Goal: Task Accomplishment & Management: Use online tool/utility

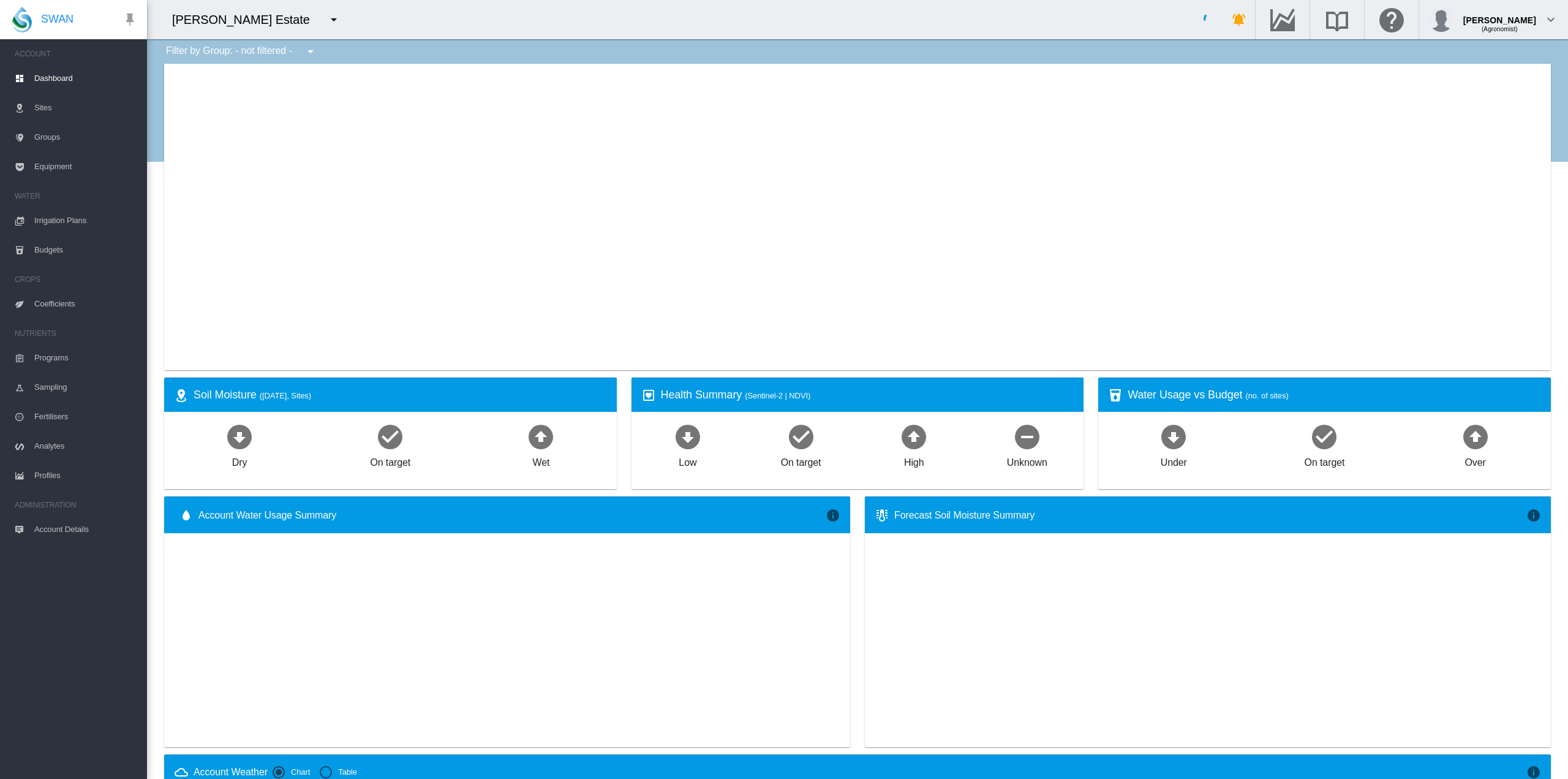
type input "**********"
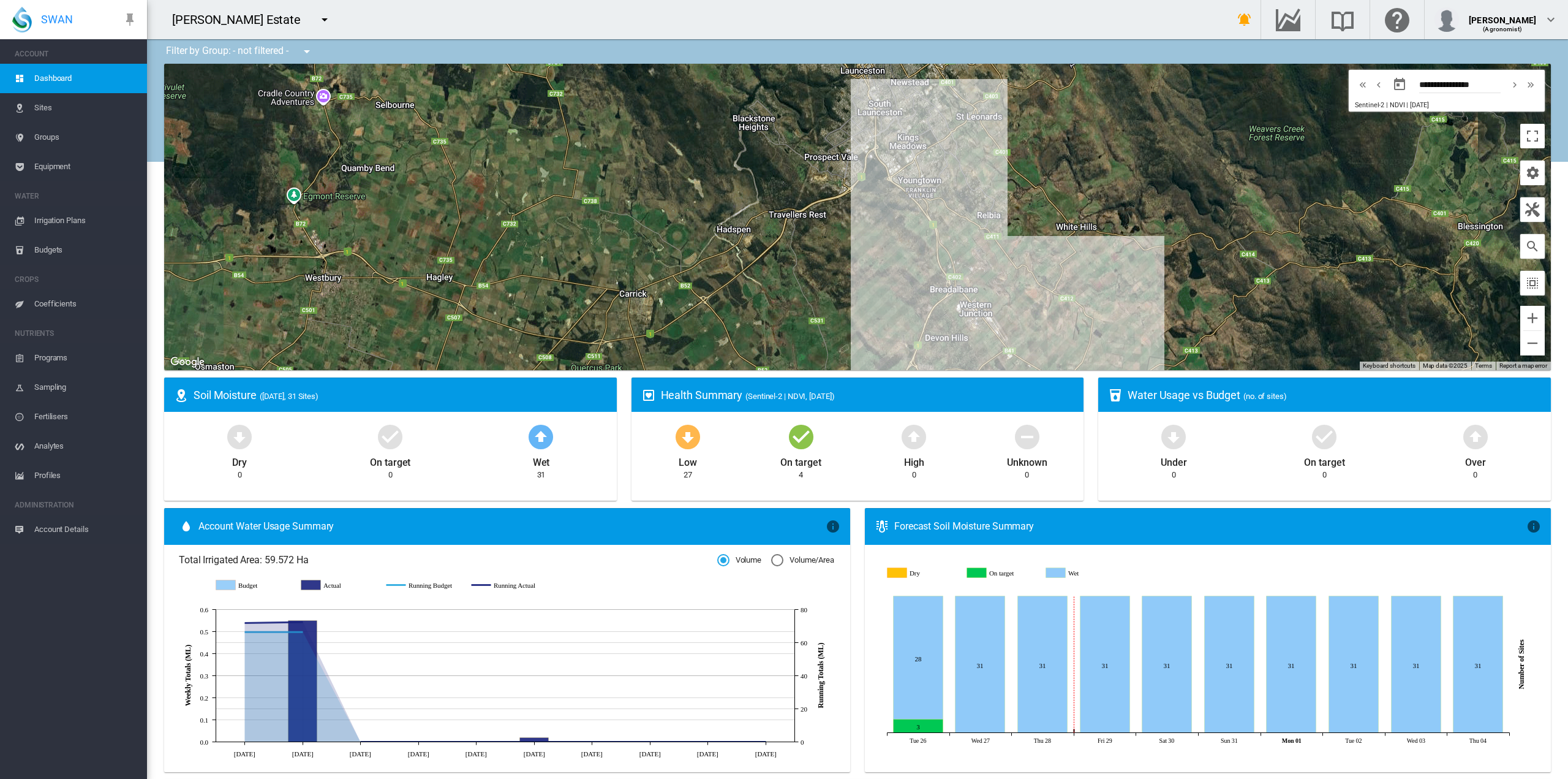
drag, startPoint x: 901, startPoint y: 271, endPoint x: 813, endPoint y: 198, distance: 114.3
click at [813, 198] on div at bounding box center [857, 217] width 1387 height 306
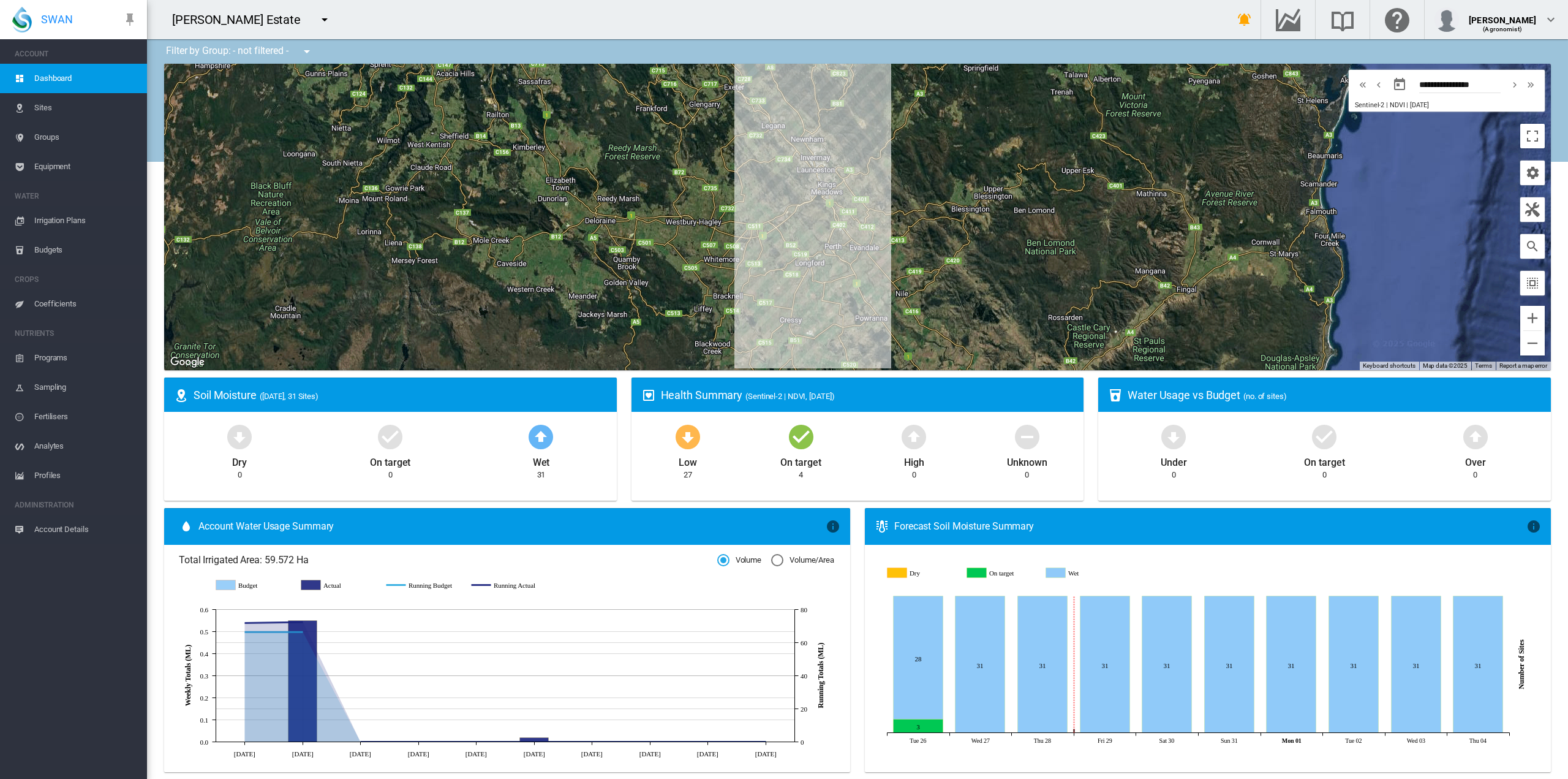
drag, startPoint x: 809, startPoint y: 263, endPoint x: 750, endPoint y: 104, distance: 169.6
click at [753, 96] on div at bounding box center [857, 217] width 1387 height 306
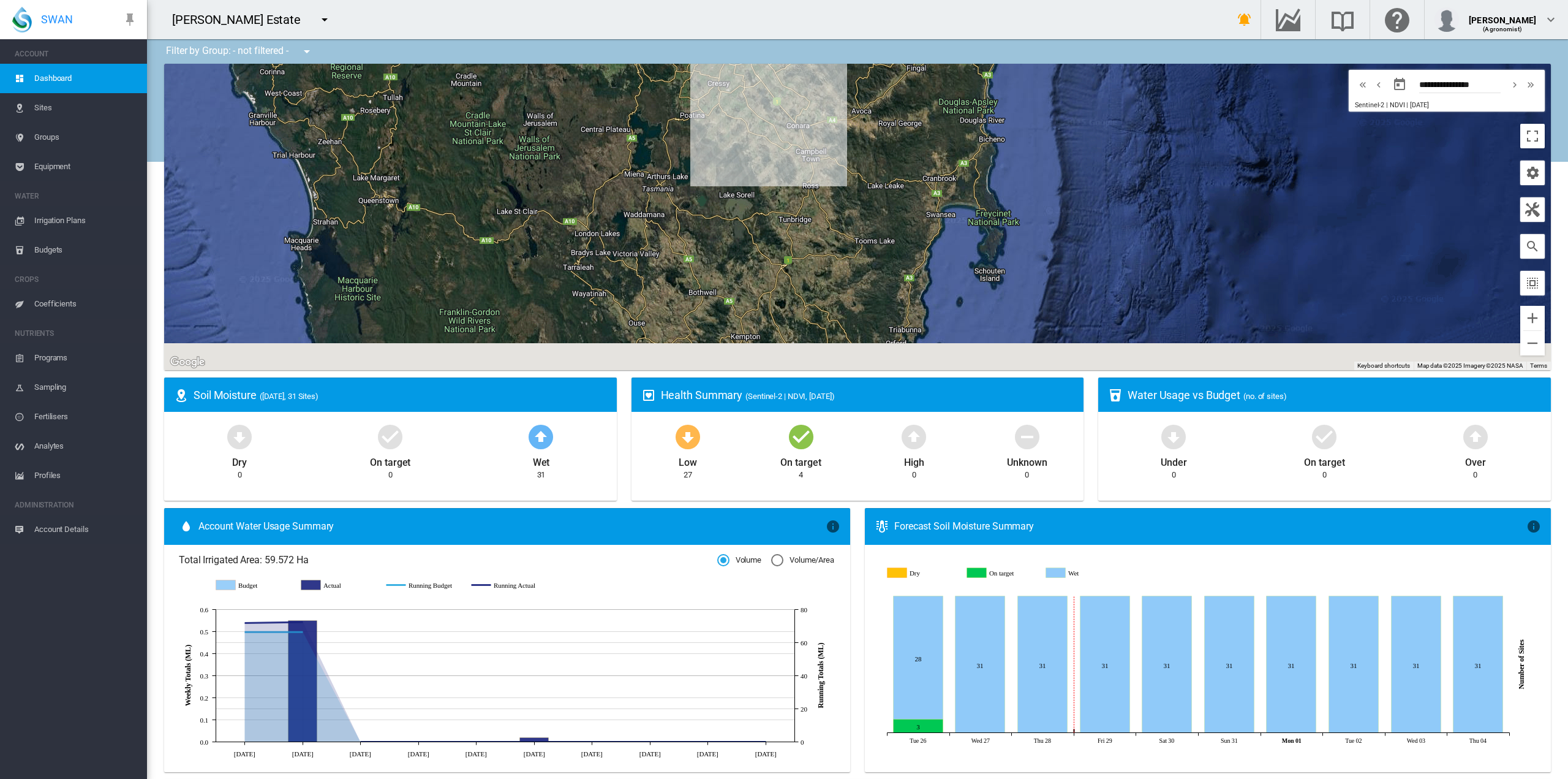
drag, startPoint x: 825, startPoint y: 260, endPoint x: 795, endPoint y: 185, distance: 80.8
click at [795, 185] on div at bounding box center [857, 217] width 1387 height 306
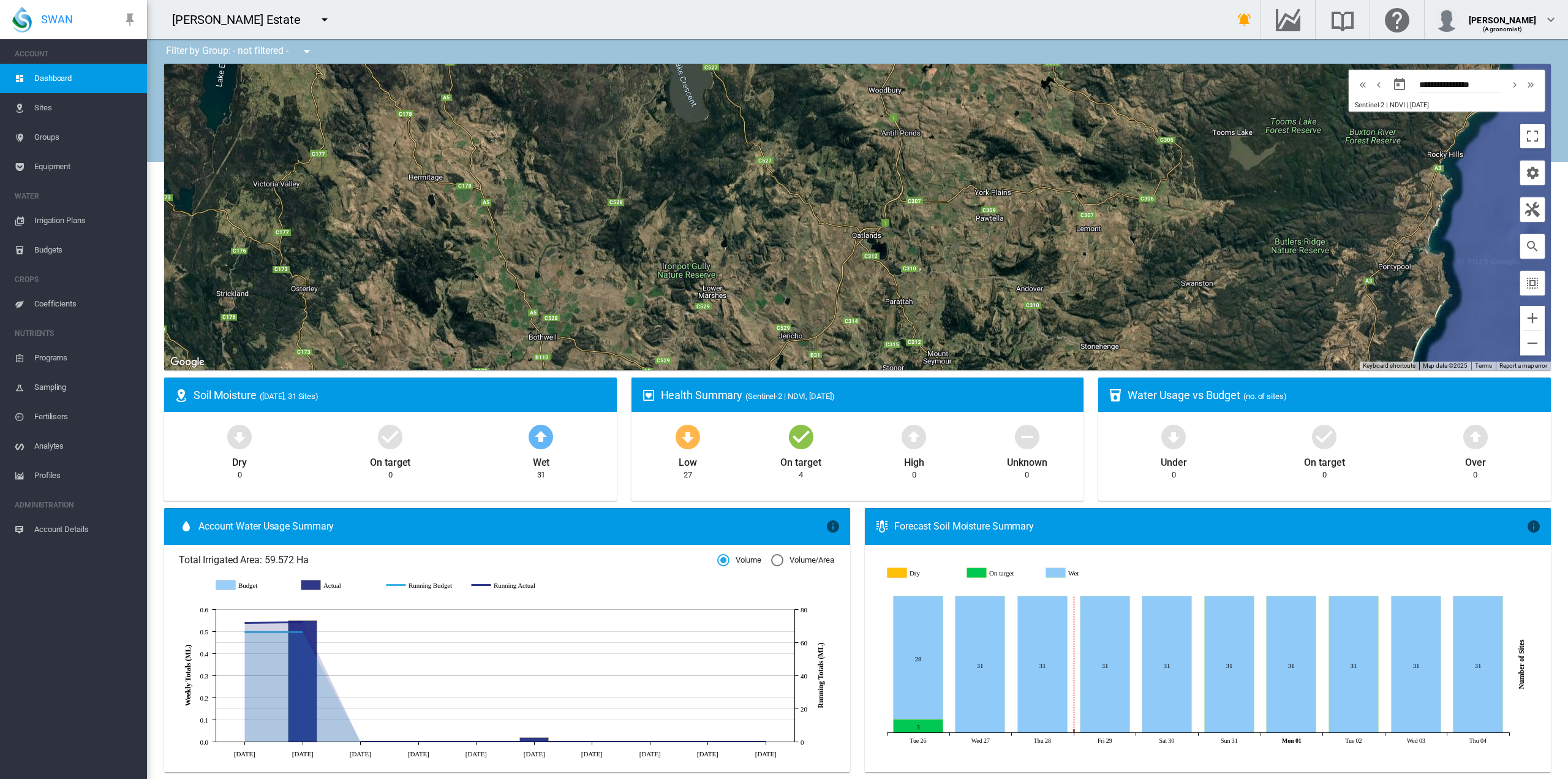
drag, startPoint x: 796, startPoint y: 261, endPoint x: 713, endPoint y: 242, distance: 85.1
click at [713, 242] on div at bounding box center [857, 217] width 1387 height 306
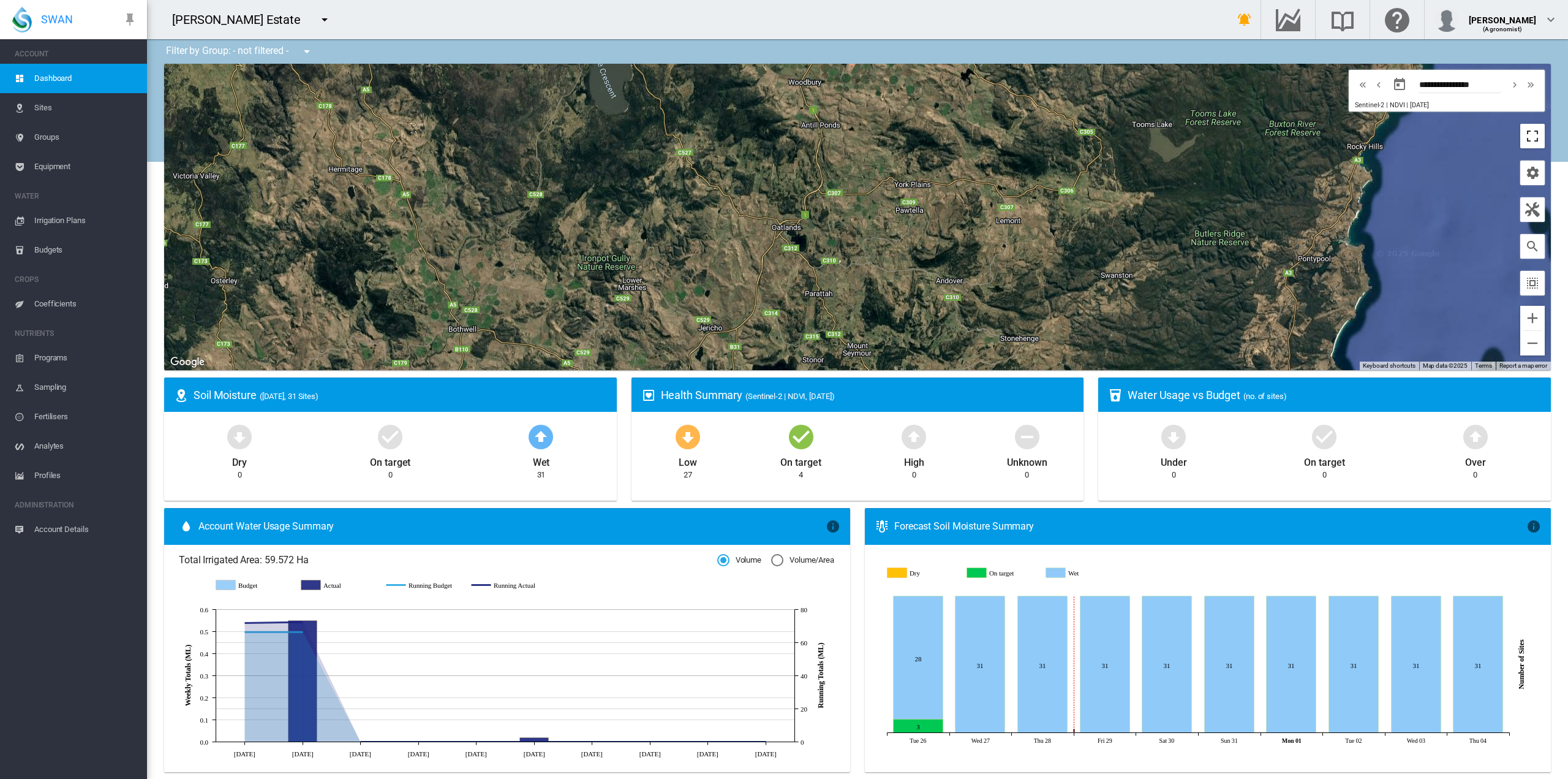
click at [1532, 137] on button "Toggle fullscreen view" at bounding box center [1533, 136] width 24 height 24
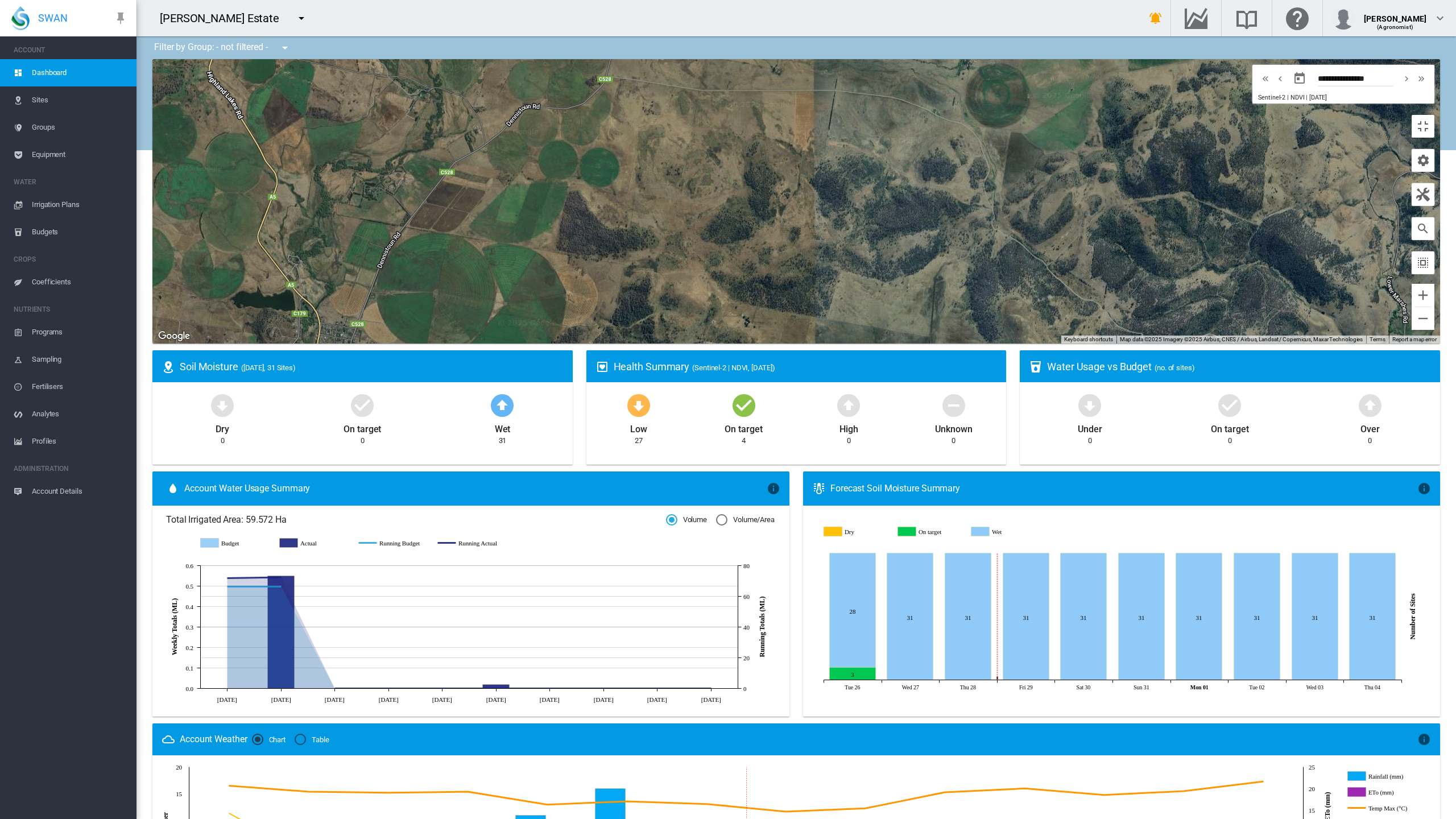
drag, startPoint x: 554, startPoint y: 516, endPoint x: 475, endPoint y: 519, distance: 79.1
click at [475, 344] on div at bounding box center [796, 201] width 1288 height 284
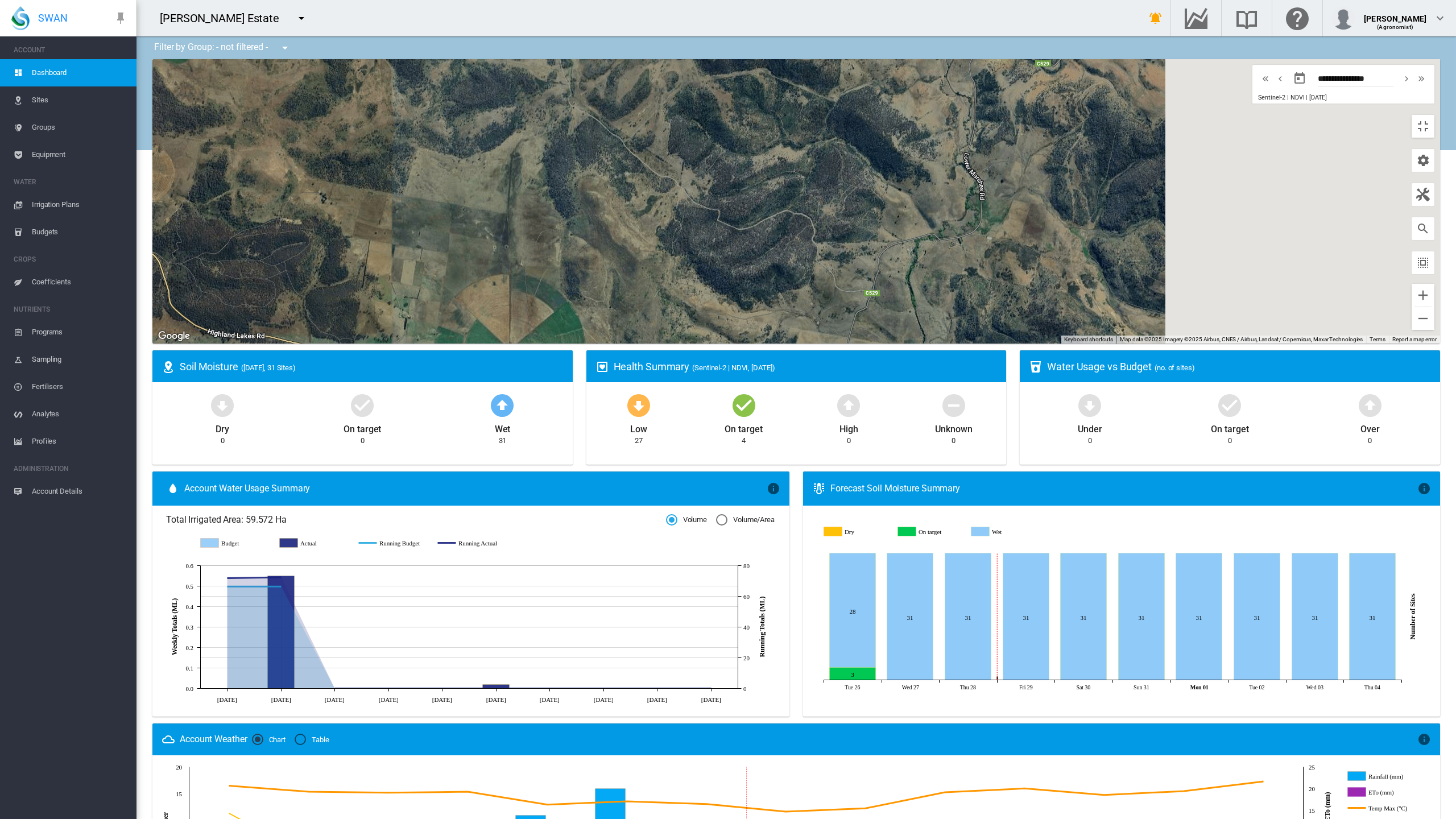
drag, startPoint x: 730, startPoint y: 609, endPoint x: 305, endPoint y: 487, distance: 442.2
click at [305, 344] on div at bounding box center [796, 201] width 1288 height 284
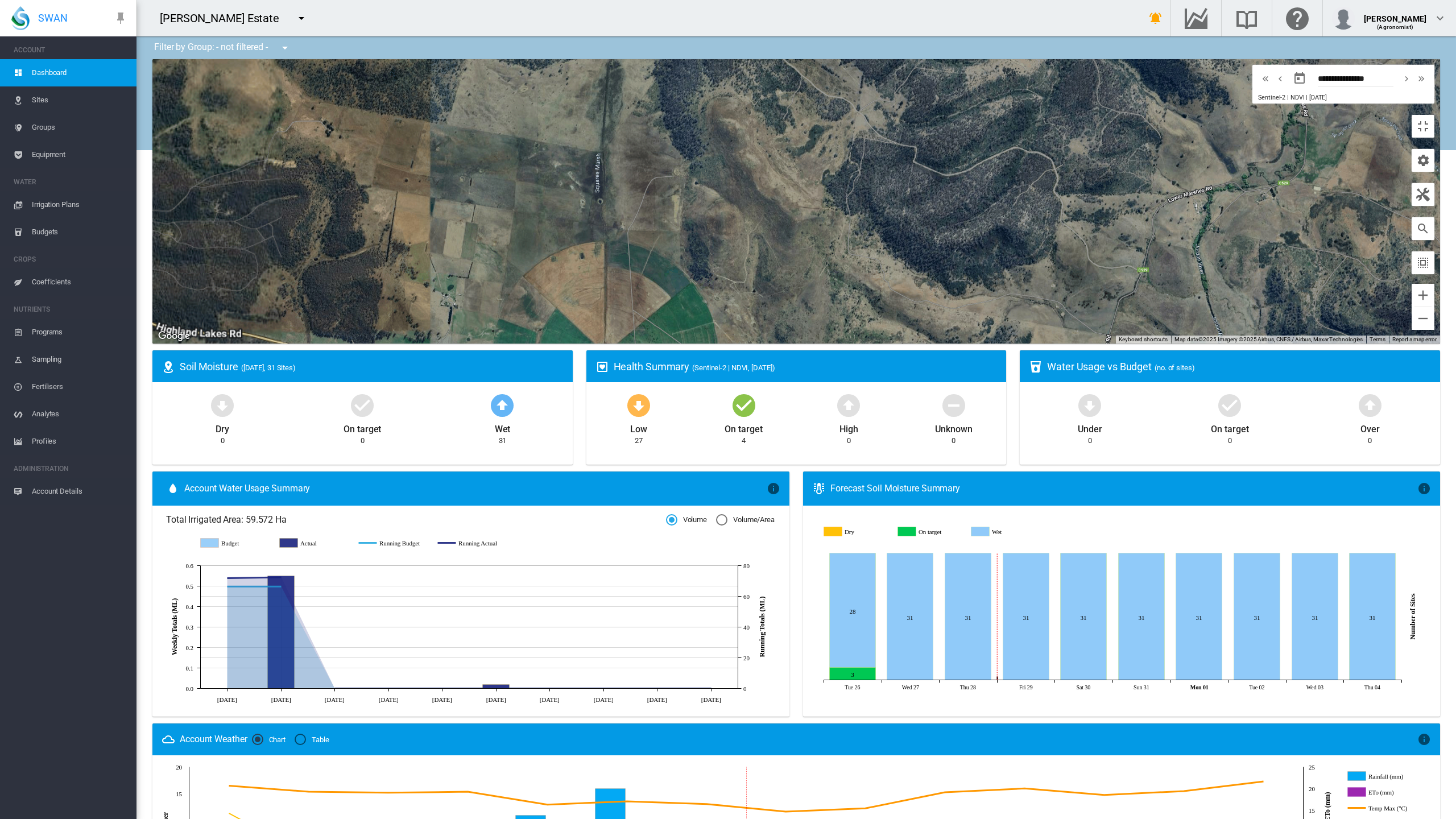
drag, startPoint x: 330, startPoint y: 508, endPoint x: 441, endPoint y: 559, distance: 122.2
click at [441, 344] on div at bounding box center [796, 201] width 1288 height 284
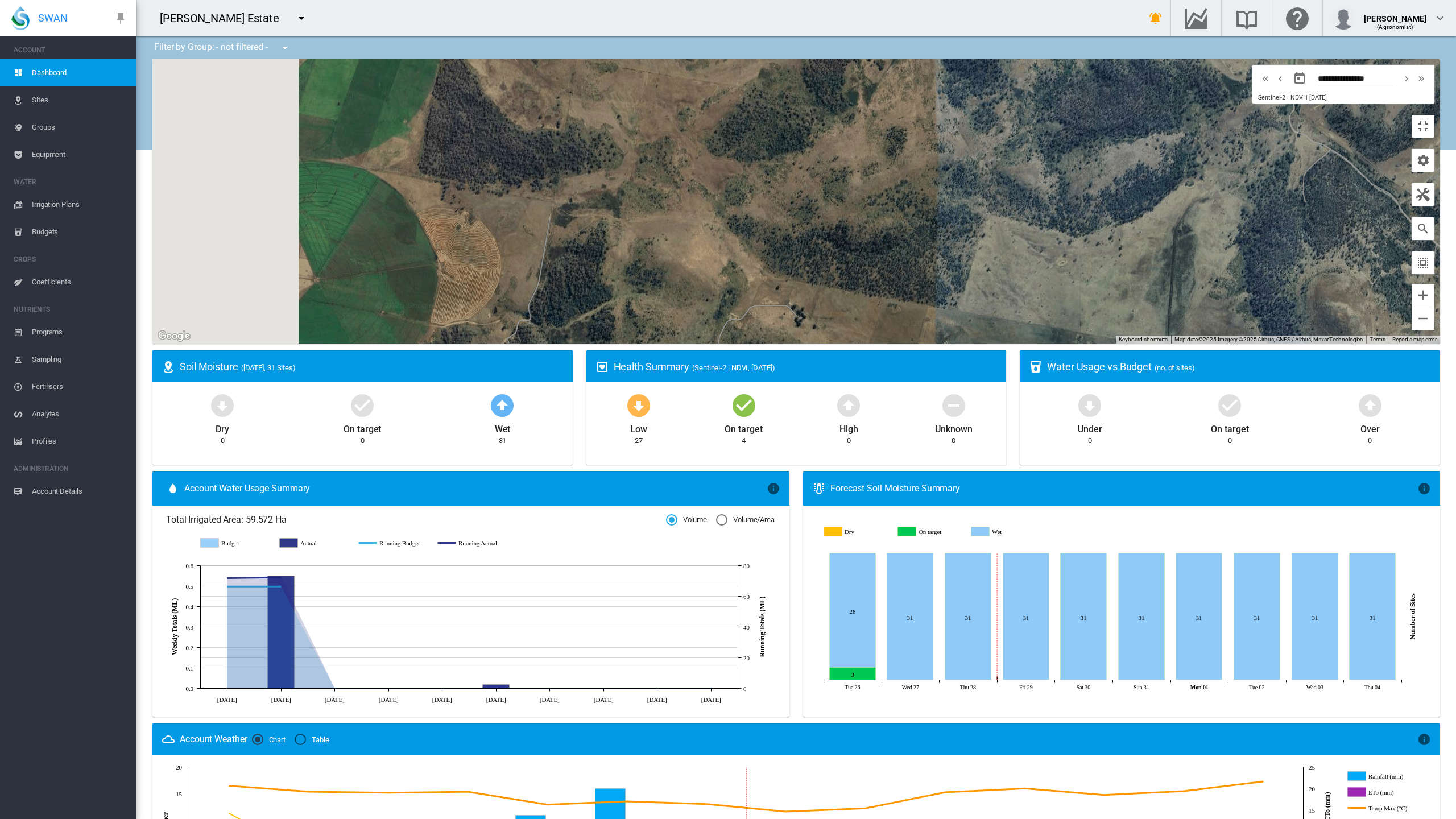
drag, startPoint x: 139, startPoint y: 393, endPoint x: 595, endPoint y: 525, distance: 474.7
click at [595, 344] on div at bounding box center [796, 201] width 1288 height 284
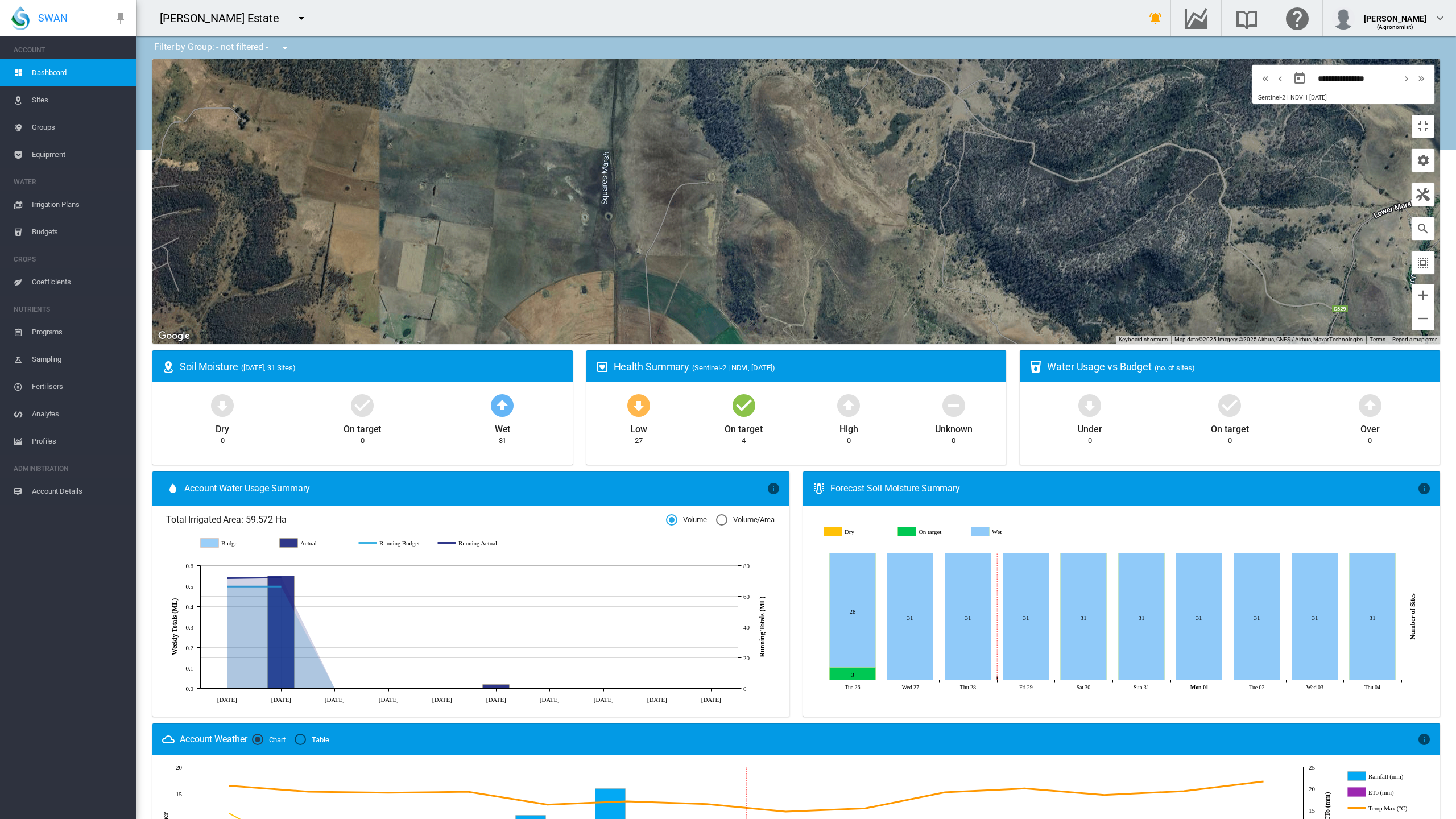
drag, startPoint x: 938, startPoint y: 594, endPoint x: 362, endPoint y: 404, distance: 606.5
click at [362, 344] on div at bounding box center [796, 201] width 1288 height 284
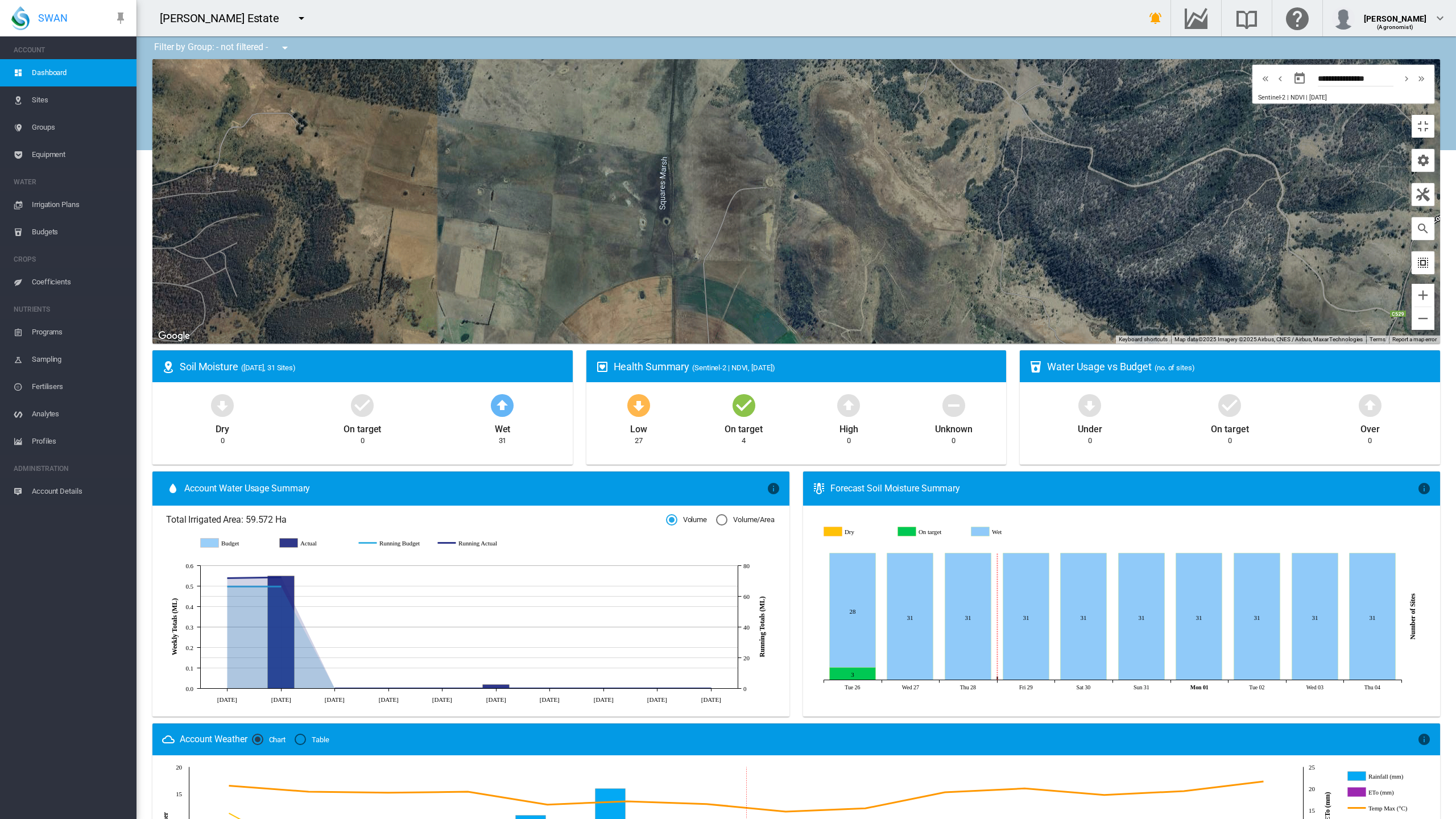
click at [1430, 256] on md-icon "icon-select-all" at bounding box center [1423, 263] width 14 height 14
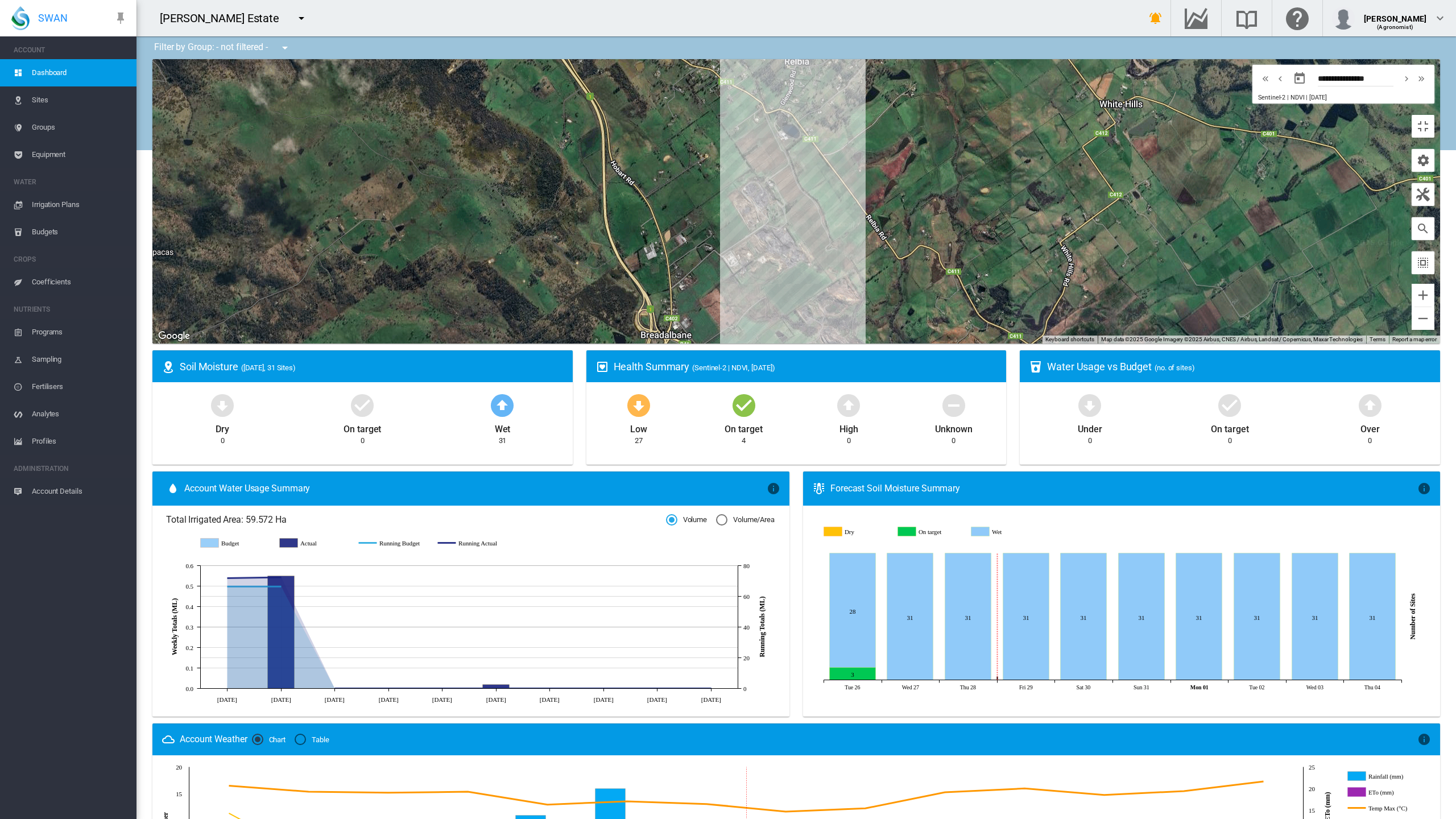
click at [1294, 94] on span "Sentinel-2 | NDVI" at bounding box center [1281, 97] width 46 height 7
click at [1304, 94] on span "Sentinel-2 | NDVI" at bounding box center [1281, 97] width 46 height 7
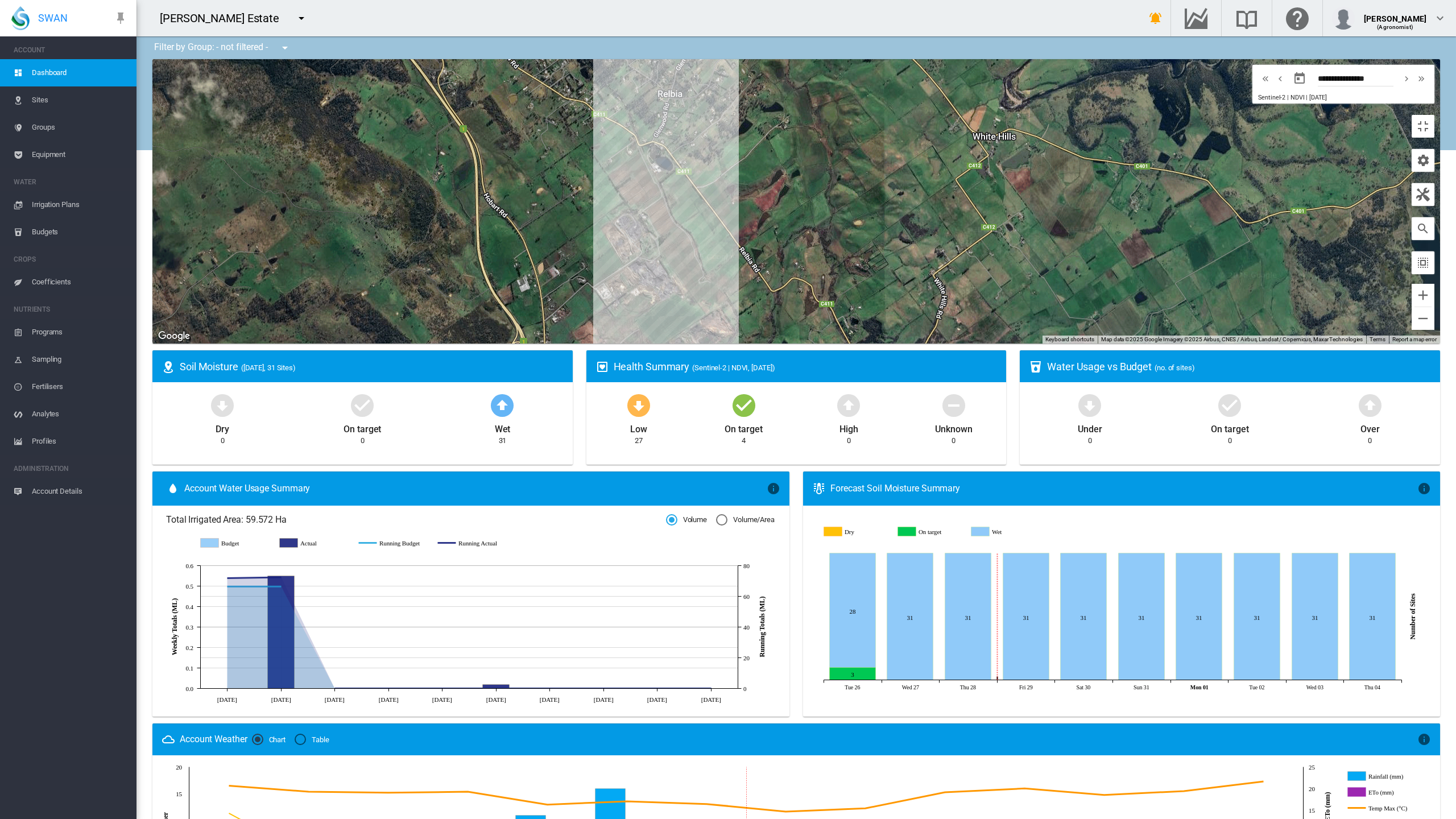
drag, startPoint x: 889, startPoint y: 356, endPoint x: 805, endPoint y: 377, distance: 86.6
click at [805, 344] on div at bounding box center [796, 201] width 1288 height 284
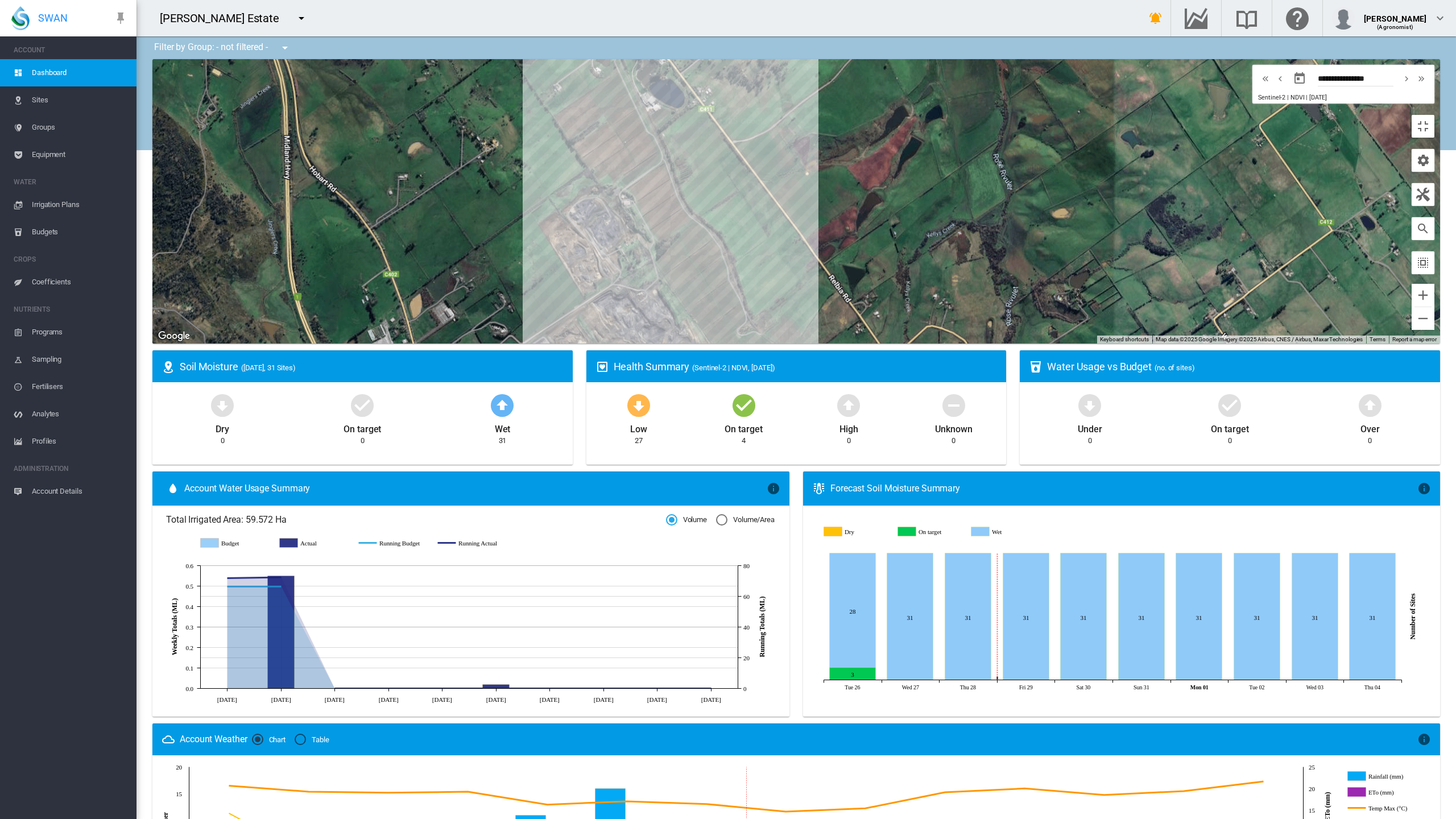
drag, startPoint x: 540, startPoint y: 429, endPoint x: 727, endPoint y: 389, distance: 191.2
click at [727, 344] on div at bounding box center [796, 201] width 1288 height 284
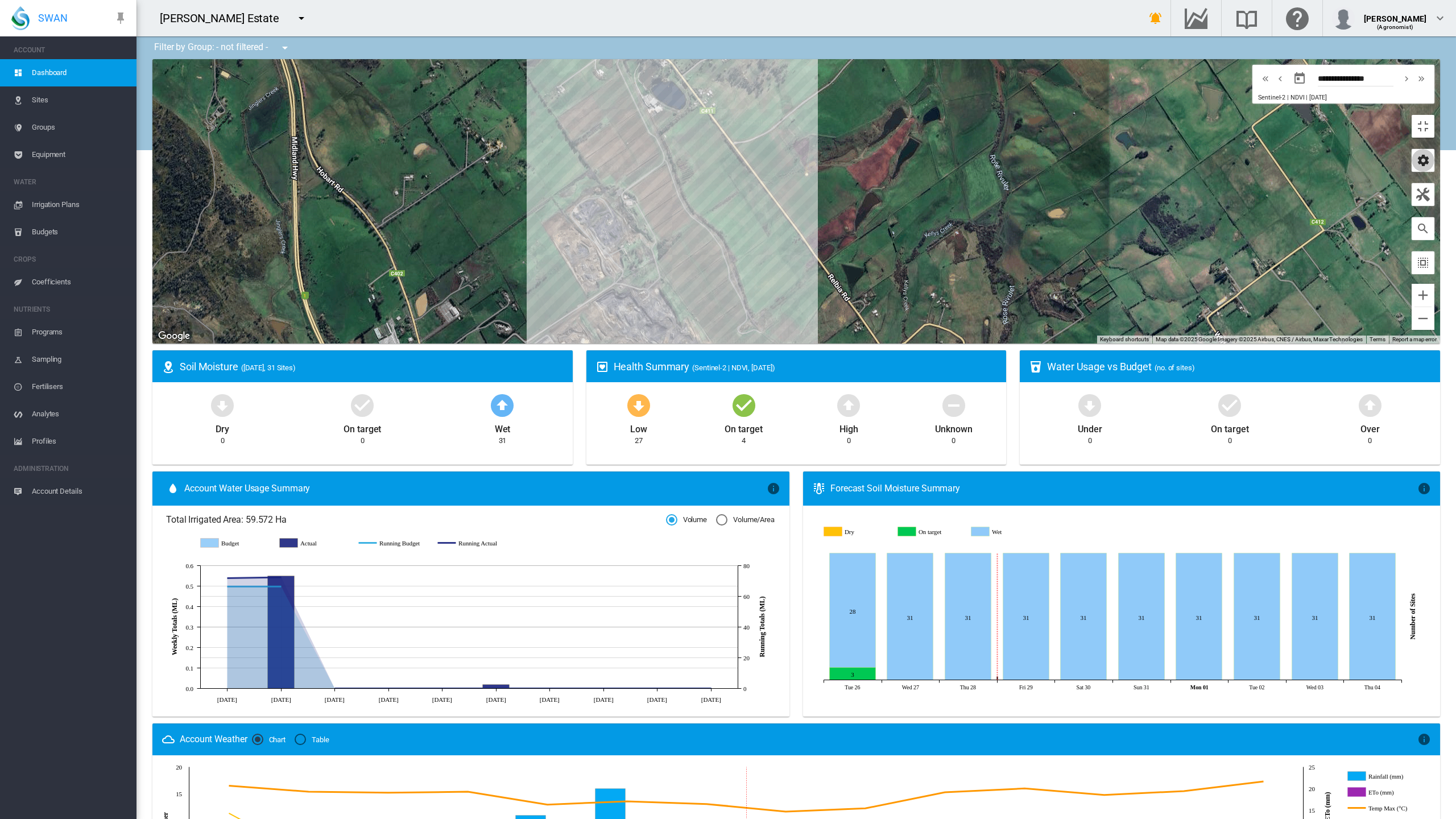
click at [1430, 153] on md-icon "icon-cog" at bounding box center [1423, 160] width 14 height 14
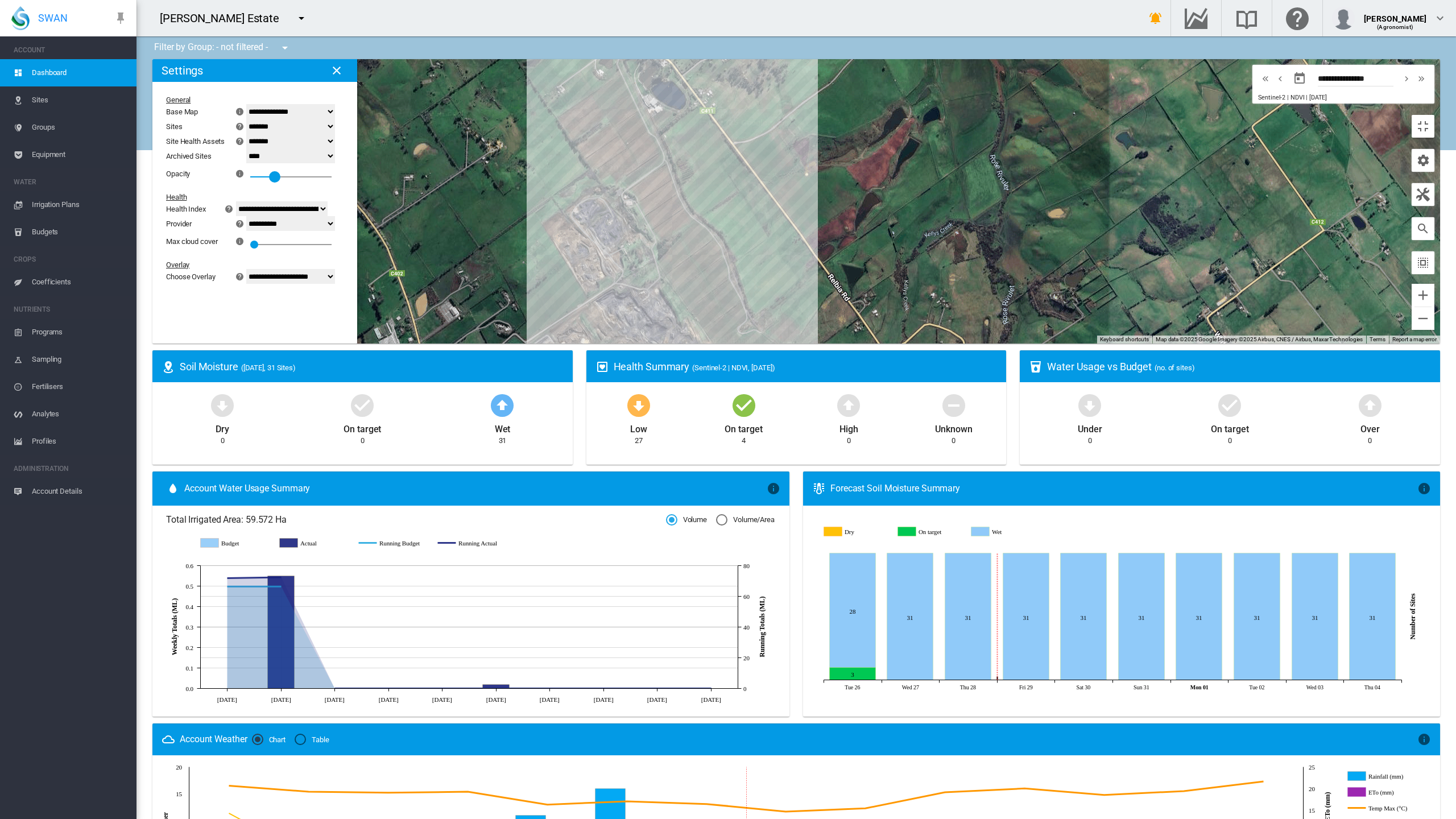
drag, startPoint x: 113, startPoint y: 118, endPoint x: 126, endPoint y: 120, distance: 13.2
click at [269, 171] on div at bounding box center [275, 177] width 11 height 11
drag, startPoint x: 107, startPoint y: 182, endPoint x: 122, endPoint y: 184, distance: 15.1
click at [260, 239] on div at bounding box center [266, 244] width 11 height 11
click at [236, 201] on select "**********" at bounding box center [282, 208] width 92 height 15
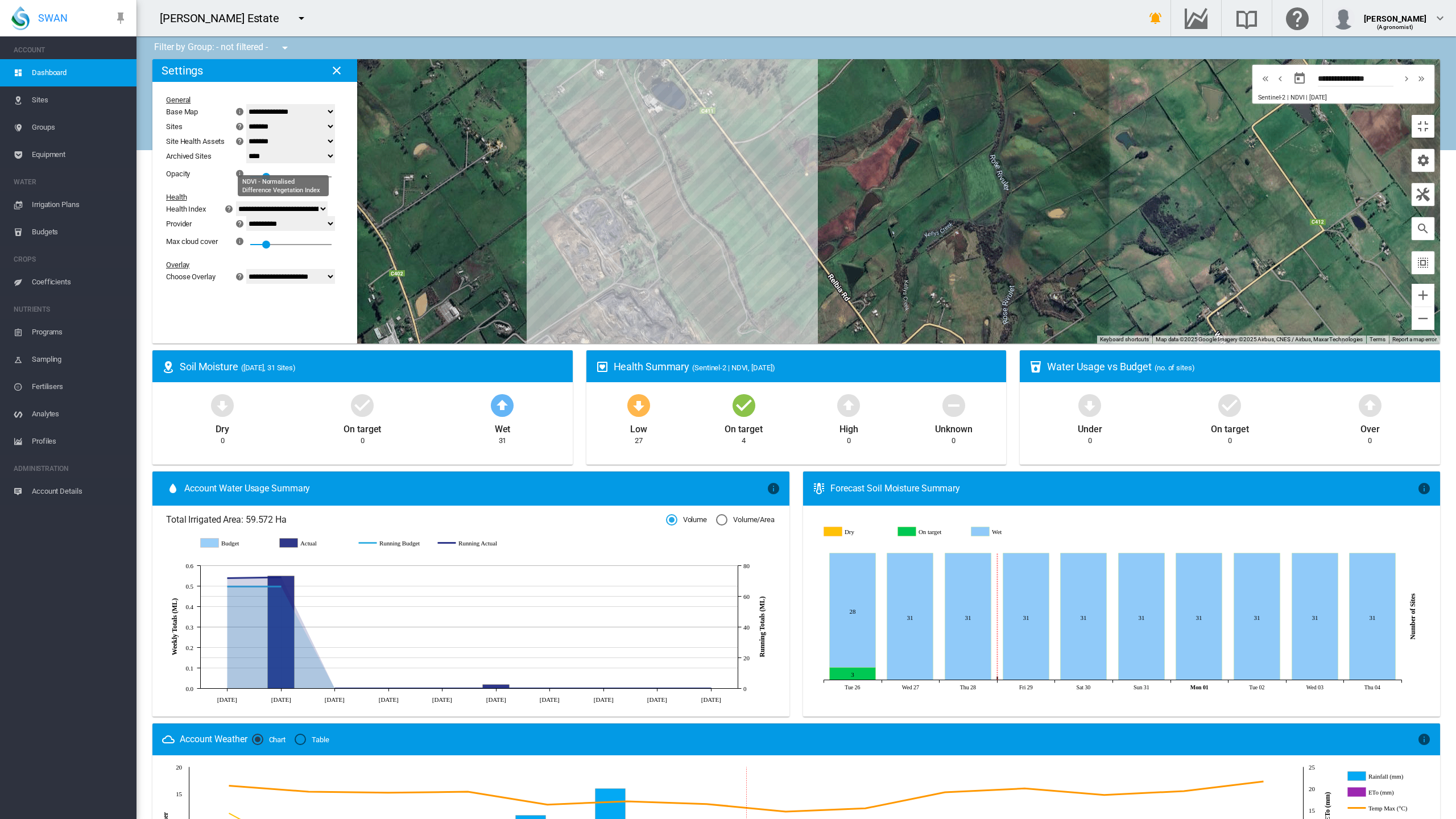
click at [236, 201] on select "**********" at bounding box center [282, 208] width 92 height 15
click at [247, 216] on select "**********" at bounding box center [291, 223] width 89 height 15
select select "**********"
click at [247, 216] on select "**********" at bounding box center [291, 223] width 89 height 15
drag, startPoint x: 124, startPoint y: 113, endPoint x: 165, endPoint y: 126, distance: 43.0
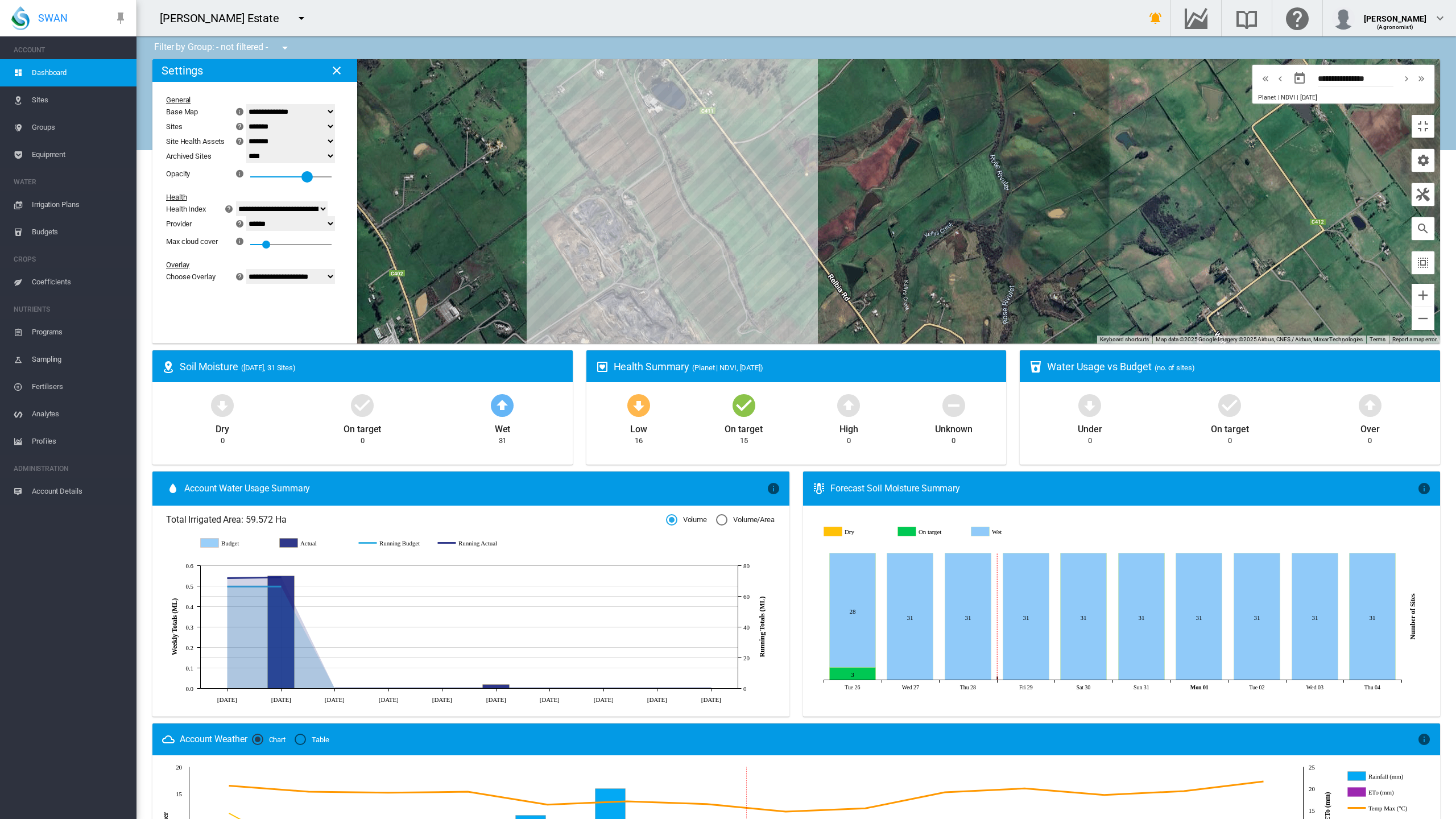
click at [307, 163] on div "0.7" at bounding box center [307, 163] width 0 height 0
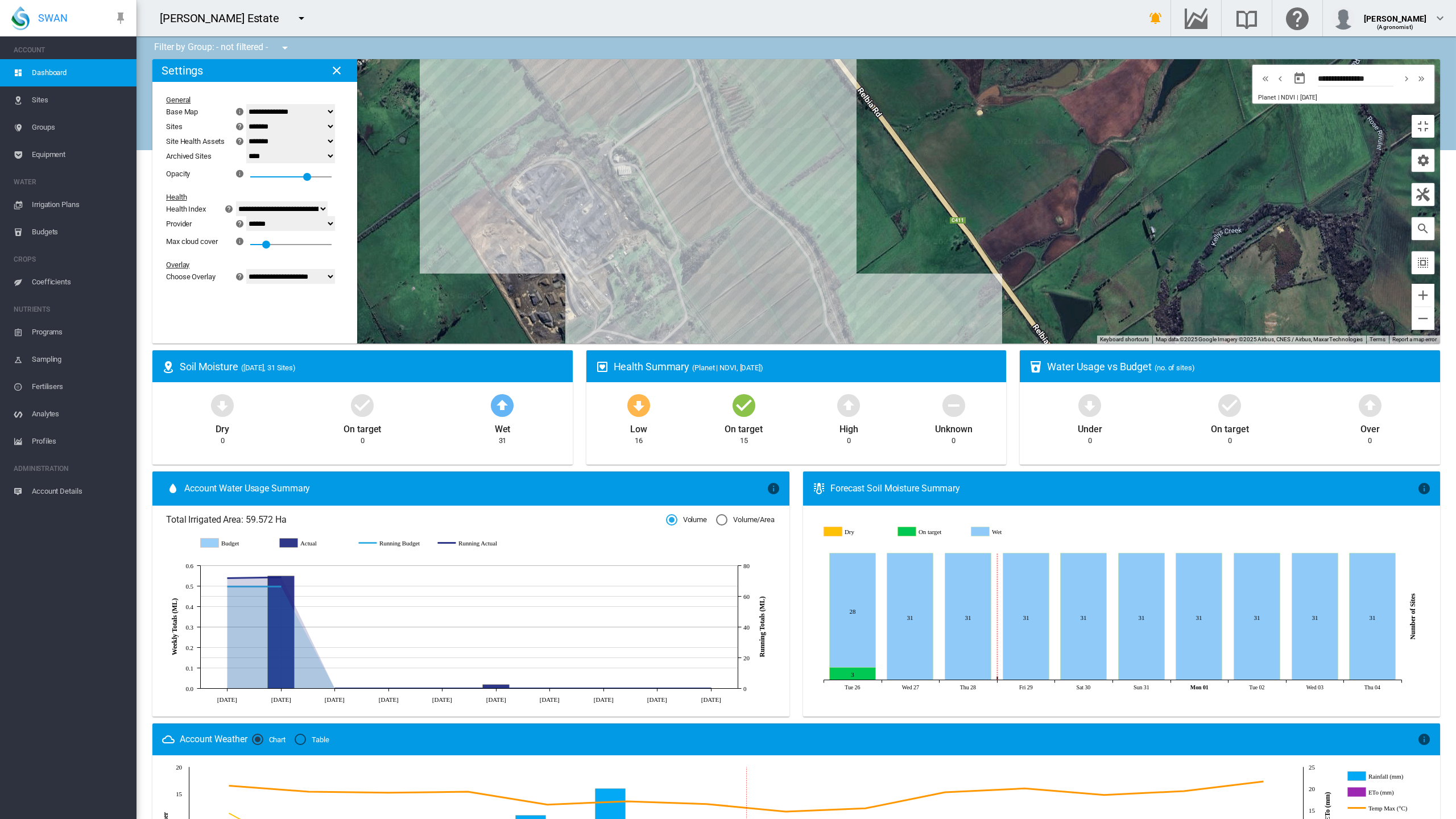
click at [247, 119] on select "******* **** ****" at bounding box center [291, 126] width 89 height 15
click at [247, 134] on select "******* **** ****" at bounding box center [291, 141] width 89 height 15
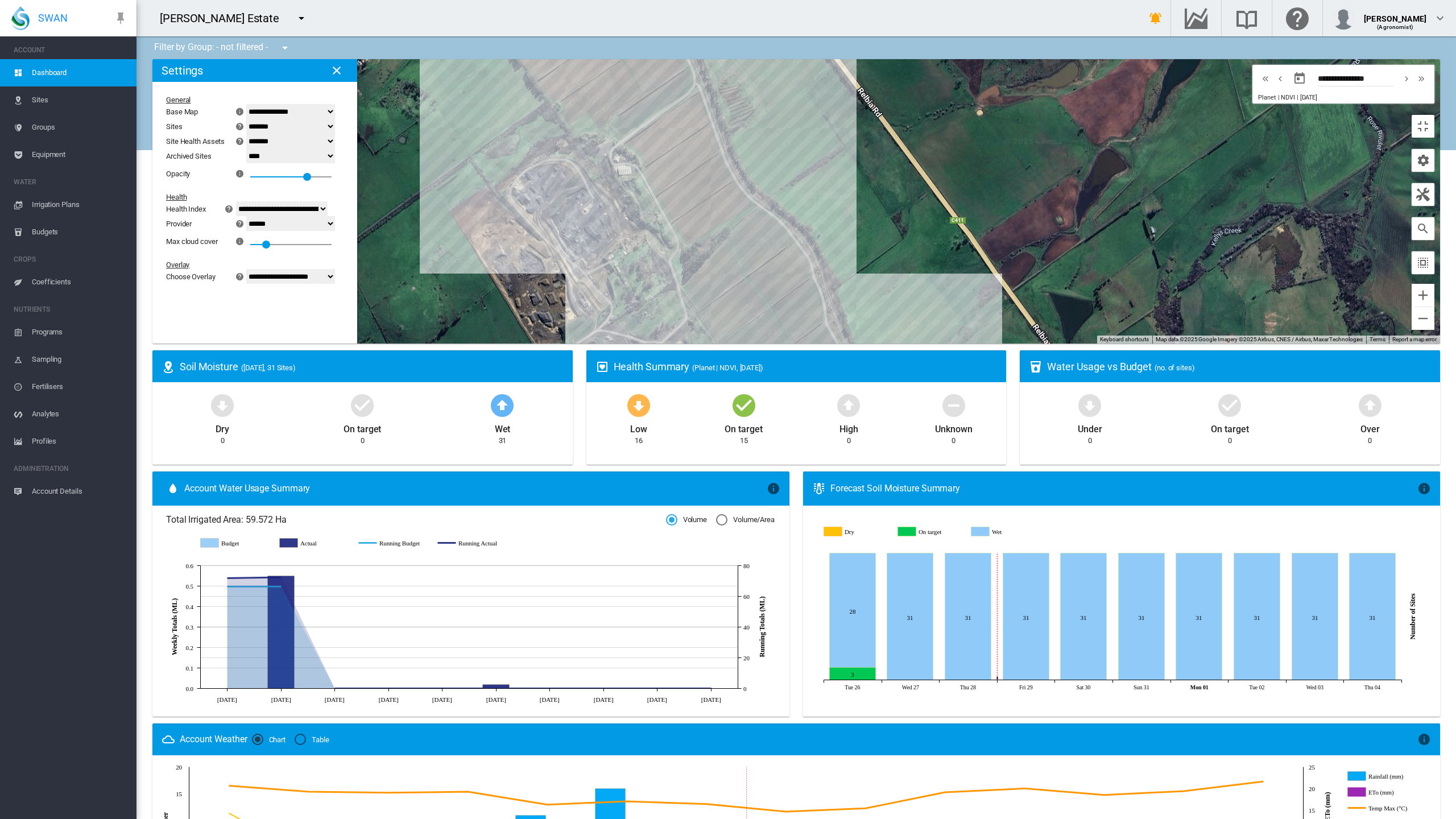
click at [247, 134] on select "******* **** ****" at bounding box center [291, 141] width 89 height 15
click at [247, 149] on select "**** ****" at bounding box center [291, 156] width 89 height 15
select select "****"
click at [247, 149] on select "**** ****" at bounding box center [291, 156] width 89 height 15
click at [247, 269] on select "**********" at bounding box center [291, 276] width 89 height 15
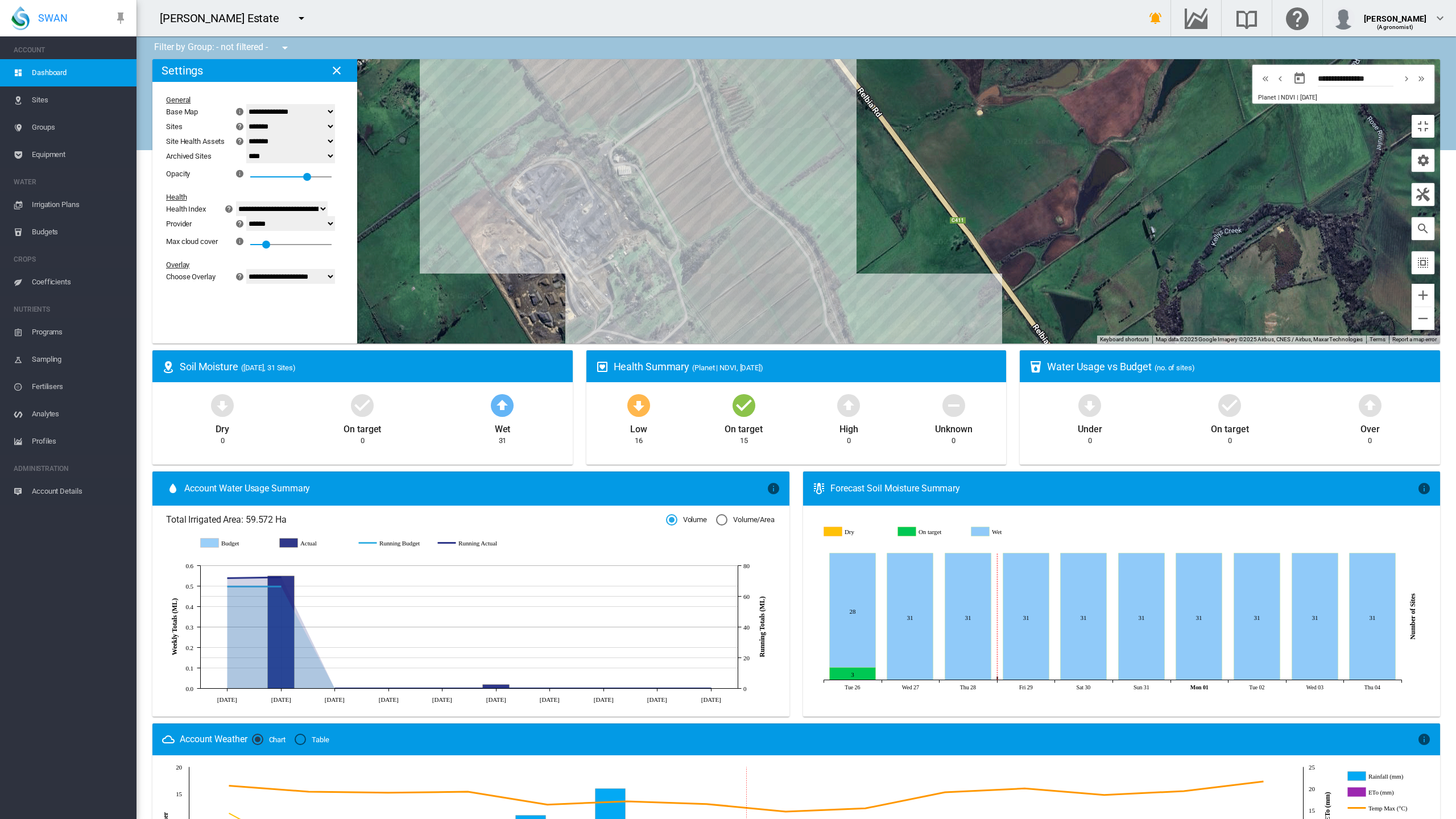
select select "********"
click at [247, 269] on select "**********" at bounding box center [291, 276] width 89 height 15
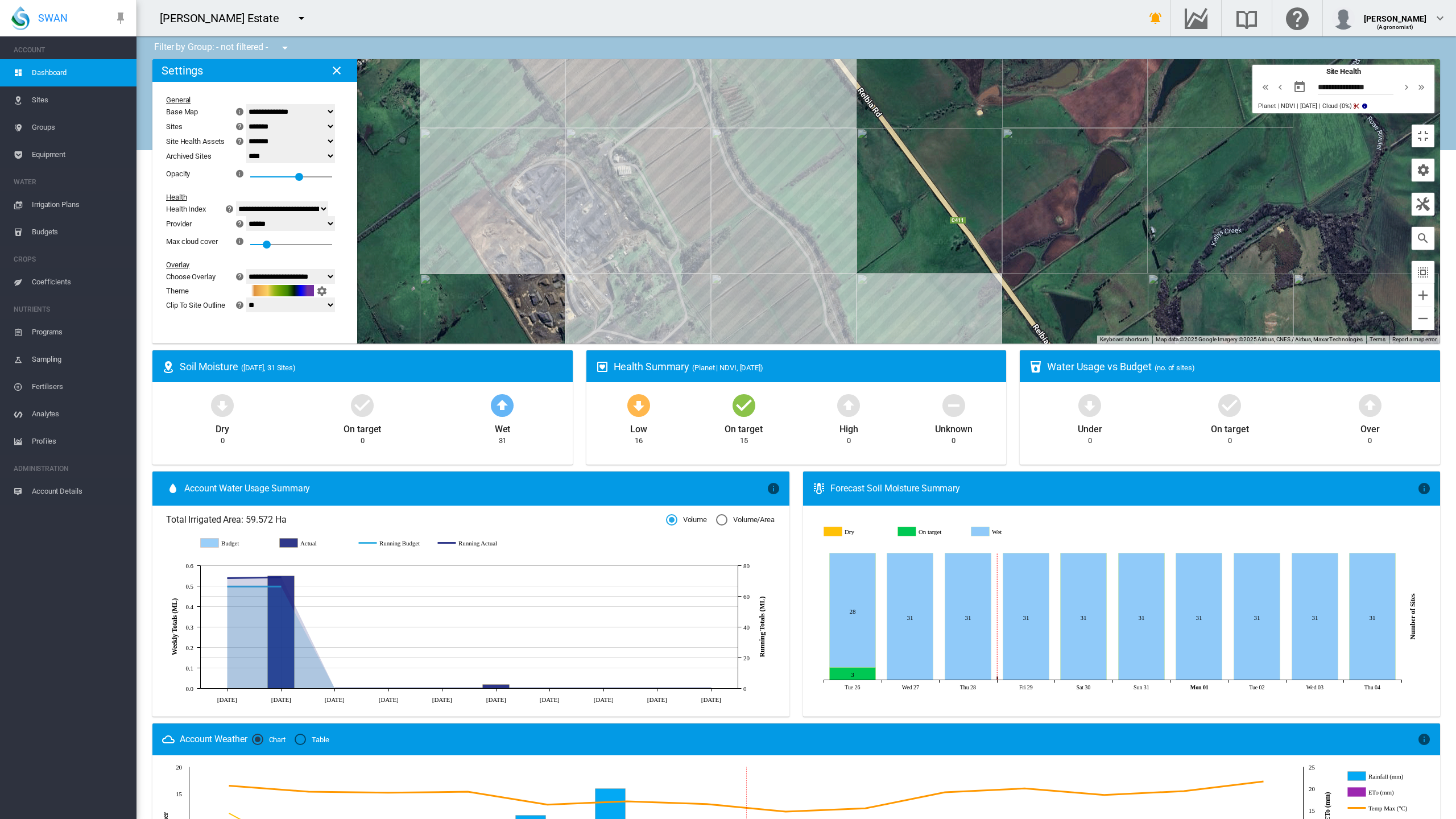
click at [247, 134] on select "******* **** ****" at bounding box center [291, 141] width 89 height 15
click at [247, 119] on select "******* **** ****" at bounding box center [291, 126] width 89 height 15
click at [183, 126] on div "**********" at bounding box center [248, 173] width 164 height 156
click at [236, 201] on select "**********" at bounding box center [282, 208] width 92 height 15
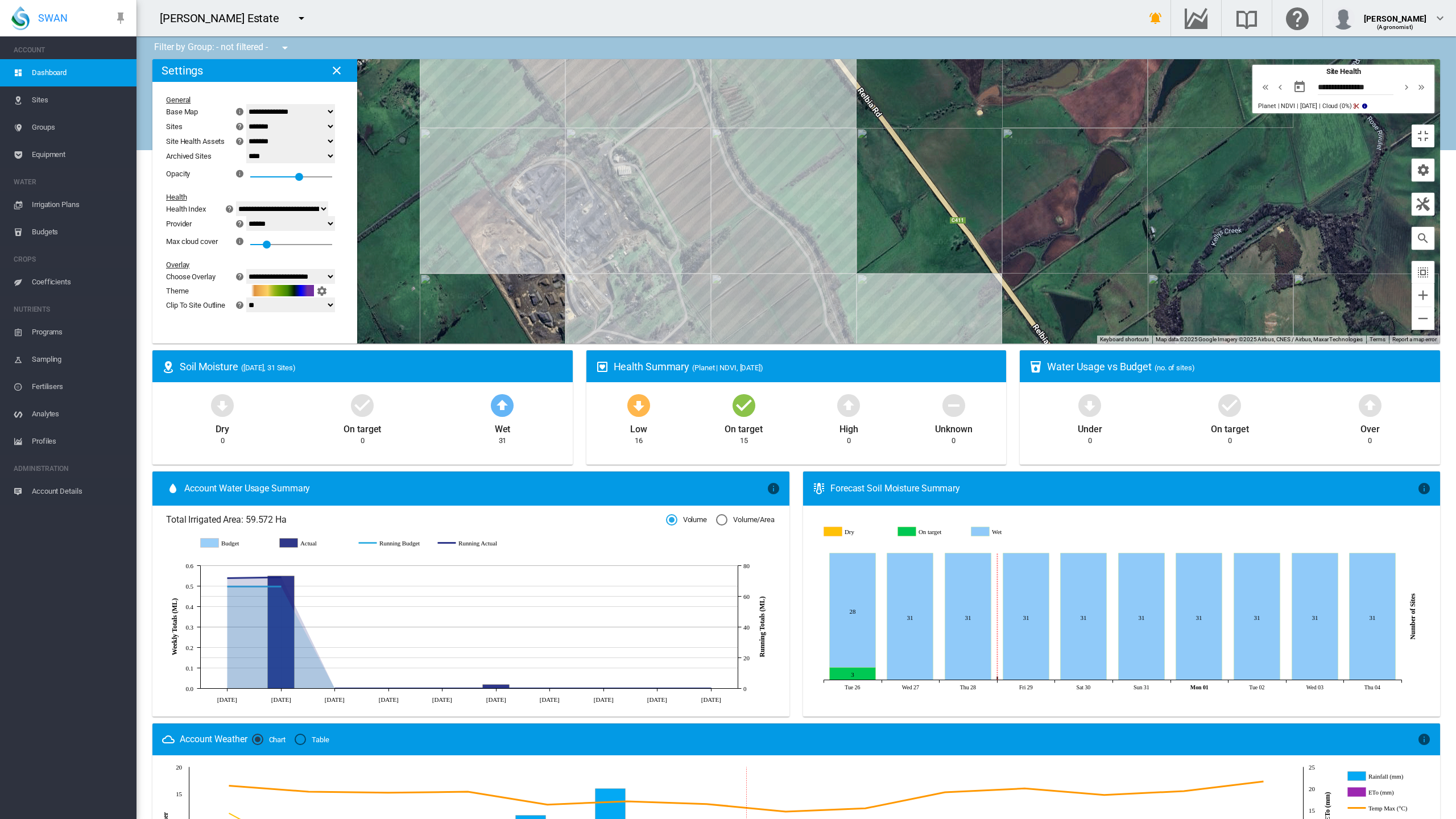
click at [247, 216] on select "**********" at bounding box center [291, 223] width 89 height 15
select select "**********"
click at [247, 216] on select "**********" at bounding box center [291, 223] width 89 height 15
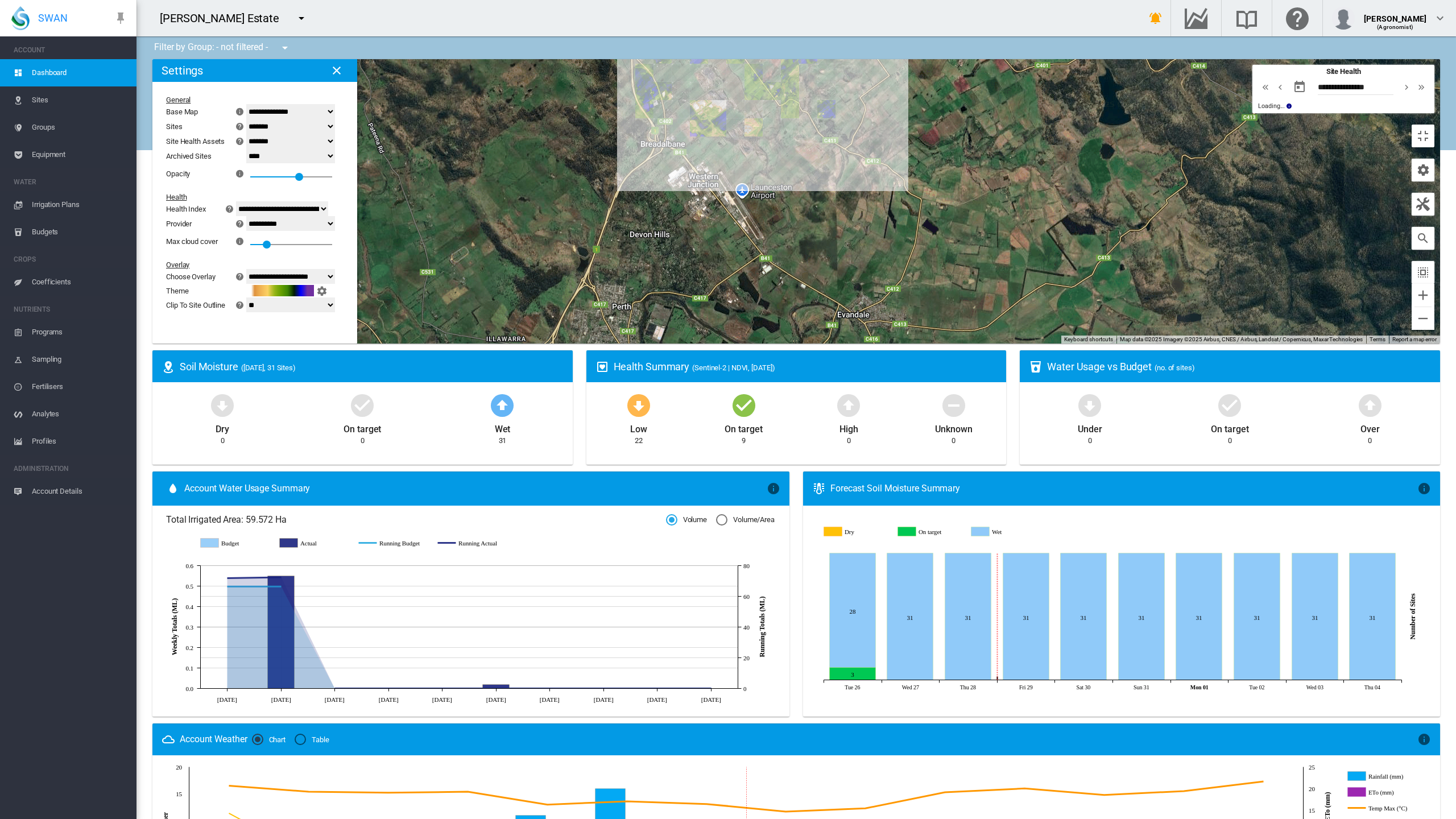
drag, startPoint x: 451, startPoint y: 558, endPoint x: 538, endPoint y: 343, distance: 231.9
click at [538, 343] on div at bounding box center [796, 201] width 1288 height 284
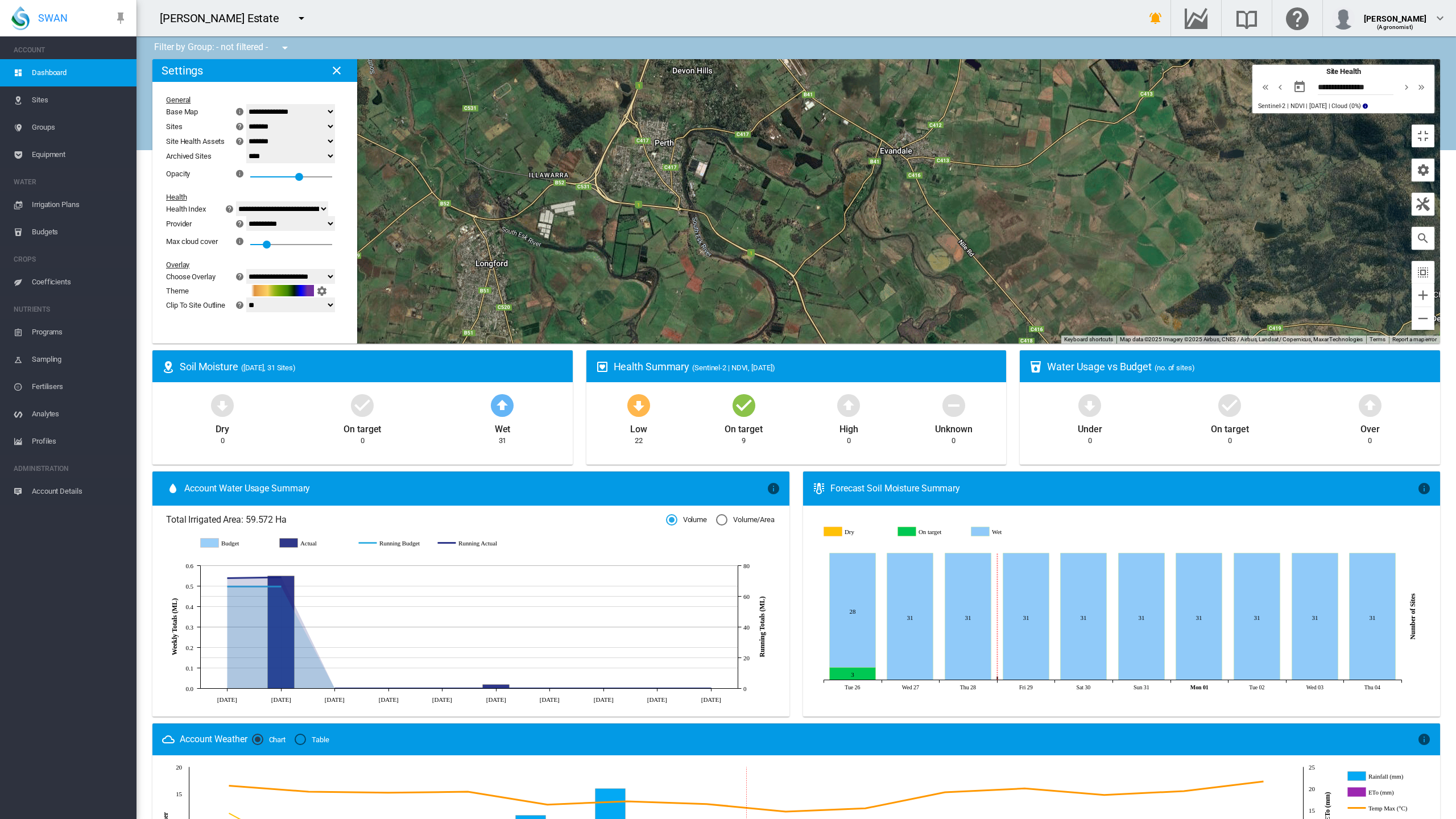
drag, startPoint x: 511, startPoint y: 427, endPoint x: 565, endPoint y: 301, distance: 137.1
click at [565, 301] on div at bounding box center [796, 201] width 1288 height 284
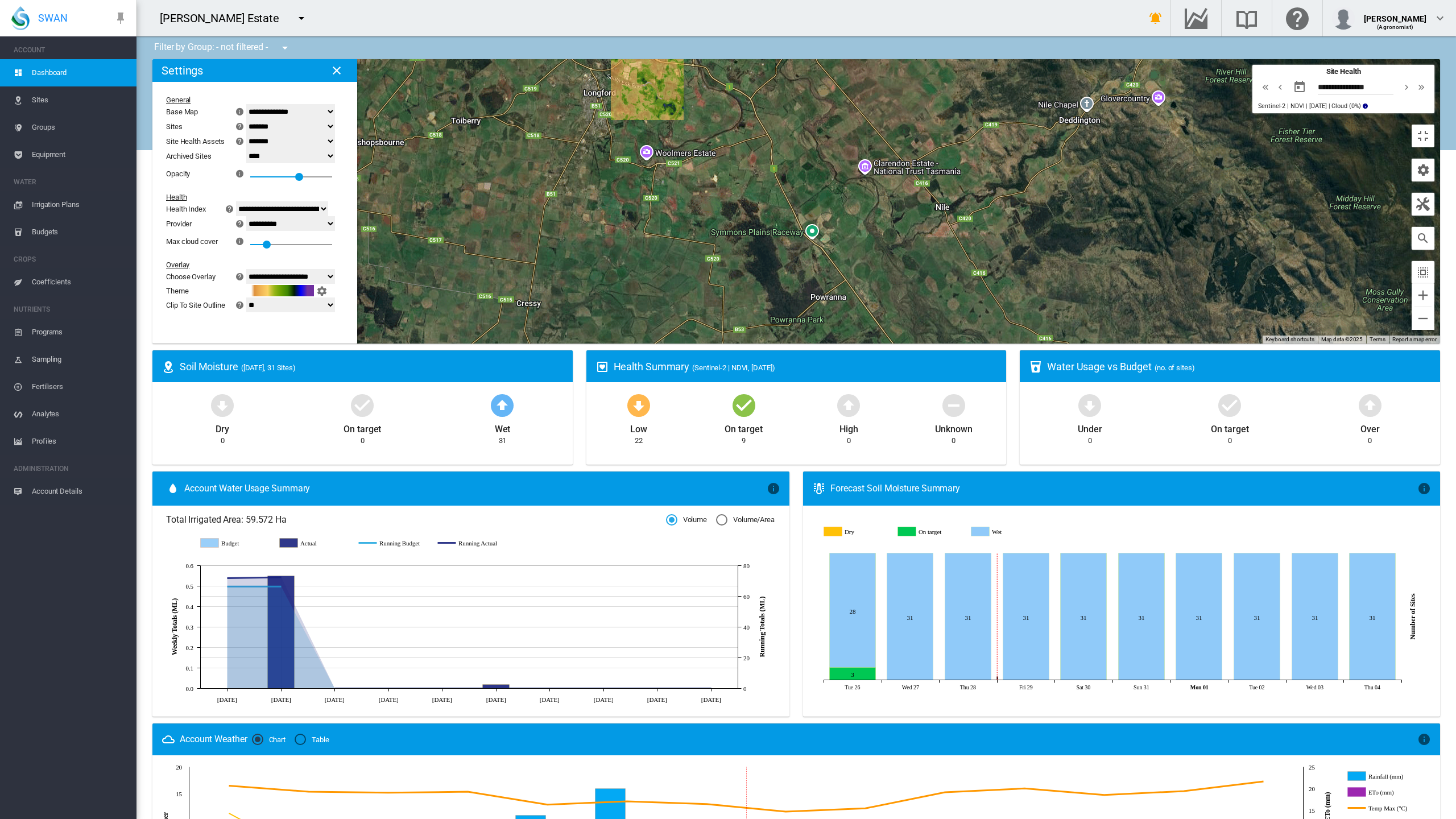
drag, startPoint x: 488, startPoint y: 494, endPoint x: 602, endPoint y: 251, distance: 268.4
click at [602, 251] on div at bounding box center [796, 201] width 1288 height 284
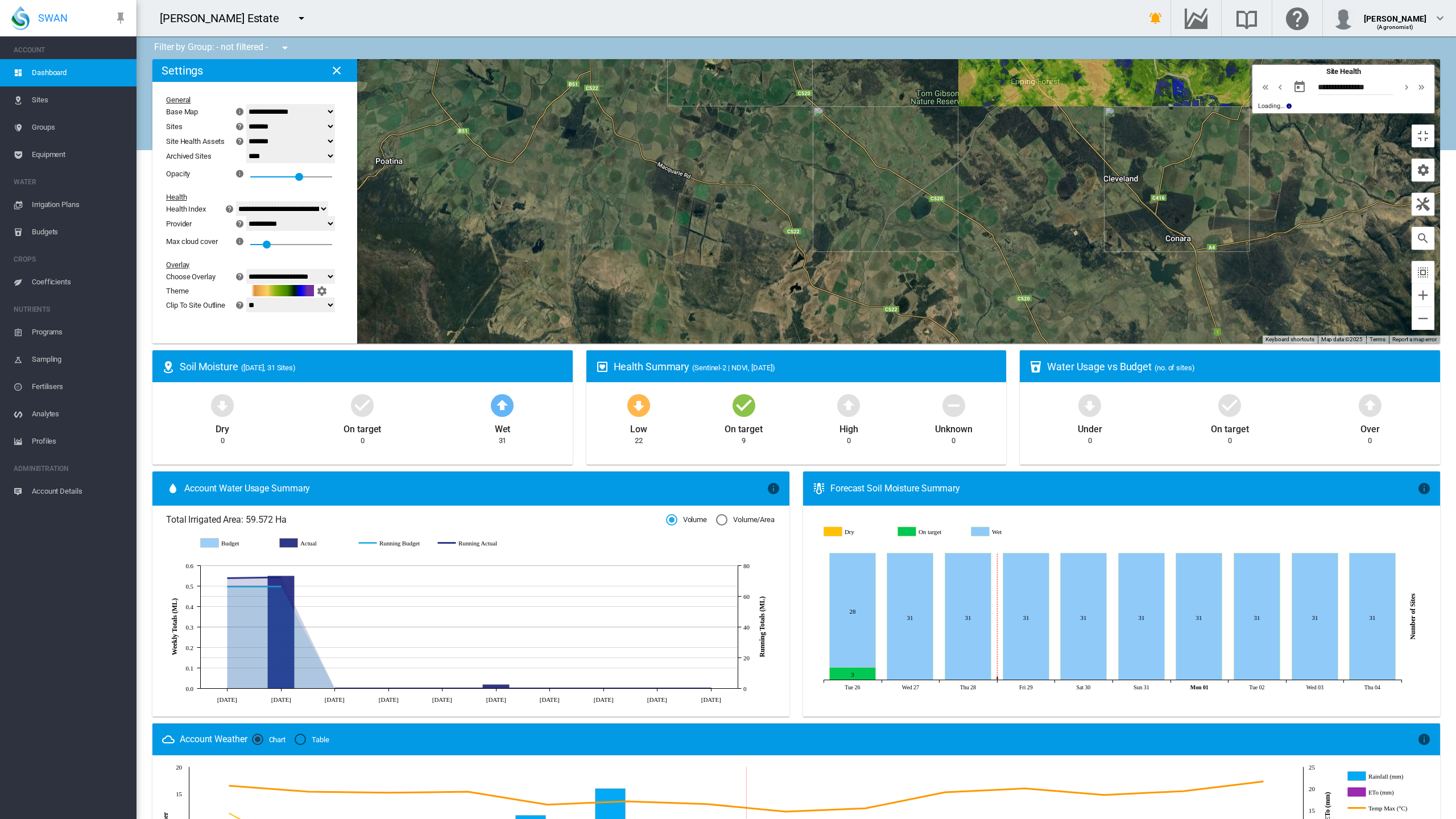
drag, startPoint x: 565, startPoint y: 458, endPoint x: 518, endPoint y: 304, distance: 161.0
click at [518, 304] on div at bounding box center [796, 201] width 1288 height 284
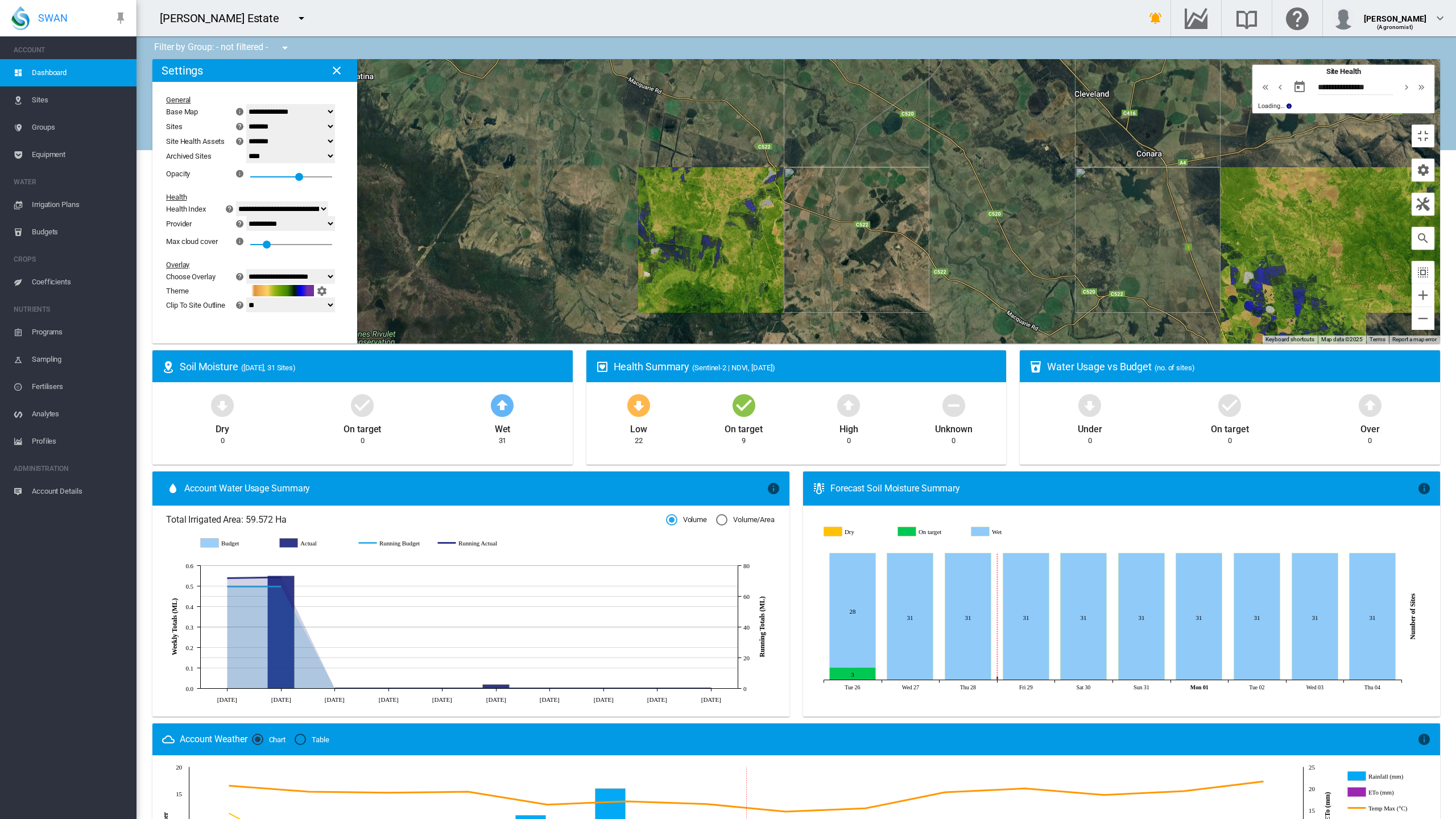
drag, startPoint x: 638, startPoint y: 468, endPoint x: 526, endPoint y: 308, distance: 195.3
click at [527, 310] on div at bounding box center [796, 201] width 1288 height 284
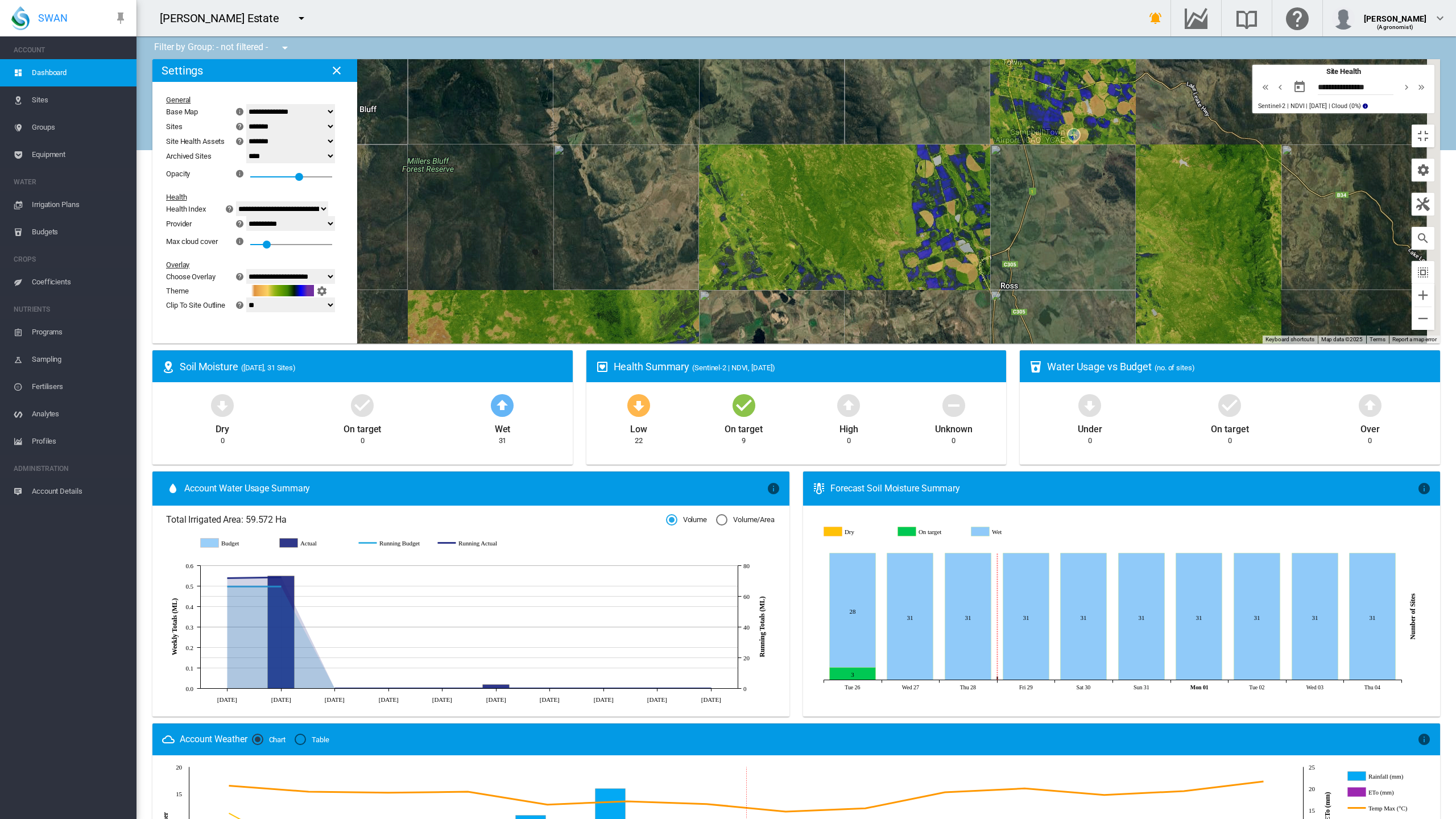
drag, startPoint x: 567, startPoint y: 391, endPoint x: 445, endPoint y: 199, distance: 227.5
click at [445, 199] on div at bounding box center [796, 201] width 1288 height 284
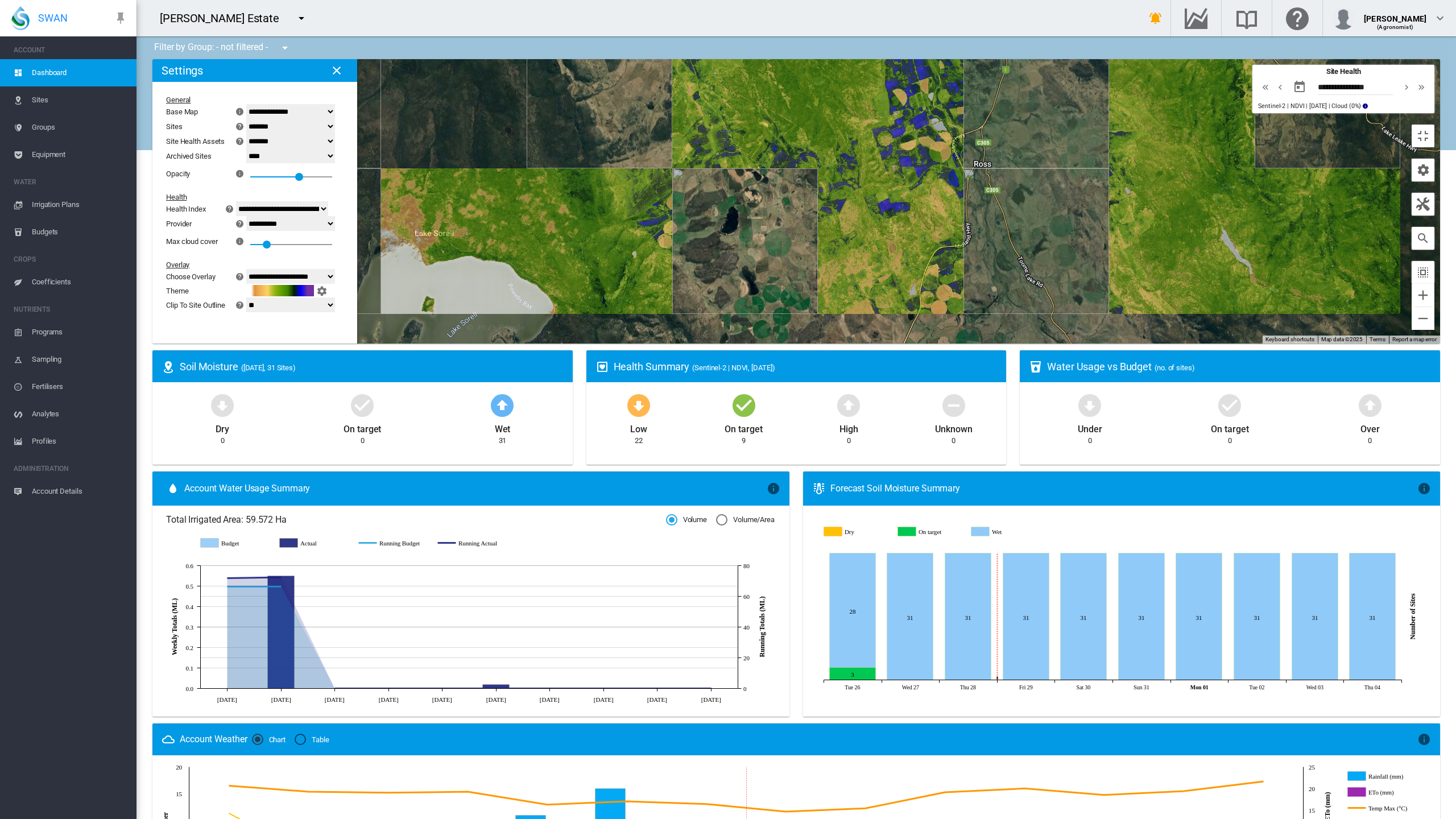
drag, startPoint x: 558, startPoint y: 357, endPoint x: 460, endPoint y: 243, distance: 150.3
click at [460, 243] on div at bounding box center [796, 201] width 1288 height 284
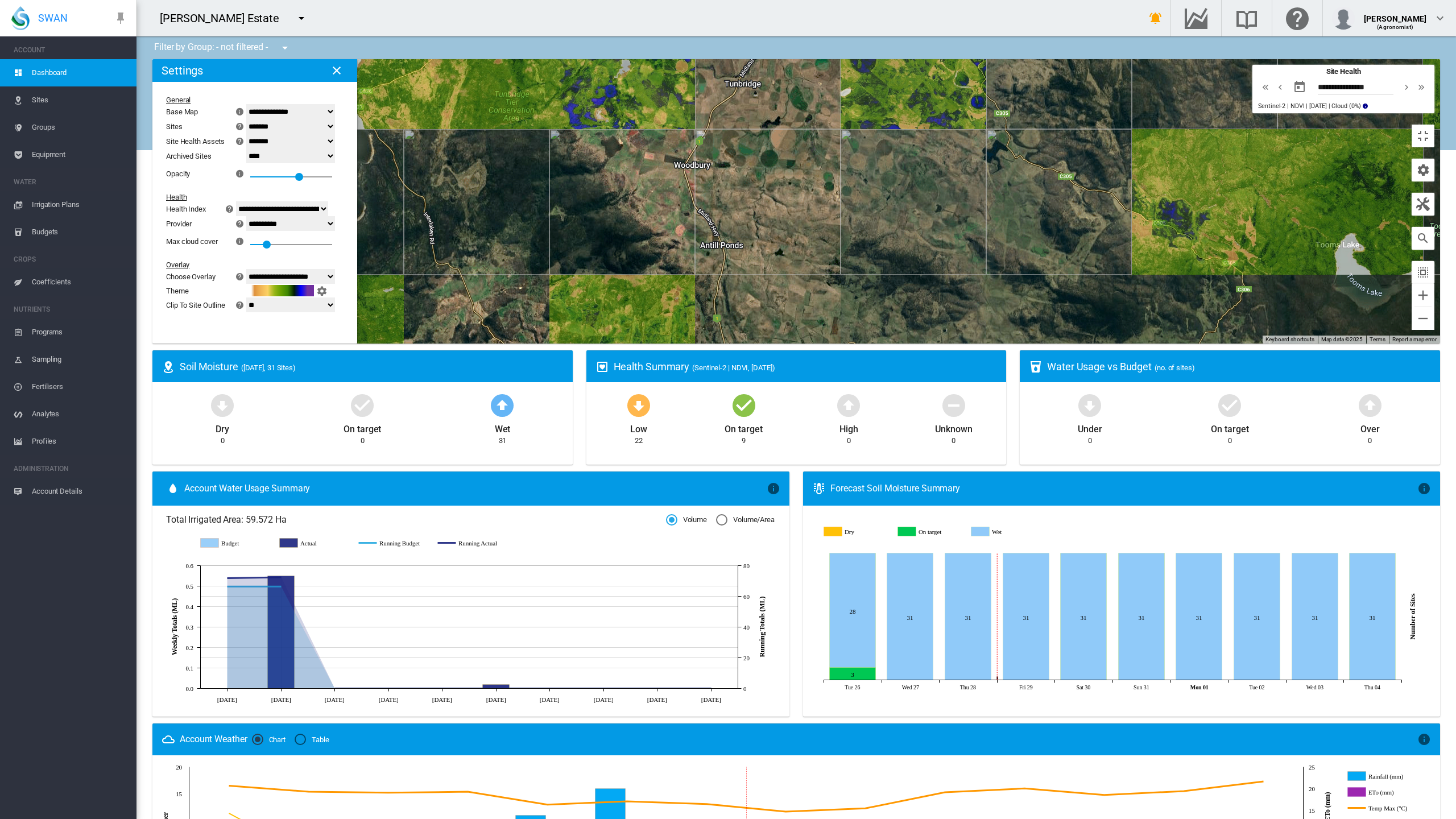
drag, startPoint x: 658, startPoint y: 424, endPoint x: 627, endPoint y: 234, distance: 192.5
click at [627, 234] on div at bounding box center [796, 201] width 1288 height 284
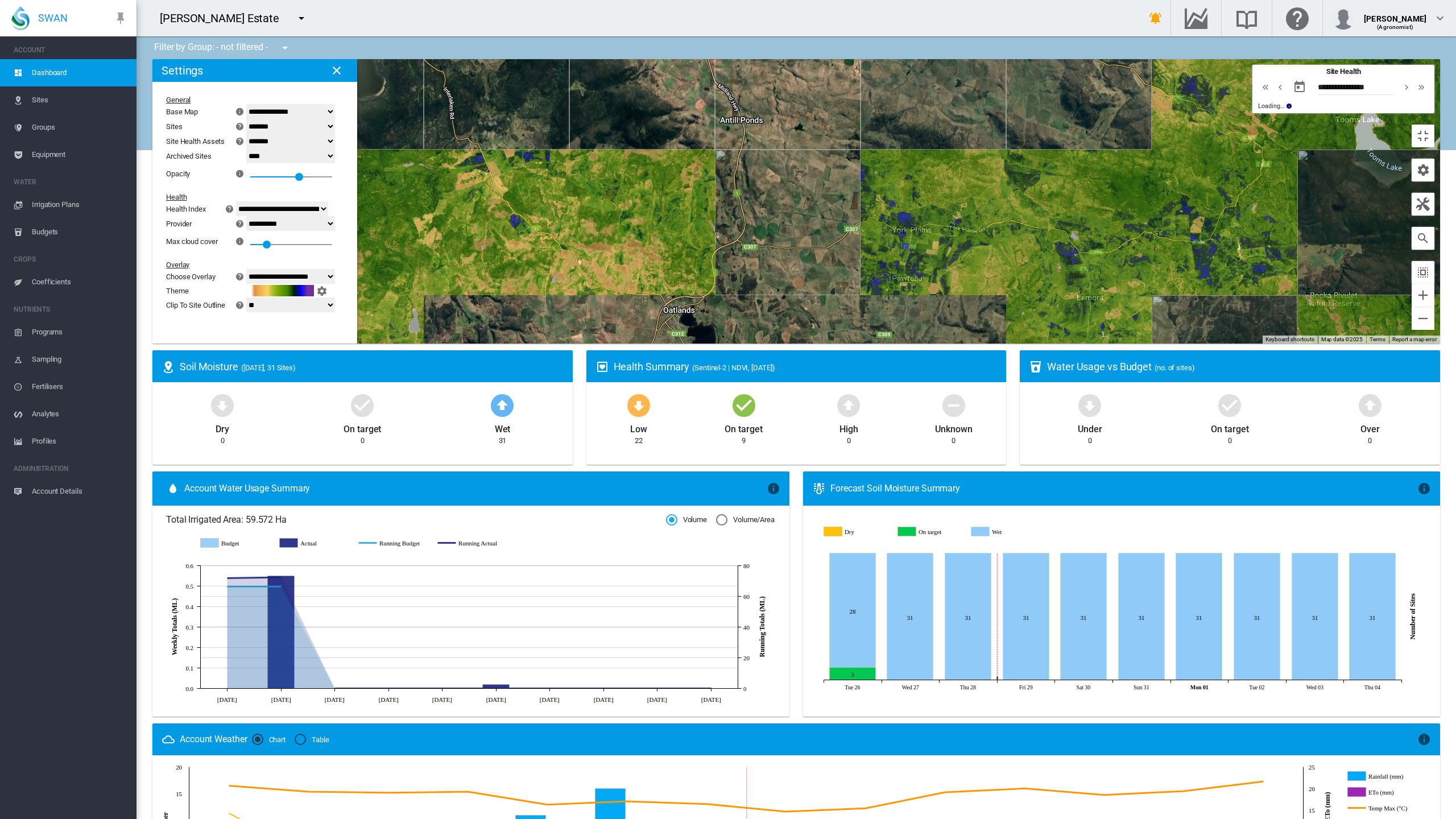
drag, startPoint x: 504, startPoint y: 372, endPoint x: 541, endPoint y: 211, distance: 165.2
click at [541, 211] on div at bounding box center [796, 201] width 1288 height 284
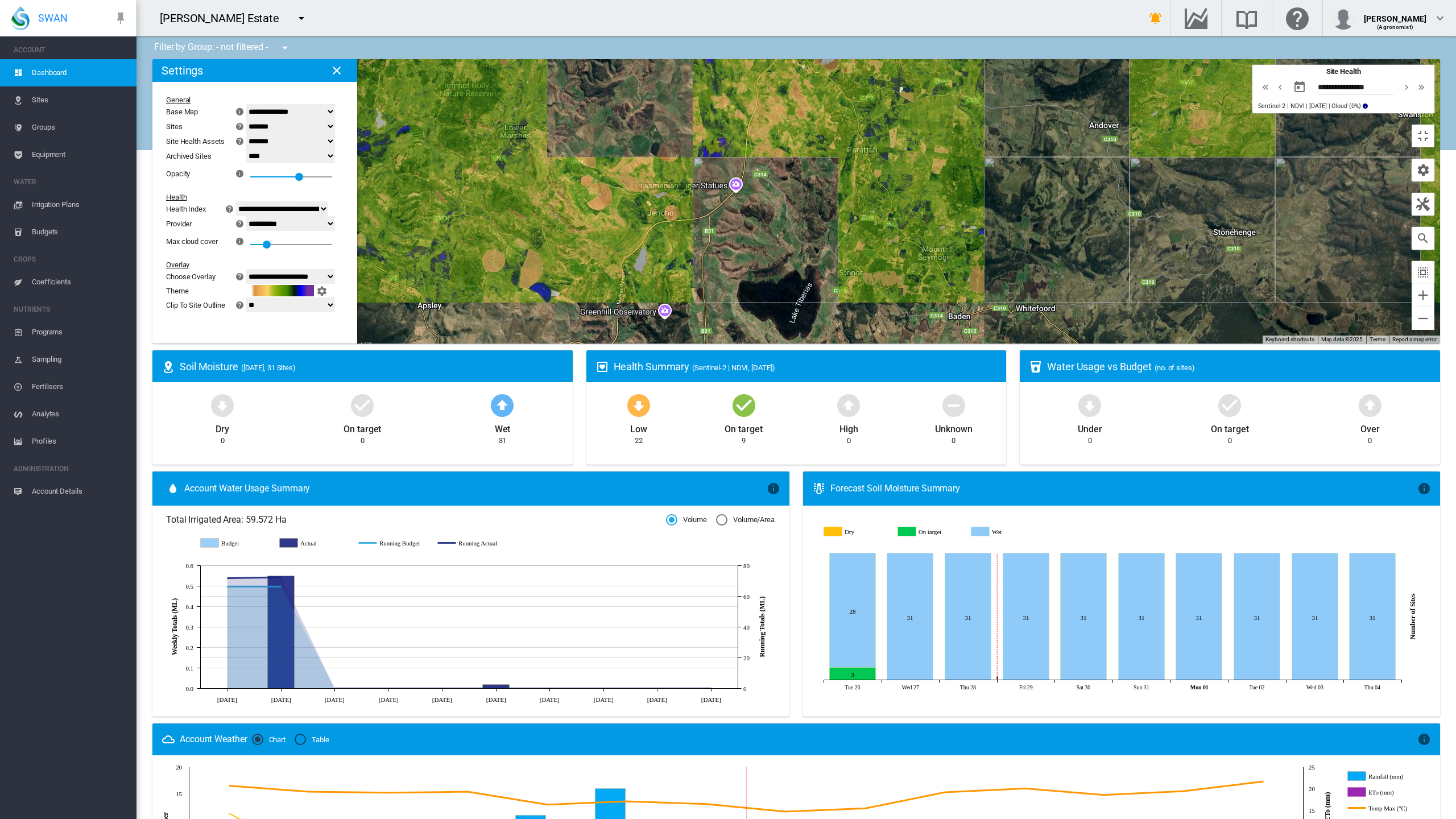
drag, startPoint x: 537, startPoint y: 424, endPoint x: 654, endPoint y: 192, distance: 259.8
click at [654, 192] on div at bounding box center [796, 201] width 1288 height 284
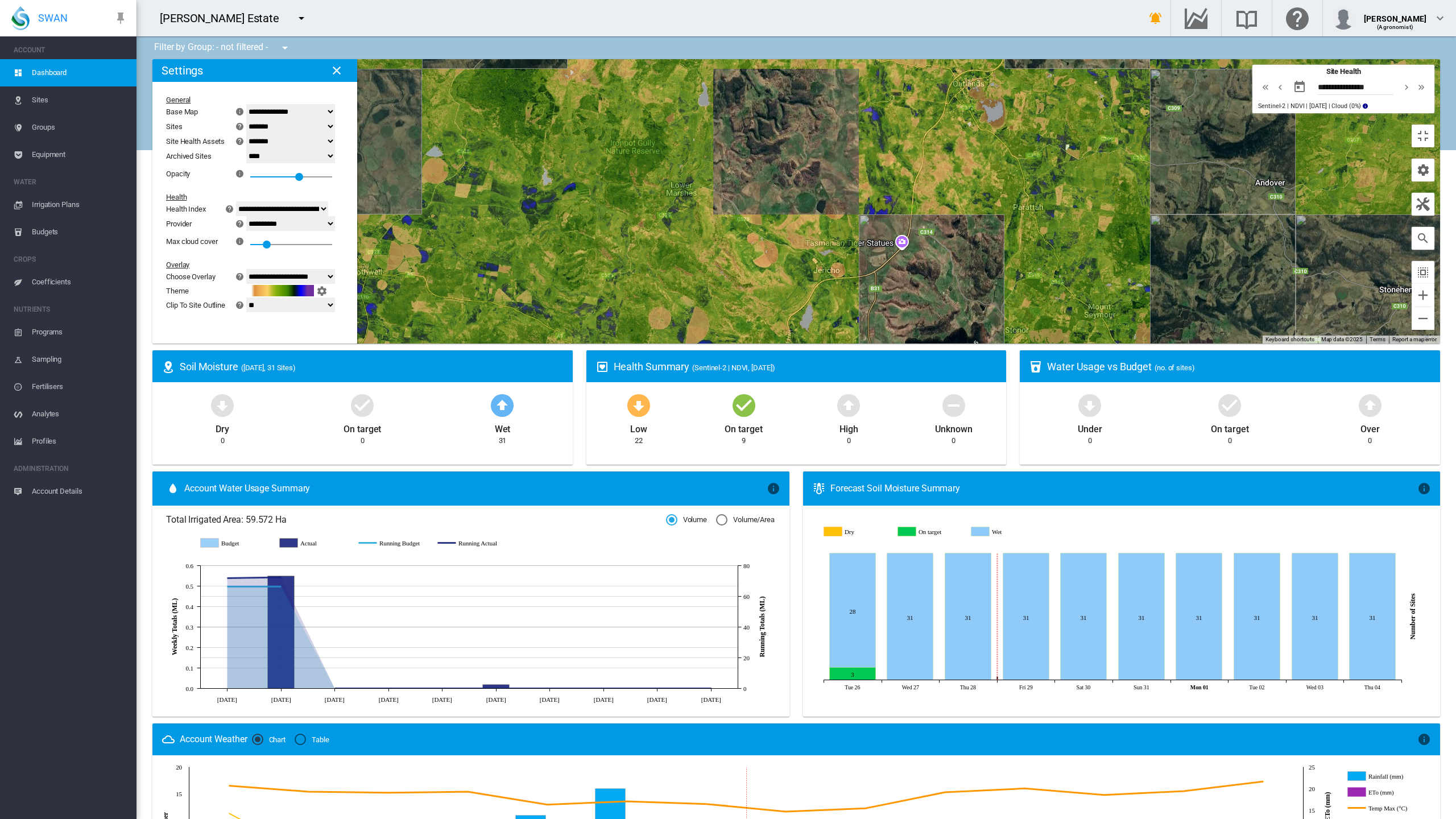
click at [396, 344] on div at bounding box center [796, 201] width 1288 height 284
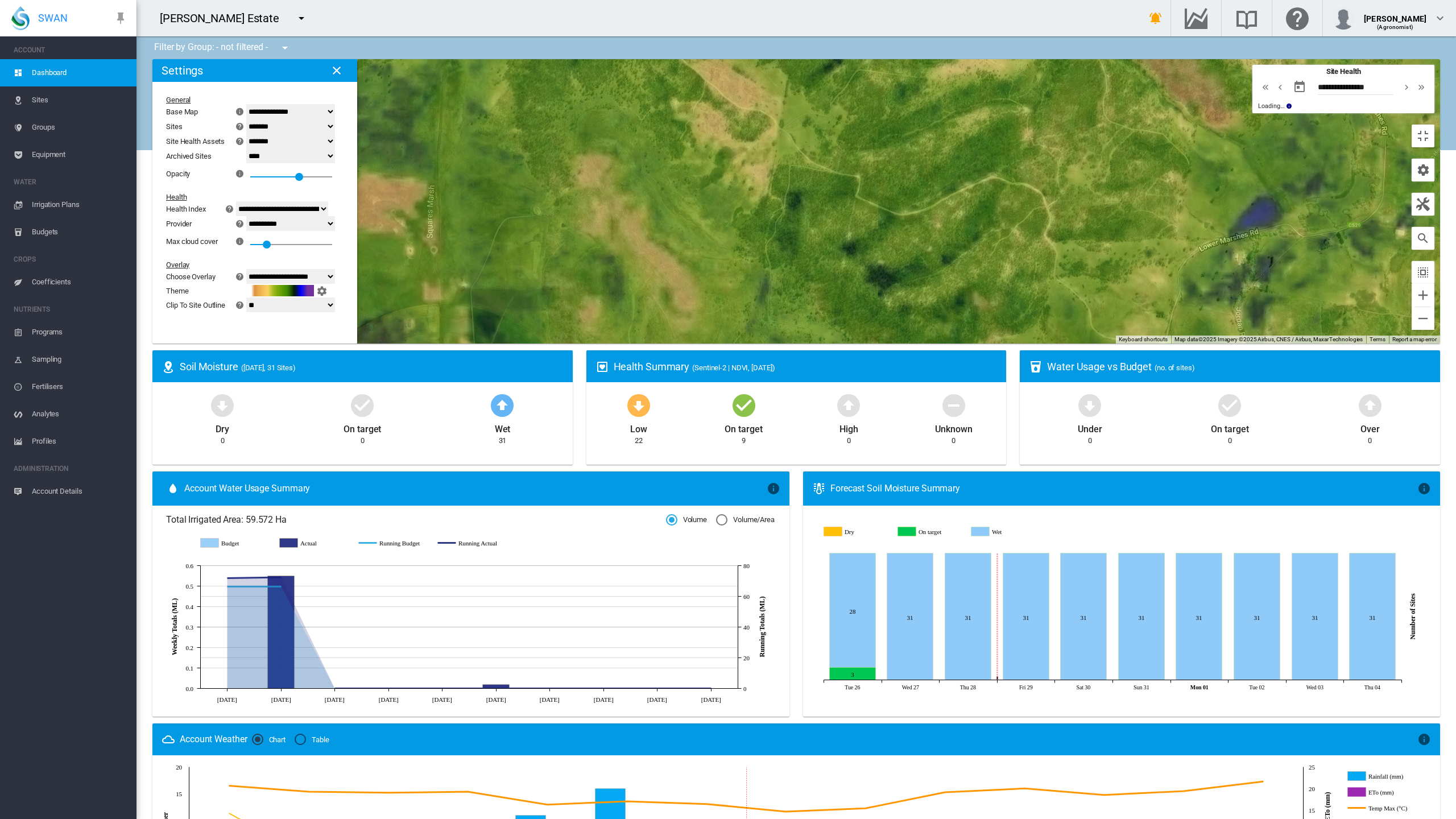
drag, startPoint x: 439, startPoint y: 575, endPoint x: 444, endPoint y: 481, distance: 94.1
click at [446, 344] on div at bounding box center [796, 201] width 1288 height 284
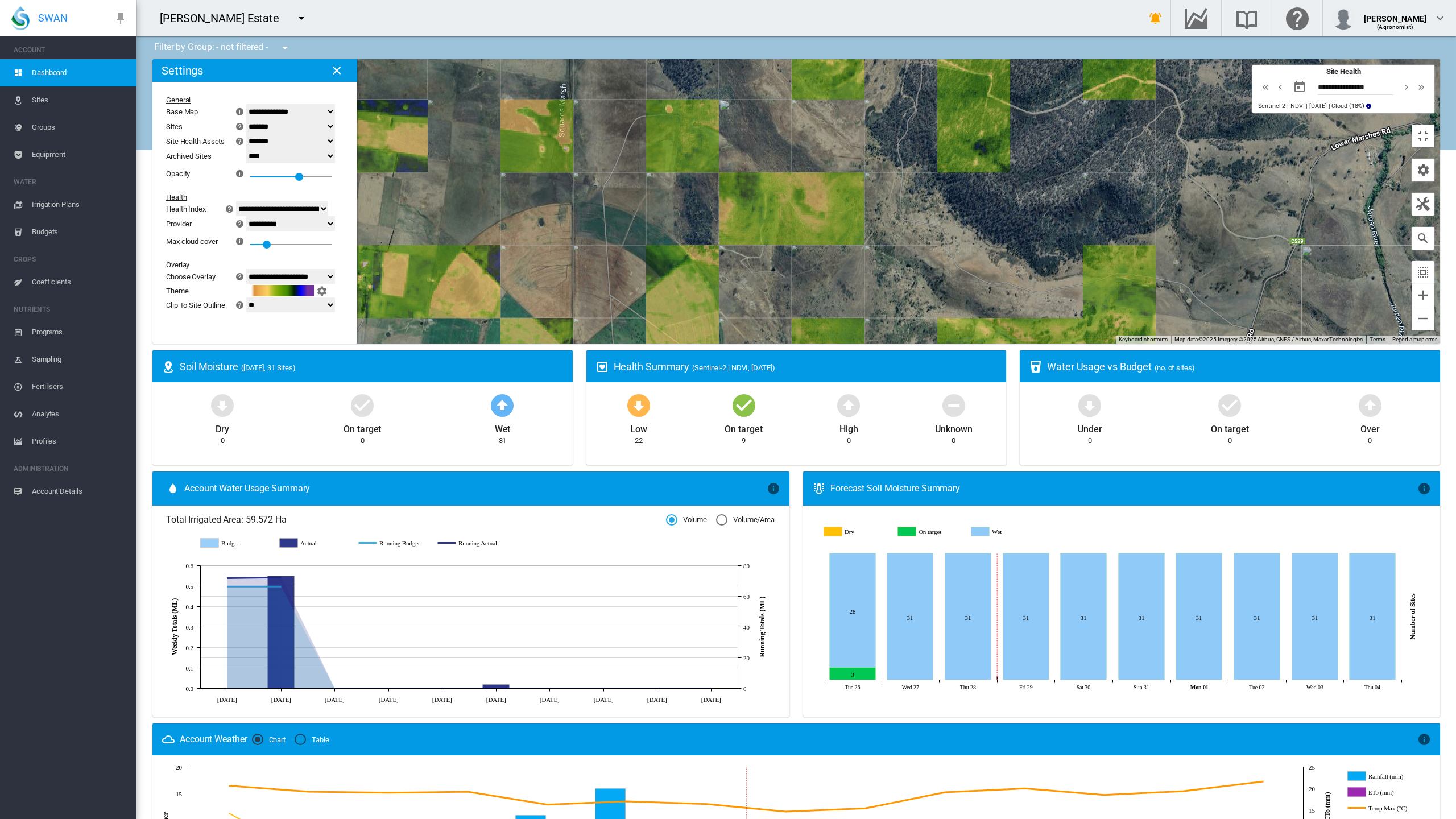
drag, startPoint x: 638, startPoint y: 454, endPoint x: 666, endPoint y: 452, distance: 28.1
click at [666, 344] on div at bounding box center [796, 201] width 1288 height 284
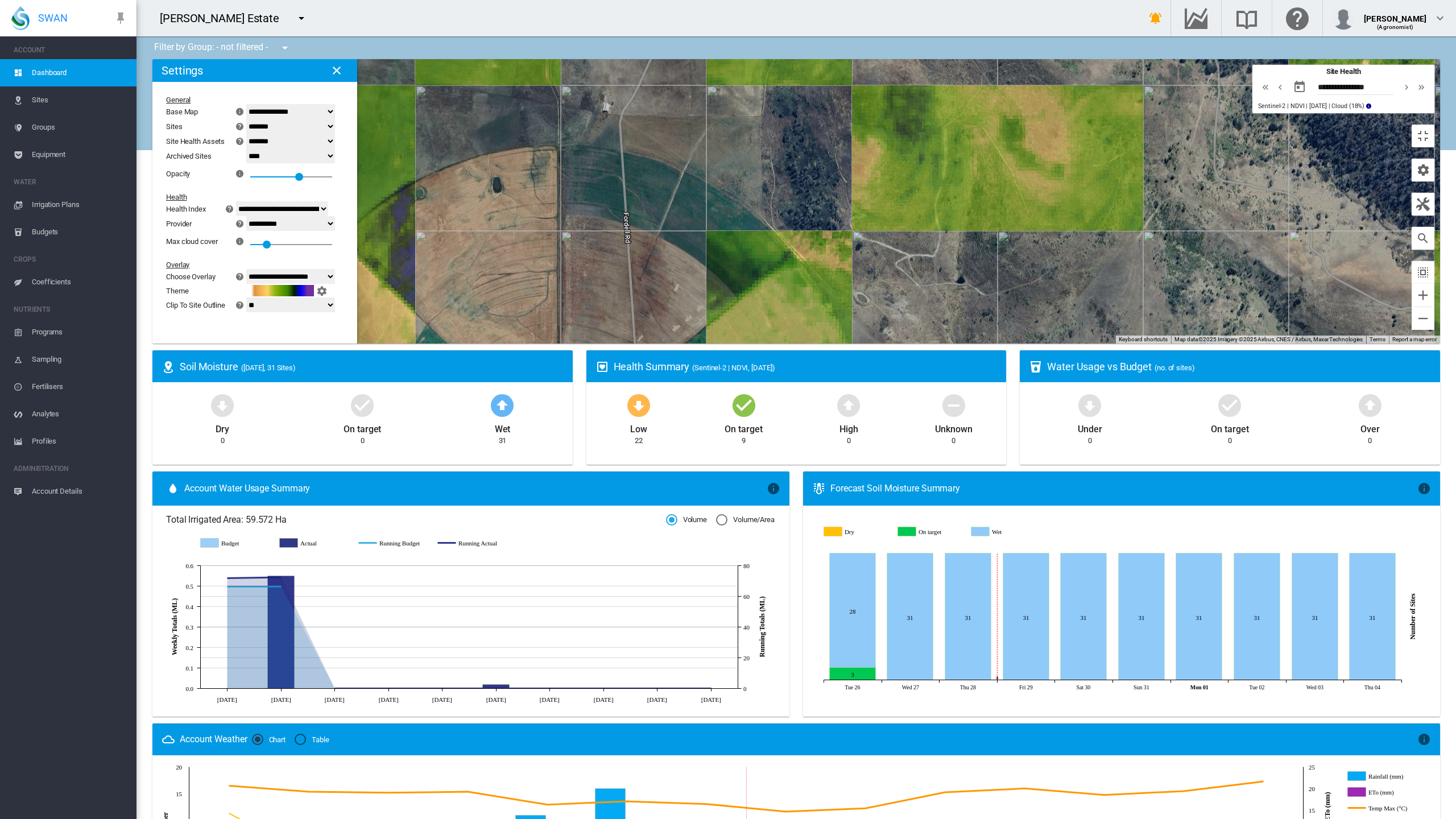
drag, startPoint x: 556, startPoint y: 392, endPoint x: 597, endPoint y: 400, distance: 41.8
click at [597, 344] on div at bounding box center [796, 201] width 1288 height 284
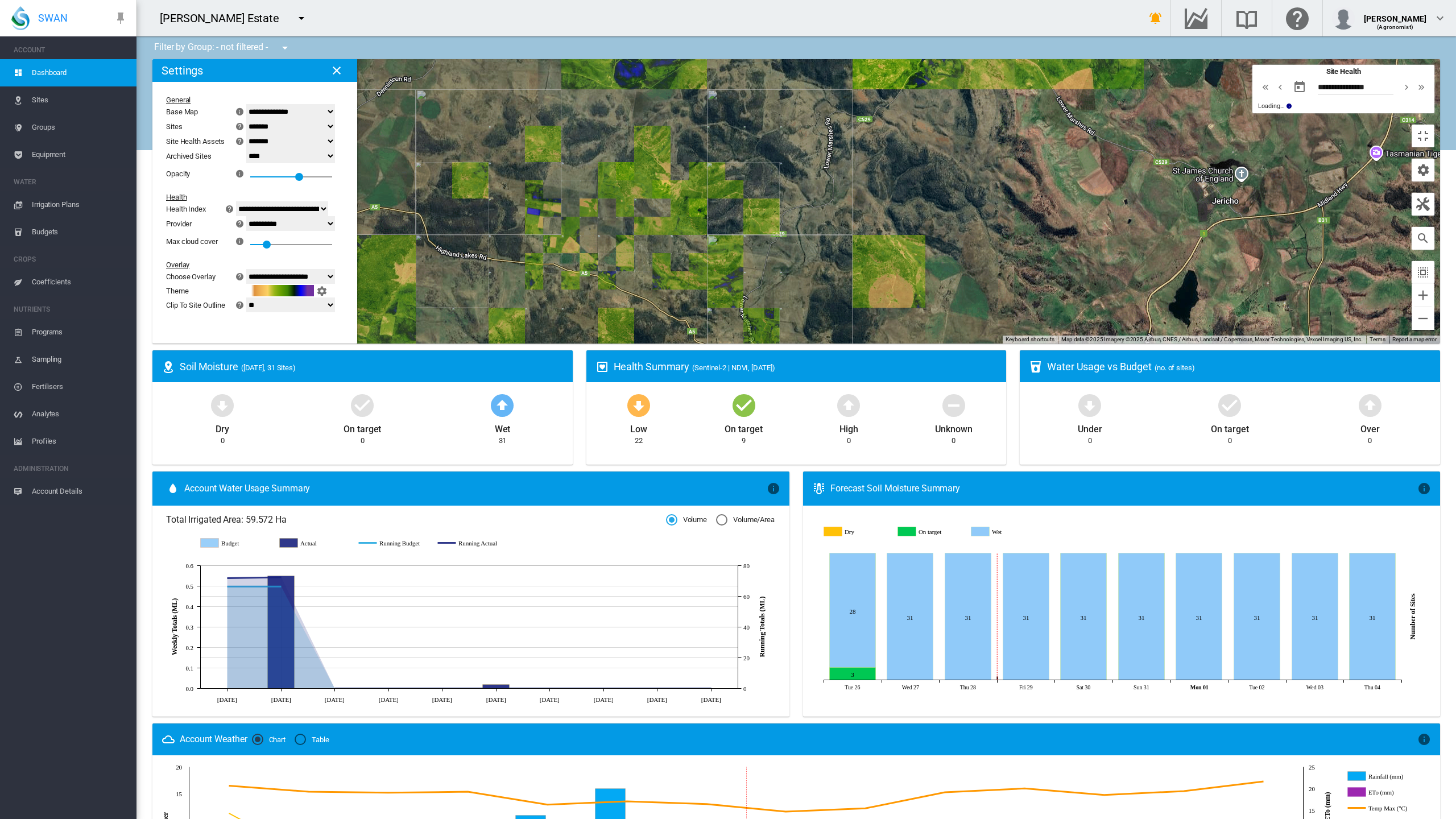
drag, startPoint x: 1237, startPoint y: 347, endPoint x: 823, endPoint y: 417, distance: 419.9
click at [823, 344] on div at bounding box center [796, 201] width 1288 height 284
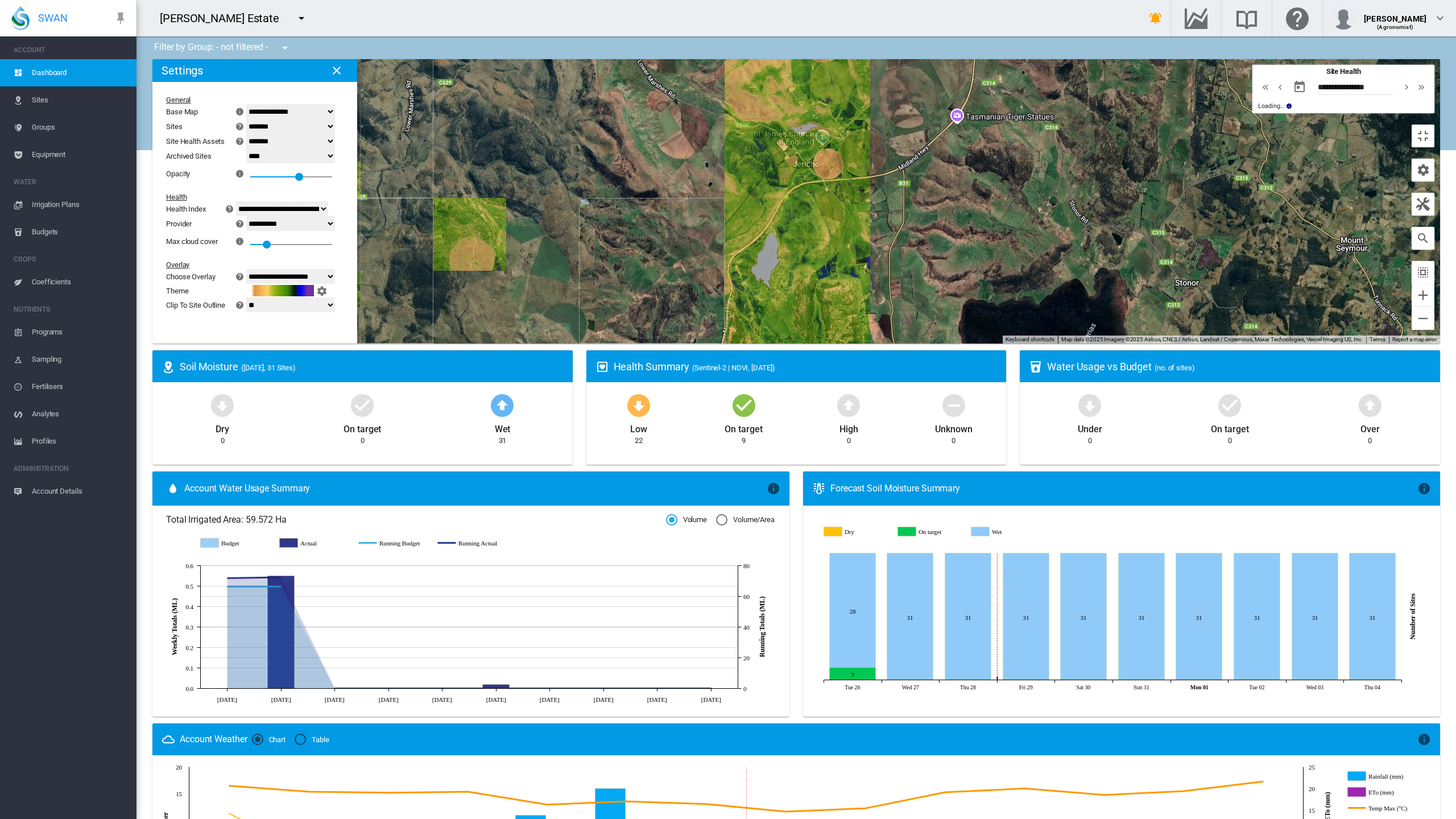
drag, startPoint x: 1131, startPoint y: 423, endPoint x: 706, endPoint y: 386, distance: 426.6
click at [706, 344] on div at bounding box center [796, 201] width 1288 height 284
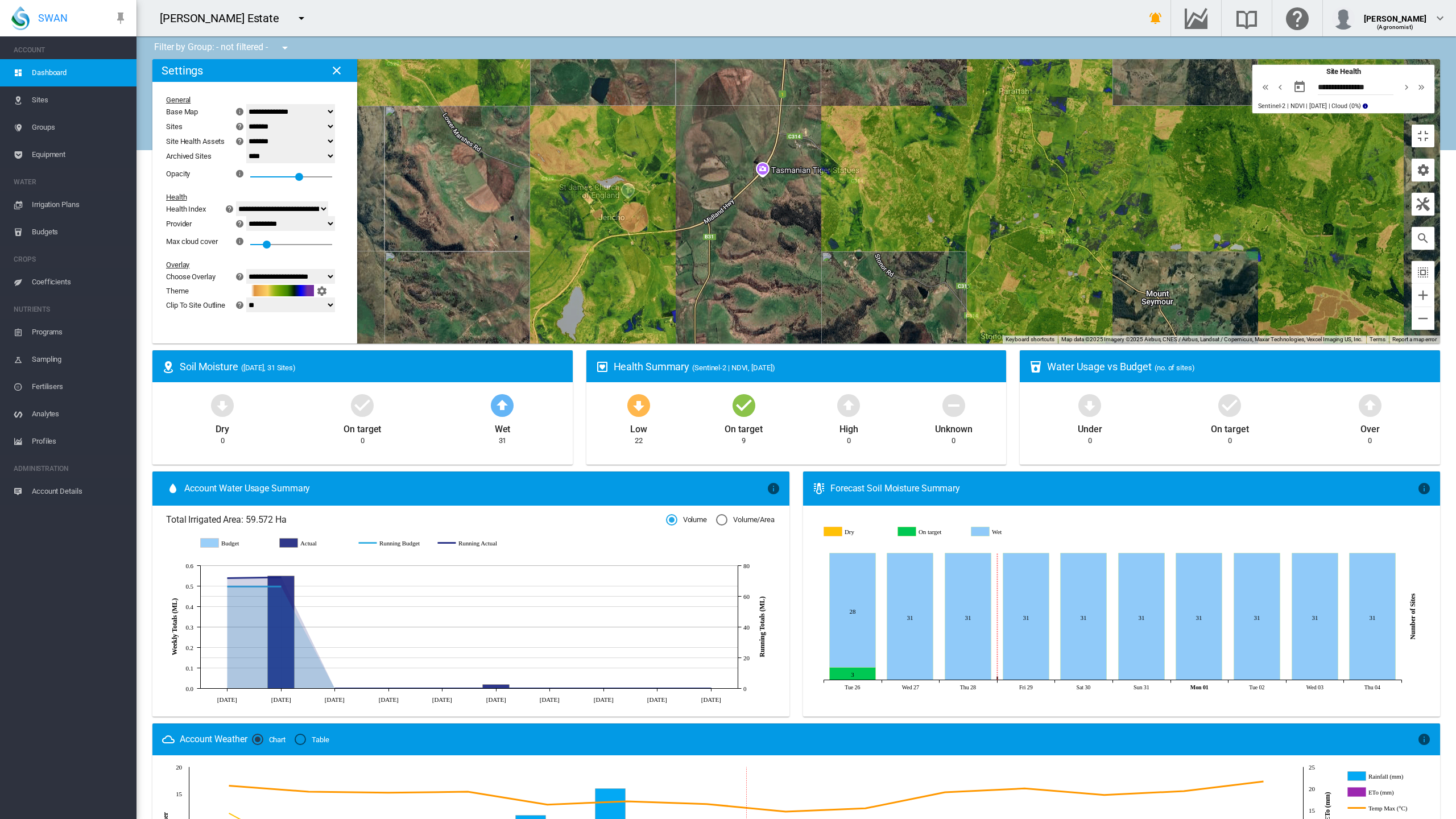
drag, startPoint x: 968, startPoint y: 276, endPoint x: 770, endPoint y: 331, distance: 205.5
click at [770, 331] on div at bounding box center [796, 201] width 1288 height 284
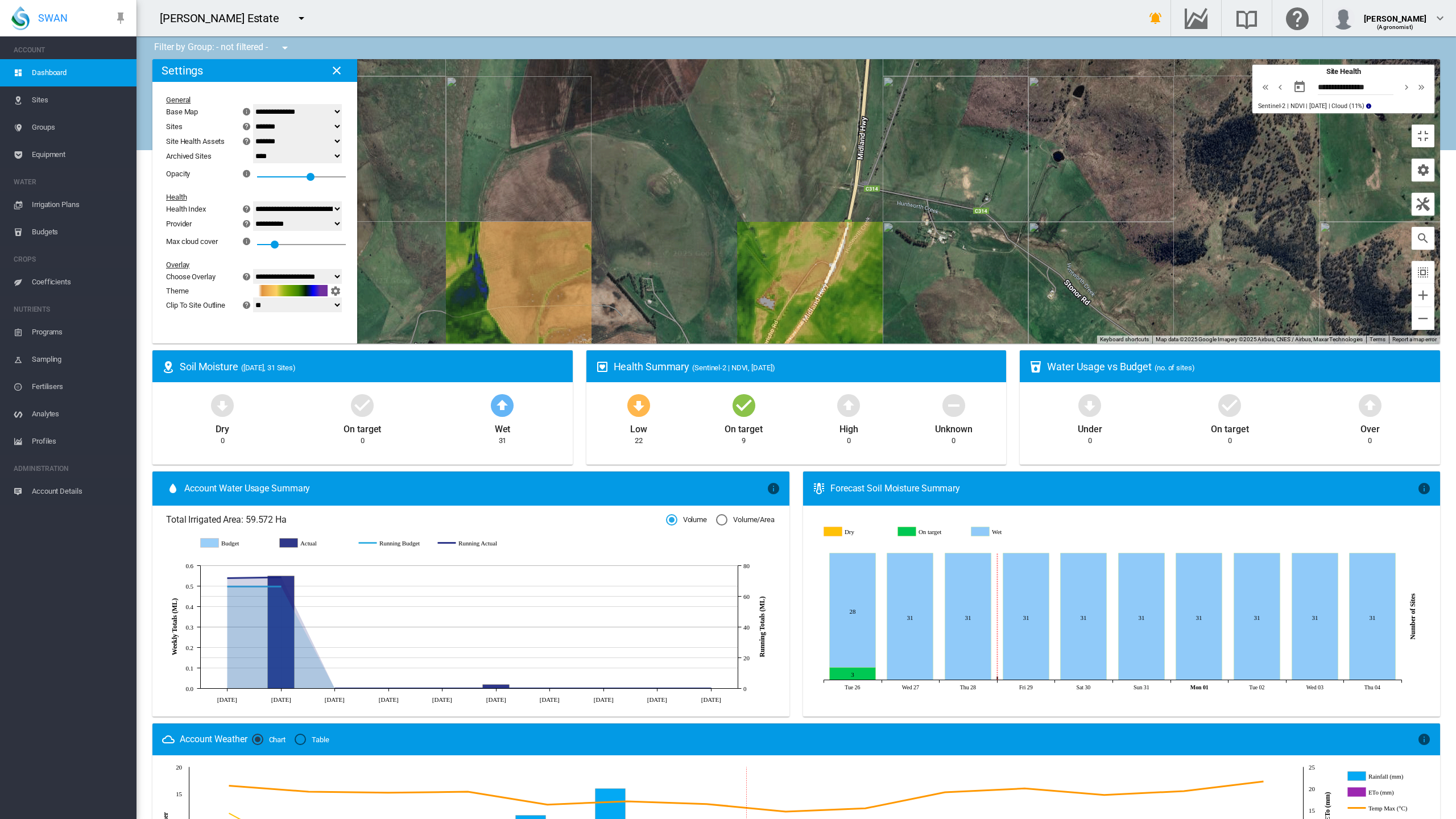
select select "****"
select select "********"
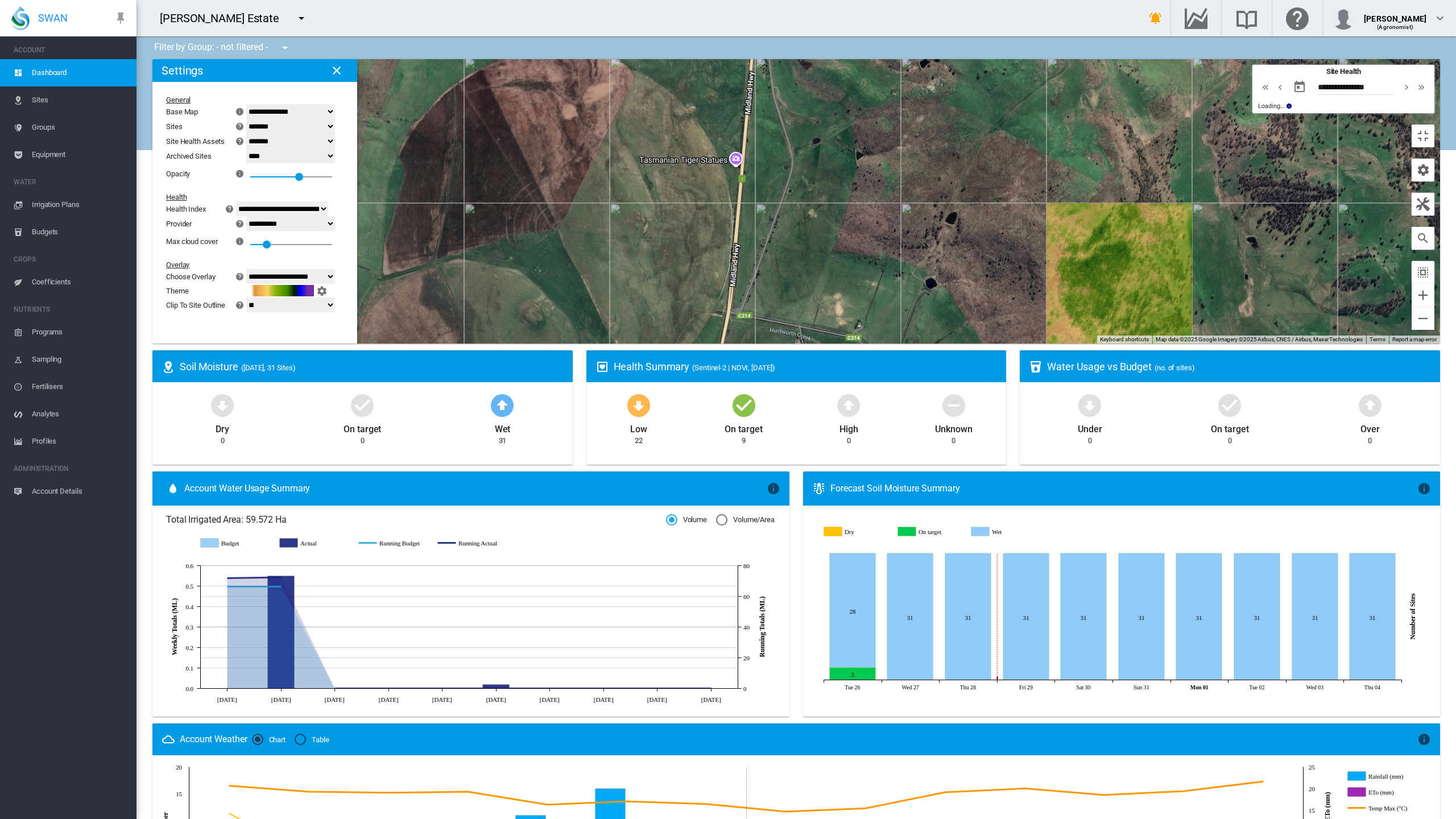
drag, startPoint x: 604, startPoint y: 273, endPoint x: 494, endPoint y: 414, distance: 178.8
click at [507, 344] on div at bounding box center [796, 201] width 1288 height 284
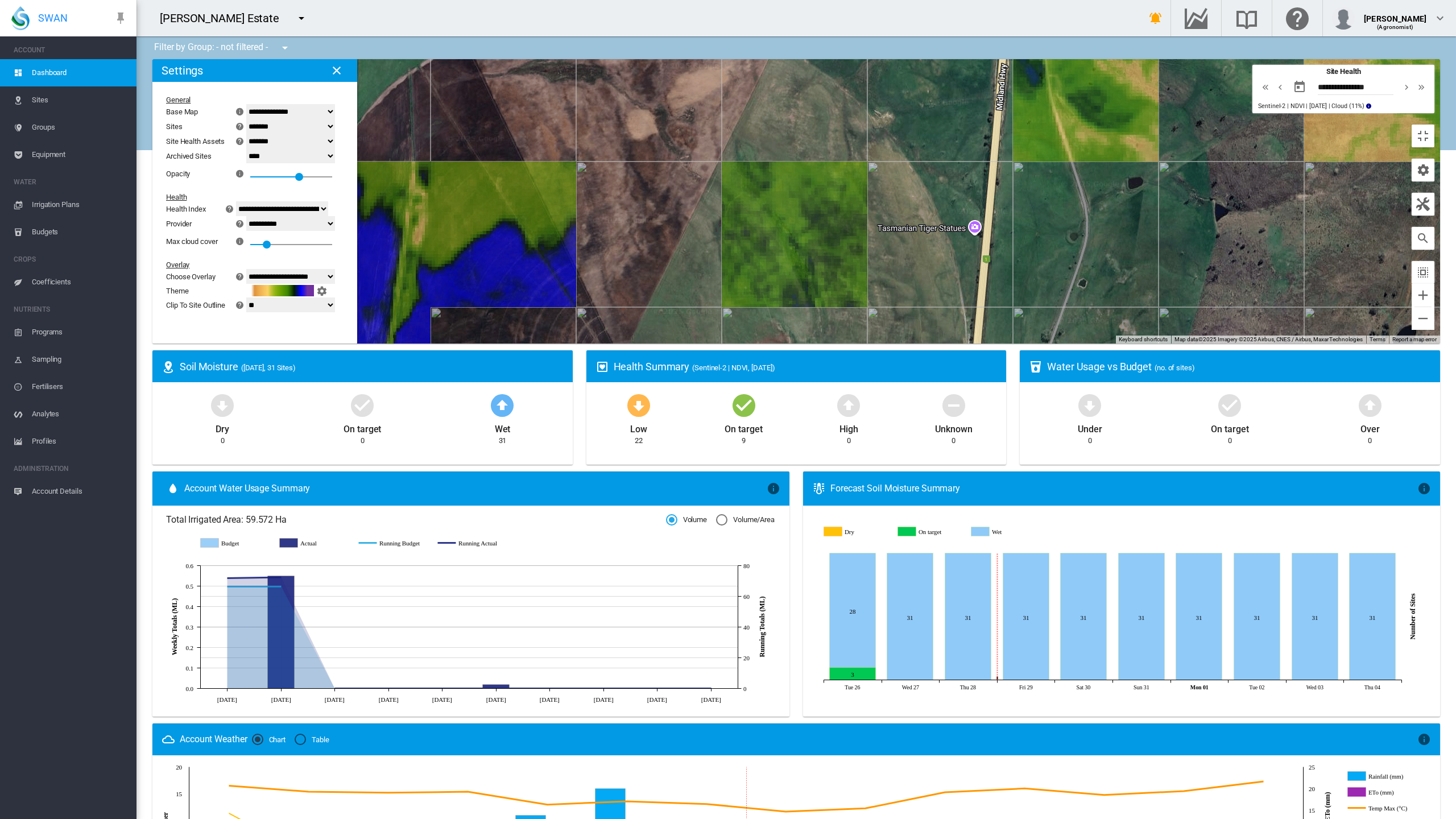
drag, startPoint x: 489, startPoint y: 339, endPoint x: 572, endPoint y: 353, distance: 84.2
click at [571, 344] on div at bounding box center [796, 201] width 1288 height 284
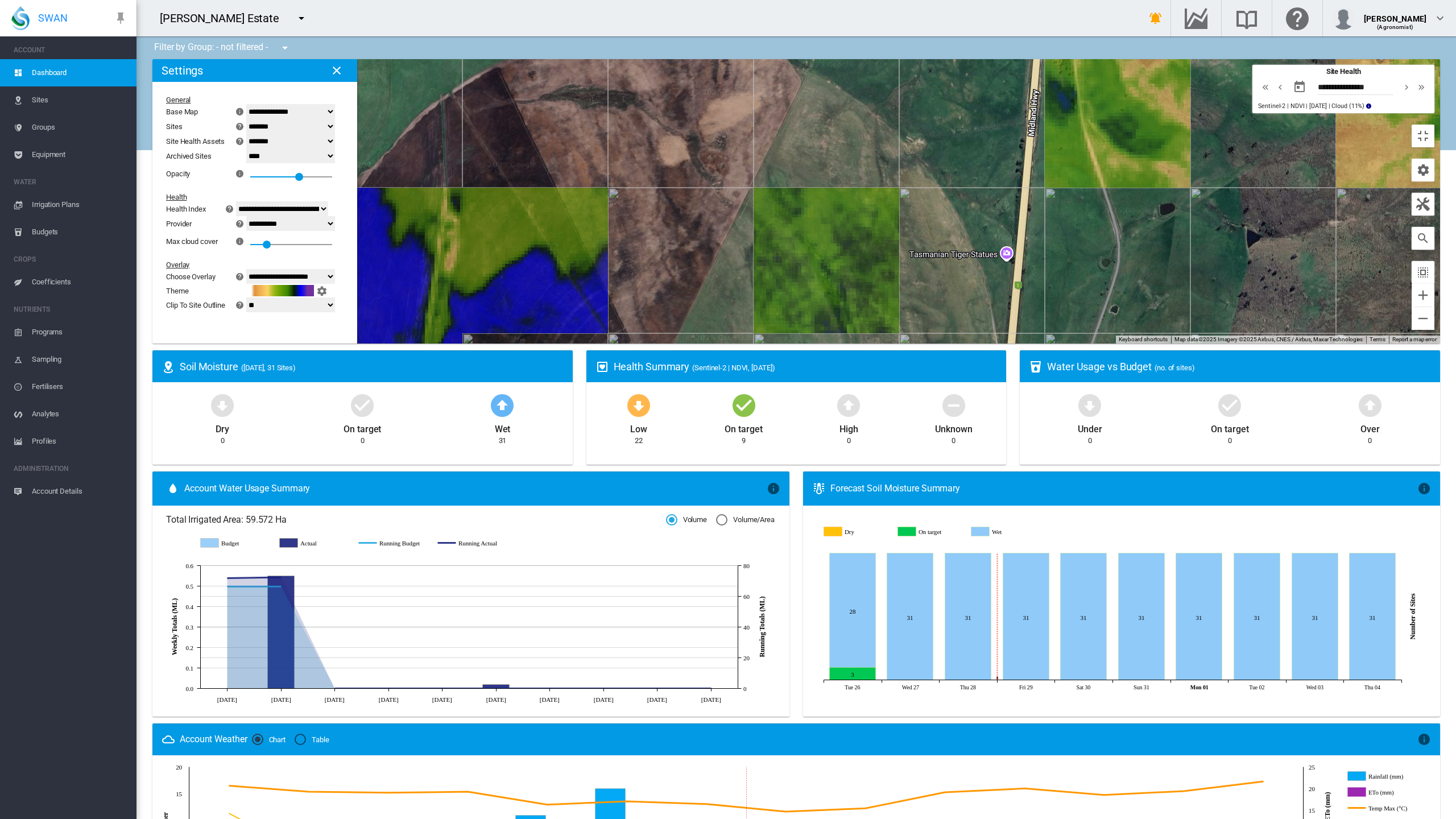
click at [247, 104] on select "**********" at bounding box center [291, 111] width 89 height 15
click at [257, 239] on div at bounding box center [263, 244] width 11 height 11
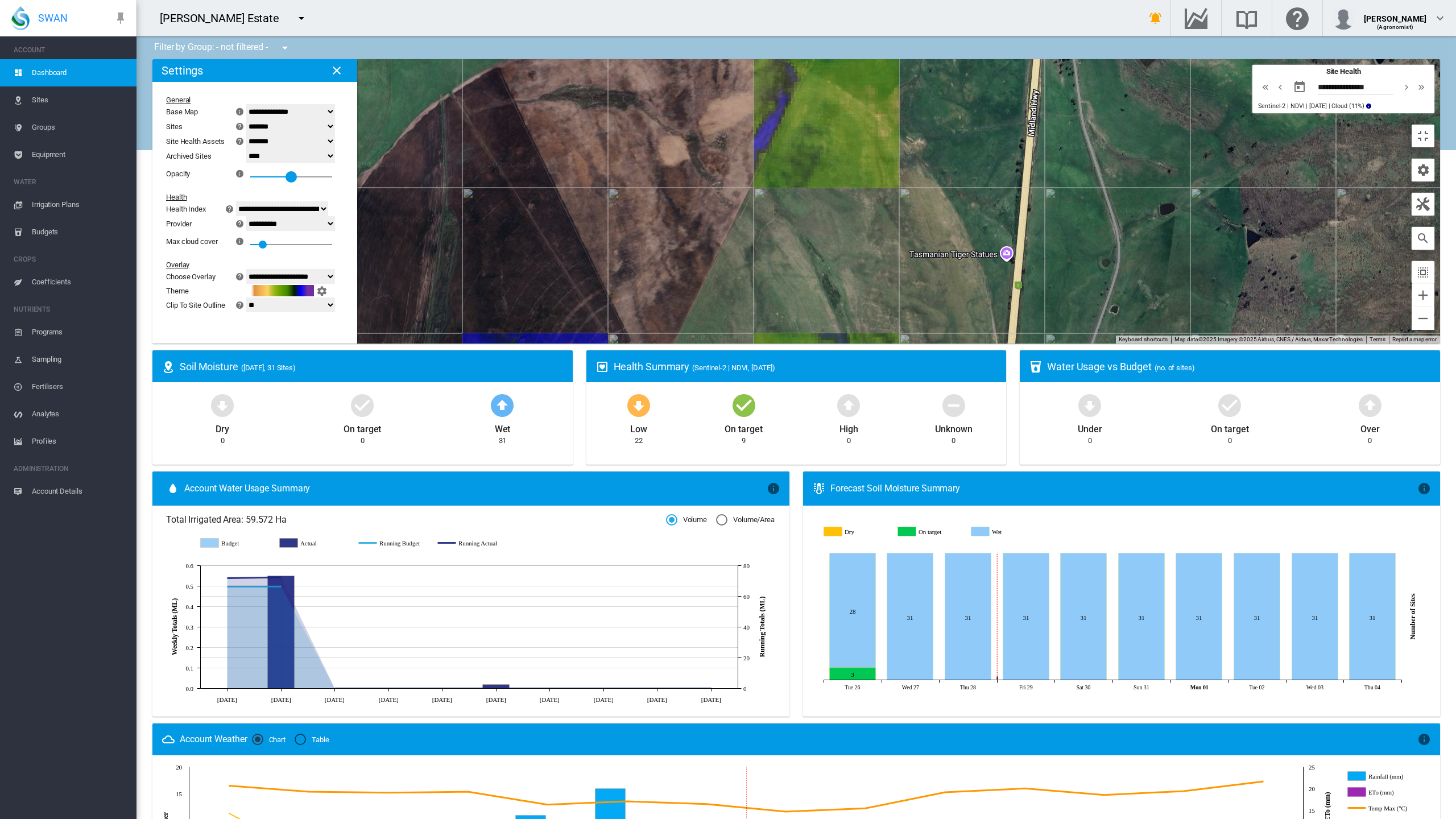
drag, startPoint x: 158, startPoint y: 120, endPoint x: 150, endPoint y: 121, distance: 8.1
click at [285, 171] on div at bounding box center [291, 177] width 11 height 11
click at [1413, 80] on md-icon "icon-chevron-right" at bounding box center [1406, 87] width 13 height 14
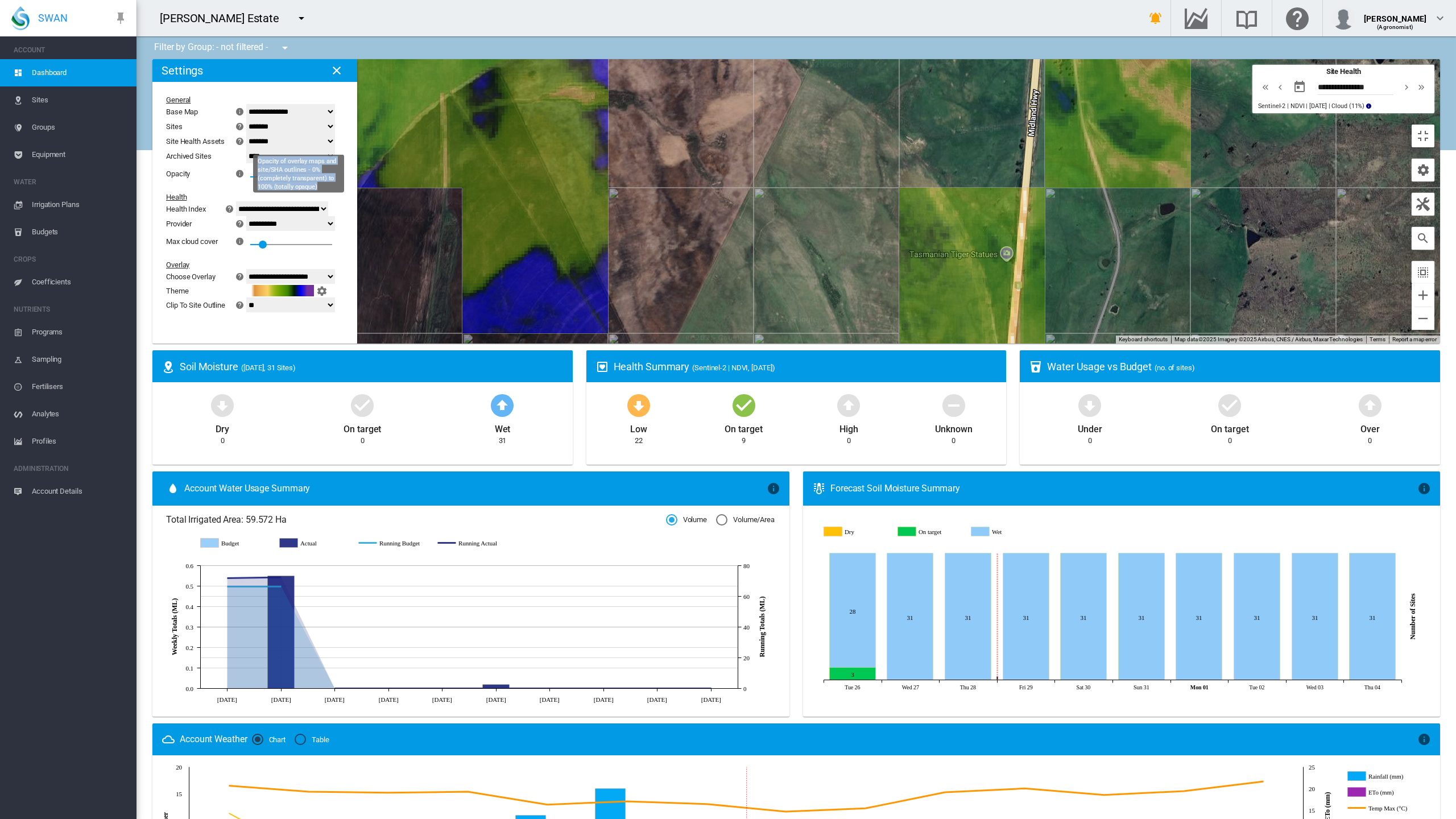
click at [166, 163] on div "Opacity × Opacity of overlay maps and site/SHA outlines - 0% (completely transp…" at bounding box center [248, 173] width 164 height 20
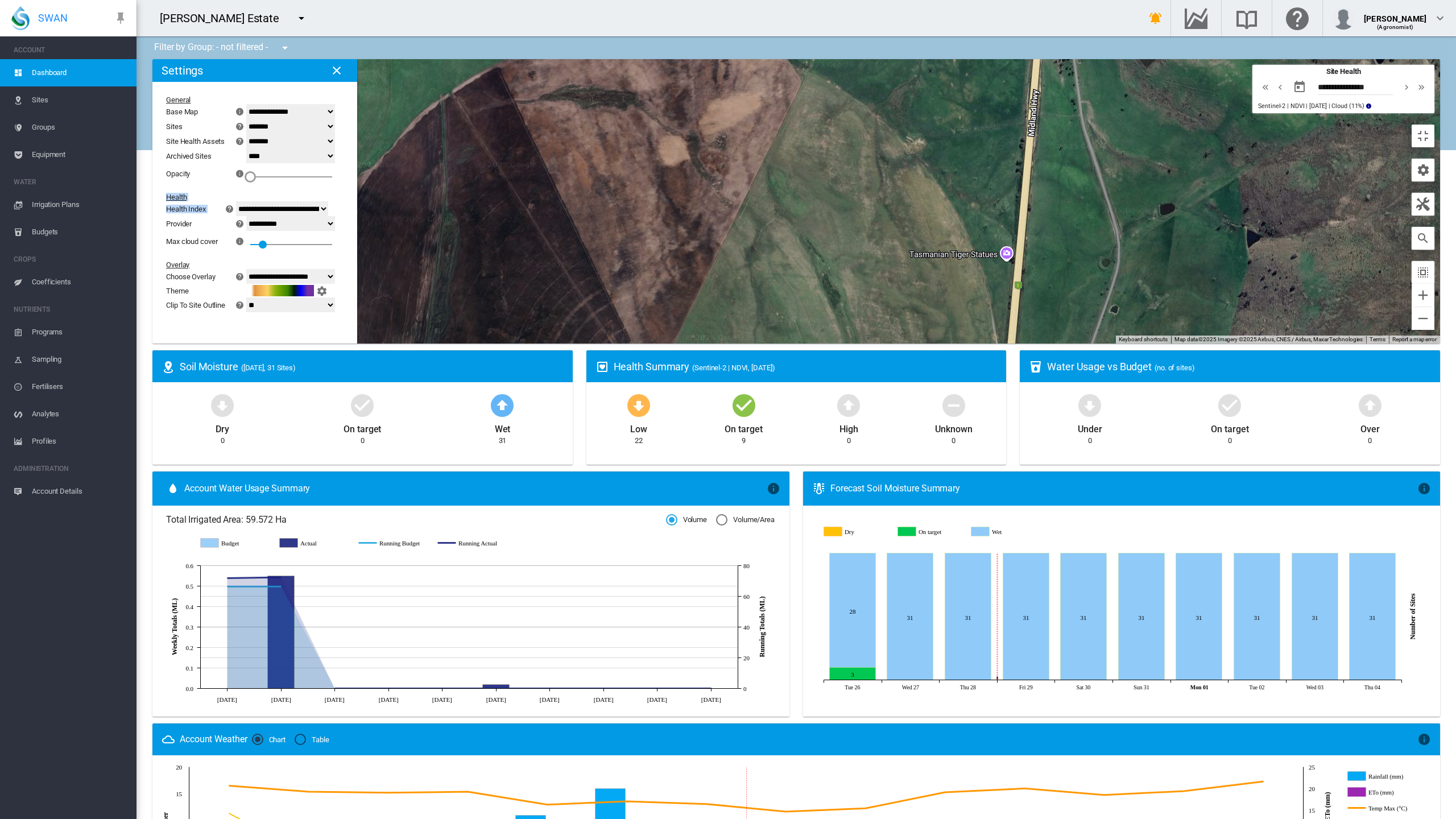
drag, startPoint x: 147, startPoint y: 118, endPoint x: 77, endPoint y: 152, distance: 77.8
click at [166, 152] on div "**********" at bounding box center [248, 173] width 164 height 156
click at [1413, 80] on md-icon "icon-chevron-right" at bounding box center [1406, 87] width 13 height 14
click at [1307, 76] on button "button" at bounding box center [1300, 87] width 23 height 23
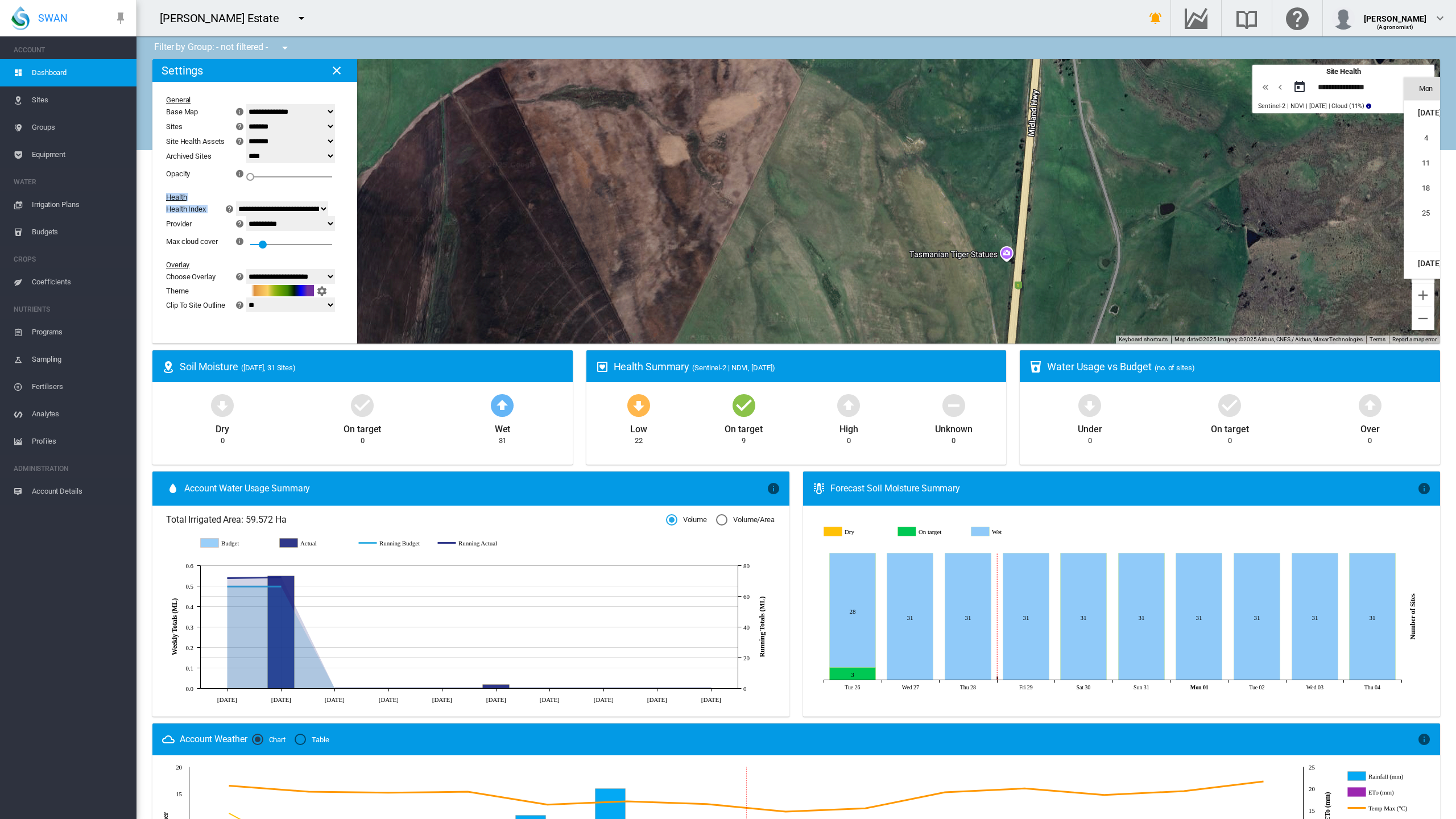
click at [1418, 108] on span "Aug 2025" at bounding box center [1430, 112] width 23 height 9
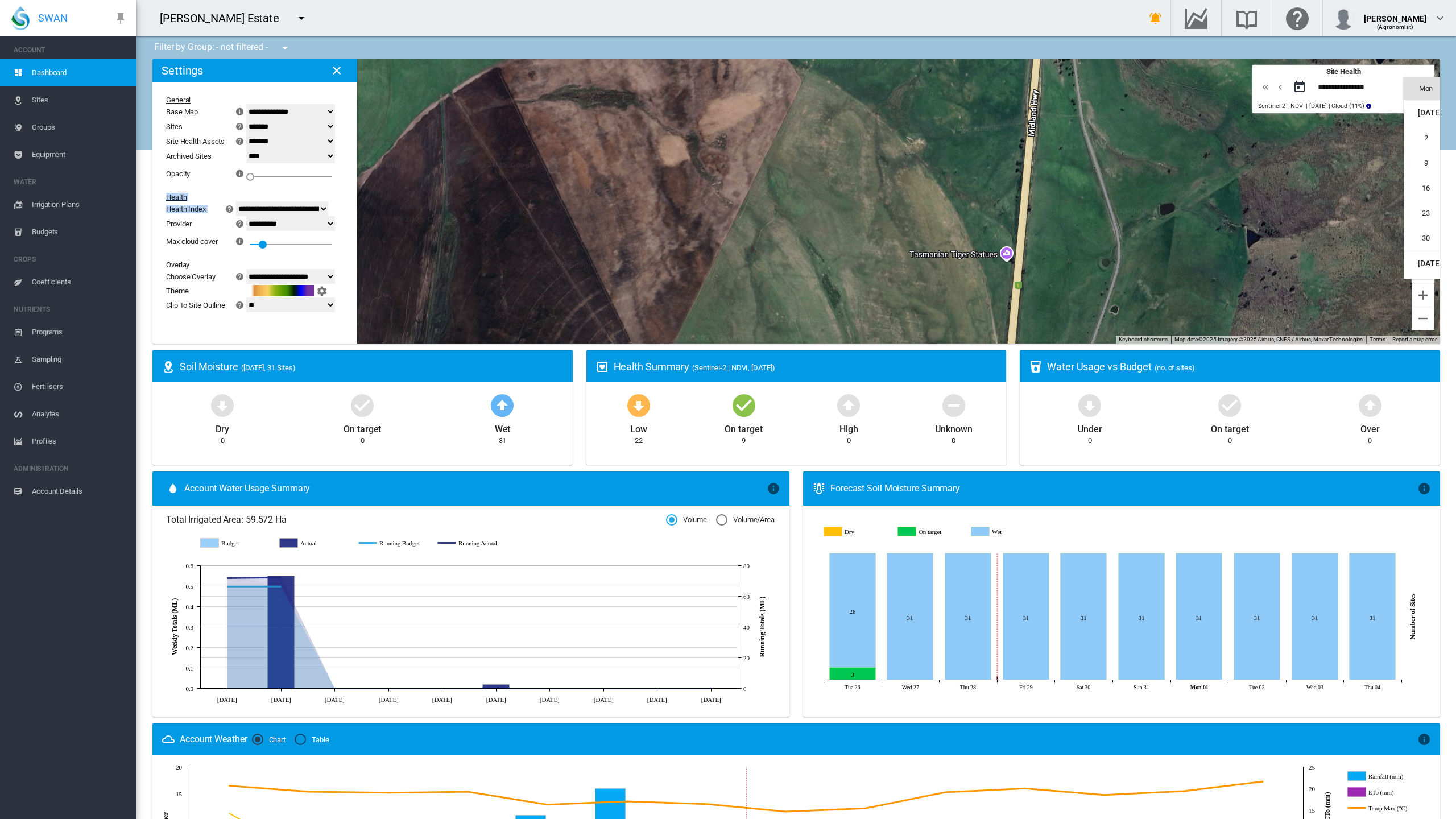
type input "**********"
click at [250, 163] on div "0" at bounding box center [291, 173] width 82 height 20
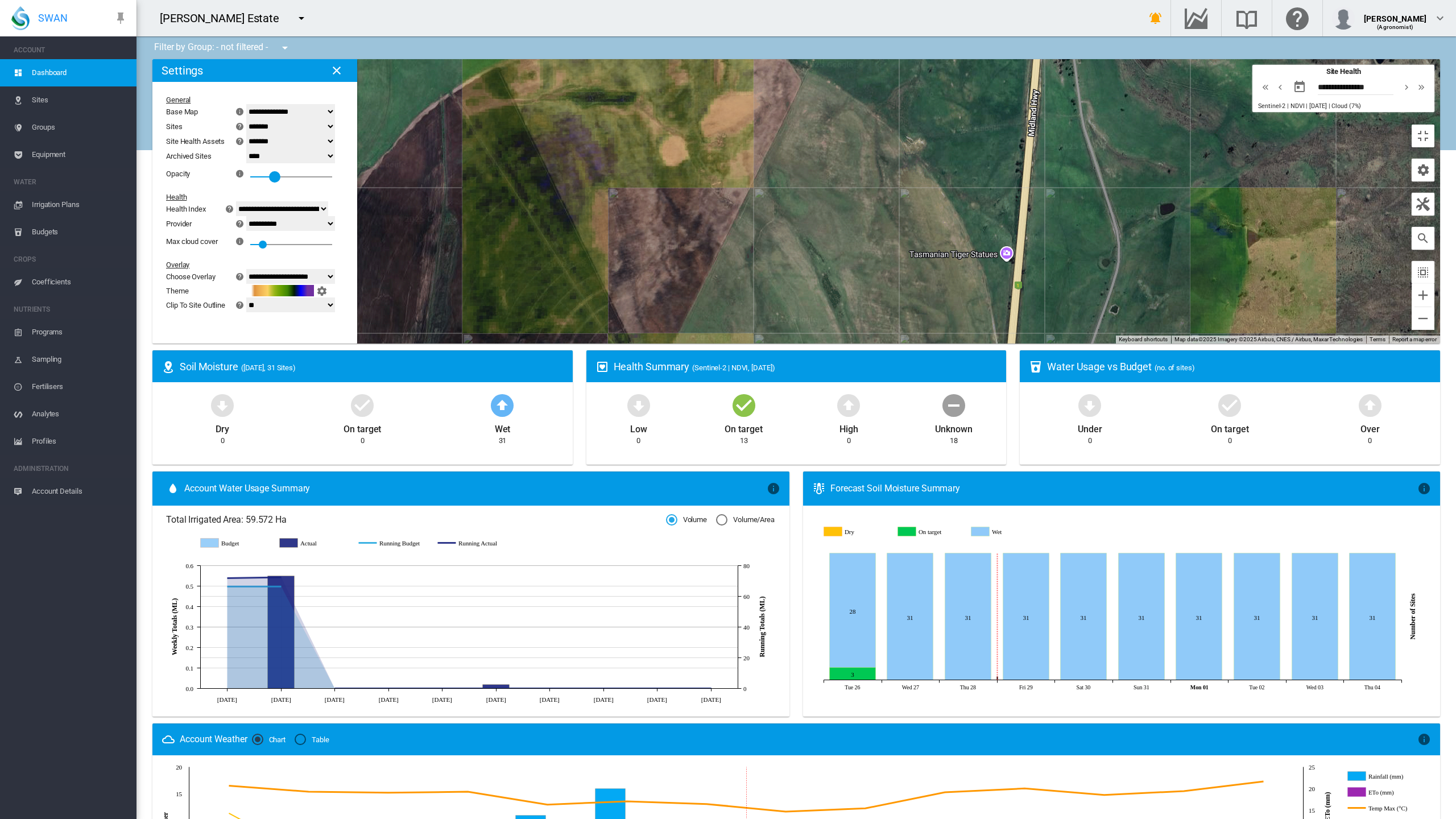
click at [250, 163] on div "0.3" at bounding box center [291, 173] width 82 height 20
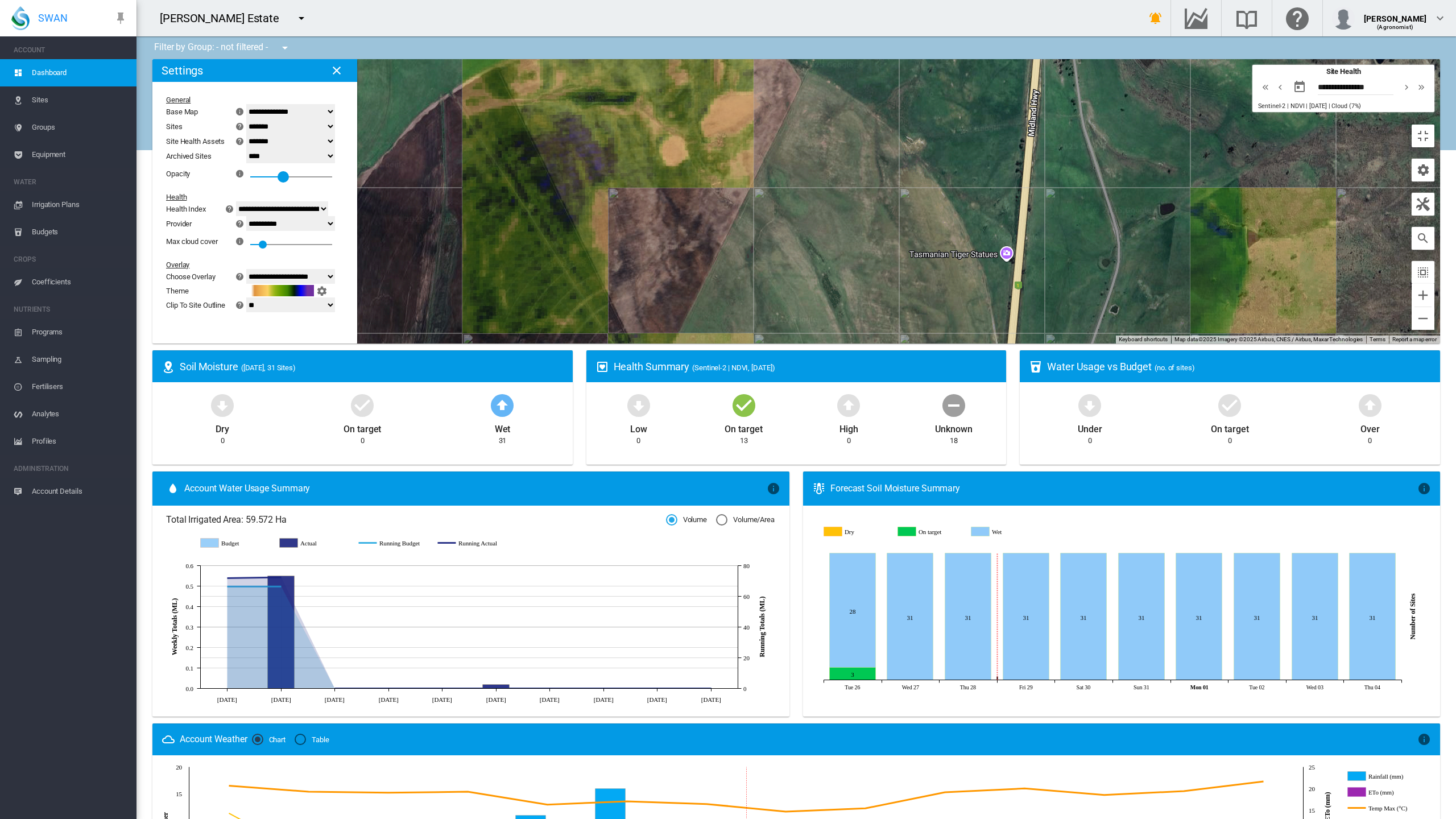
click at [250, 163] on div "0.4" at bounding box center [291, 173] width 82 height 20
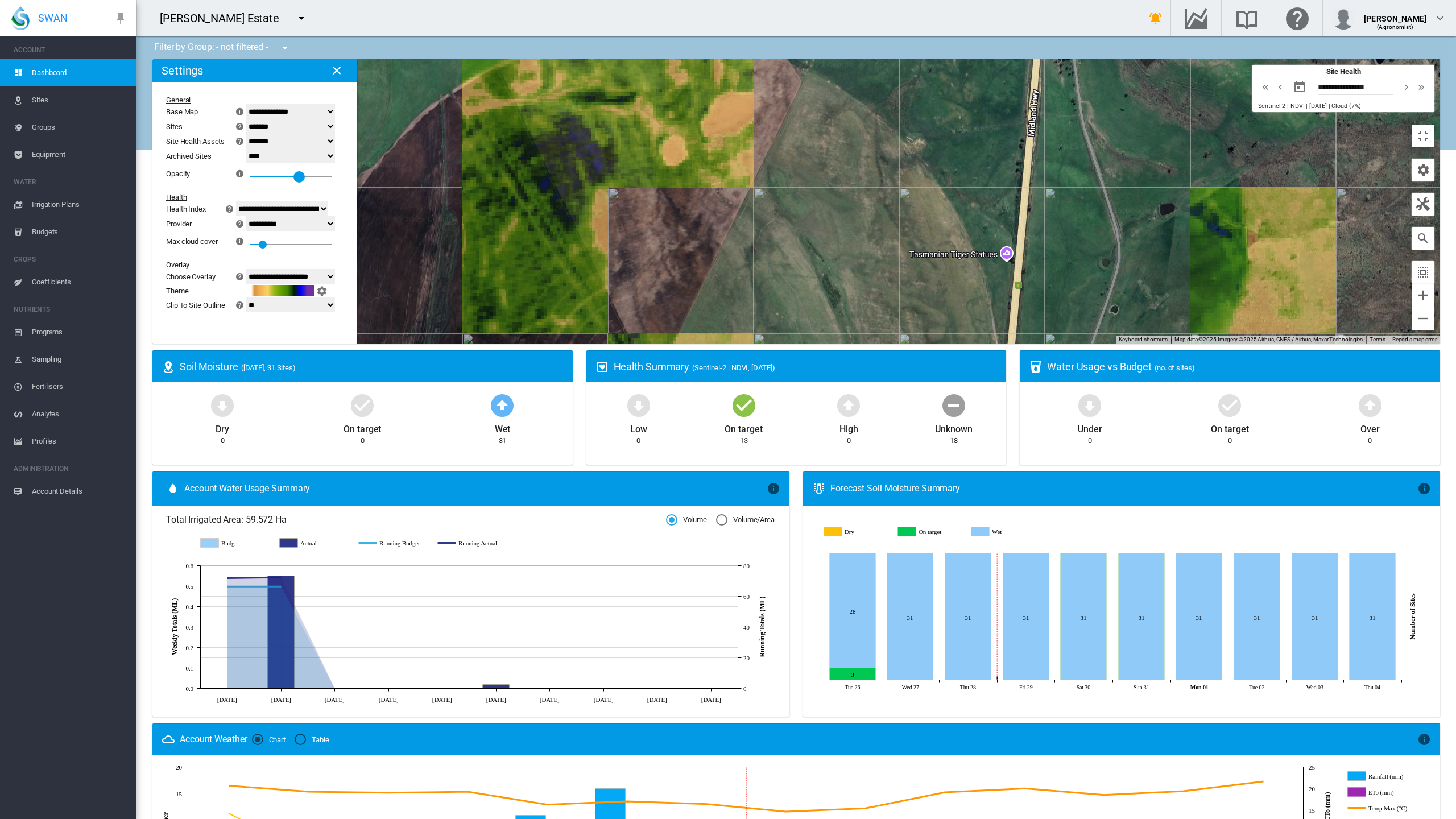
click at [294, 171] on div at bounding box center [299, 177] width 11 height 11
click at [250, 163] on div "0.6" at bounding box center [291, 173] width 82 height 20
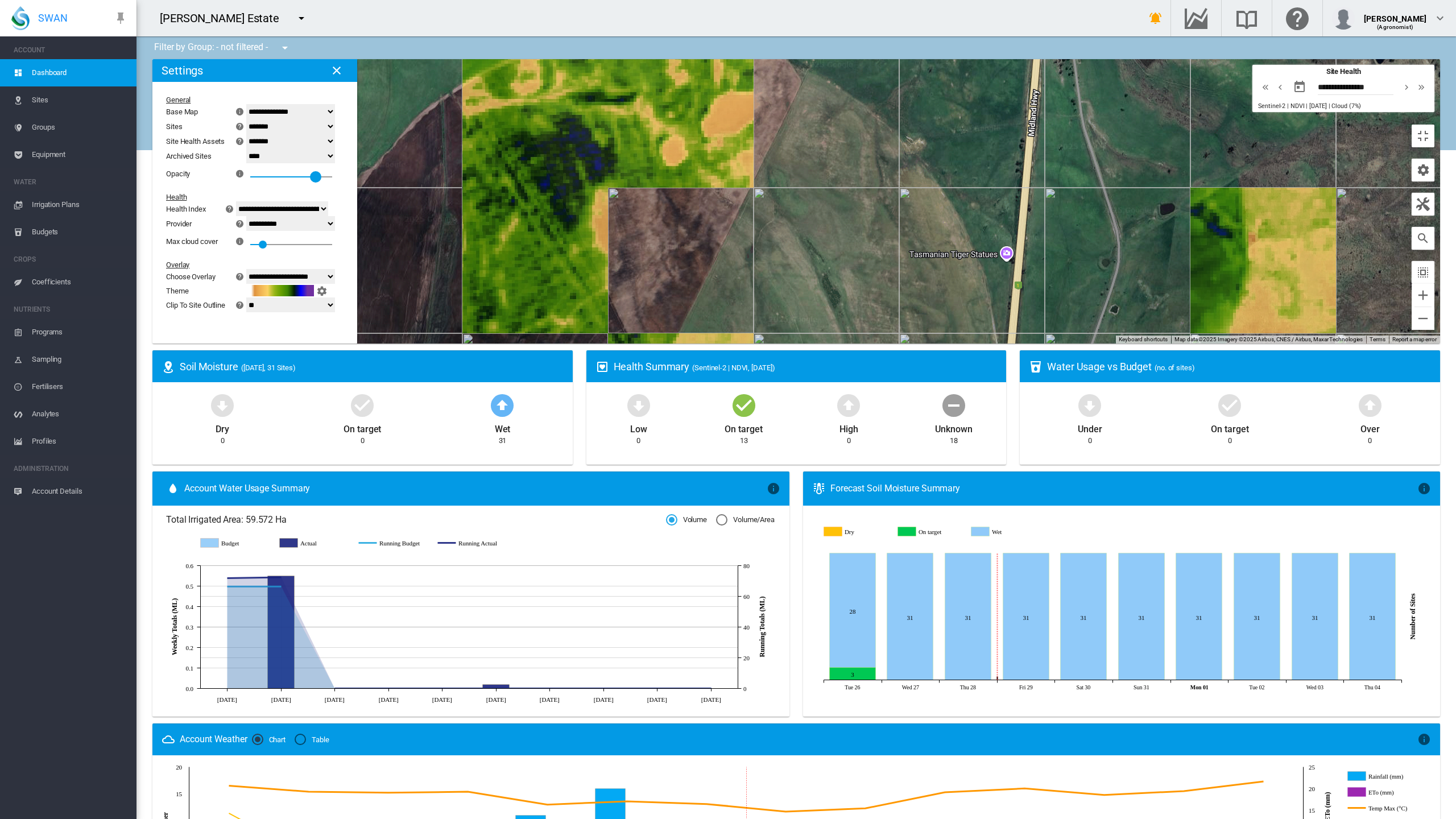
click at [250, 176] on div at bounding box center [283, 177] width 66 height 1
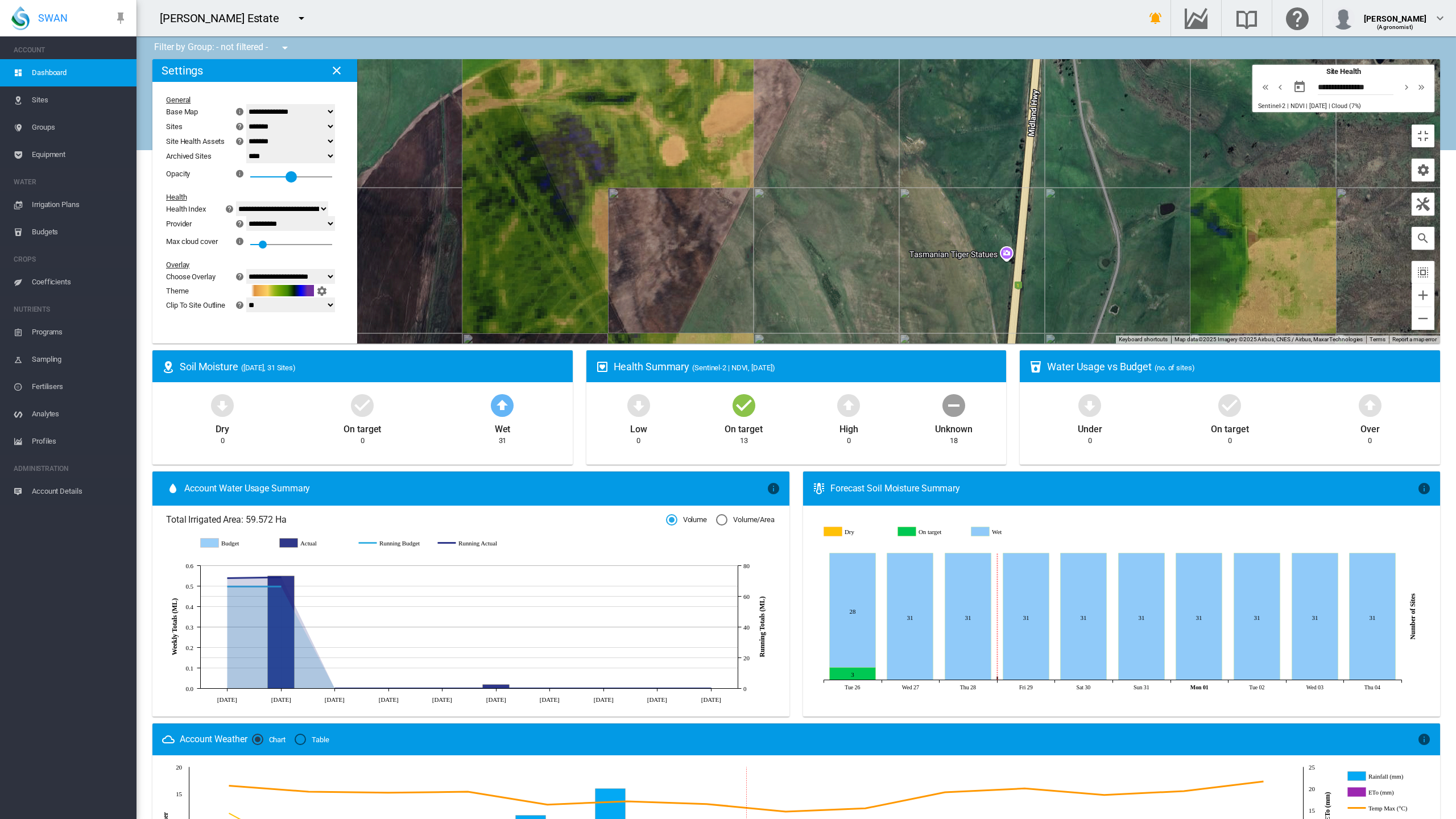
click at [250, 163] on div "0.5" at bounding box center [291, 173] width 82 height 20
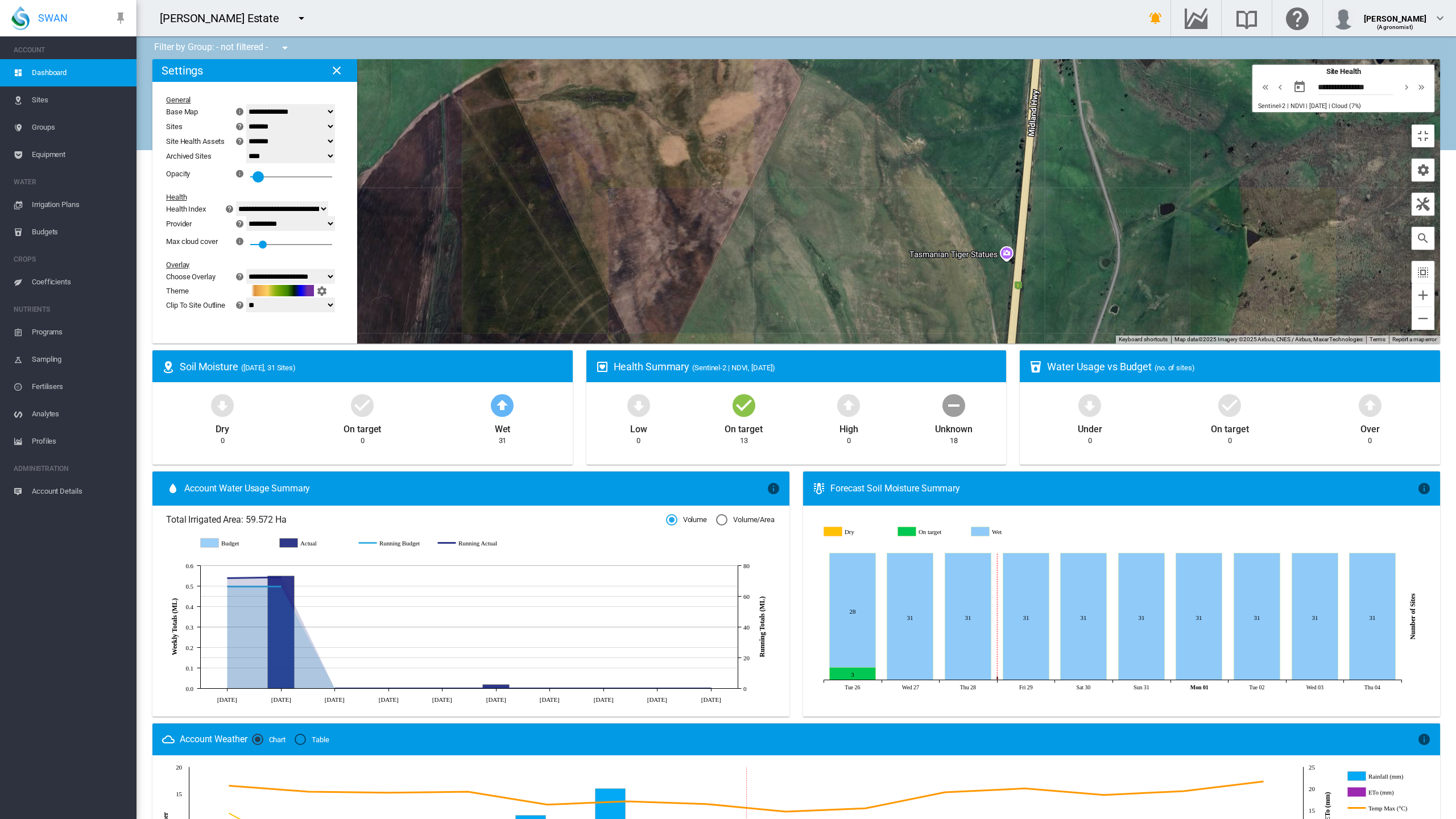
drag, startPoint x: 137, startPoint y: 118, endPoint x: 116, endPoint y: 120, distance: 21.1
click at [258, 163] on div "0.1" at bounding box center [258, 163] width 0 height 0
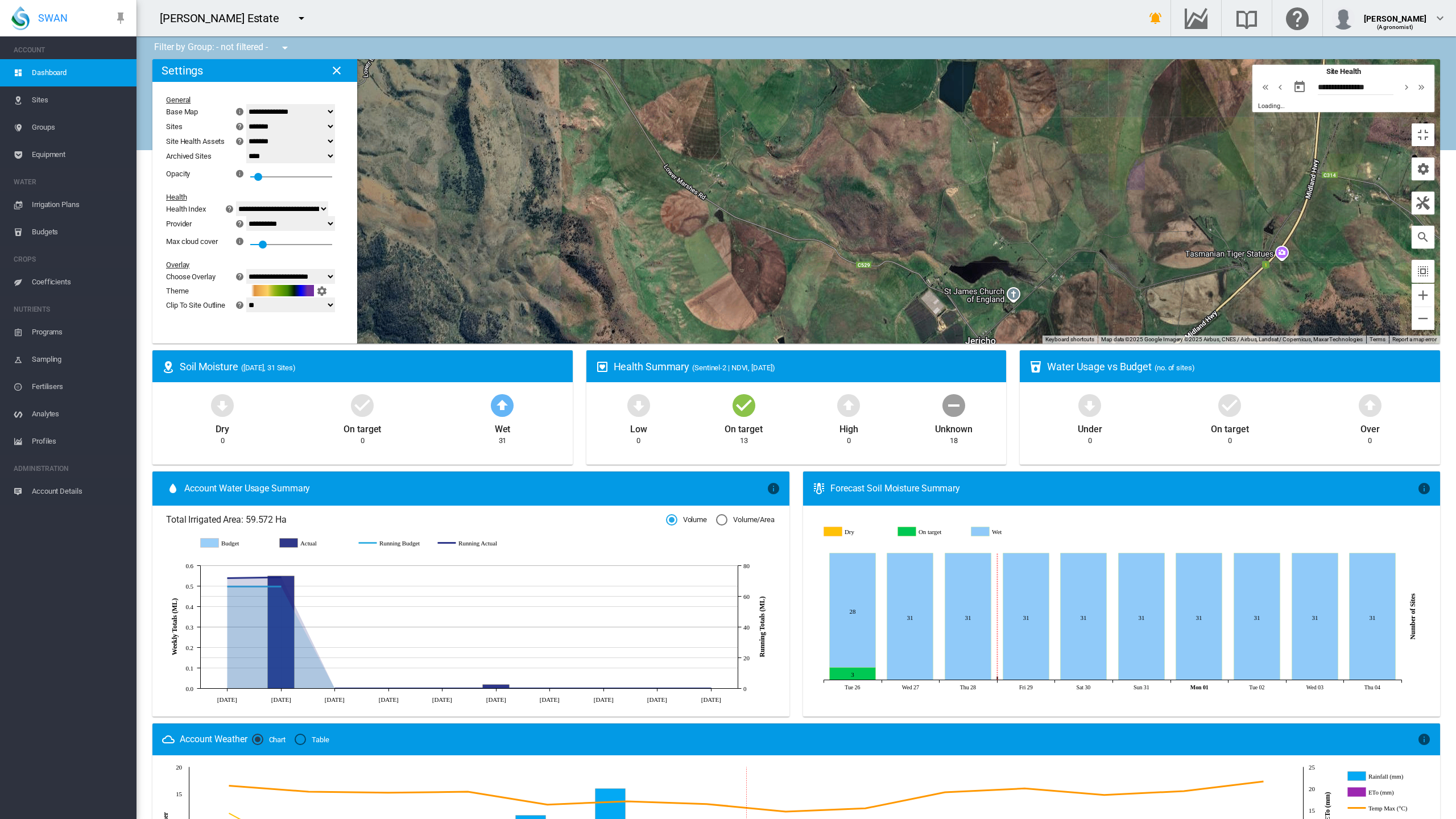
drag, startPoint x: 293, startPoint y: 571, endPoint x: 902, endPoint y: 331, distance: 654.6
click at [902, 331] on div at bounding box center [796, 201] width 1288 height 284
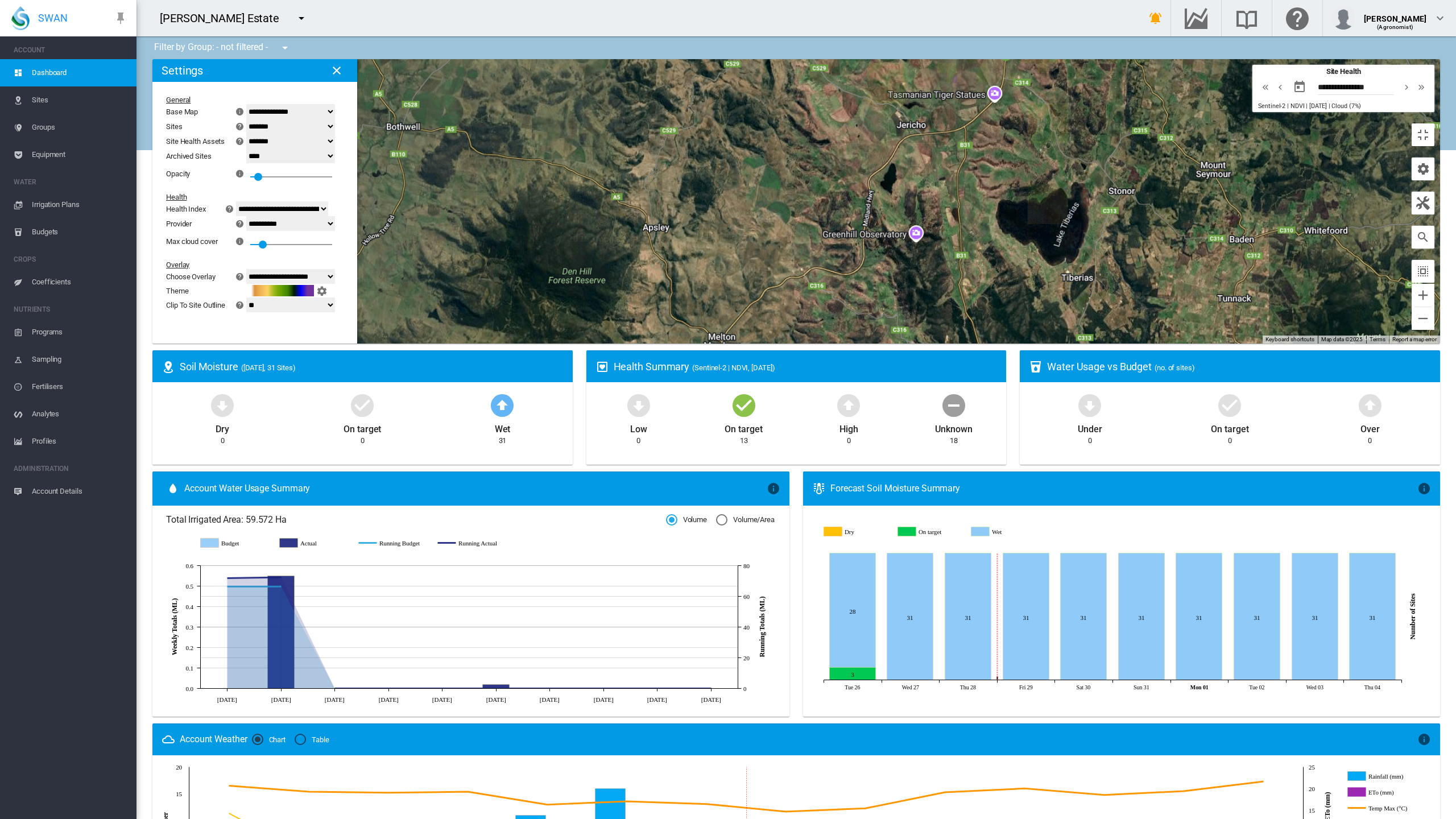
drag, startPoint x: 433, startPoint y: 510, endPoint x: 652, endPoint y: 374, distance: 257.8
click at [652, 344] on div at bounding box center [796, 201] width 1288 height 284
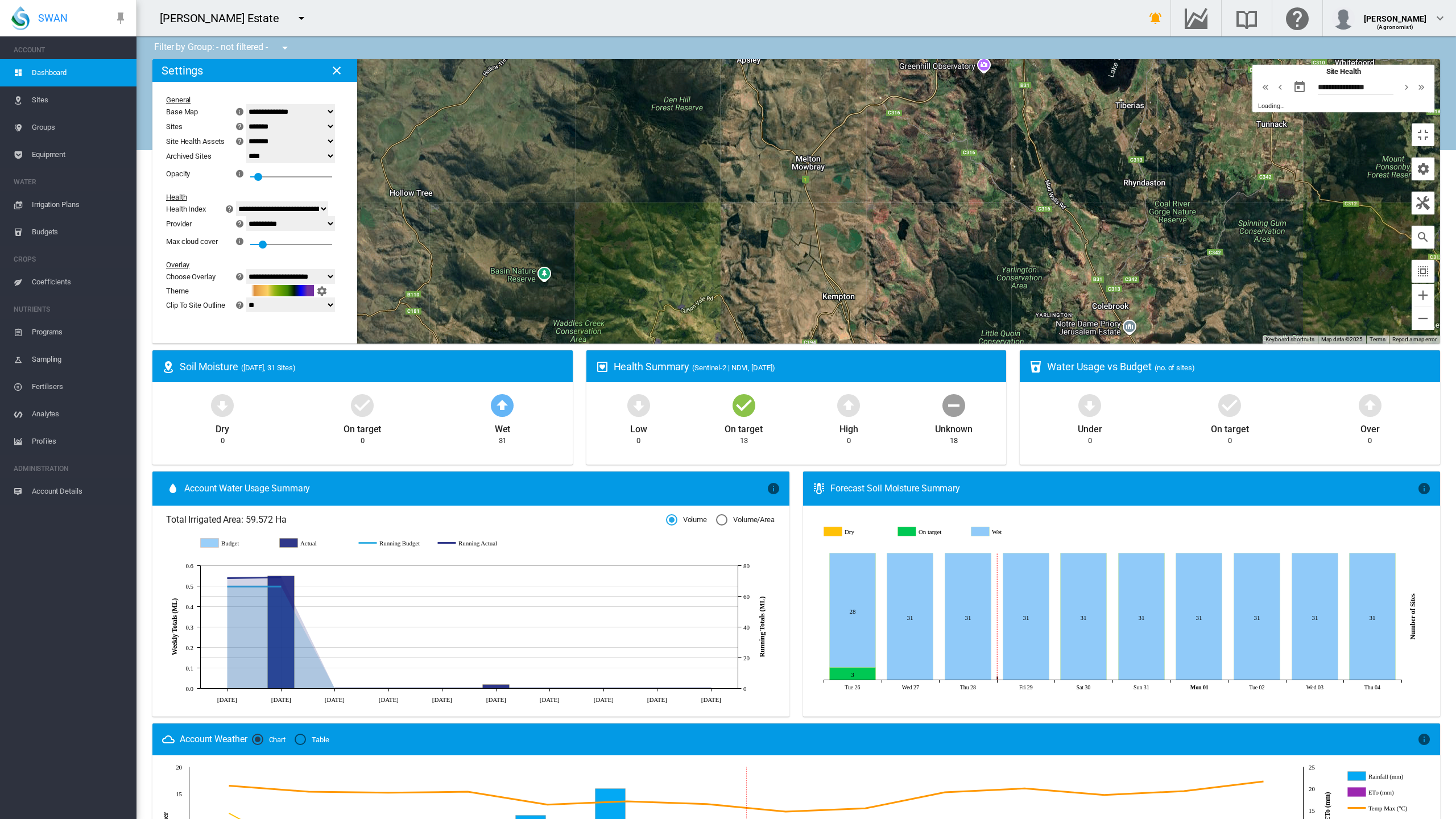
drag, startPoint x: 619, startPoint y: 481, endPoint x: 664, endPoint y: 417, distance: 78.2
click at [664, 344] on div at bounding box center [796, 201] width 1288 height 284
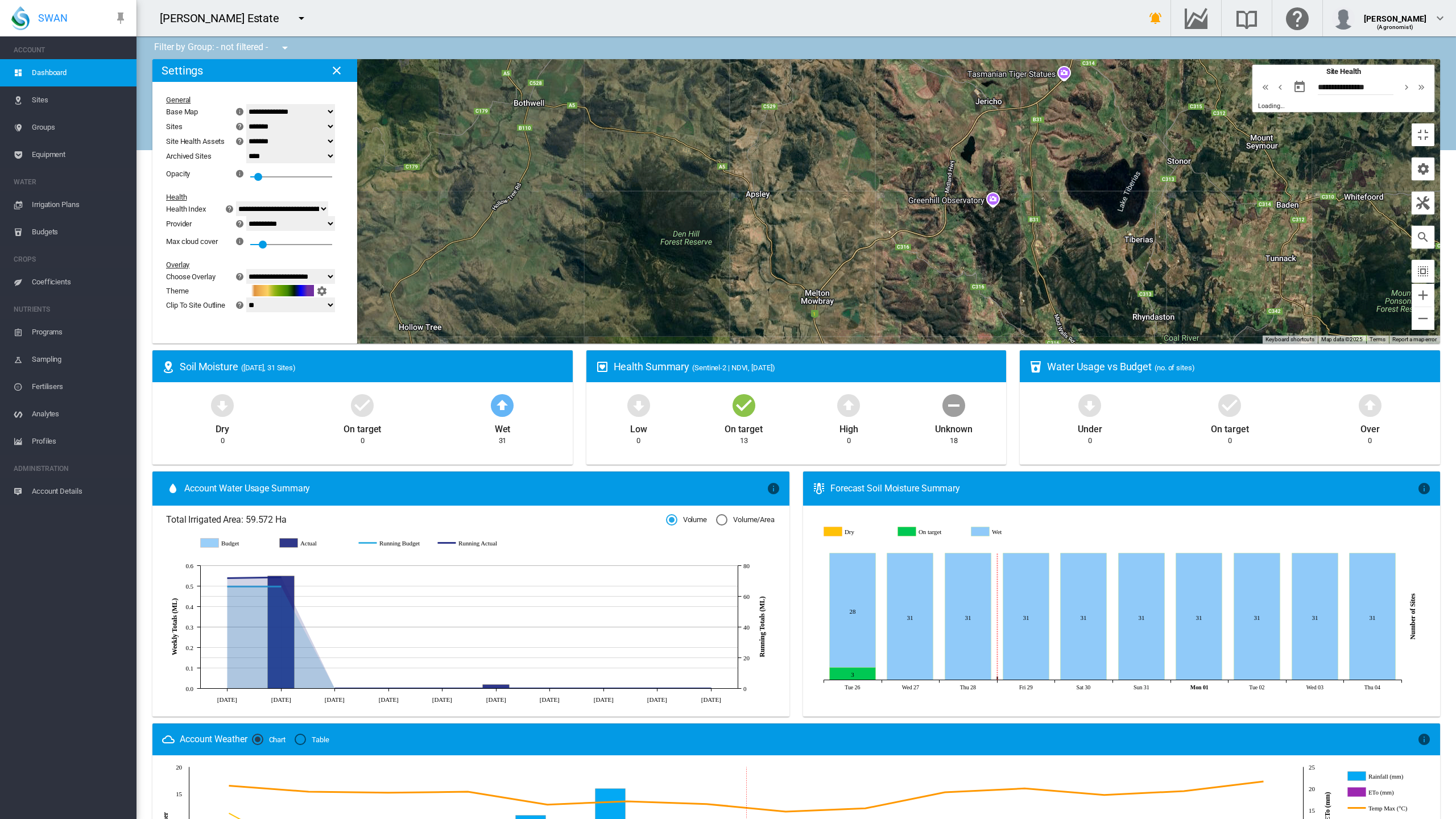
drag, startPoint x: 520, startPoint y: 247, endPoint x: 528, endPoint y: 387, distance: 140.2
click at [527, 344] on div at bounding box center [796, 201] width 1288 height 284
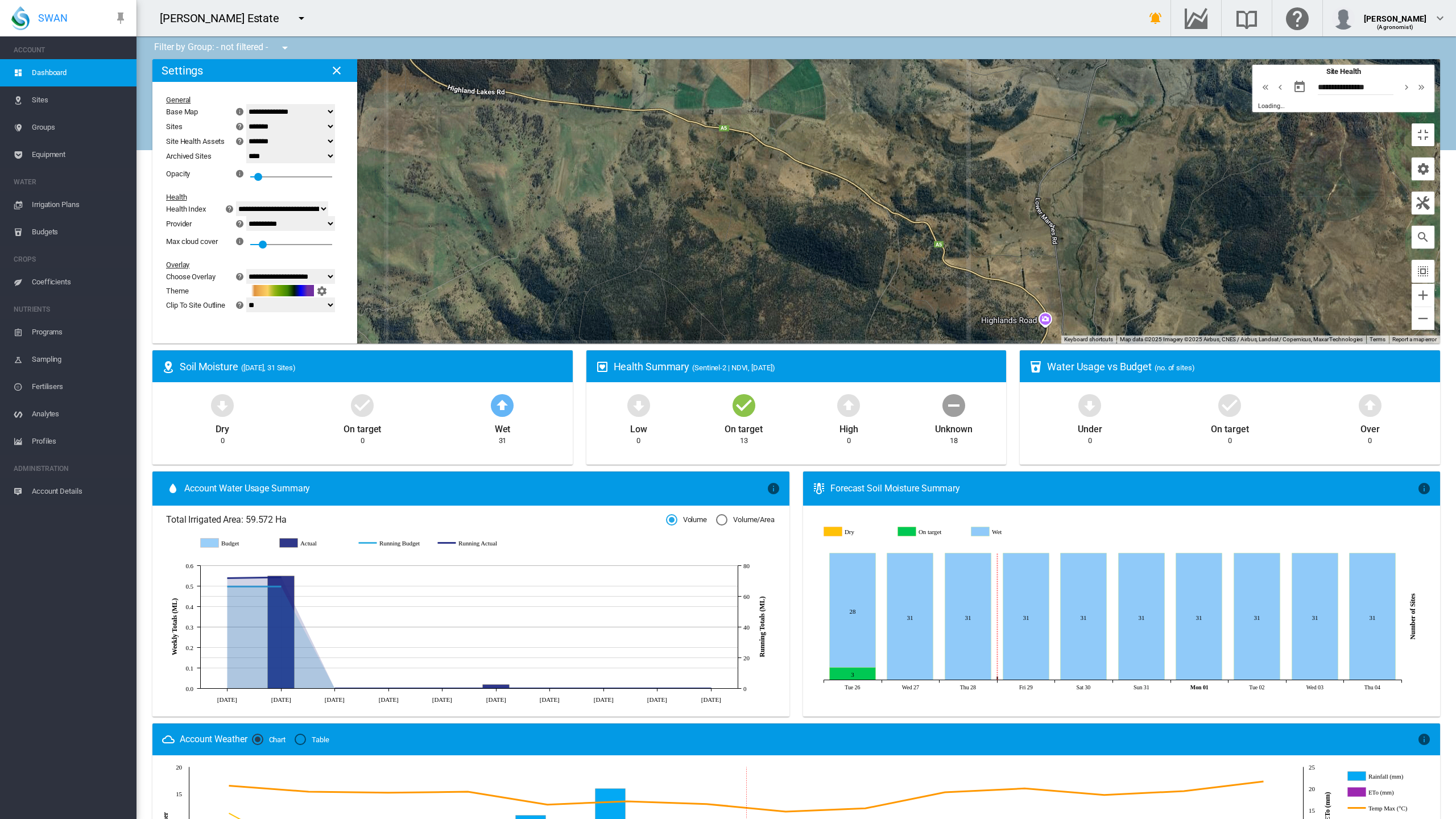
drag, startPoint x: 694, startPoint y: 327, endPoint x: 629, endPoint y: 370, distance: 77.9
click at [629, 344] on div at bounding box center [796, 201] width 1288 height 284
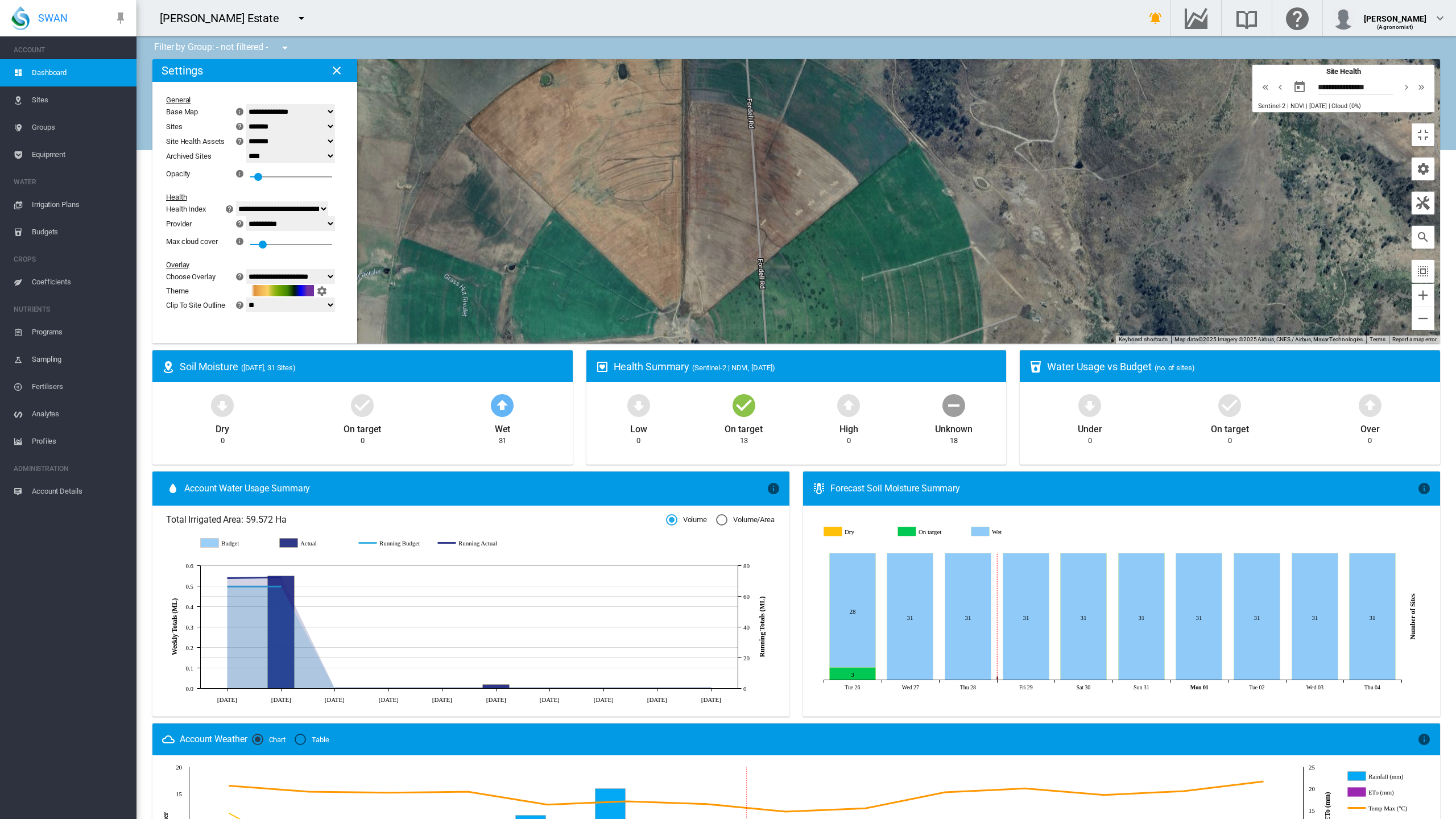
drag, startPoint x: 628, startPoint y: 427, endPoint x: 668, endPoint y: 685, distance: 261.1
click at [668, 344] on div at bounding box center [796, 201] width 1288 height 284
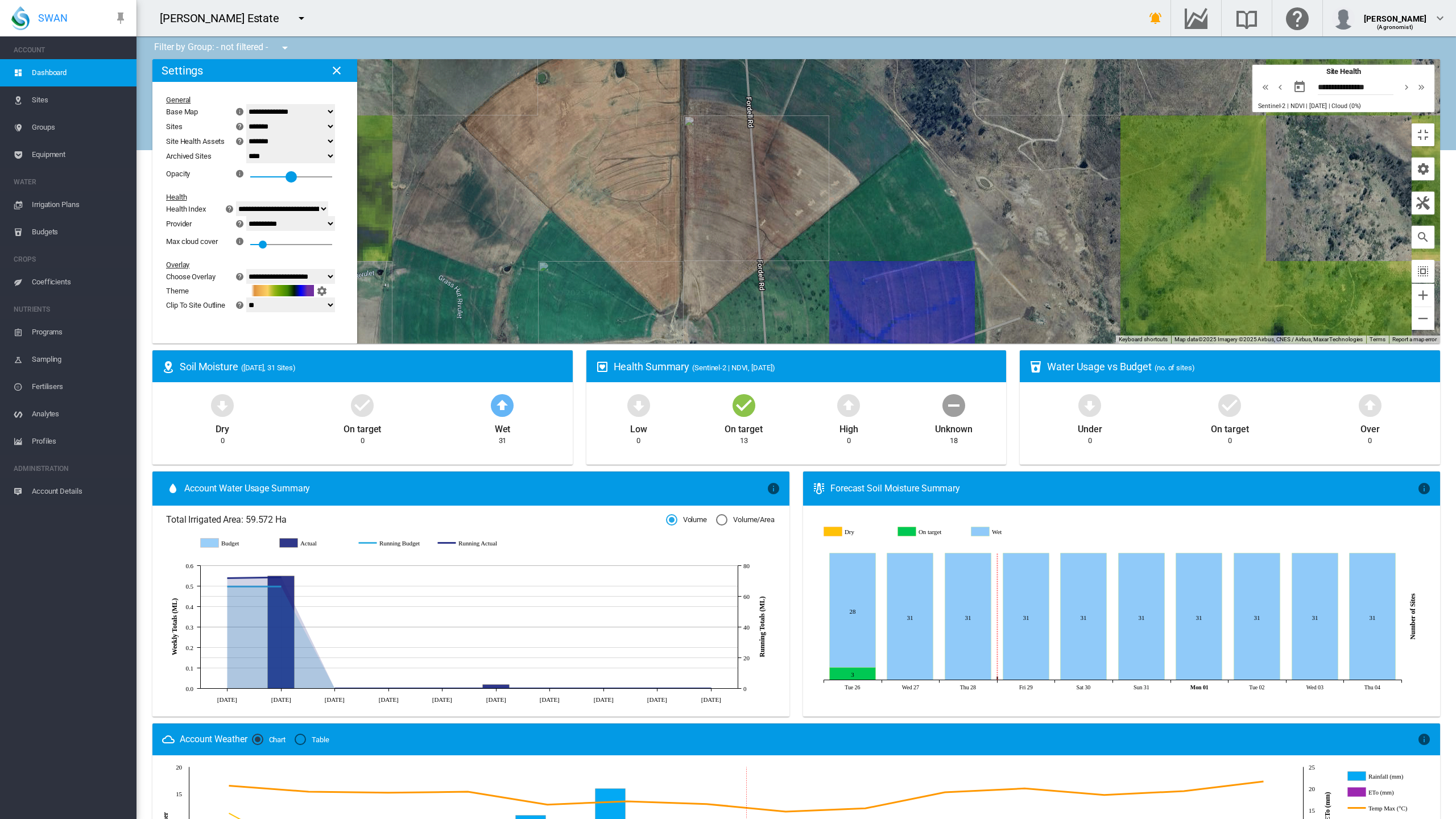
click at [250, 163] on div "0.5" at bounding box center [291, 173] width 82 height 20
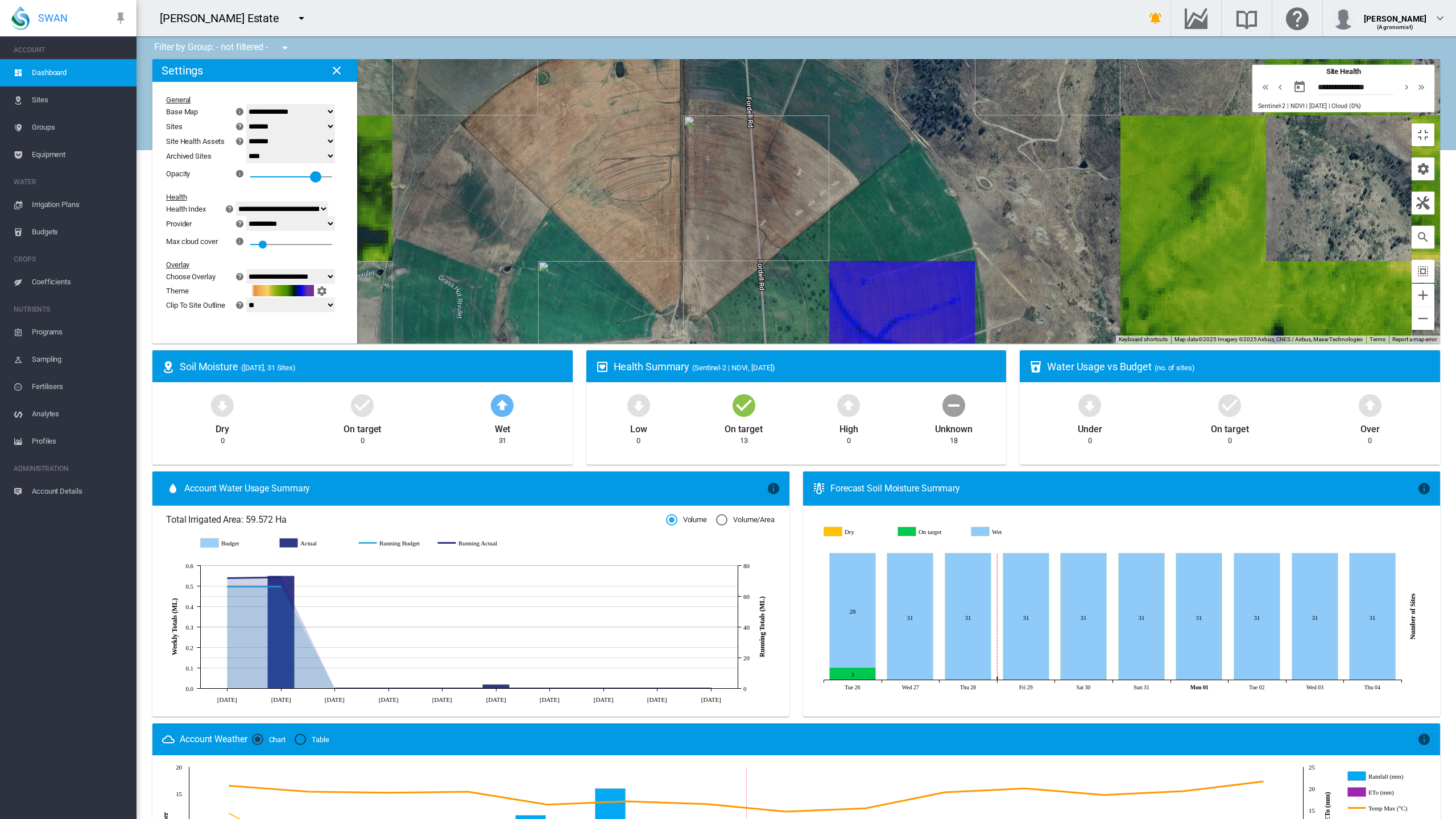
click at [250, 176] on div at bounding box center [291, 177] width 82 height 1
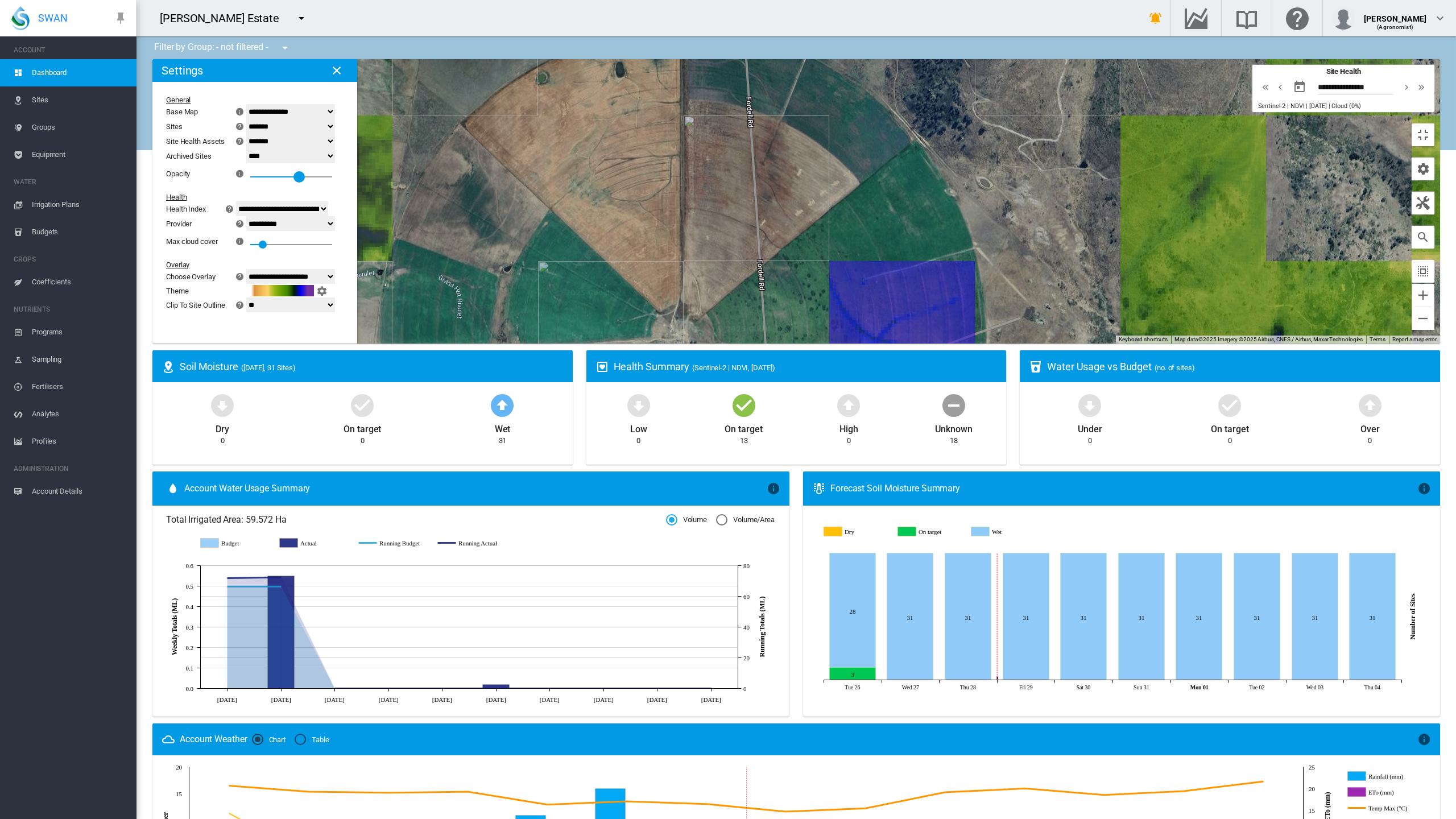
drag, startPoint x: 178, startPoint y: 114, endPoint x: 158, endPoint y: 115, distance: 20.0
click at [294, 171] on div at bounding box center [299, 177] width 11 height 11
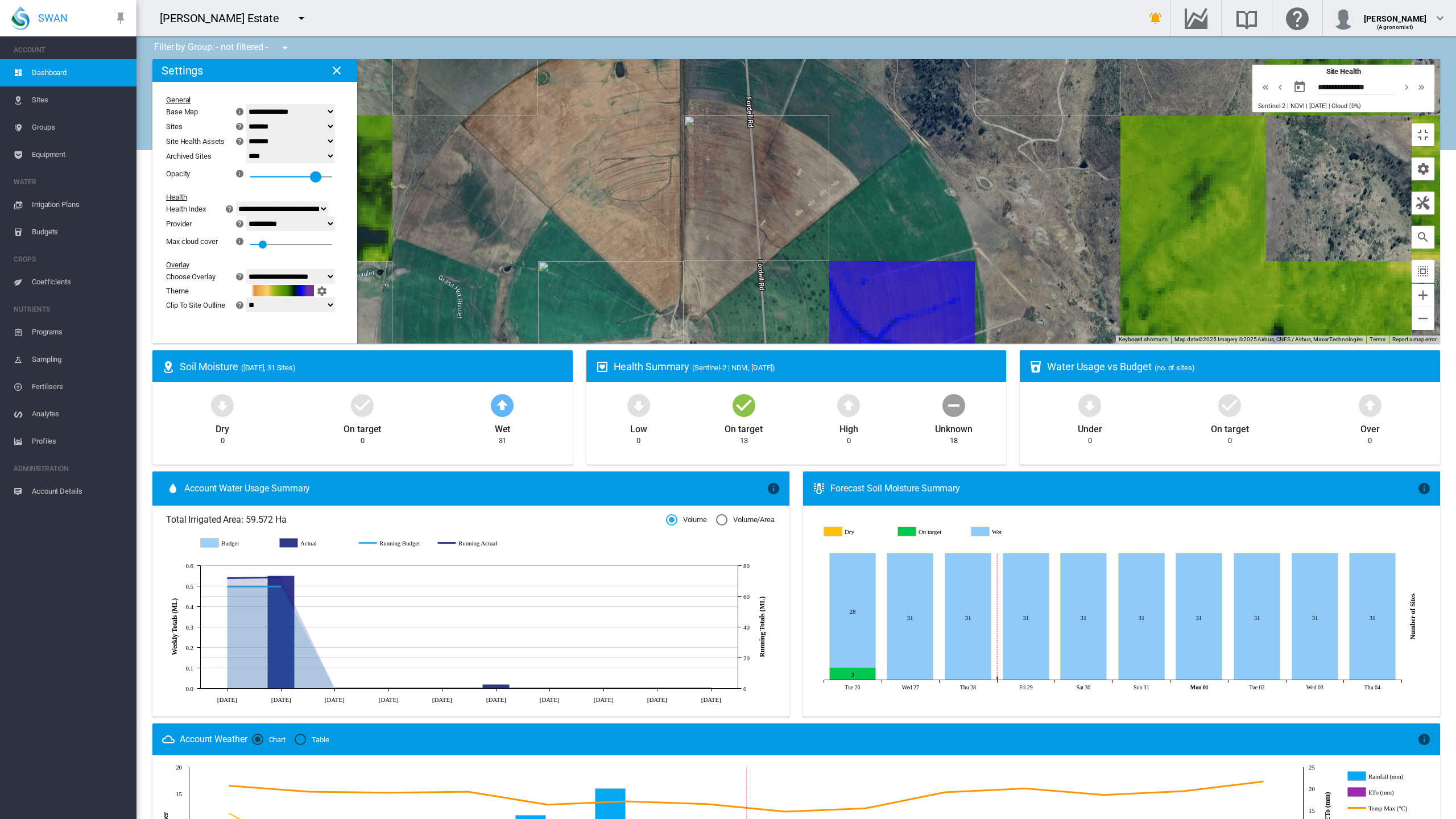
drag, startPoint x: 153, startPoint y: 115, endPoint x: 180, endPoint y: 120, distance: 27.5
click at [310, 171] on div at bounding box center [315, 177] width 11 height 11
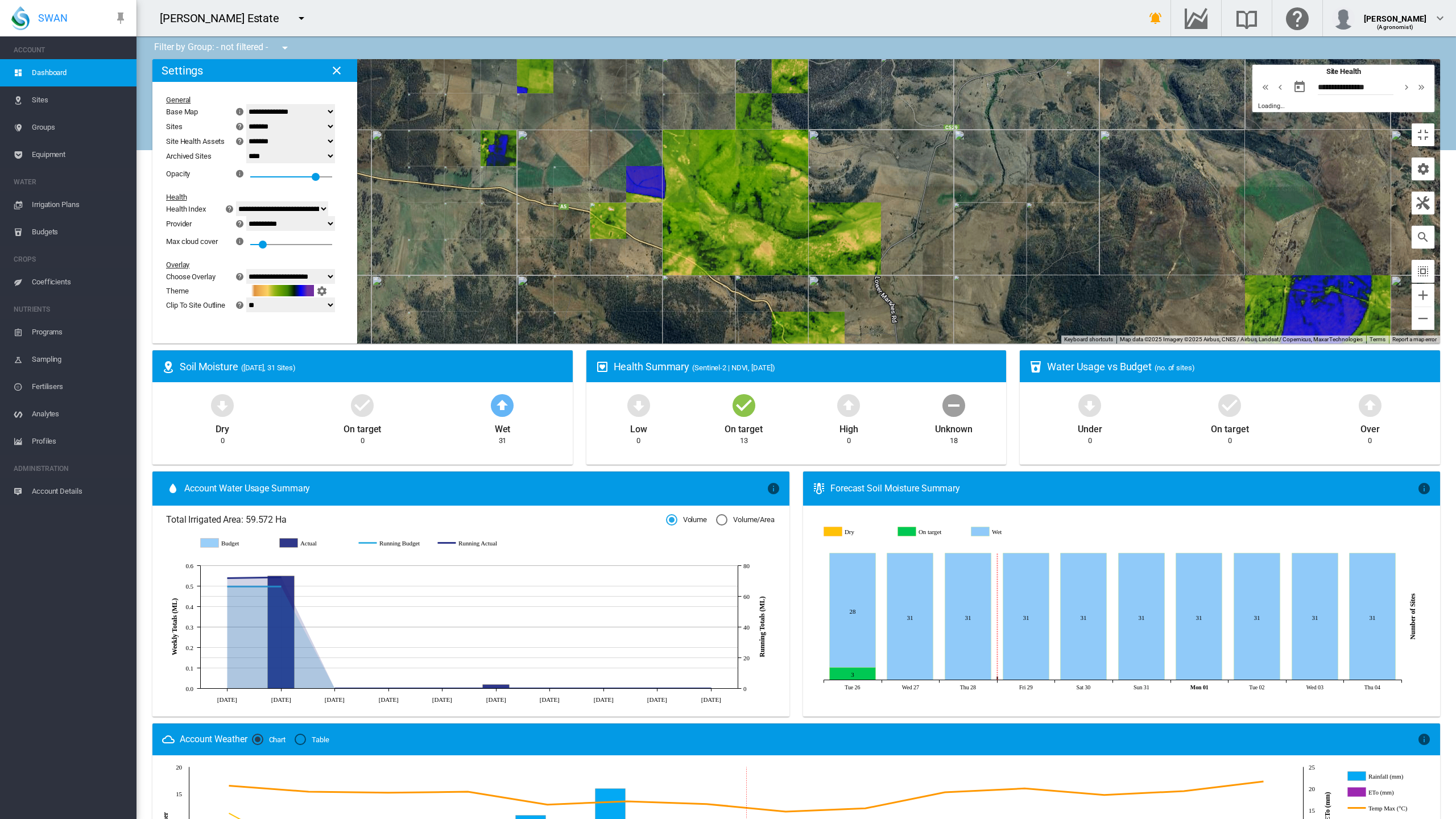
drag, startPoint x: 436, startPoint y: 302, endPoint x: 476, endPoint y: 325, distance: 46.1
click at [476, 325] on div at bounding box center [796, 201] width 1288 height 284
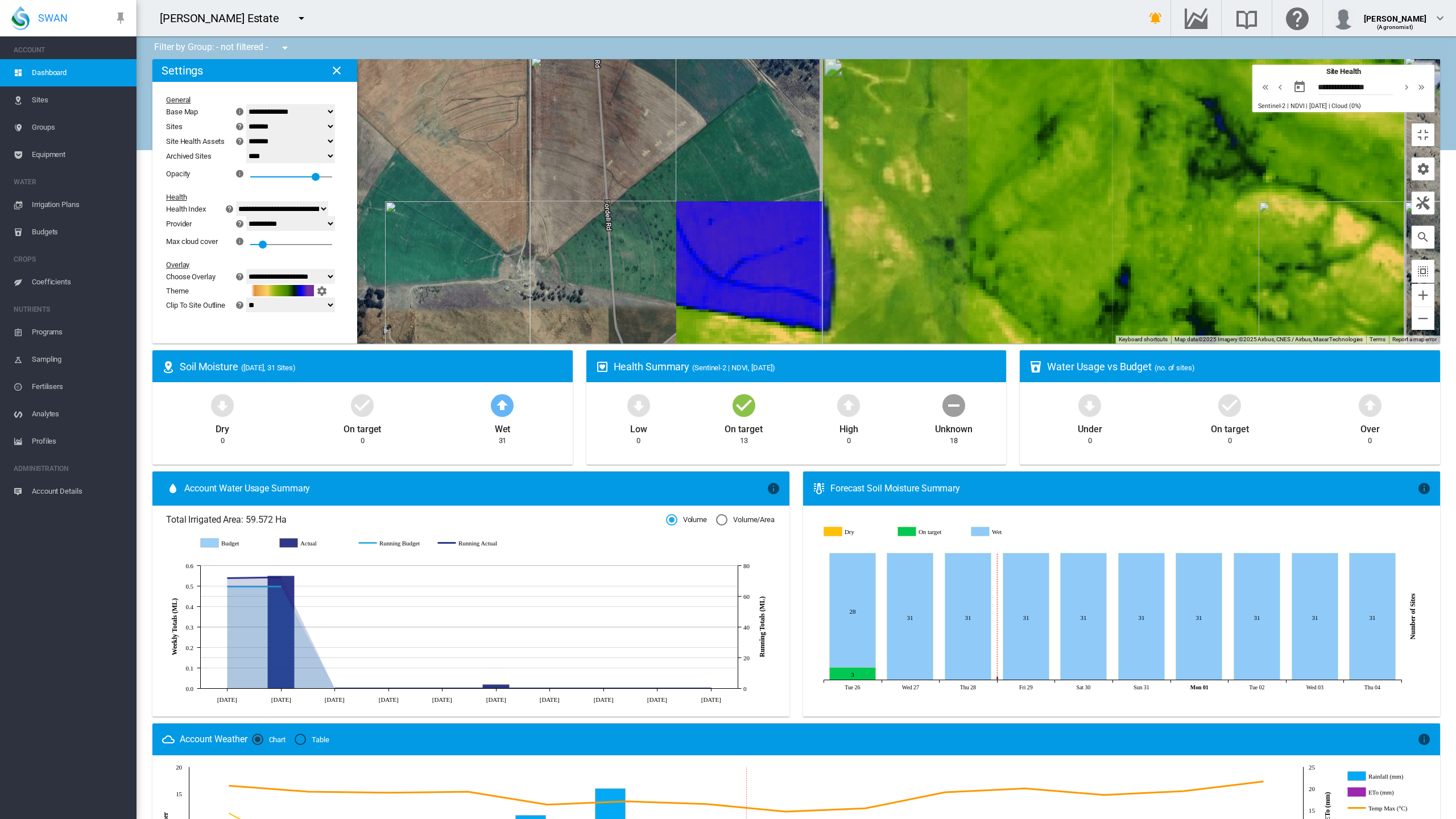
drag, startPoint x: 449, startPoint y: 346, endPoint x: 584, endPoint y: 381, distance: 139.5
click at [584, 344] on div at bounding box center [796, 201] width 1288 height 284
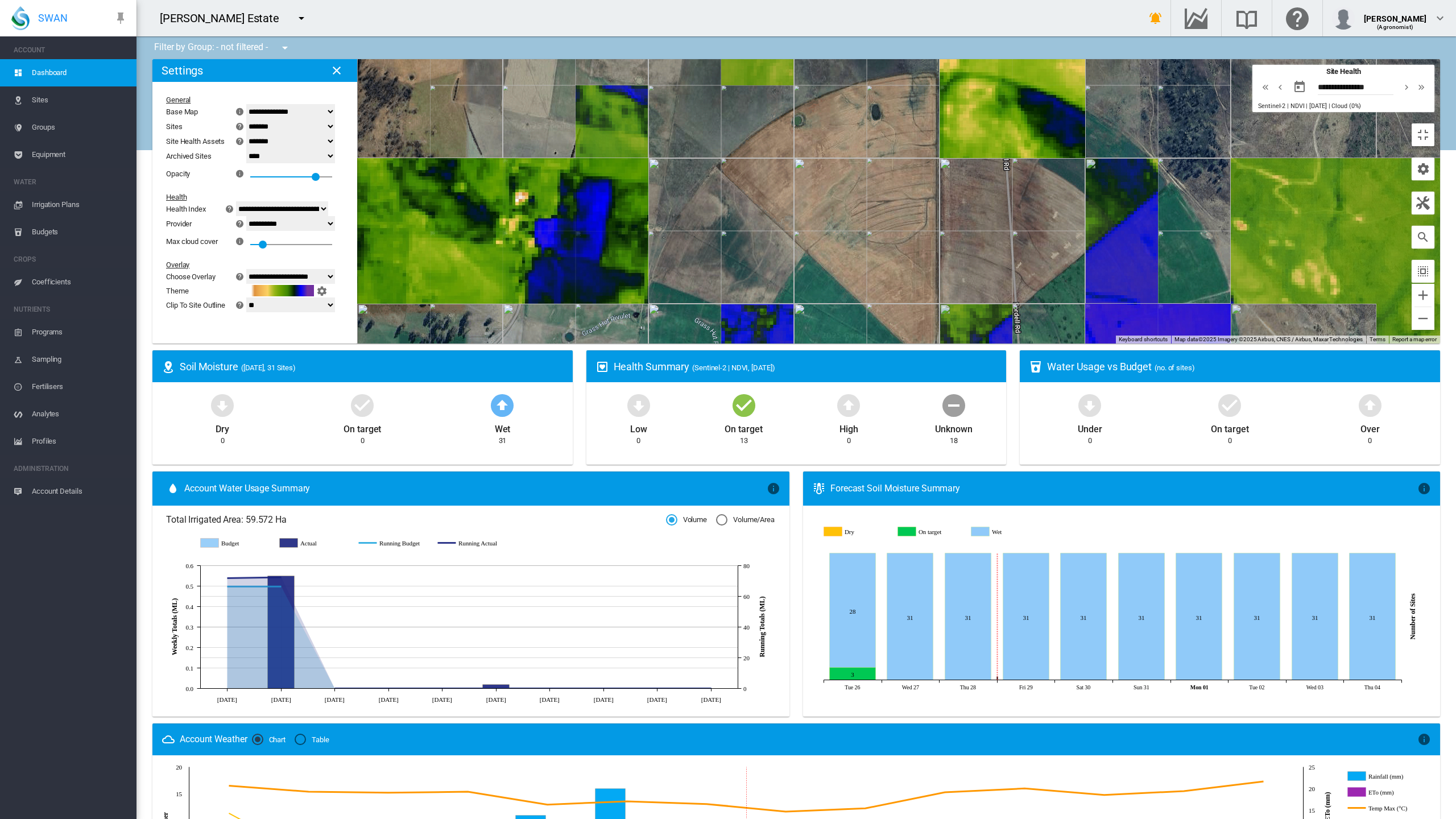
drag, startPoint x: 963, startPoint y: 497, endPoint x: 912, endPoint y: 482, distance: 53.2
click at [912, 344] on div at bounding box center [796, 201] width 1288 height 284
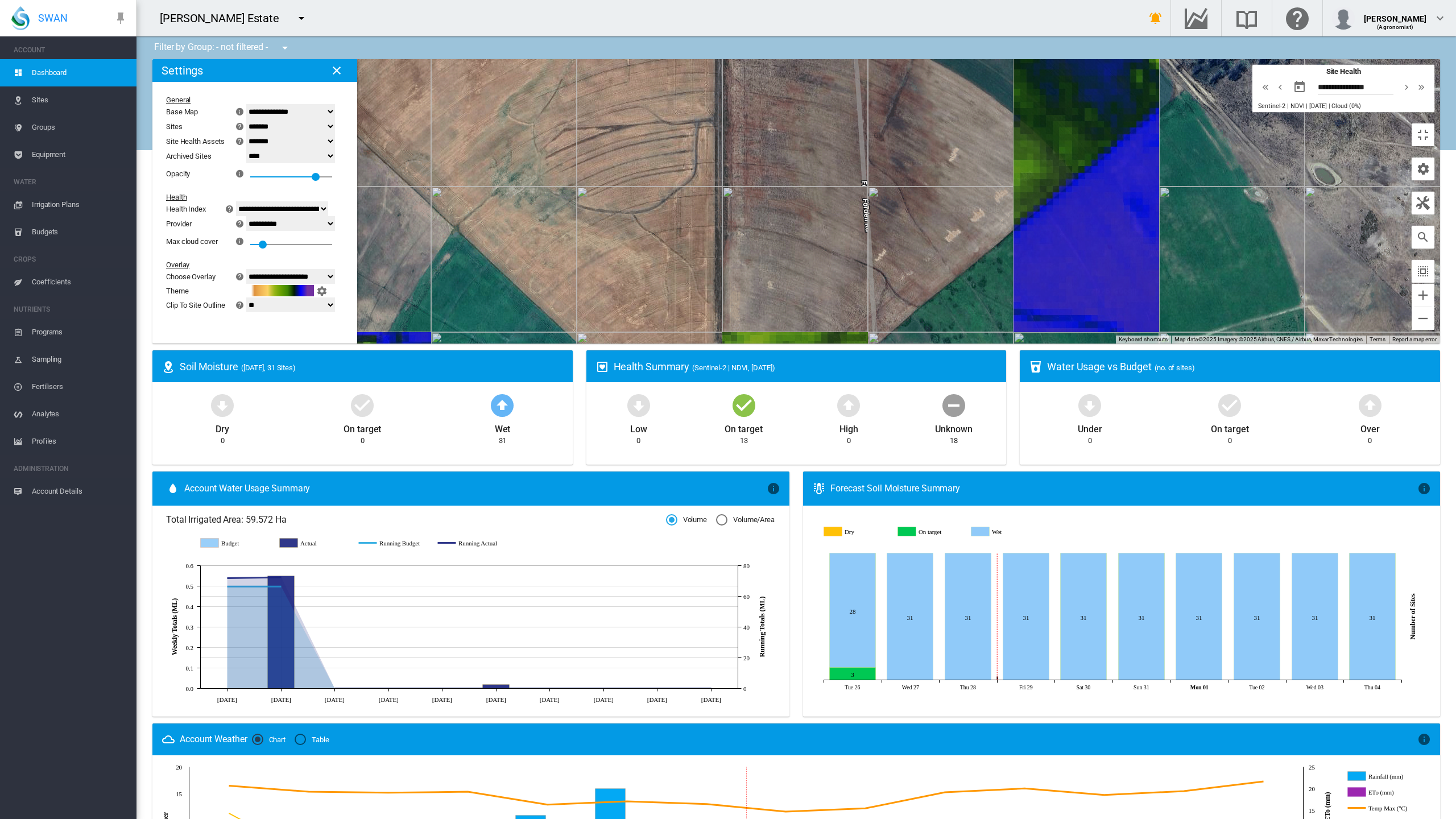
click at [316, 163] on div "0.8" at bounding box center [316, 163] width 0 height 0
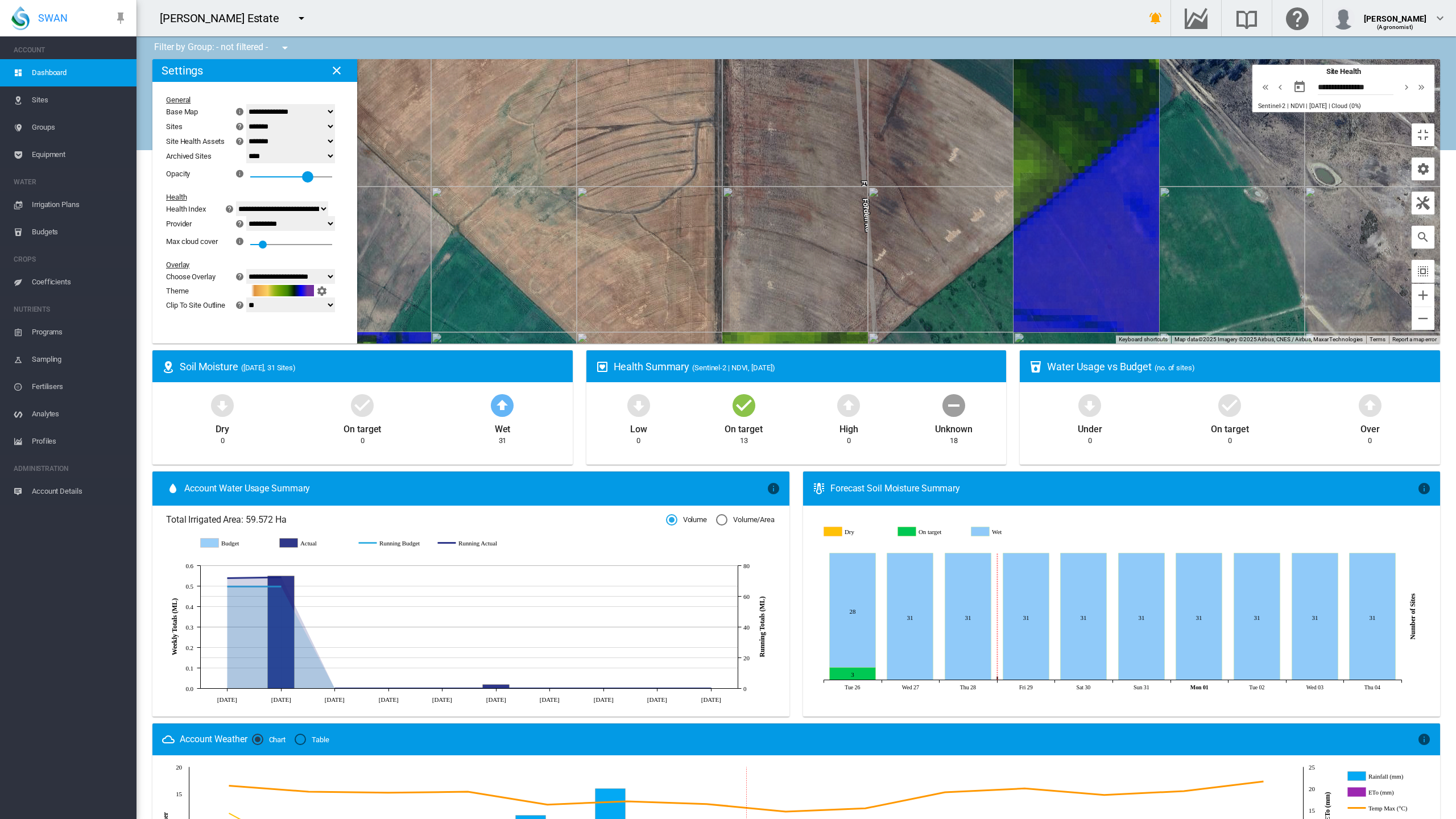
click at [302, 171] on div at bounding box center [307, 177] width 11 height 11
click at [250, 163] on div "0.7" at bounding box center [291, 173] width 82 height 20
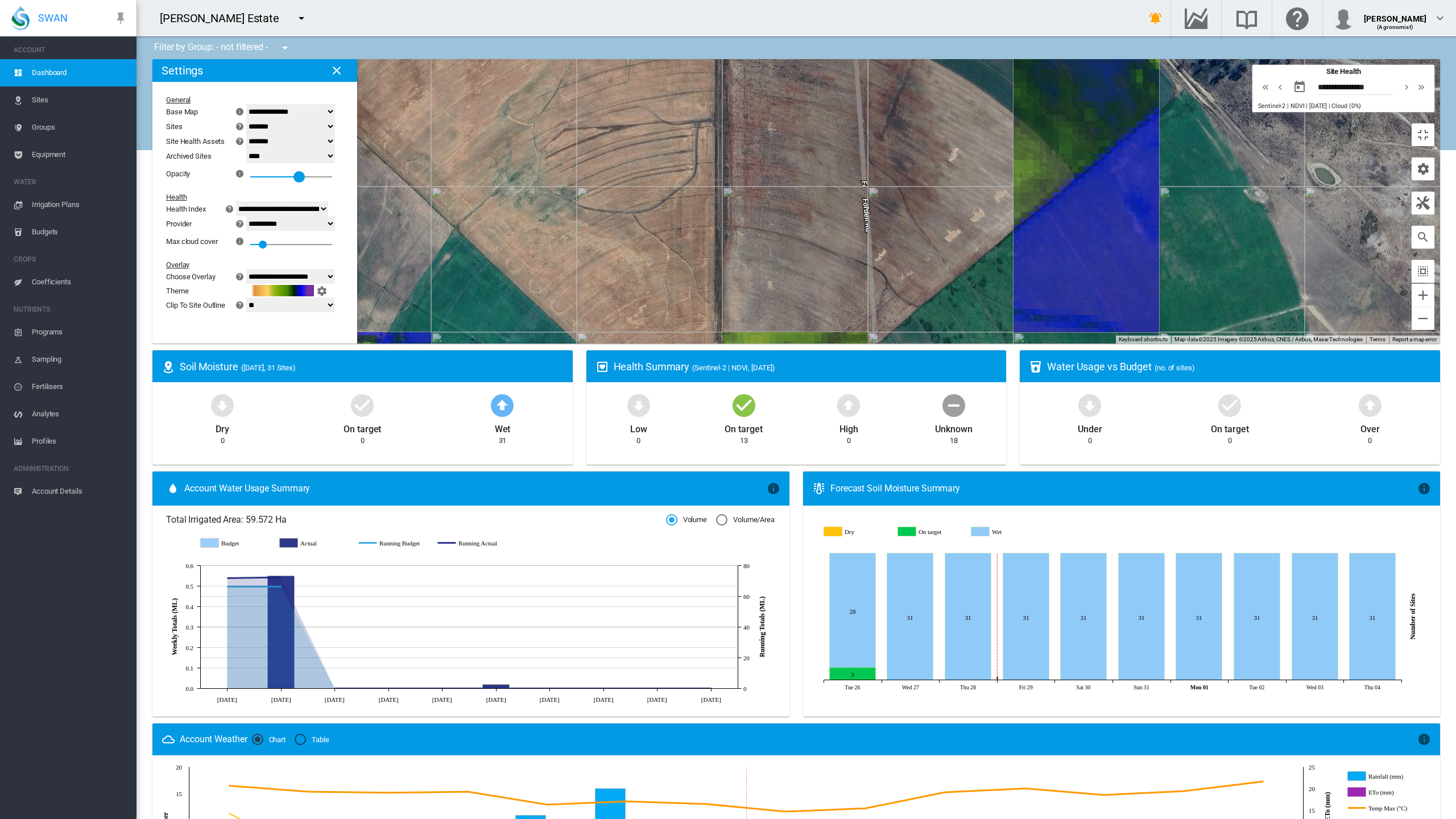
click at [294, 171] on div at bounding box center [299, 177] width 11 height 11
click at [299, 163] on div "0.6" at bounding box center [299, 163] width 0 height 0
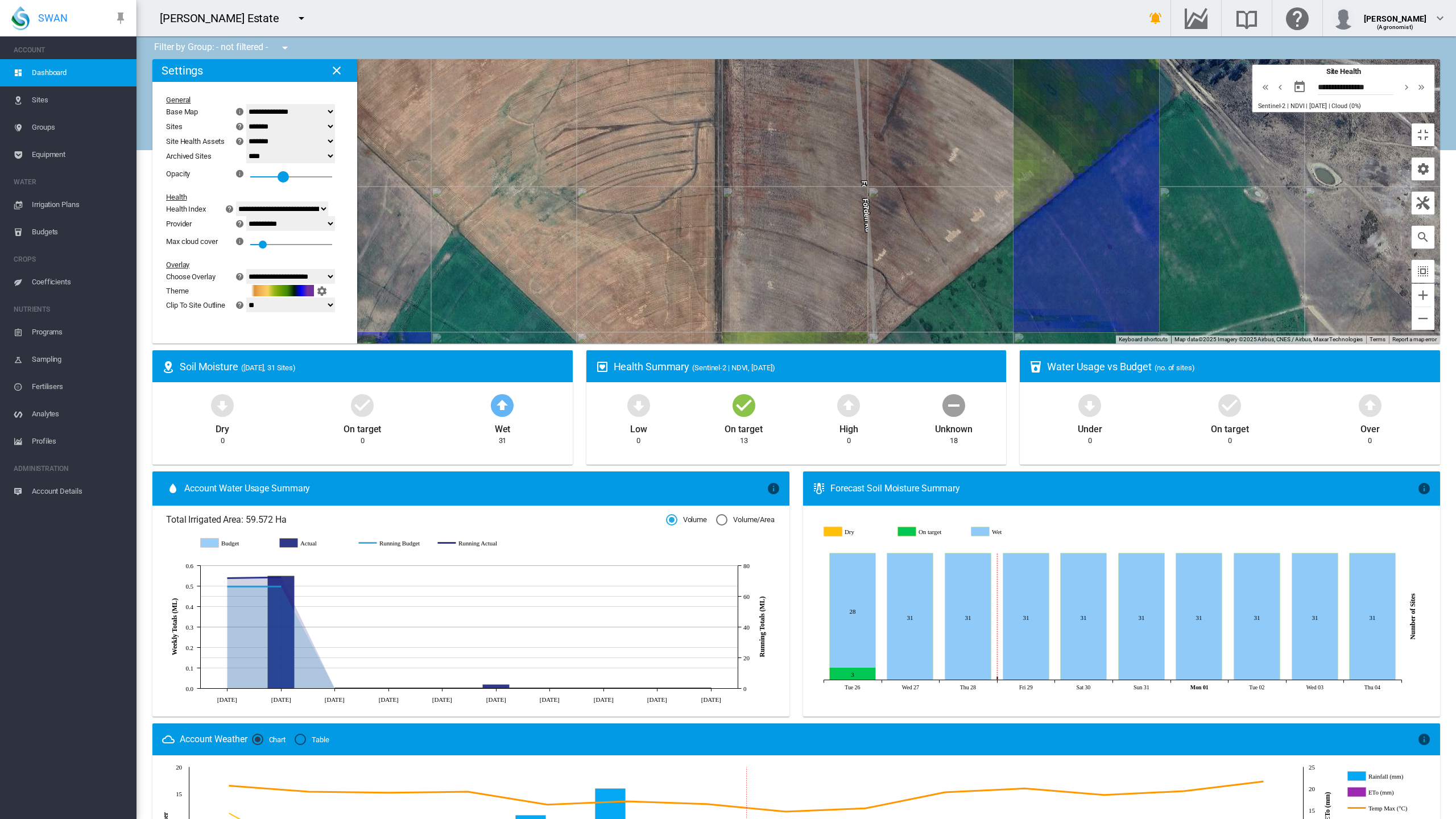
click at [278, 171] on div at bounding box center [283, 177] width 11 height 11
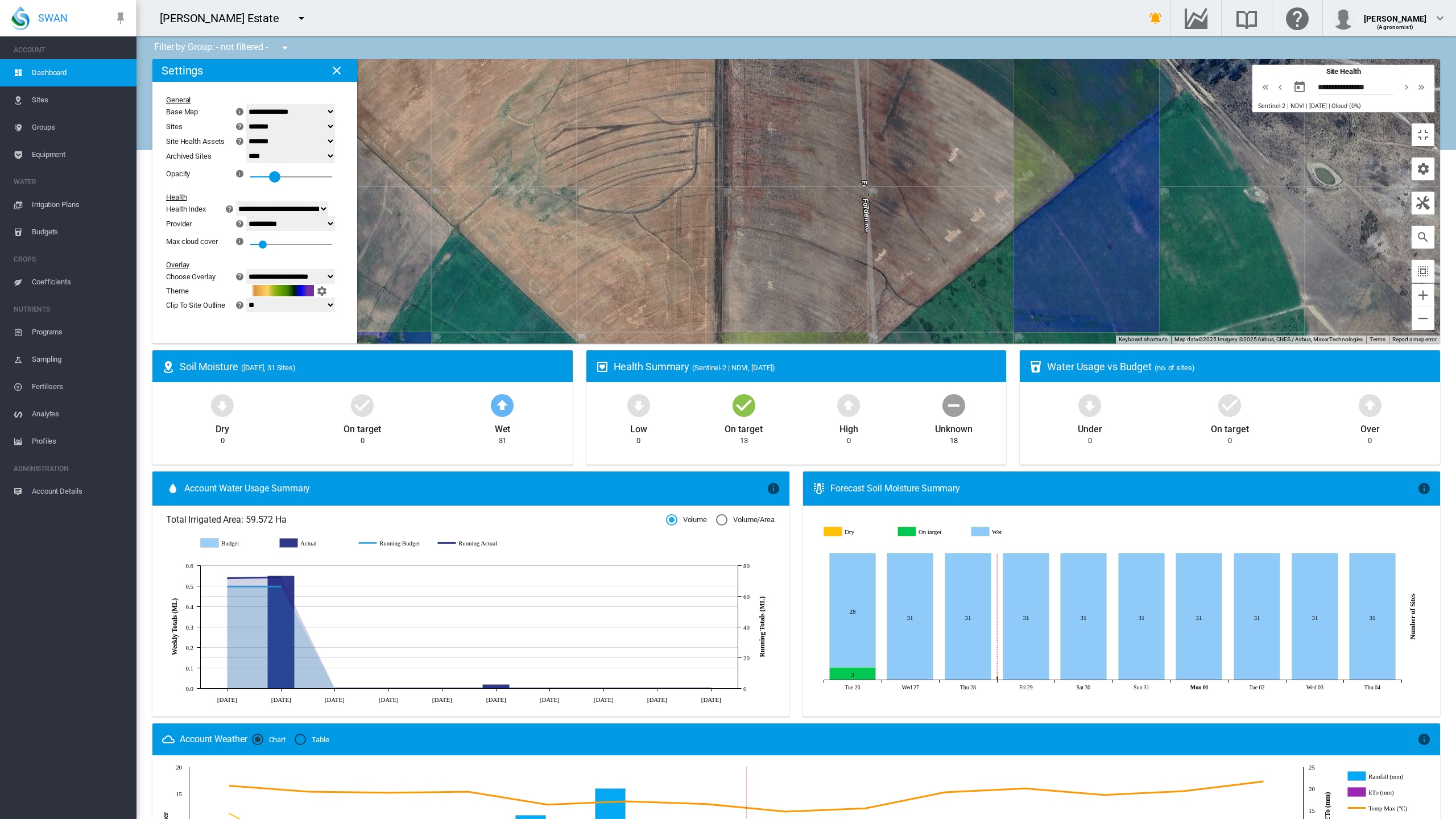
click at [269, 171] on div at bounding box center [275, 177] width 11 height 11
click at [250, 163] on div "0.3" at bounding box center [291, 173] width 82 height 20
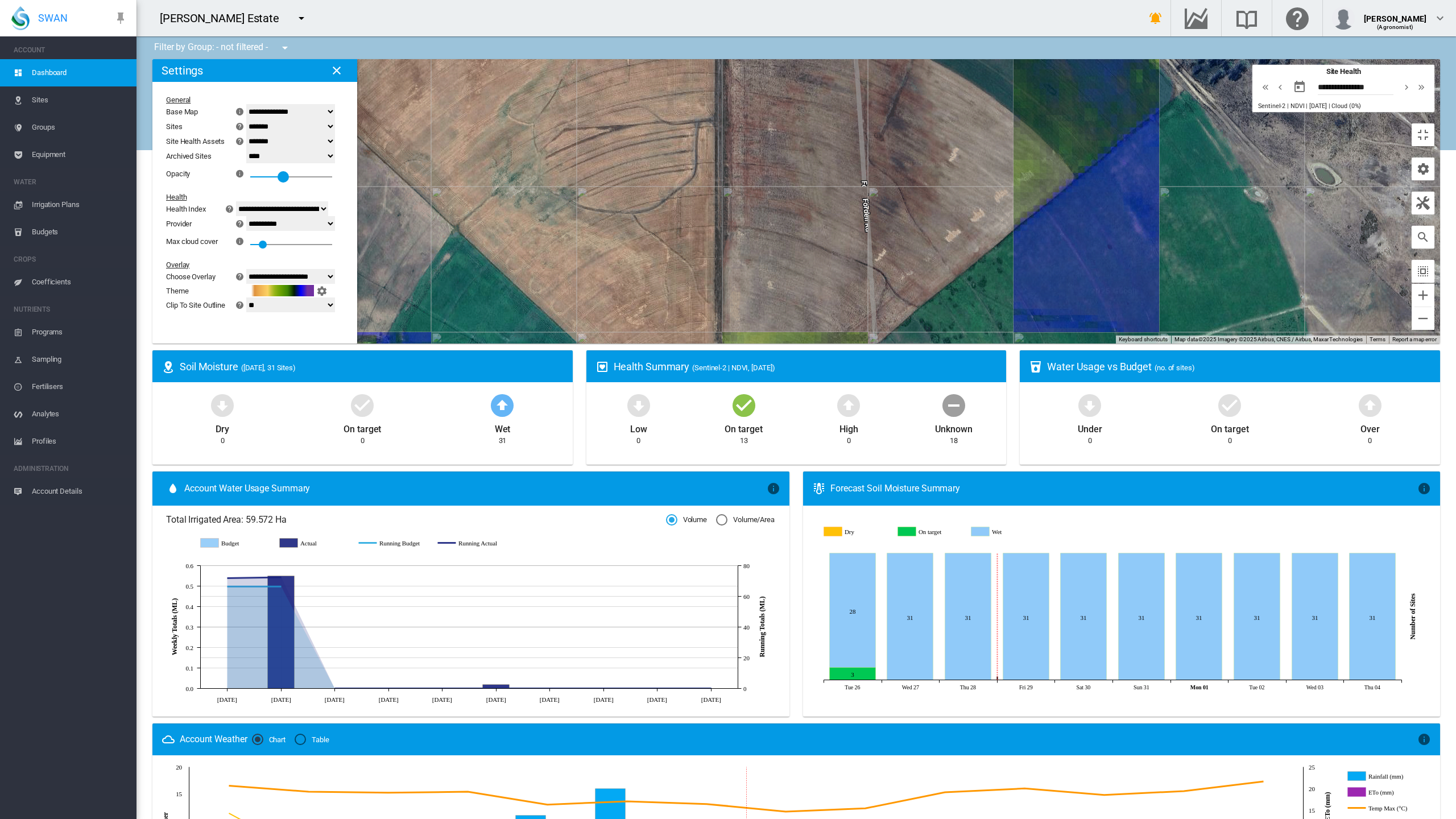
click at [250, 176] on div at bounding box center [291, 177] width 82 height 1
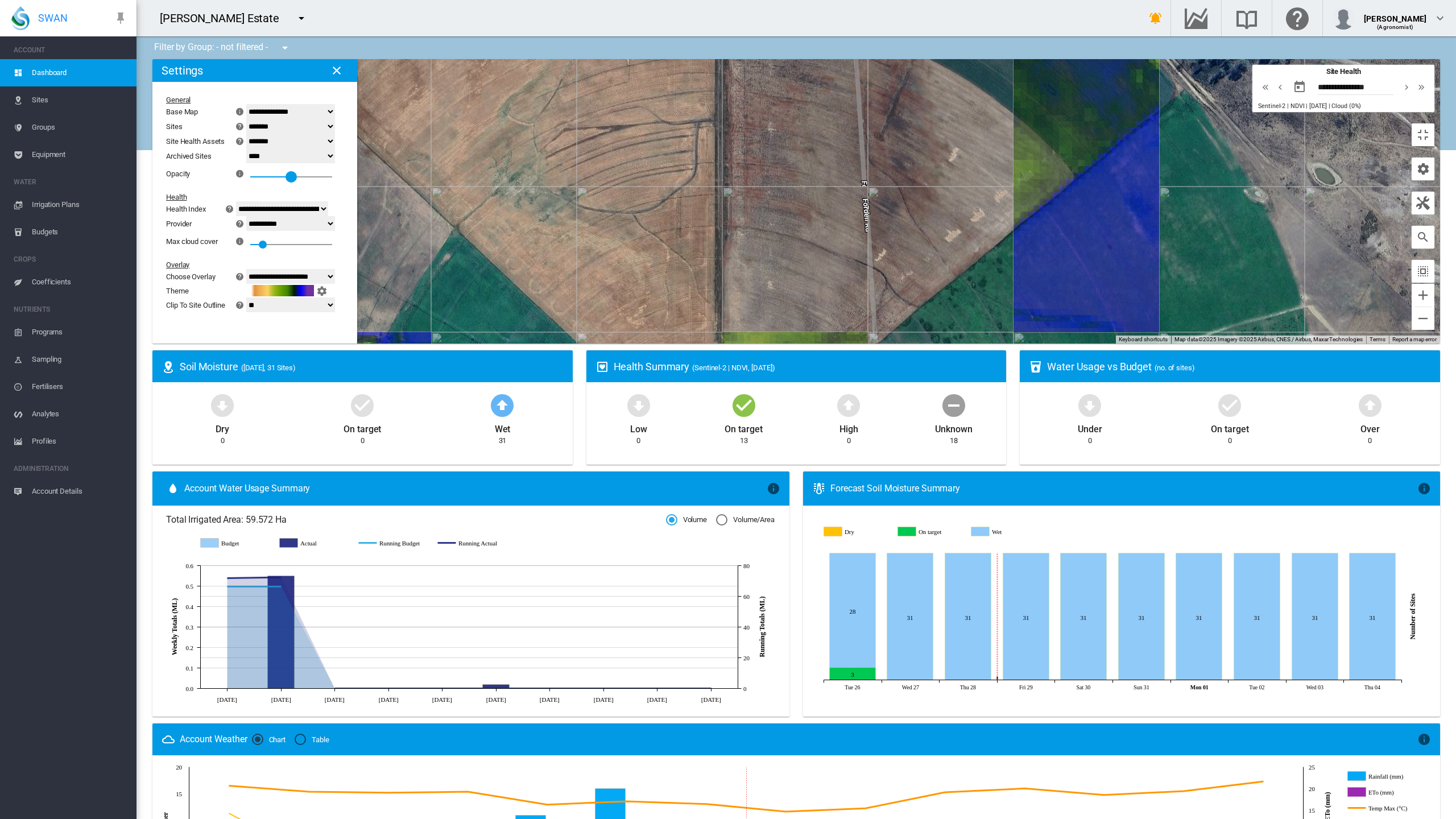
click at [285, 171] on div at bounding box center [291, 177] width 11 height 11
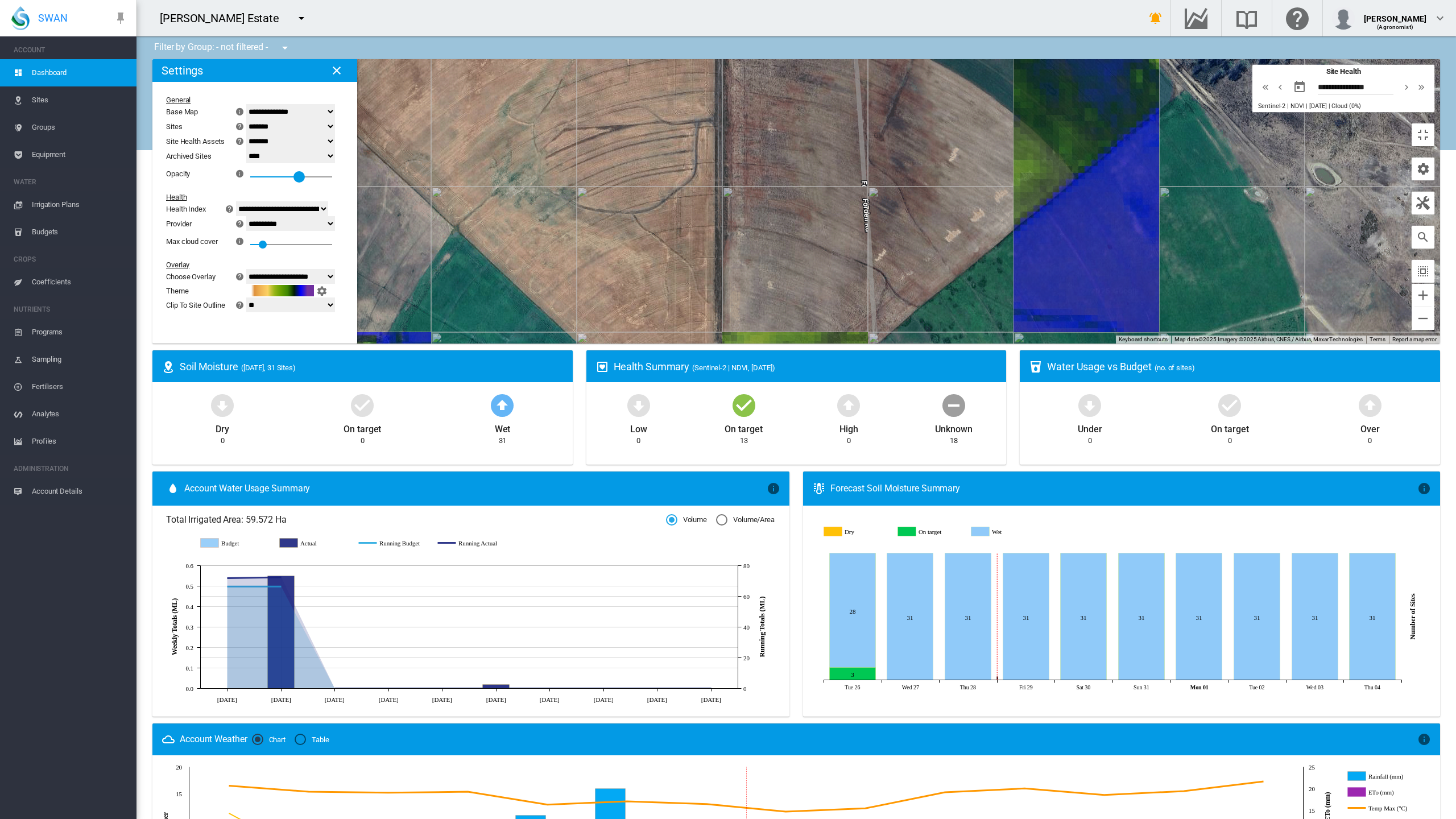
drag, startPoint x: 164, startPoint y: 116, endPoint x: 172, endPoint y: 115, distance: 8.1
click at [250, 163] on div "0.6" at bounding box center [291, 173] width 82 height 20
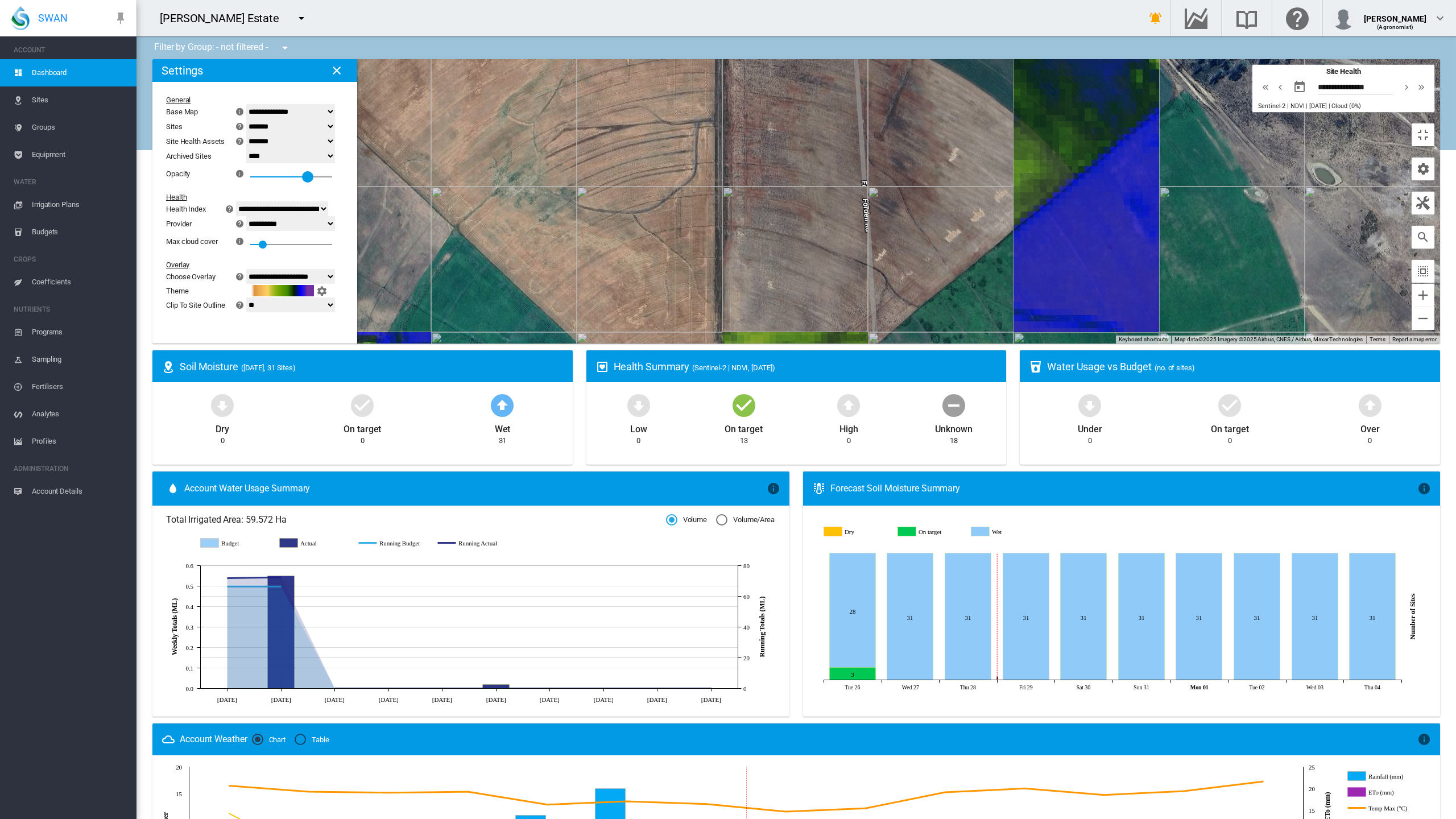
click at [250, 163] on div "0.7" at bounding box center [291, 173] width 82 height 20
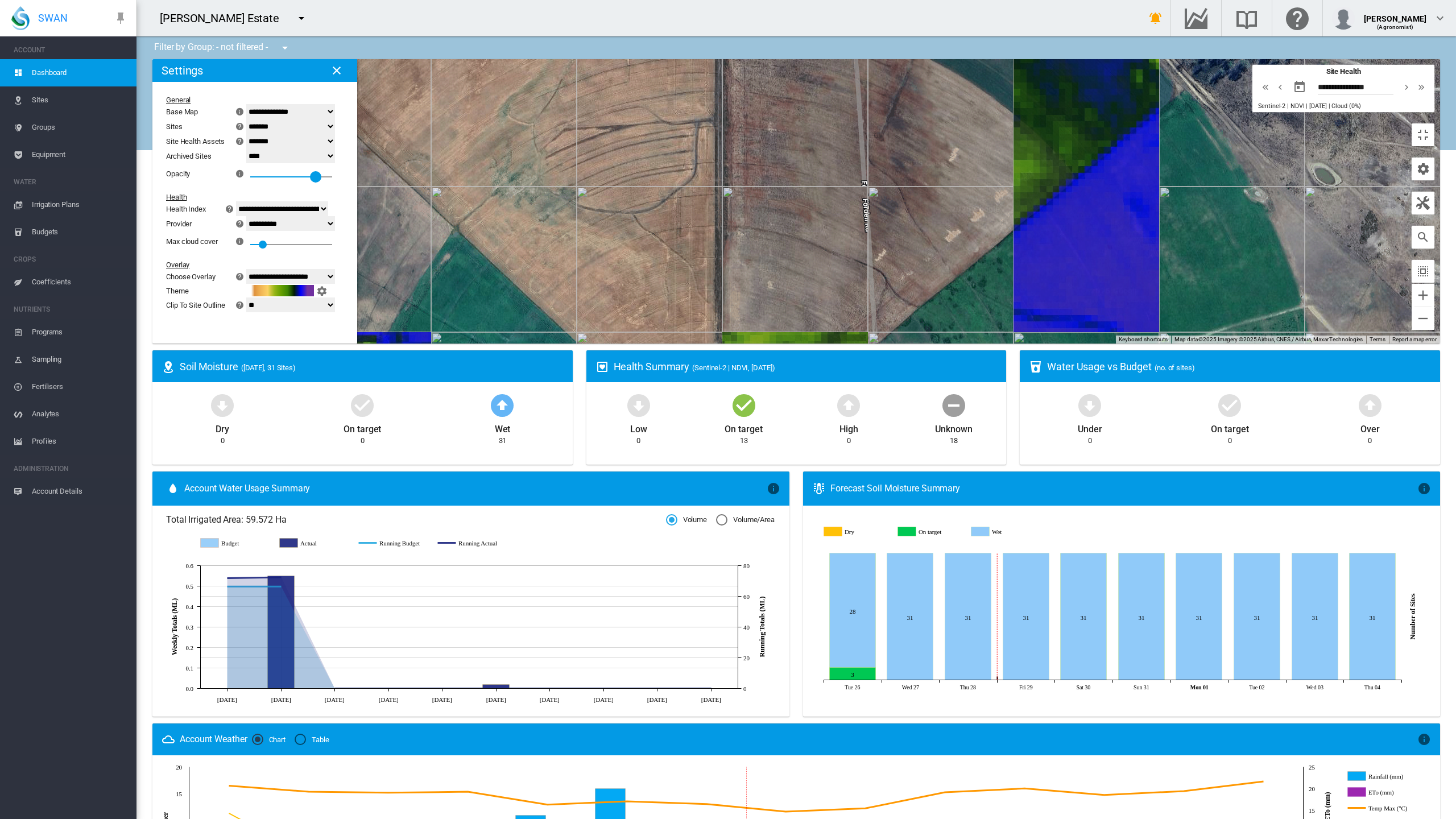
click at [310, 171] on div at bounding box center [315, 177] width 11 height 11
click at [316, 163] on div "0.8" at bounding box center [316, 163] width 0 height 0
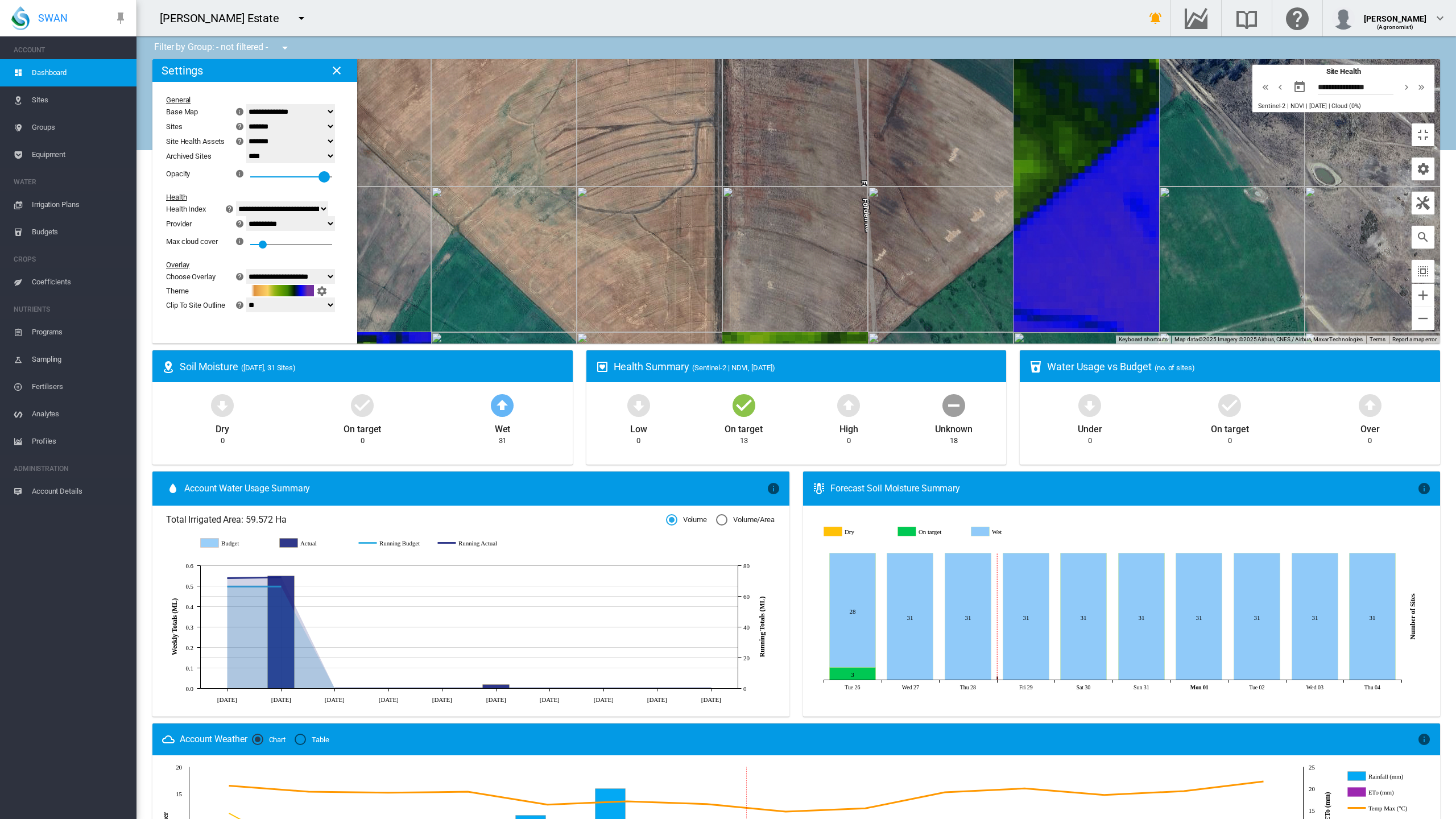
click at [319, 171] on div at bounding box center [324, 177] width 11 height 11
click at [250, 163] on div "0.9" at bounding box center [291, 173] width 82 height 20
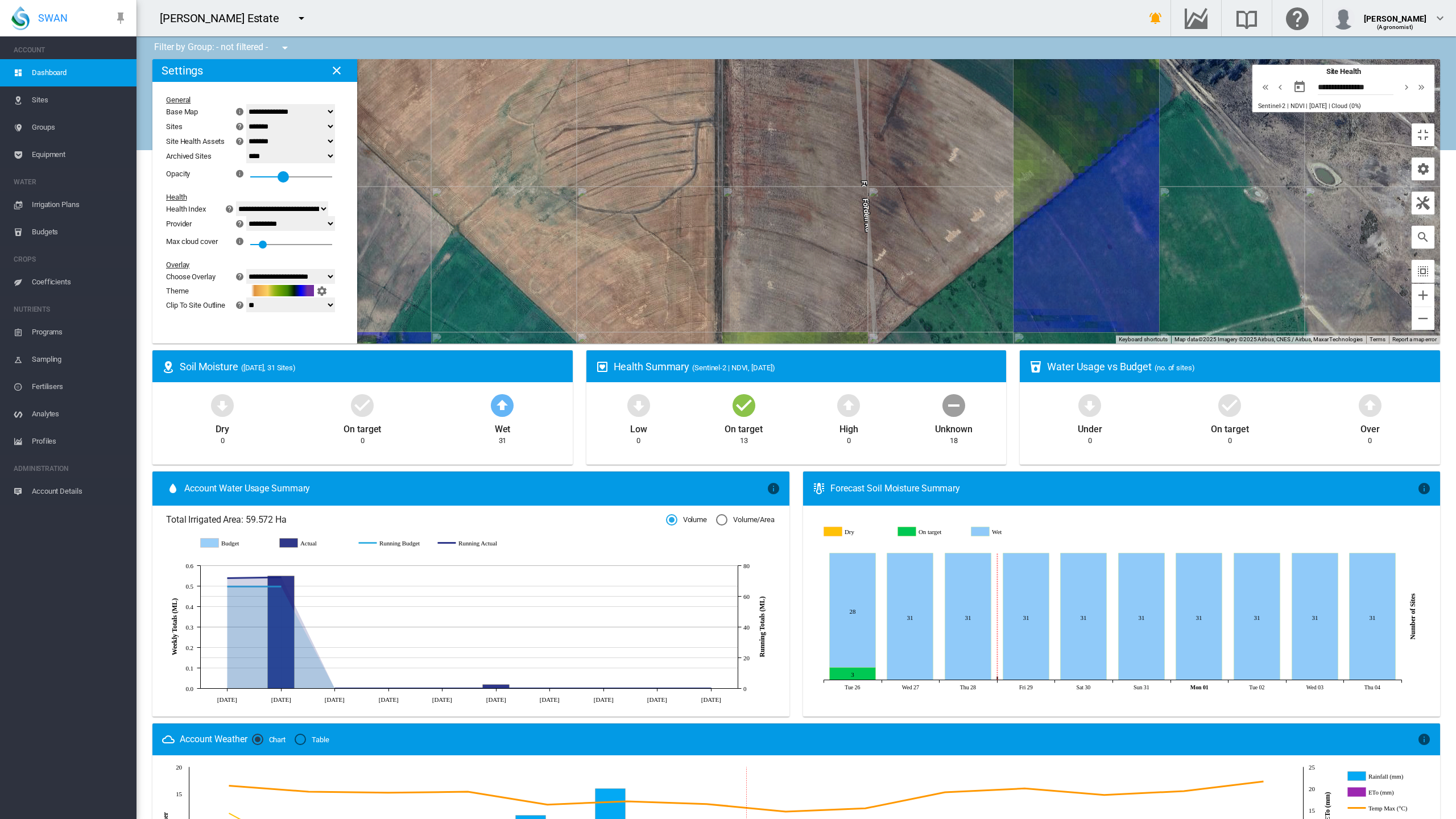
click at [250, 163] on div "0.4" at bounding box center [291, 173] width 82 height 20
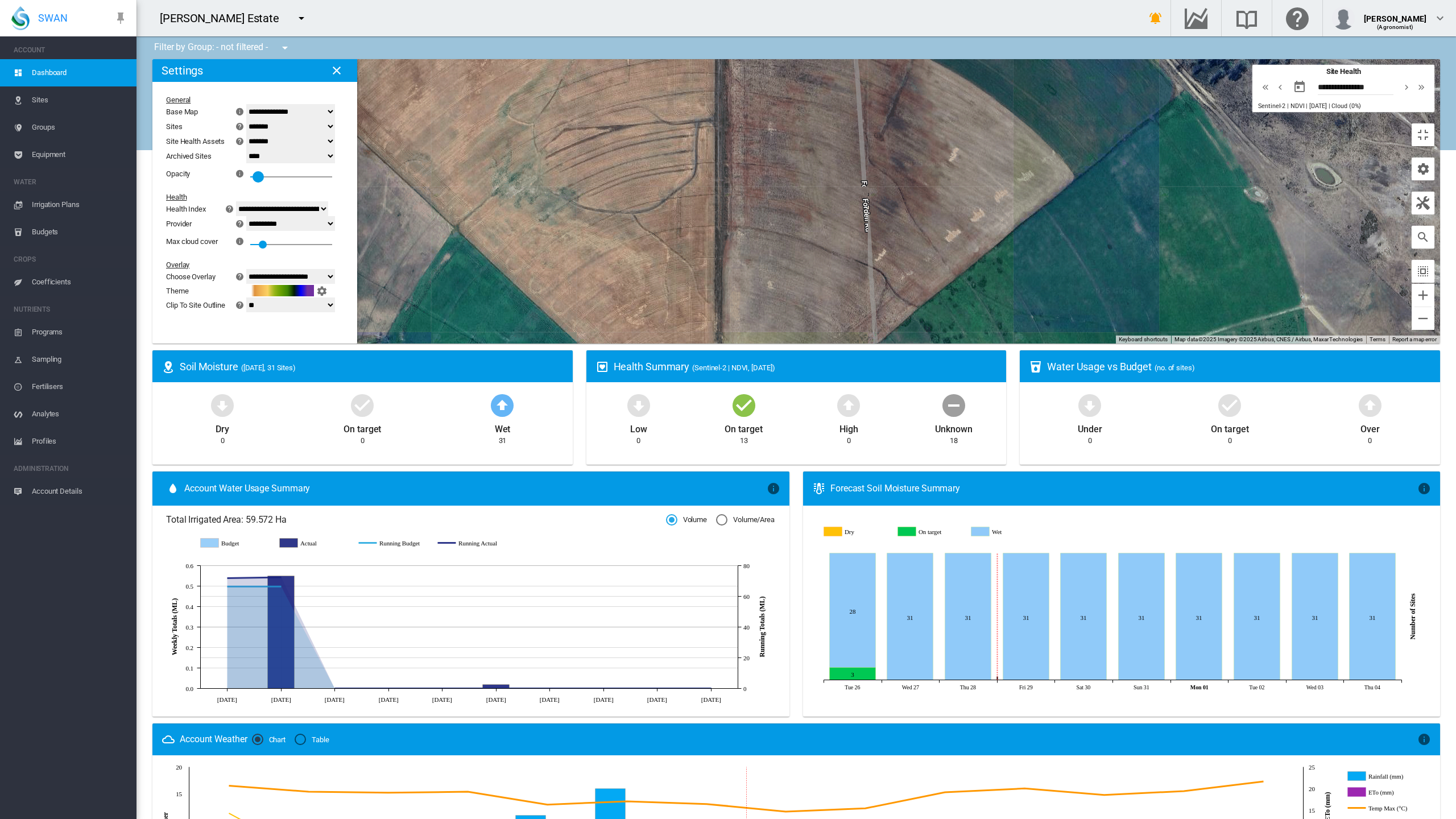
click at [250, 163] on div "0.1" at bounding box center [291, 173] width 82 height 20
click at [253, 171] on div at bounding box center [258, 177] width 11 height 11
drag, startPoint x: 134, startPoint y: 118, endPoint x: 149, endPoint y: 117, distance: 15.0
click at [250, 163] on div "0.1" at bounding box center [291, 173] width 82 height 20
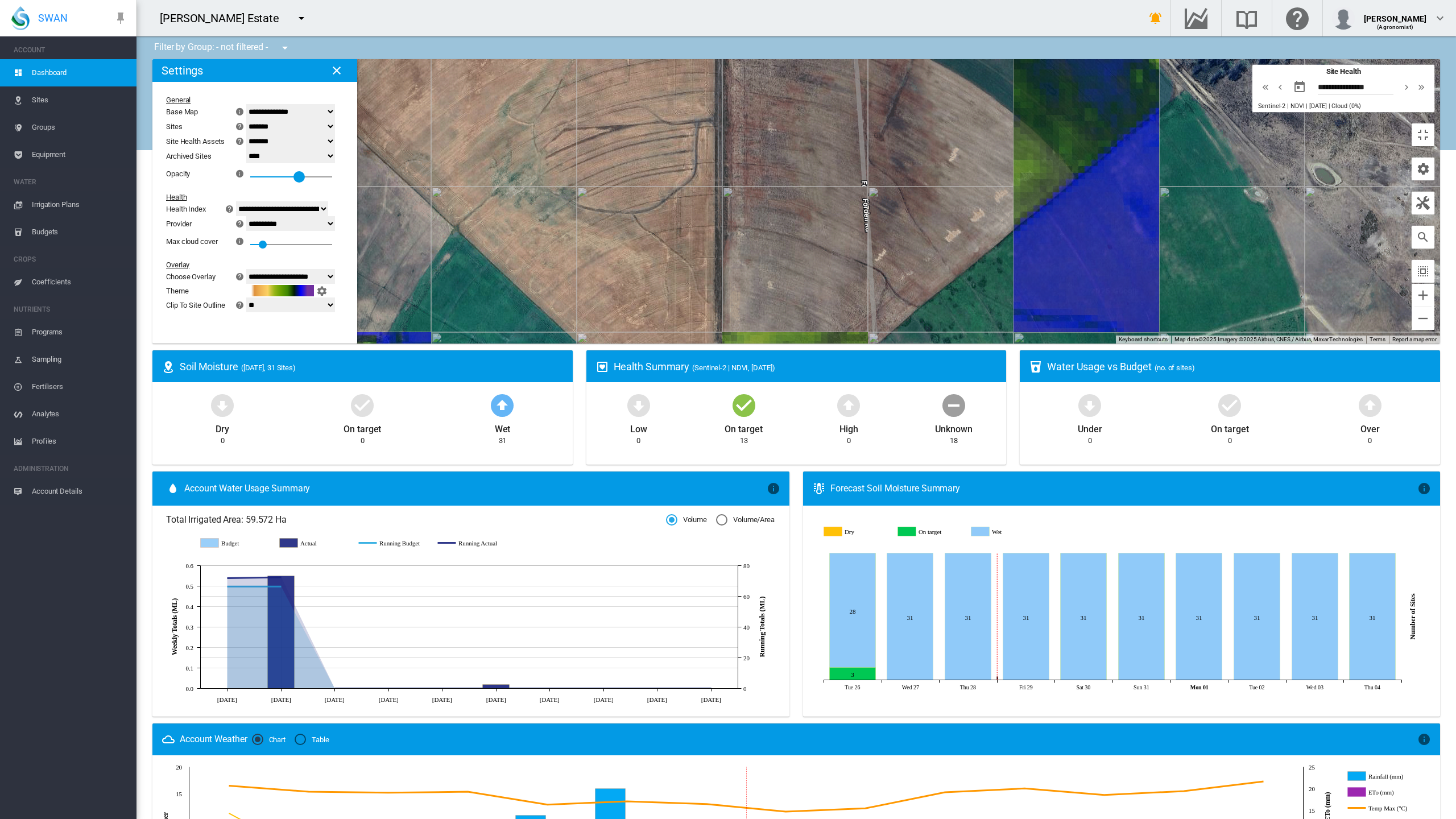
click at [250, 176] on div at bounding box center [291, 177] width 82 height 1
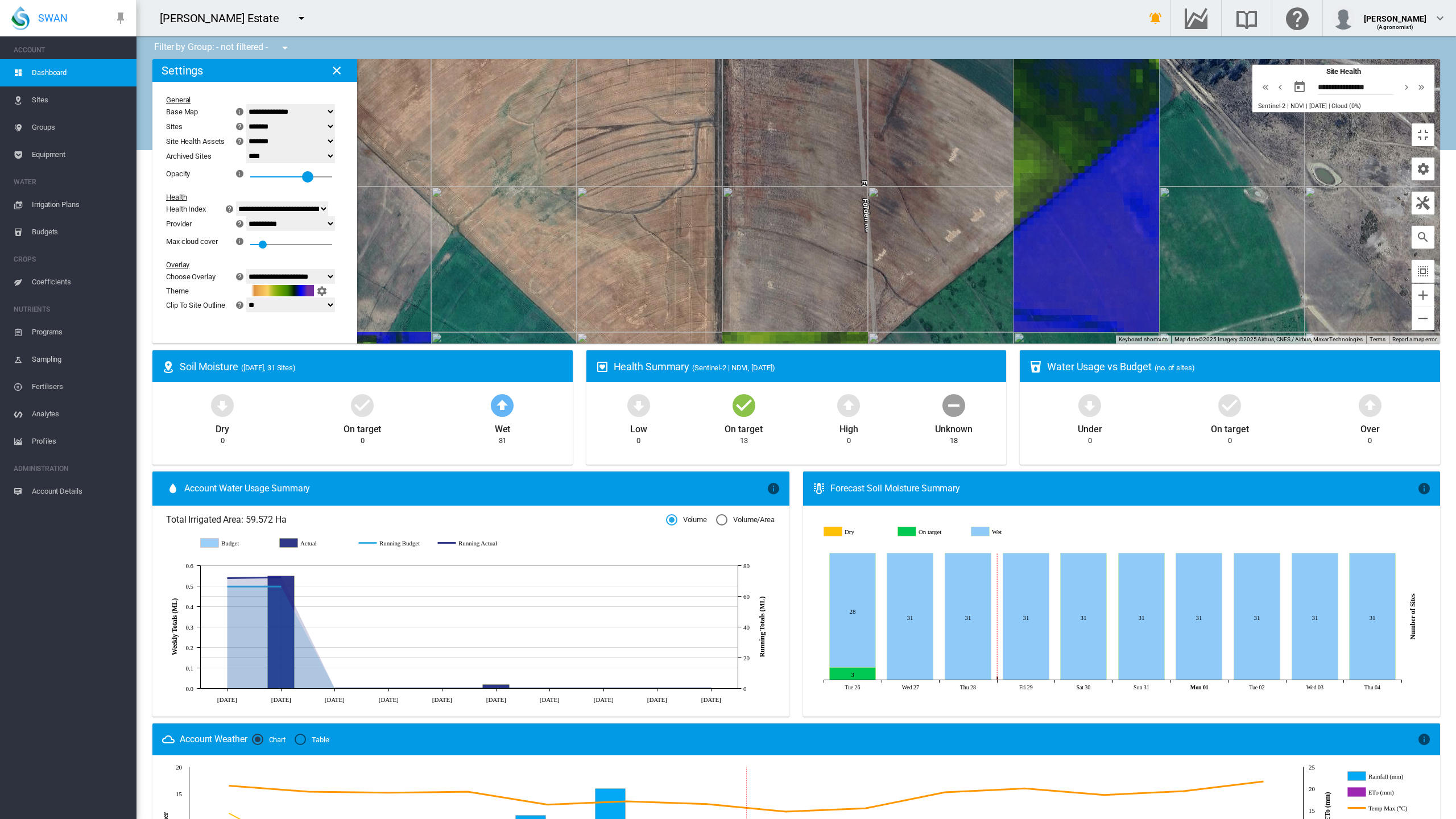
click at [302, 171] on div at bounding box center [307, 177] width 11 height 11
click at [250, 163] on div "0.7" at bounding box center [291, 163] width 82 height 0
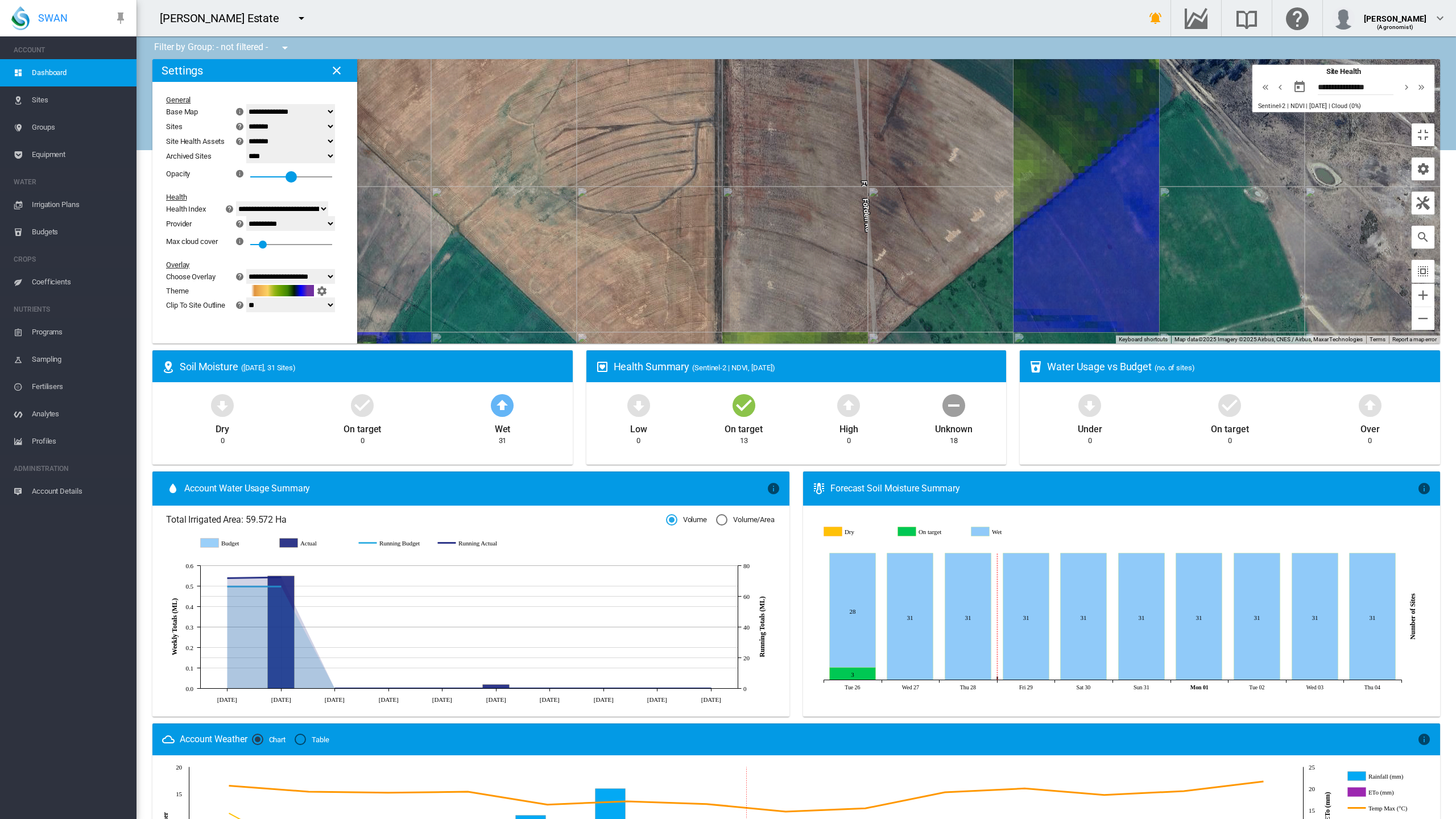
click at [250, 163] on div "0.5" at bounding box center [291, 173] width 82 height 20
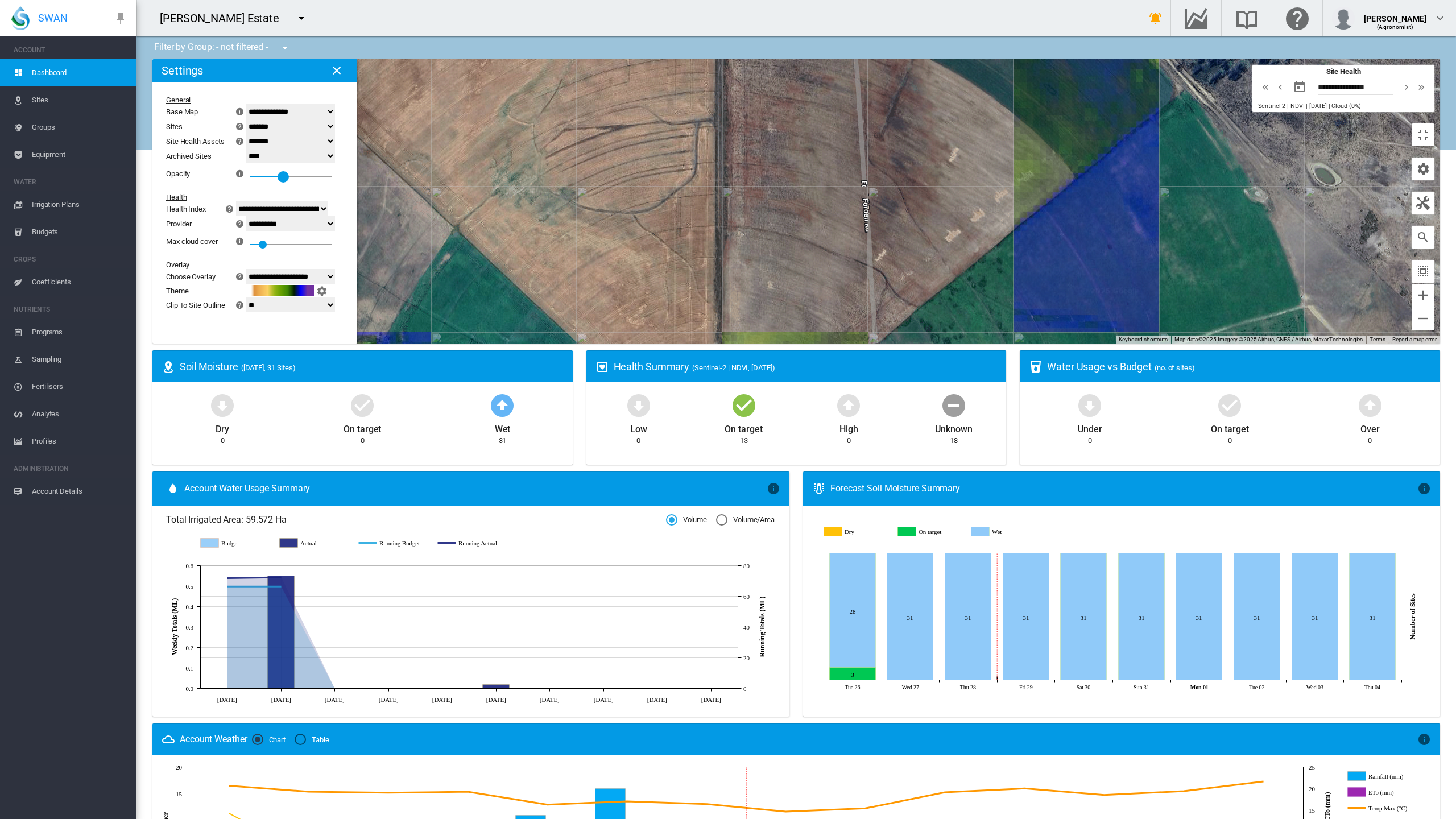
click at [250, 163] on div "0.4" at bounding box center [291, 173] width 82 height 20
click at [278, 171] on div at bounding box center [283, 177] width 11 height 11
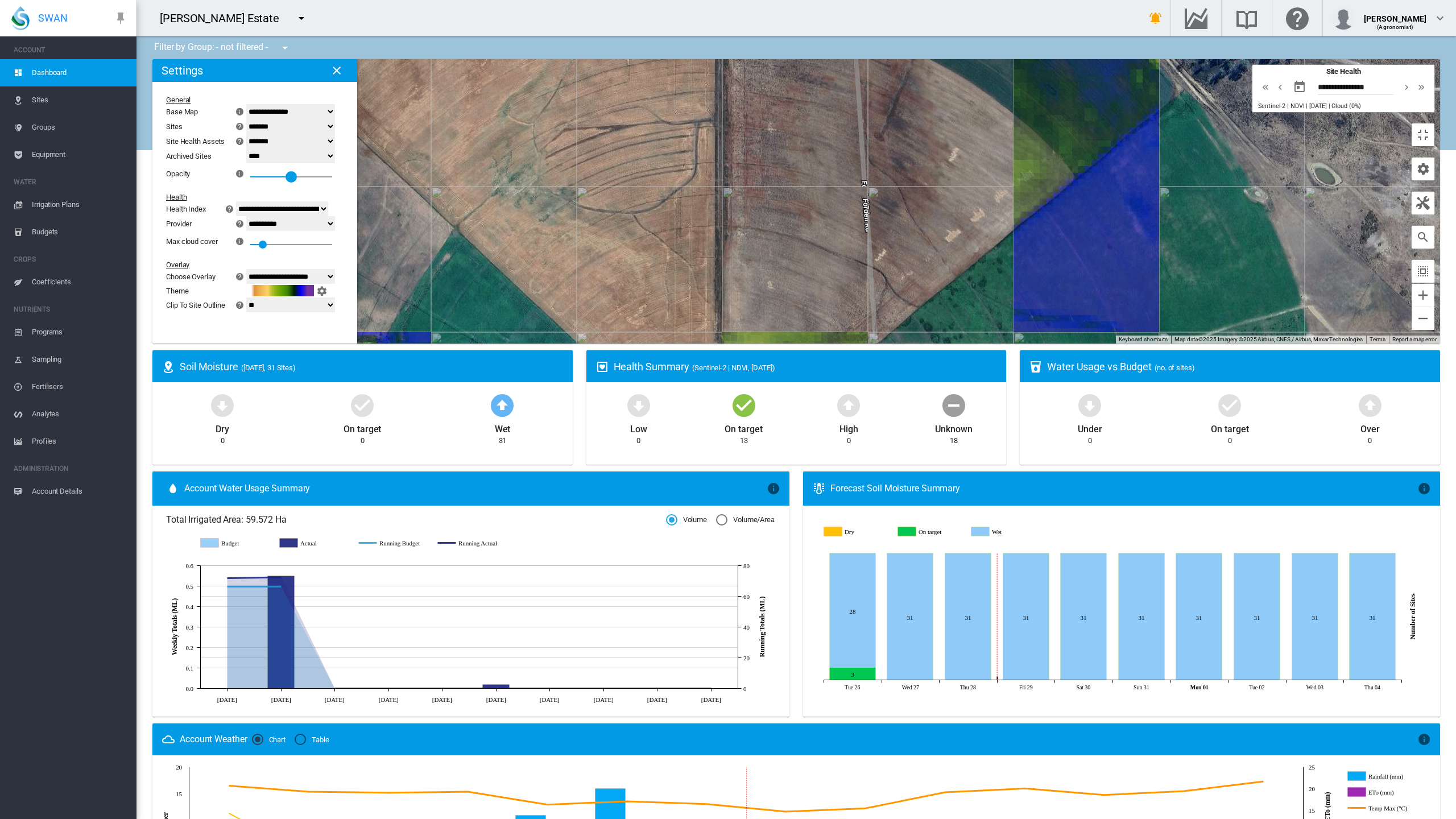
click at [250, 163] on div "0.5" at bounding box center [291, 173] width 82 height 20
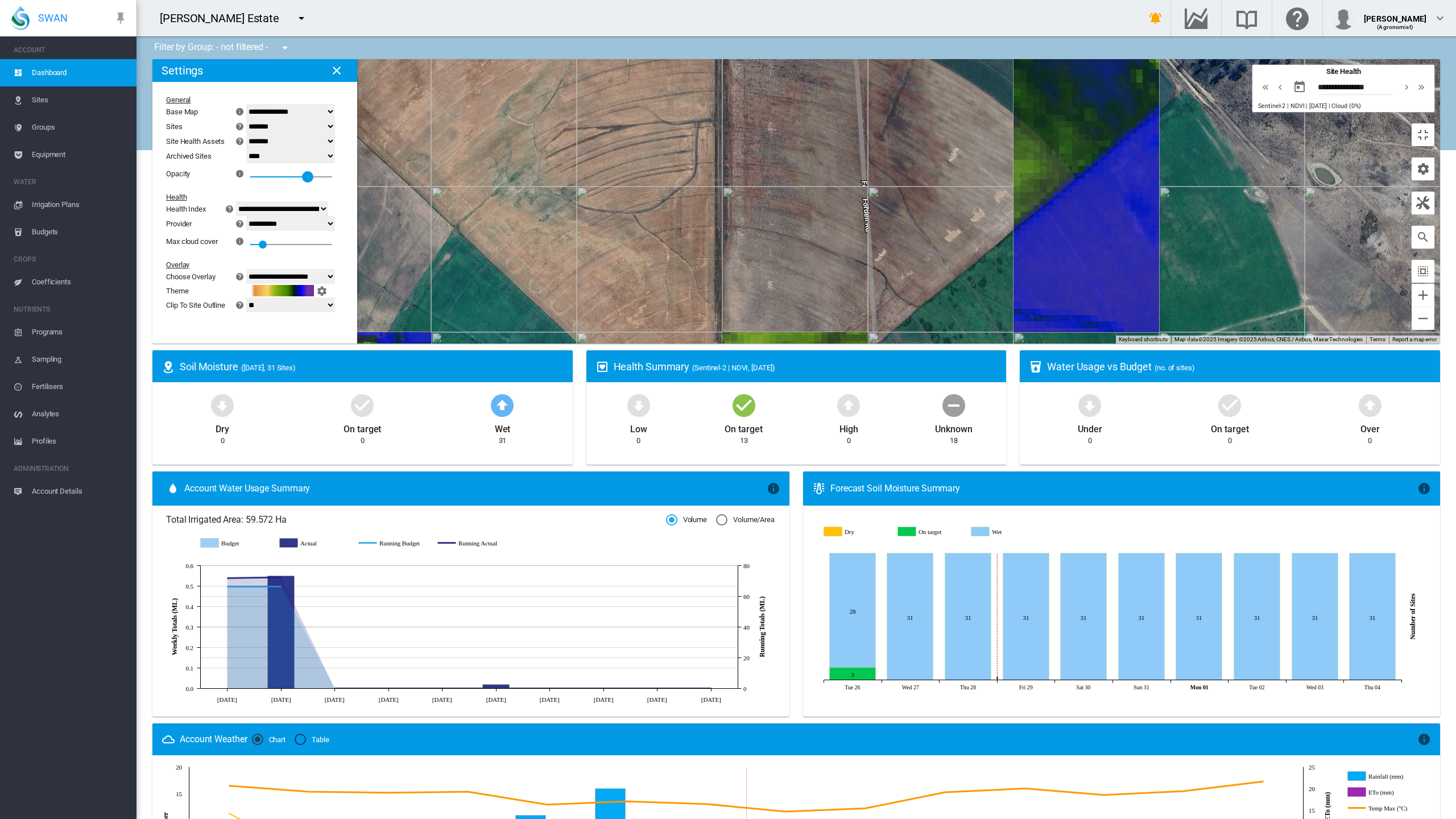
click at [250, 163] on div "0.7" at bounding box center [291, 173] width 82 height 20
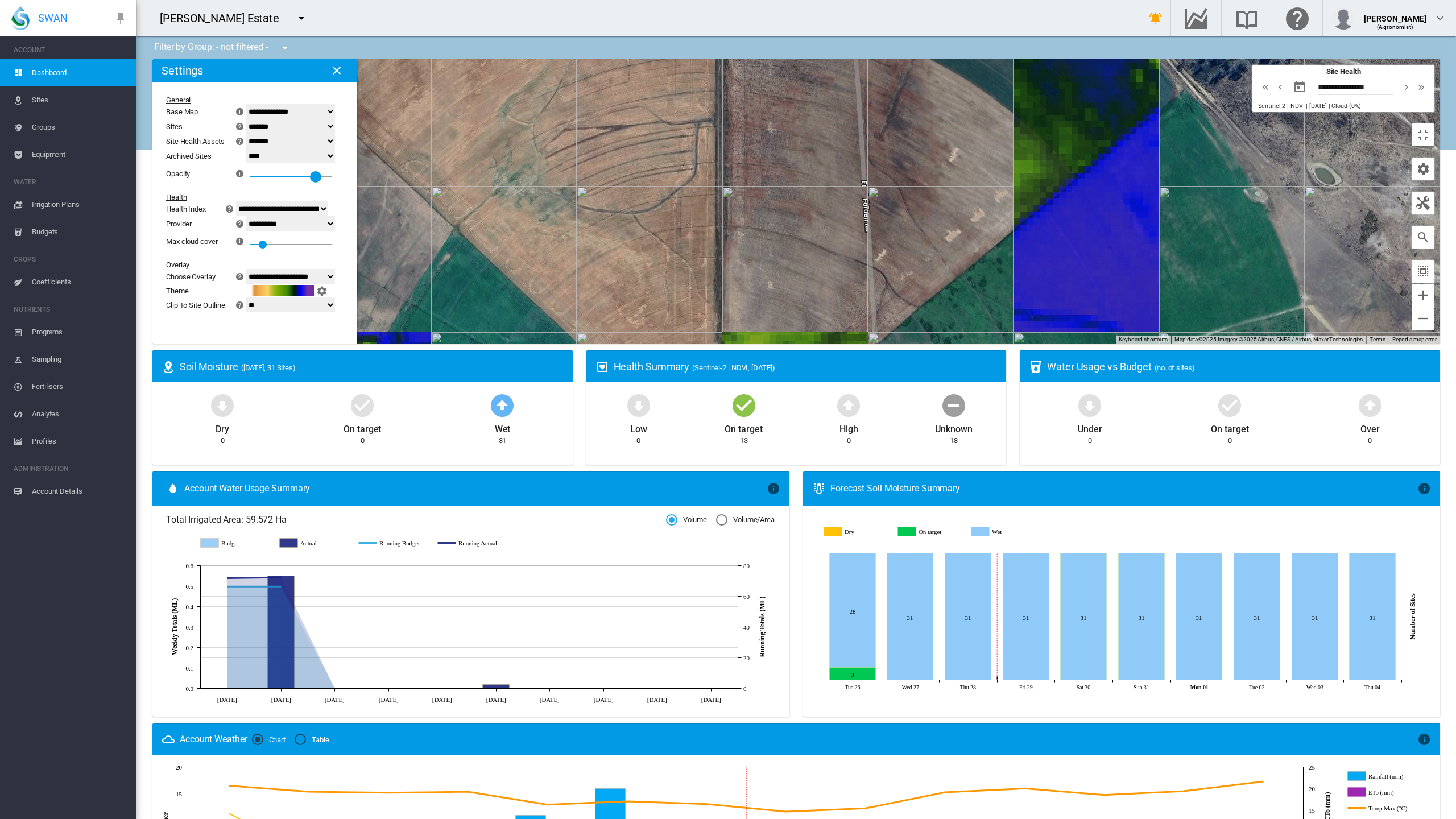
click at [250, 163] on div "0.8" at bounding box center [291, 173] width 82 height 20
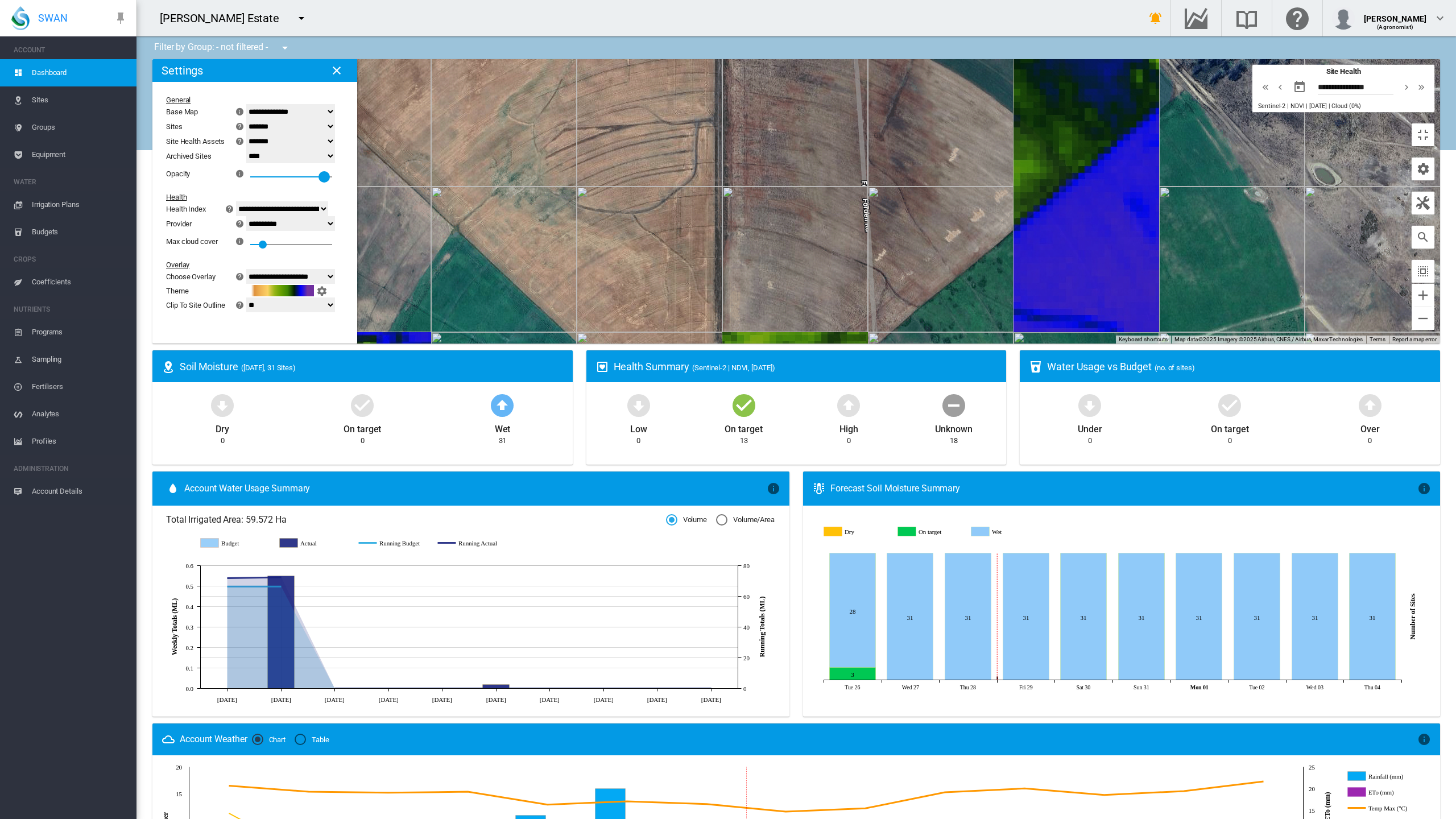
click at [319, 171] on div at bounding box center [324, 177] width 11 height 11
click at [1435, 124] on button "Toggle fullscreen view" at bounding box center [1423, 135] width 23 height 23
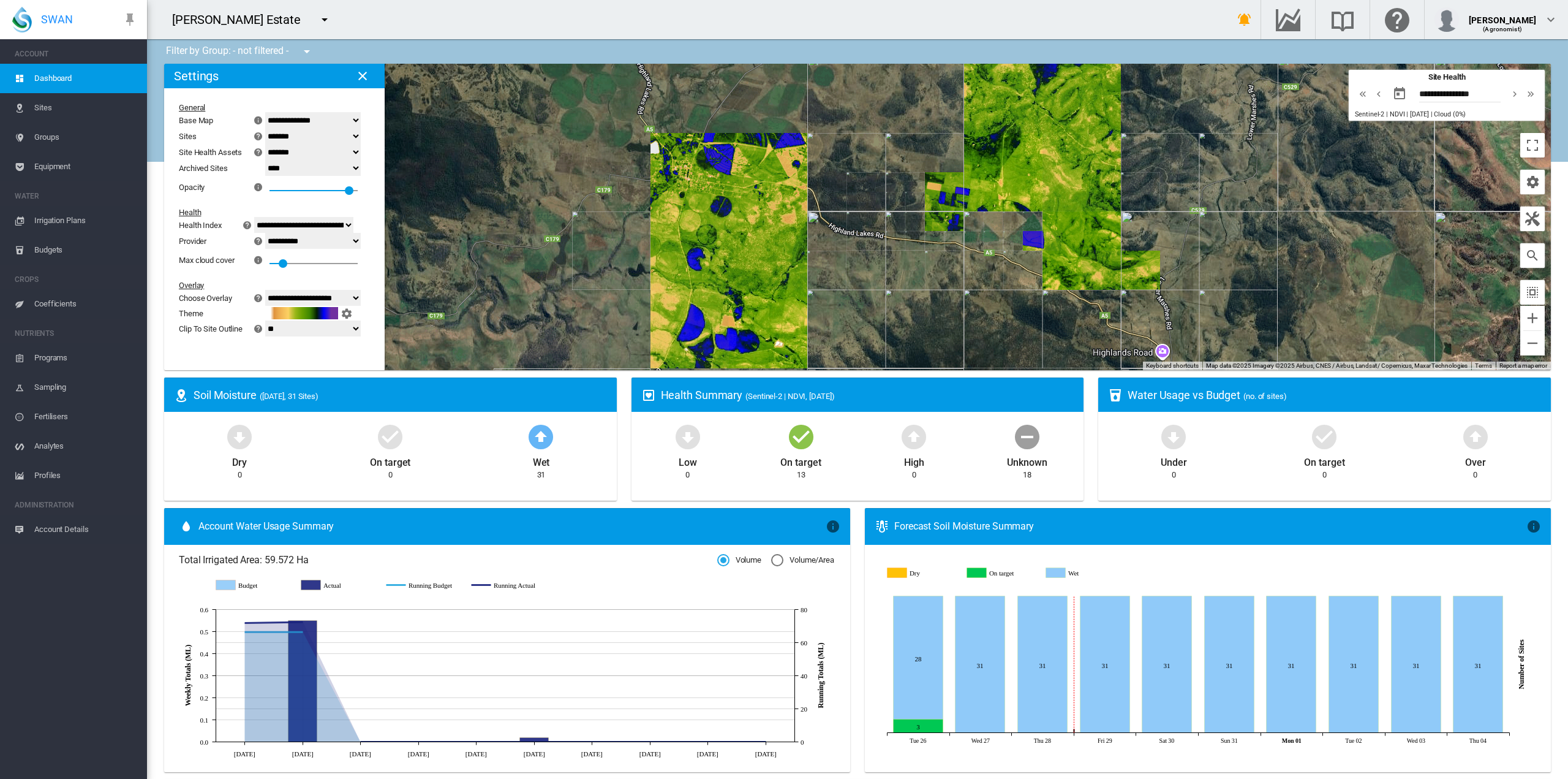
drag, startPoint x: 772, startPoint y: 167, endPoint x: 833, endPoint y: 227, distance: 85.6
click at [833, 227] on div at bounding box center [857, 217] width 1387 height 306
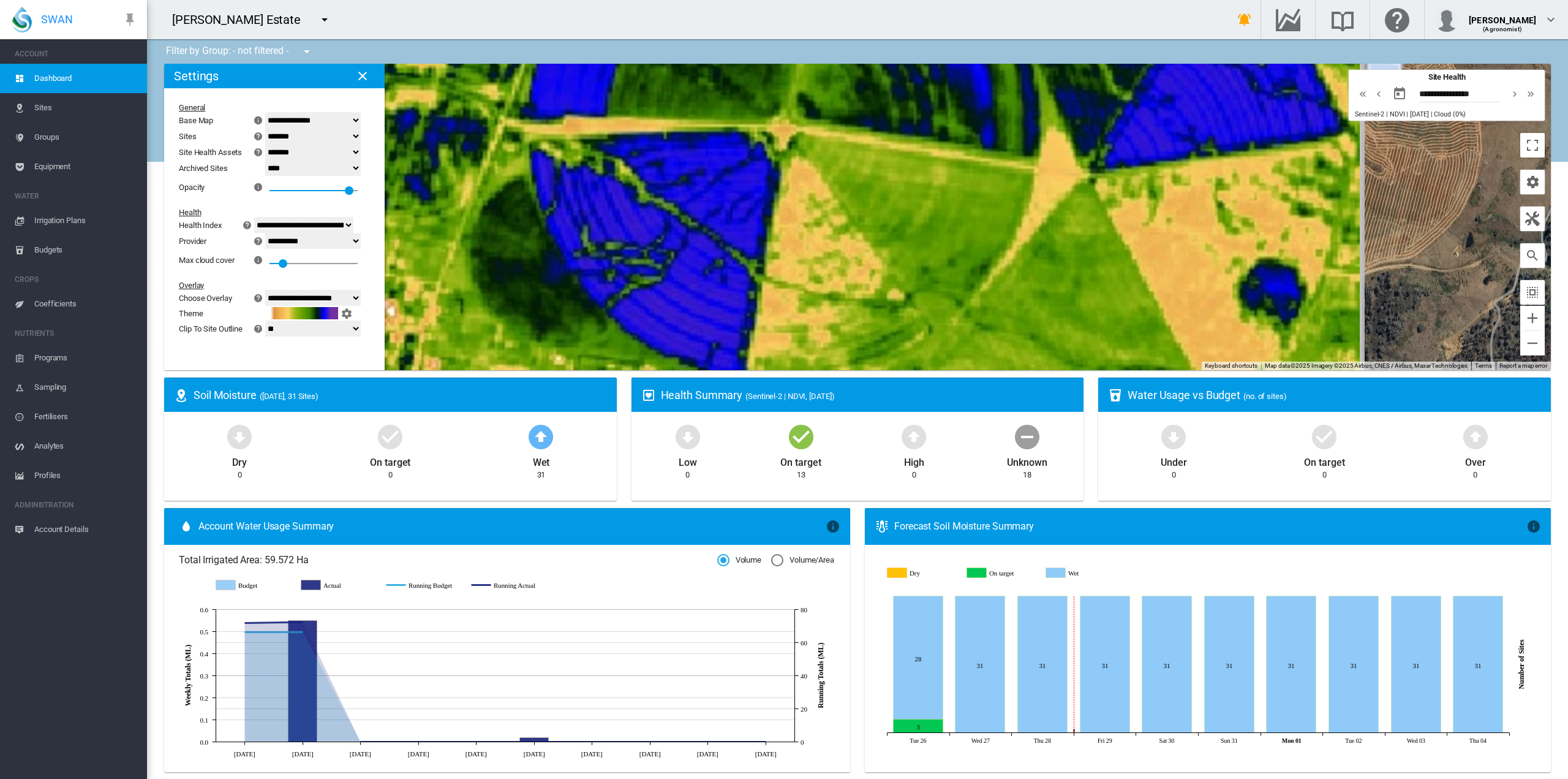
drag, startPoint x: 830, startPoint y: 223, endPoint x: 845, endPoint y: 245, distance: 26.6
click at [845, 245] on div at bounding box center [857, 217] width 1387 height 306
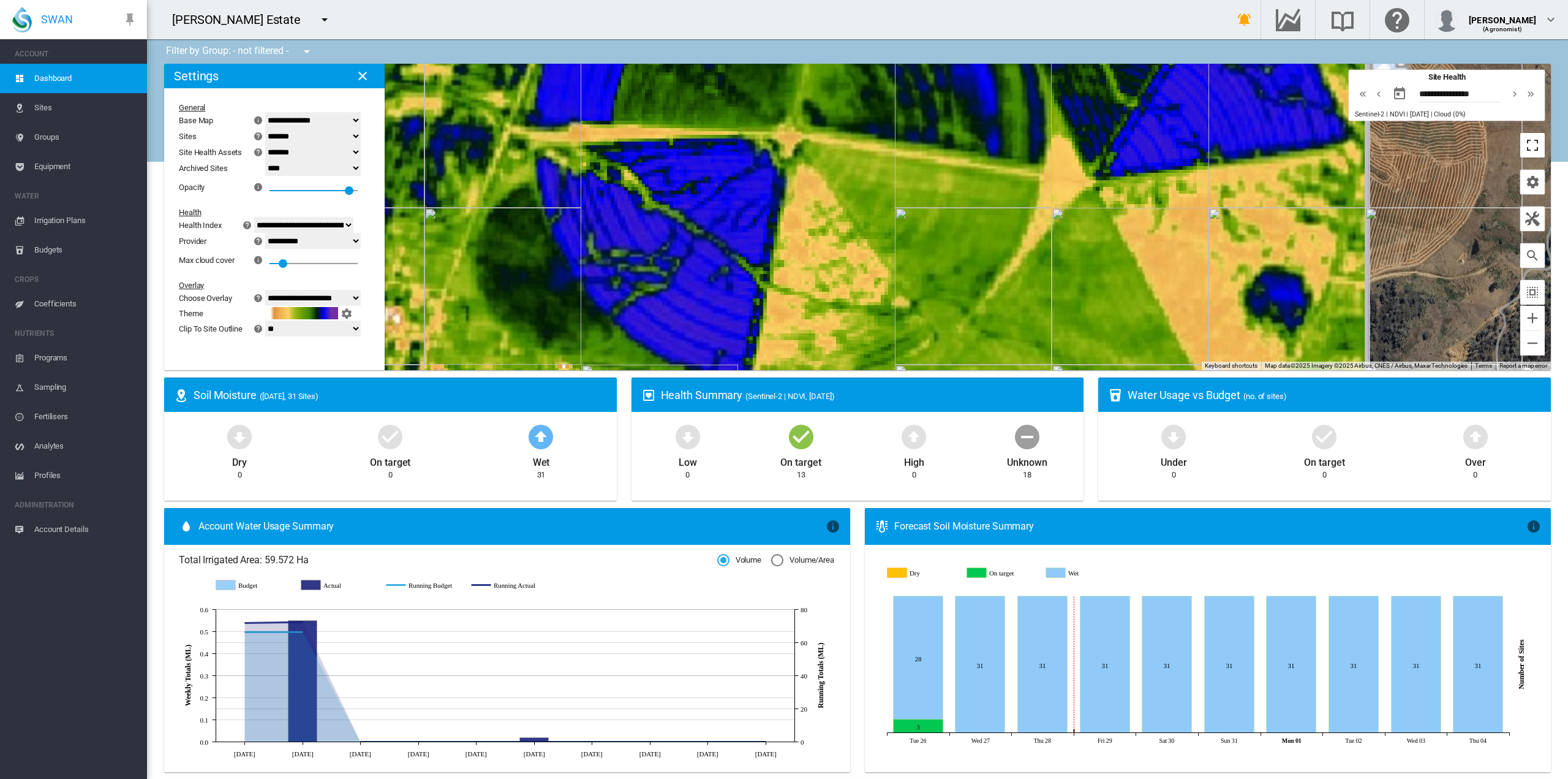
click at [1528, 156] on button "Toggle fullscreen view" at bounding box center [1533, 145] width 24 height 24
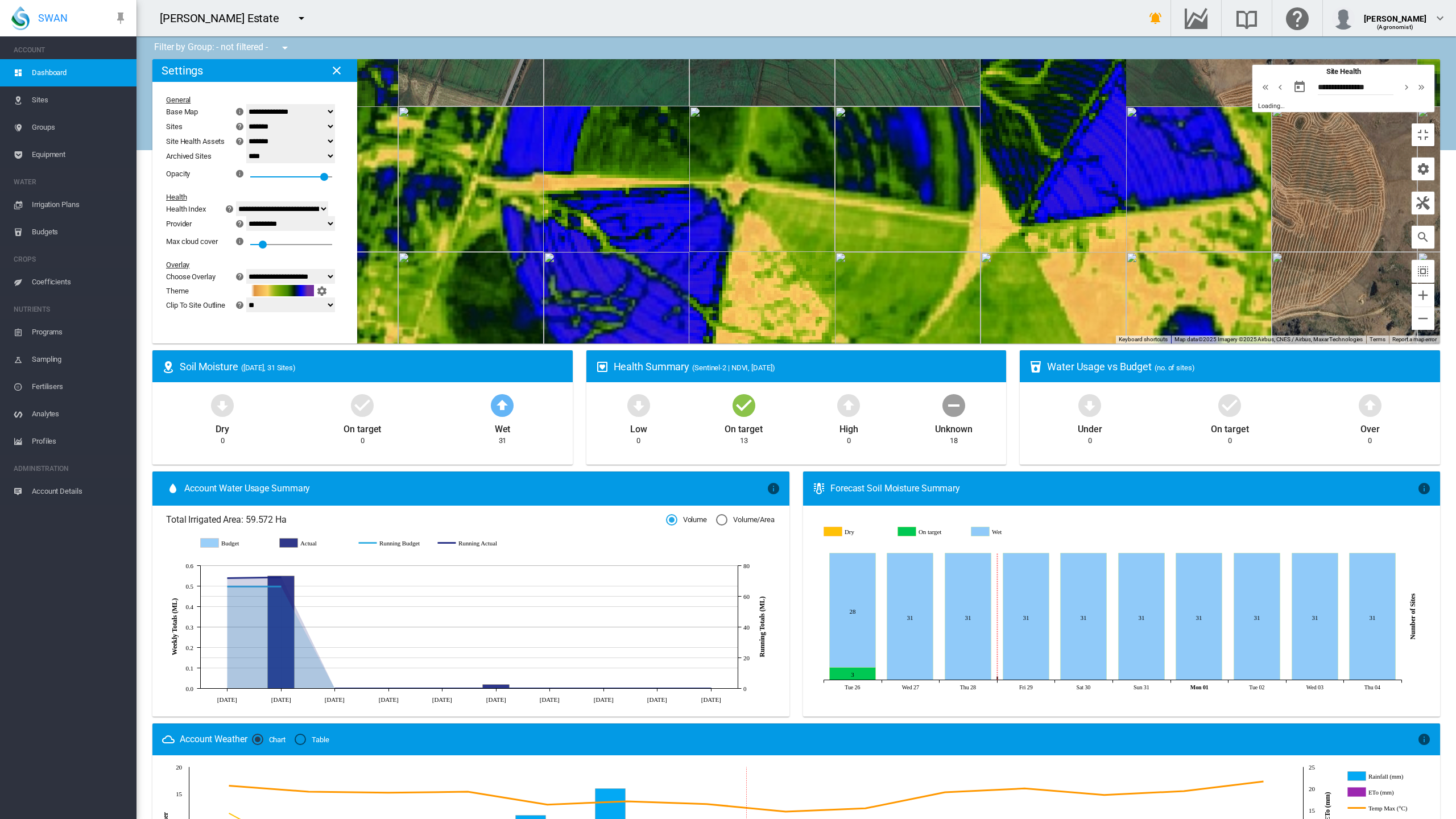
drag, startPoint x: 661, startPoint y: 333, endPoint x: 661, endPoint y: 357, distance: 24.0
click at [661, 344] on div at bounding box center [796, 201] width 1288 height 284
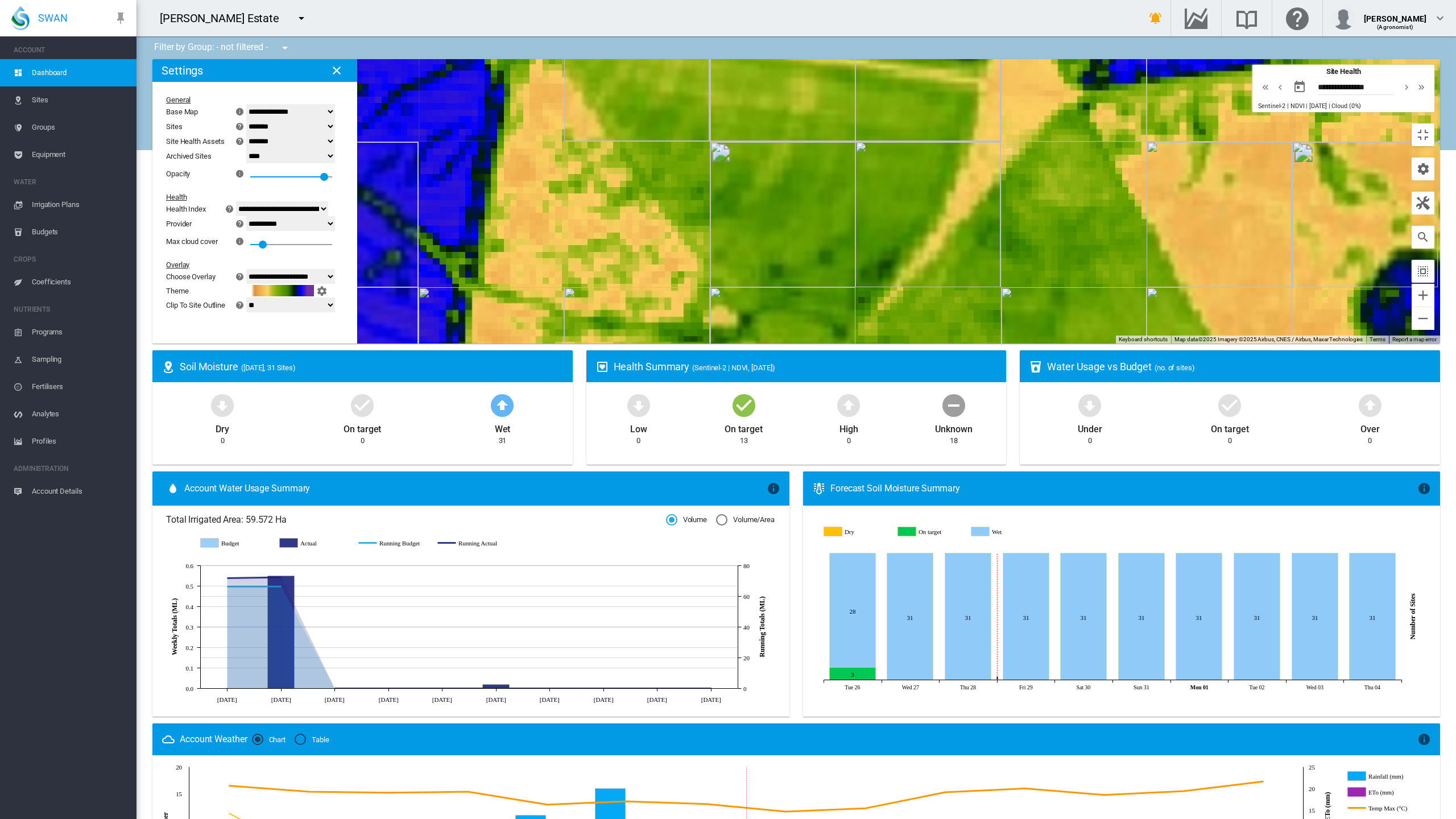
drag, startPoint x: 649, startPoint y: 534, endPoint x: 666, endPoint y: 384, distance: 151.0
click at [666, 344] on div at bounding box center [796, 201] width 1288 height 284
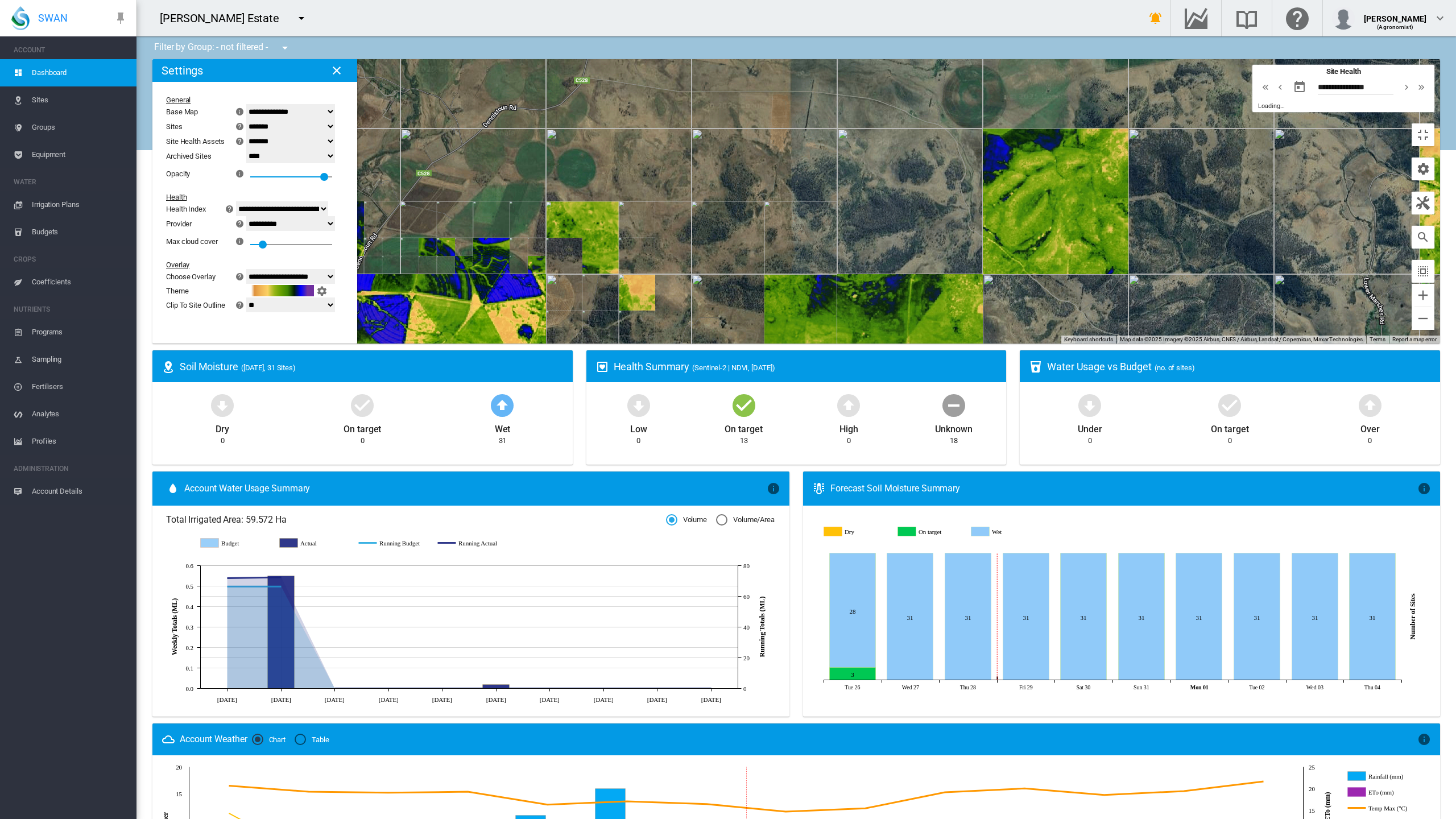
drag, startPoint x: 913, startPoint y: 312, endPoint x: 648, endPoint y: 466, distance: 306.5
click at [648, 344] on div at bounding box center [796, 201] width 1288 height 284
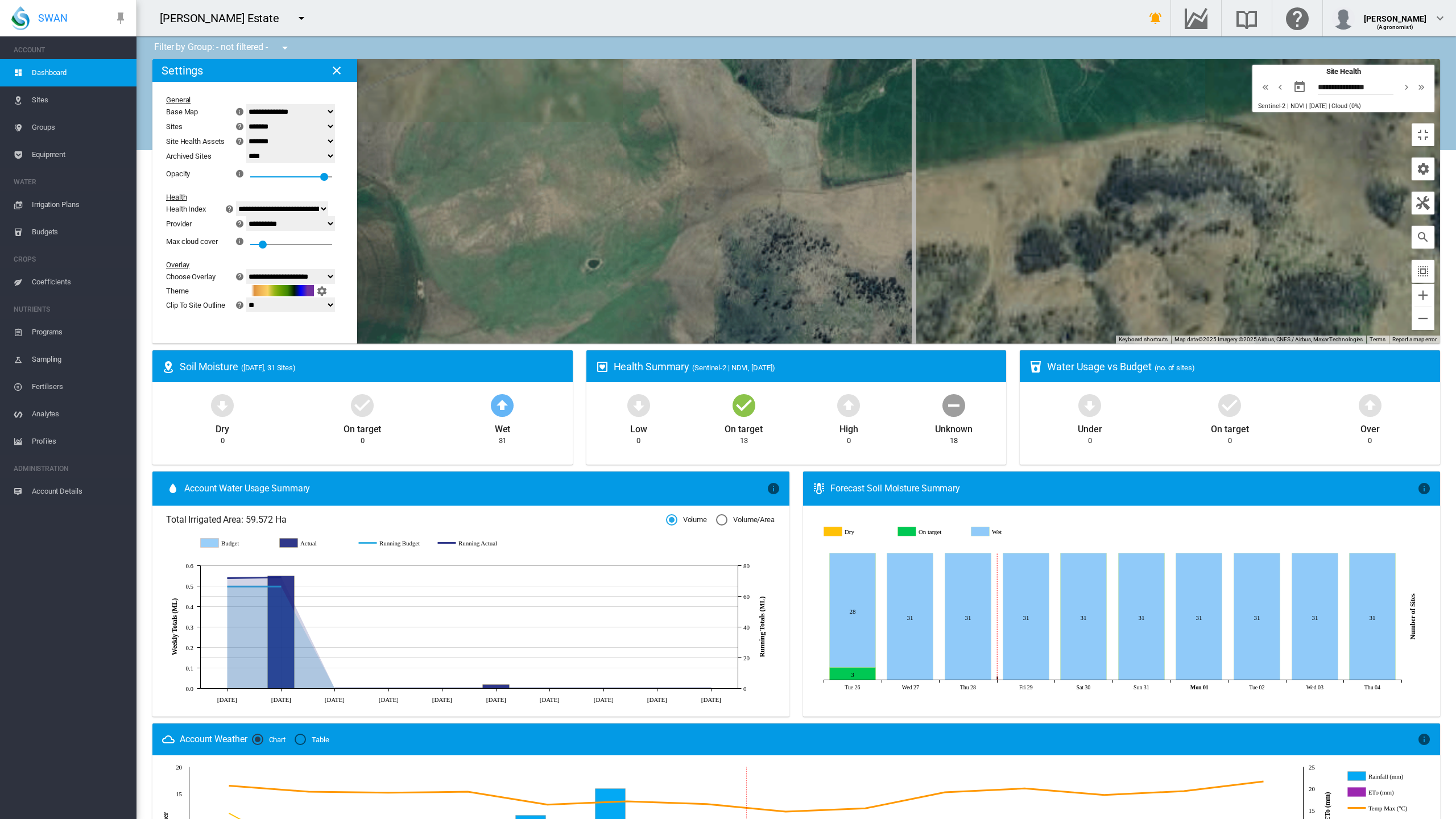
drag, startPoint x: 1163, startPoint y: 238, endPoint x: 746, endPoint y: 386, distance: 442.5
click at [746, 344] on div at bounding box center [796, 201] width 1288 height 284
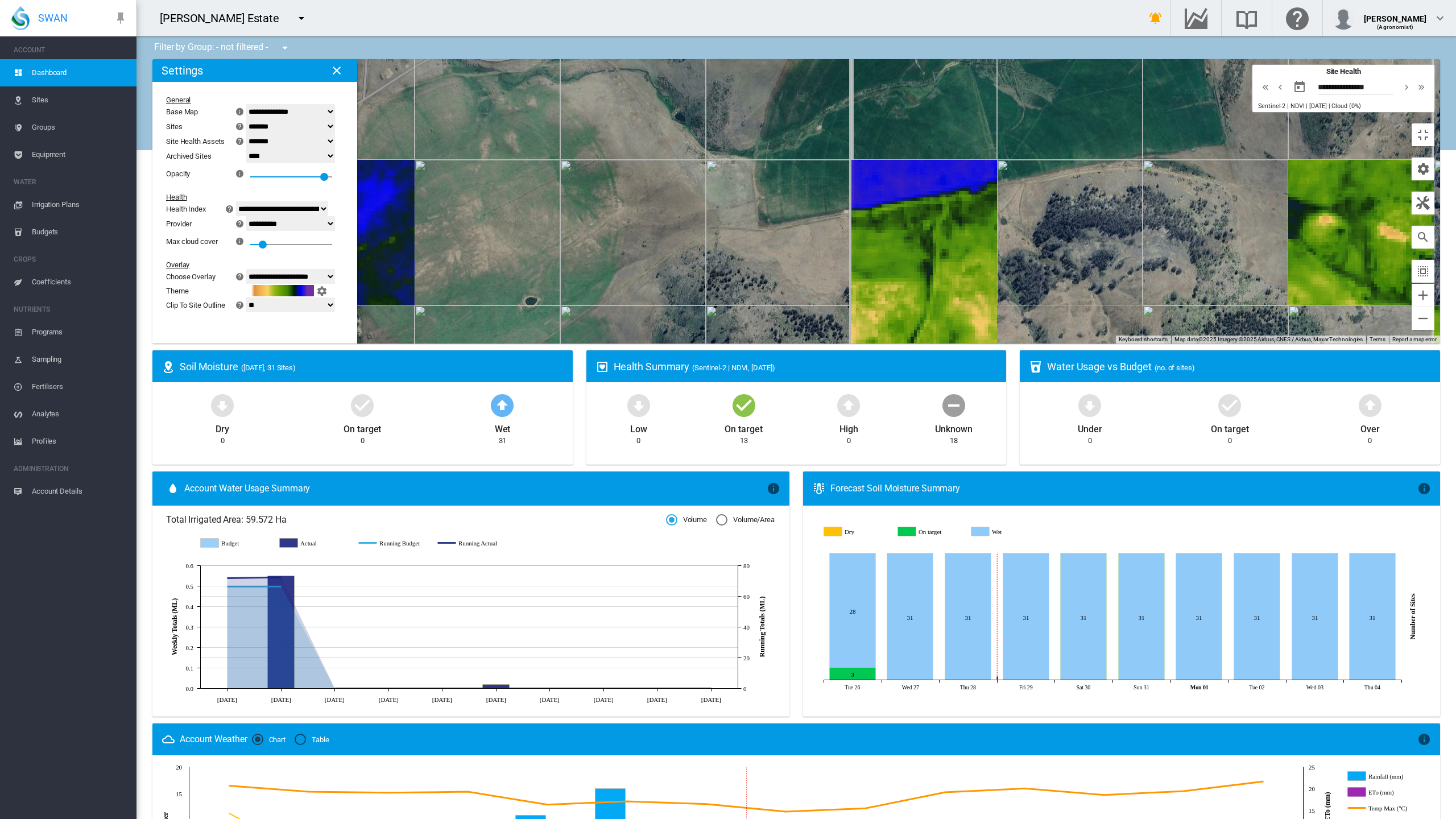
click at [247, 216] on select "**********" at bounding box center [291, 223] width 89 height 15
click at [247, 269] on select "**********" at bounding box center [291, 276] width 89 height 15
click at [611, 318] on div at bounding box center [796, 201] width 1288 height 284
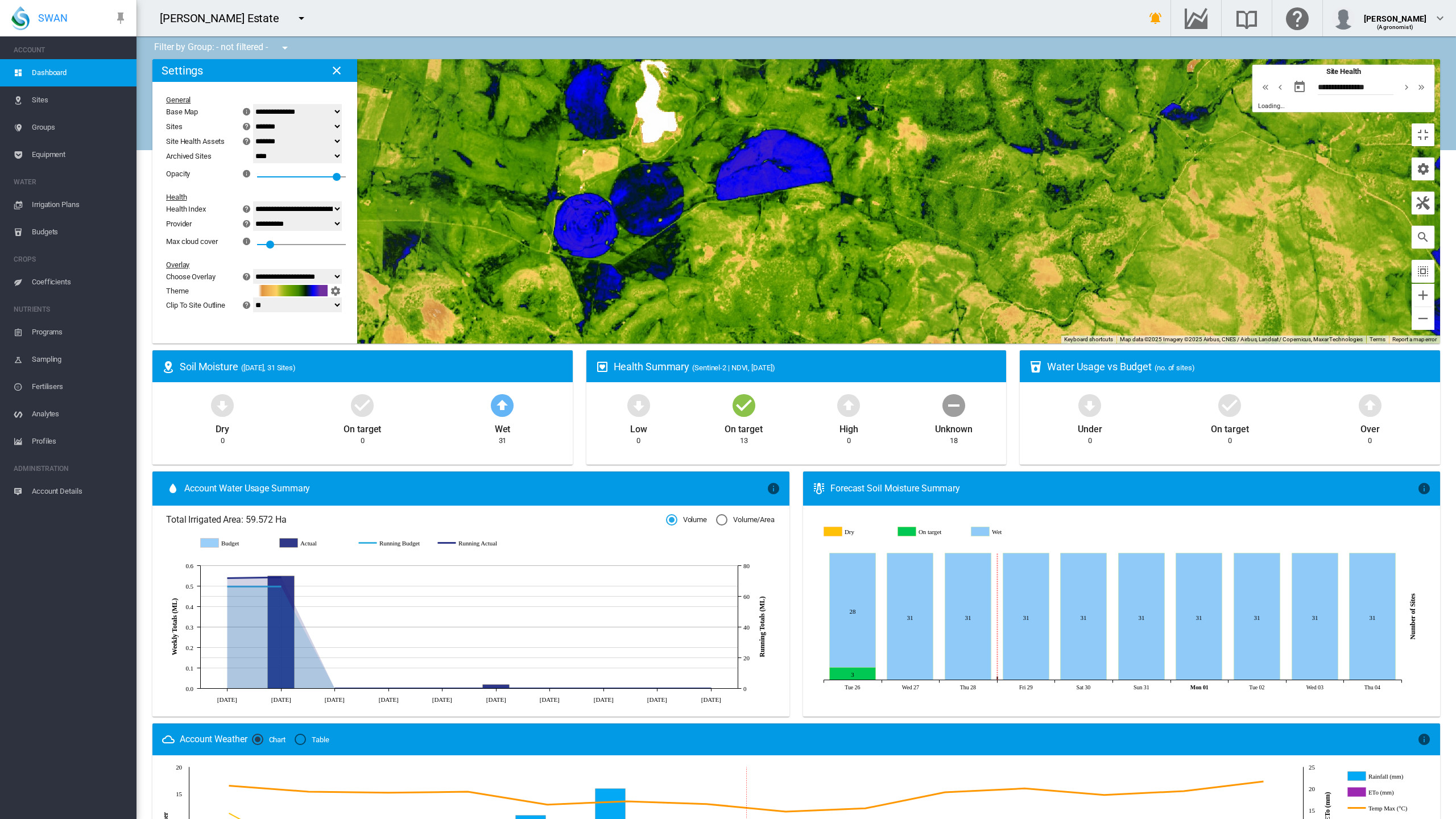
select select "****"
select select "********"
click at [554, 344] on div at bounding box center [796, 201] width 1288 height 284
drag, startPoint x: 449, startPoint y: 411, endPoint x: 578, endPoint y: 414, distance: 129.0
click at [578, 344] on div at bounding box center [796, 201] width 1288 height 284
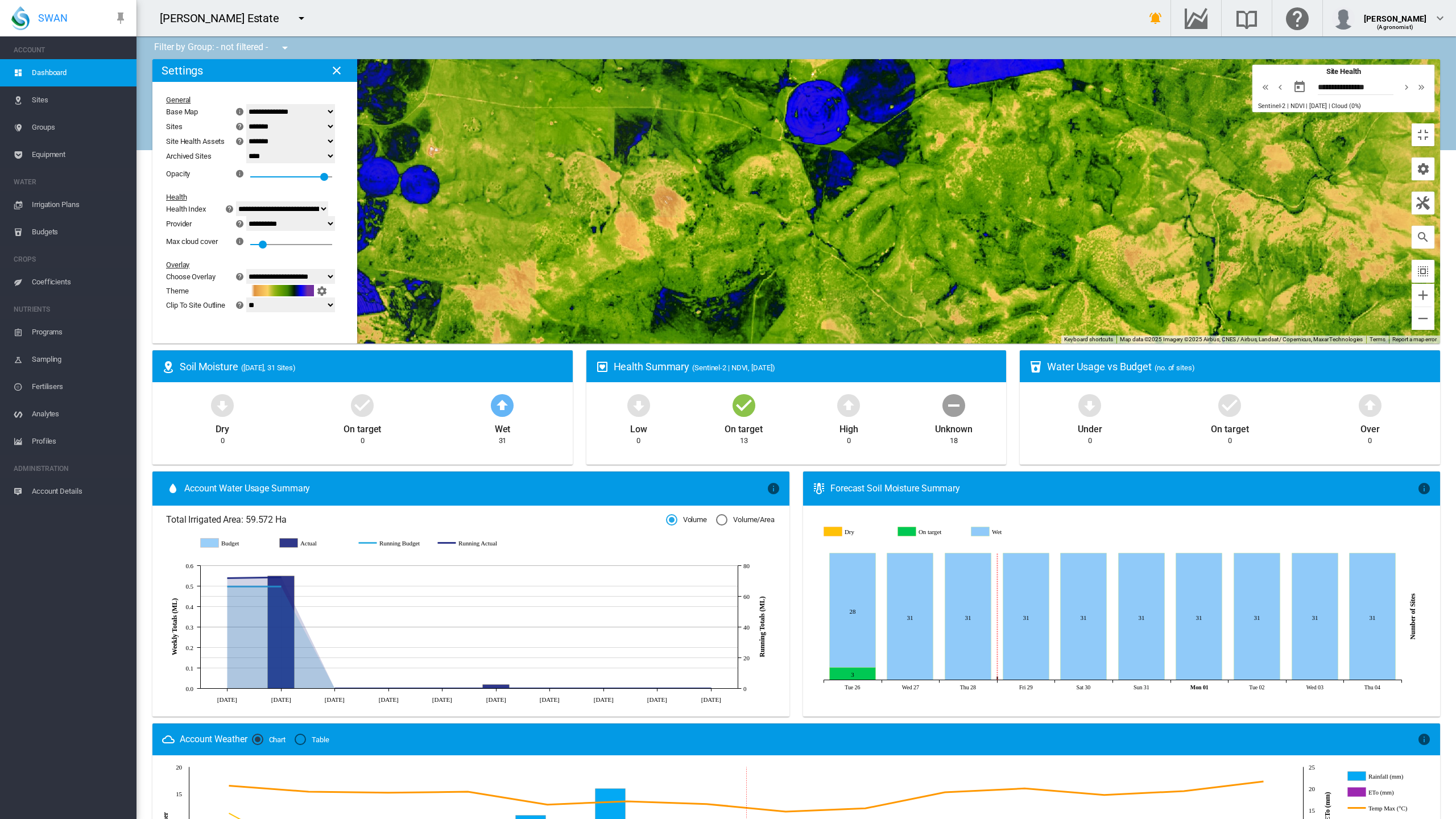
drag, startPoint x: 397, startPoint y: 417, endPoint x: 634, endPoint y: 300, distance: 264.3
click at [637, 305] on div at bounding box center [796, 201] width 1288 height 284
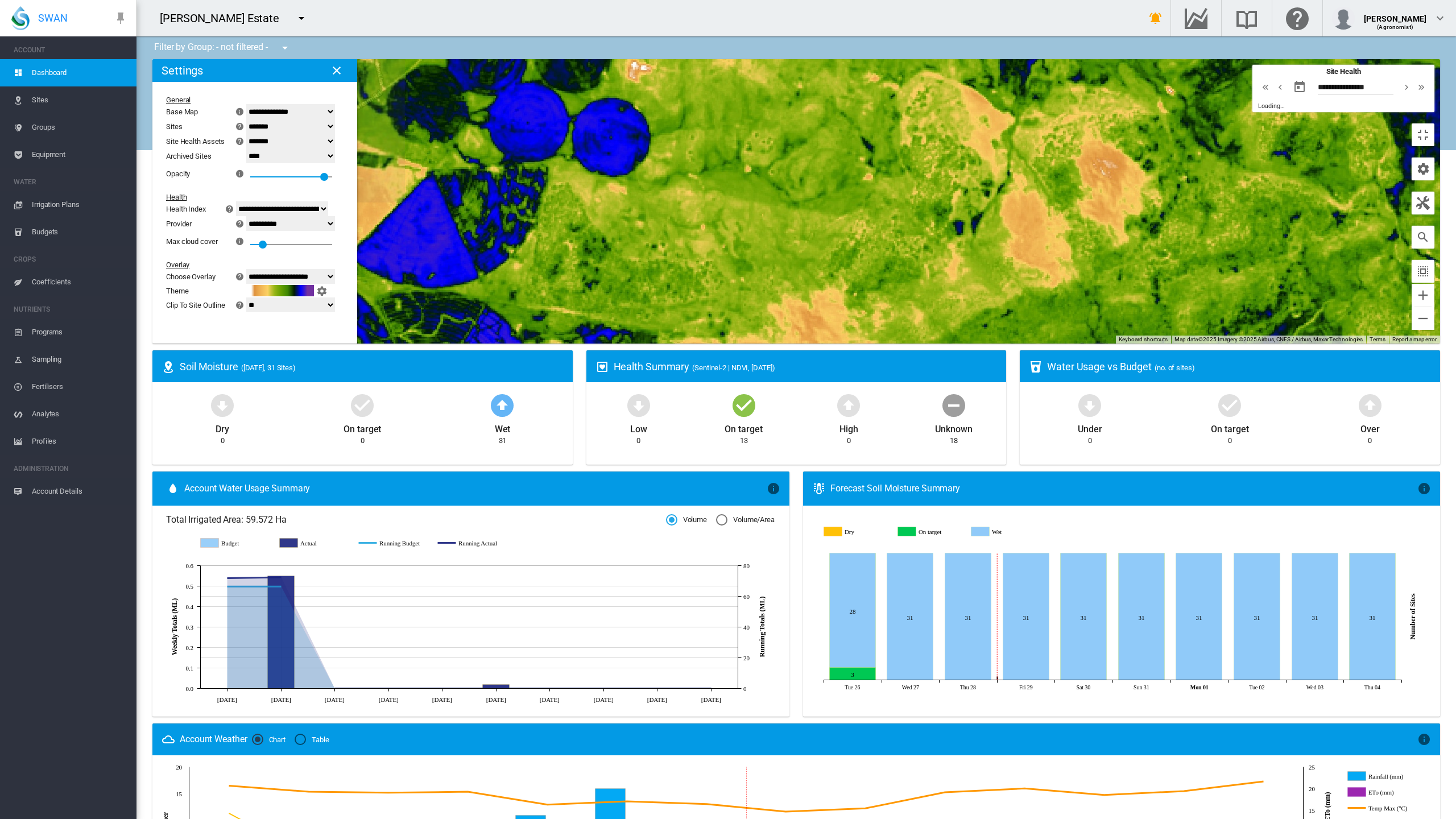
drag, startPoint x: 414, startPoint y: 432, endPoint x: 509, endPoint y: 424, distance: 95.3
click at [510, 344] on div at bounding box center [796, 201] width 1288 height 284
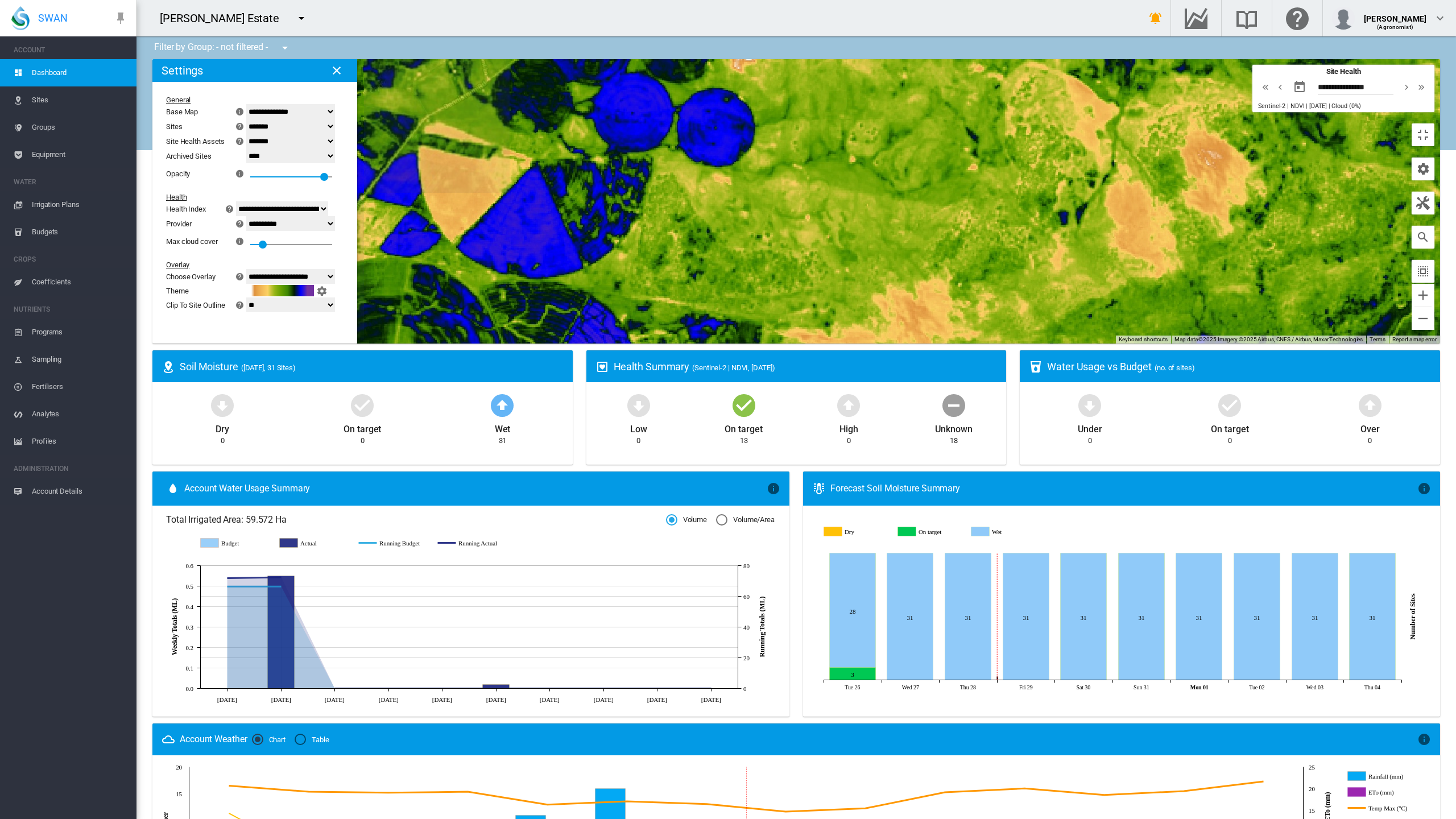
click at [355, 344] on div at bounding box center [796, 201] width 1288 height 284
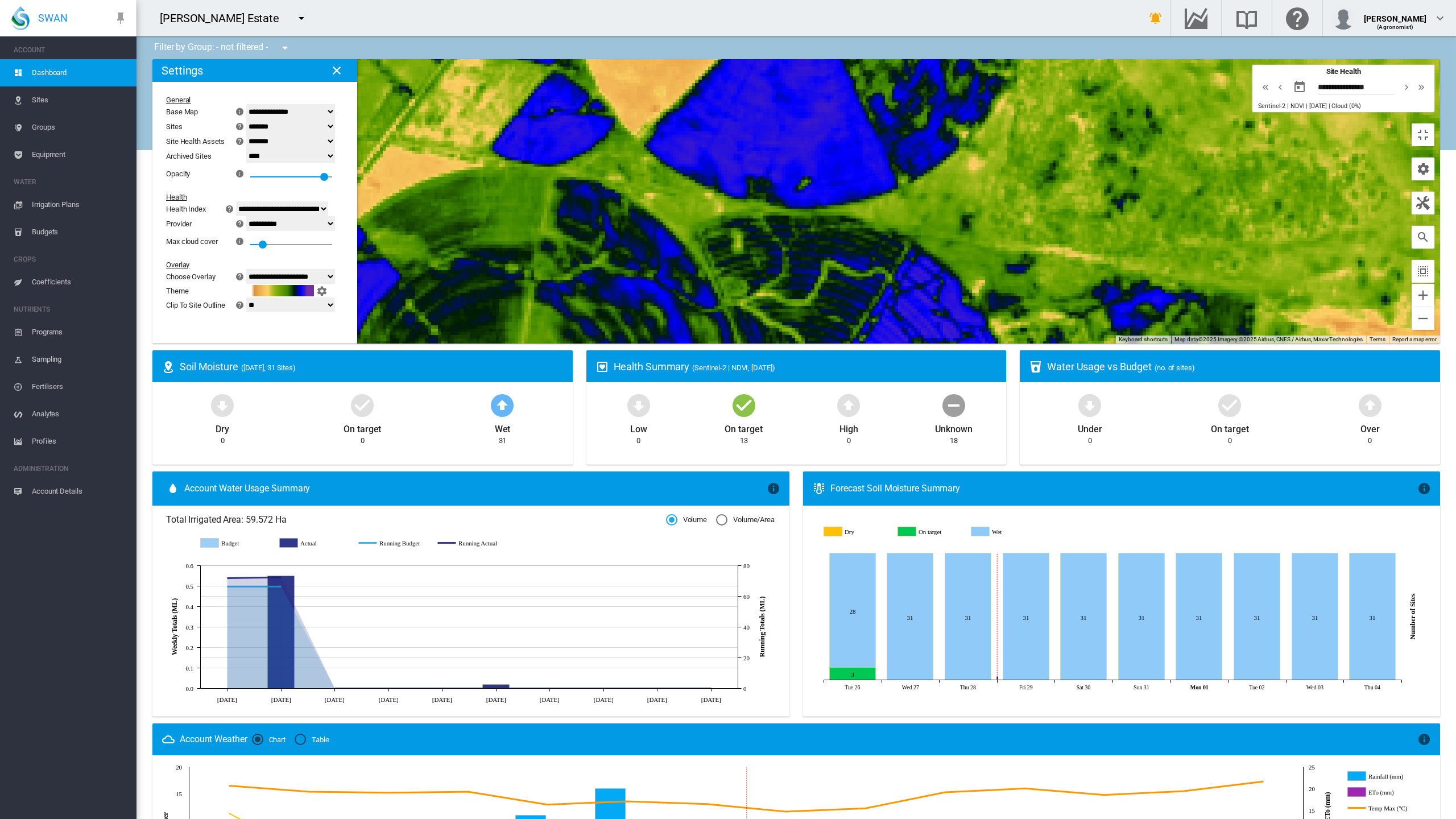
drag, startPoint x: 301, startPoint y: 513, endPoint x: 437, endPoint y: 442, distance: 153.4
click at [437, 344] on div at bounding box center [796, 201] width 1288 height 284
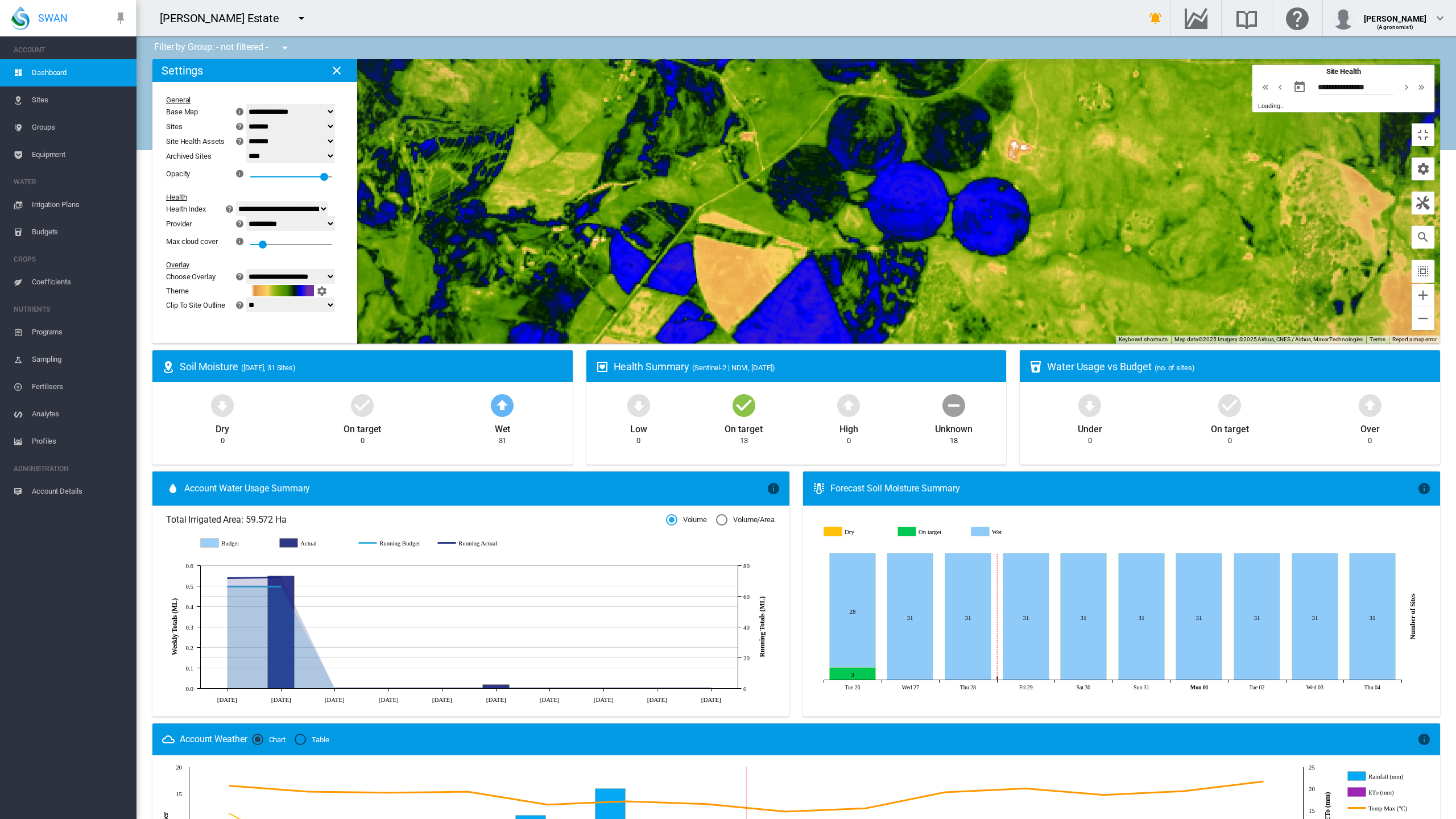
drag, startPoint x: 626, startPoint y: 279, endPoint x: 783, endPoint y: 566, distance: 327.1
click at [791, 344] on div at bounding box center [796, 201] width 1288 height 284
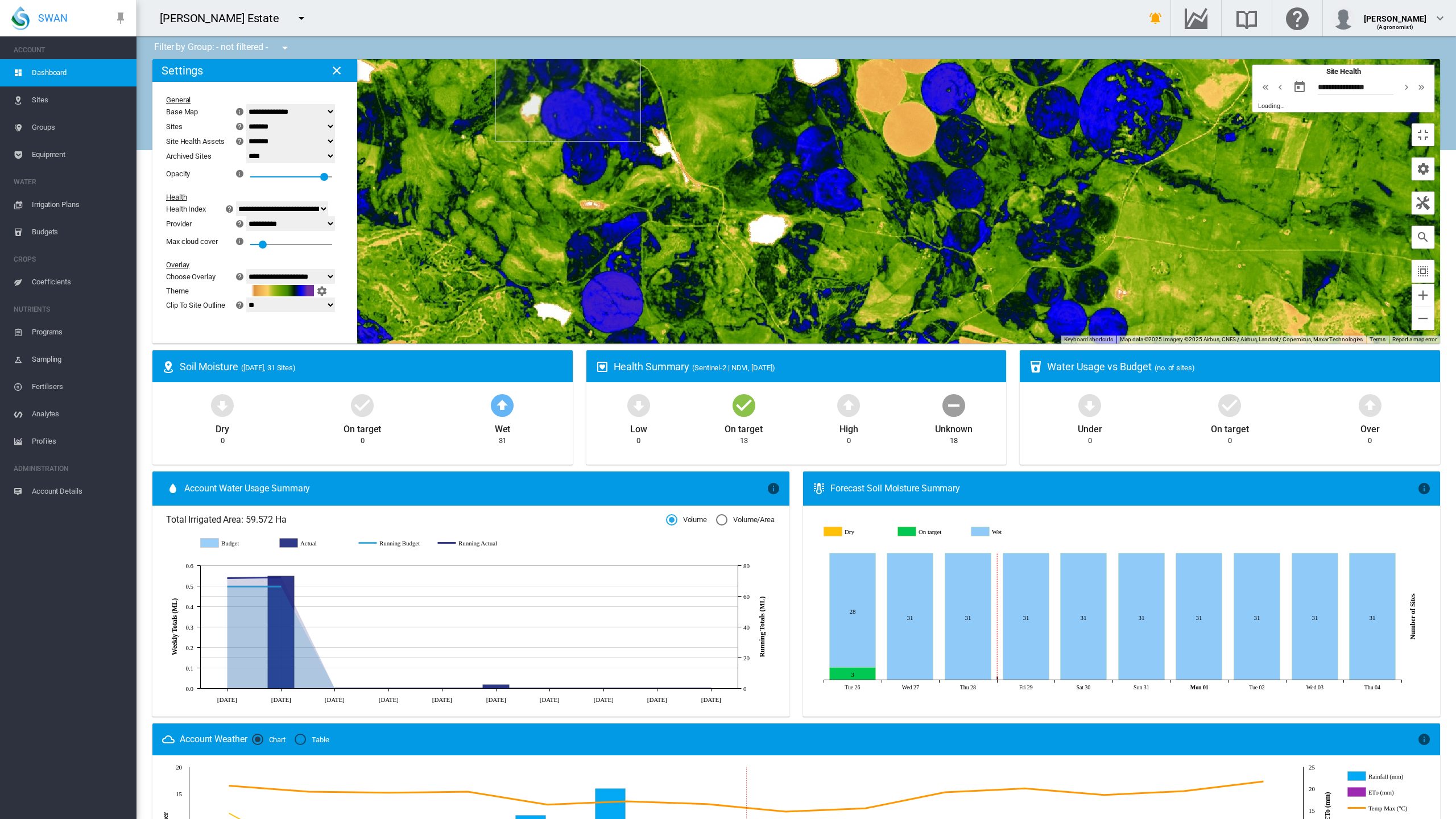
drag, startPoint x: 593, startPoint y: 439, endPoint x: 568, endPoint y: 479, distance: 47.2
click at [568, 344] on div at bounding box center [796, 201] width 1288 height 284
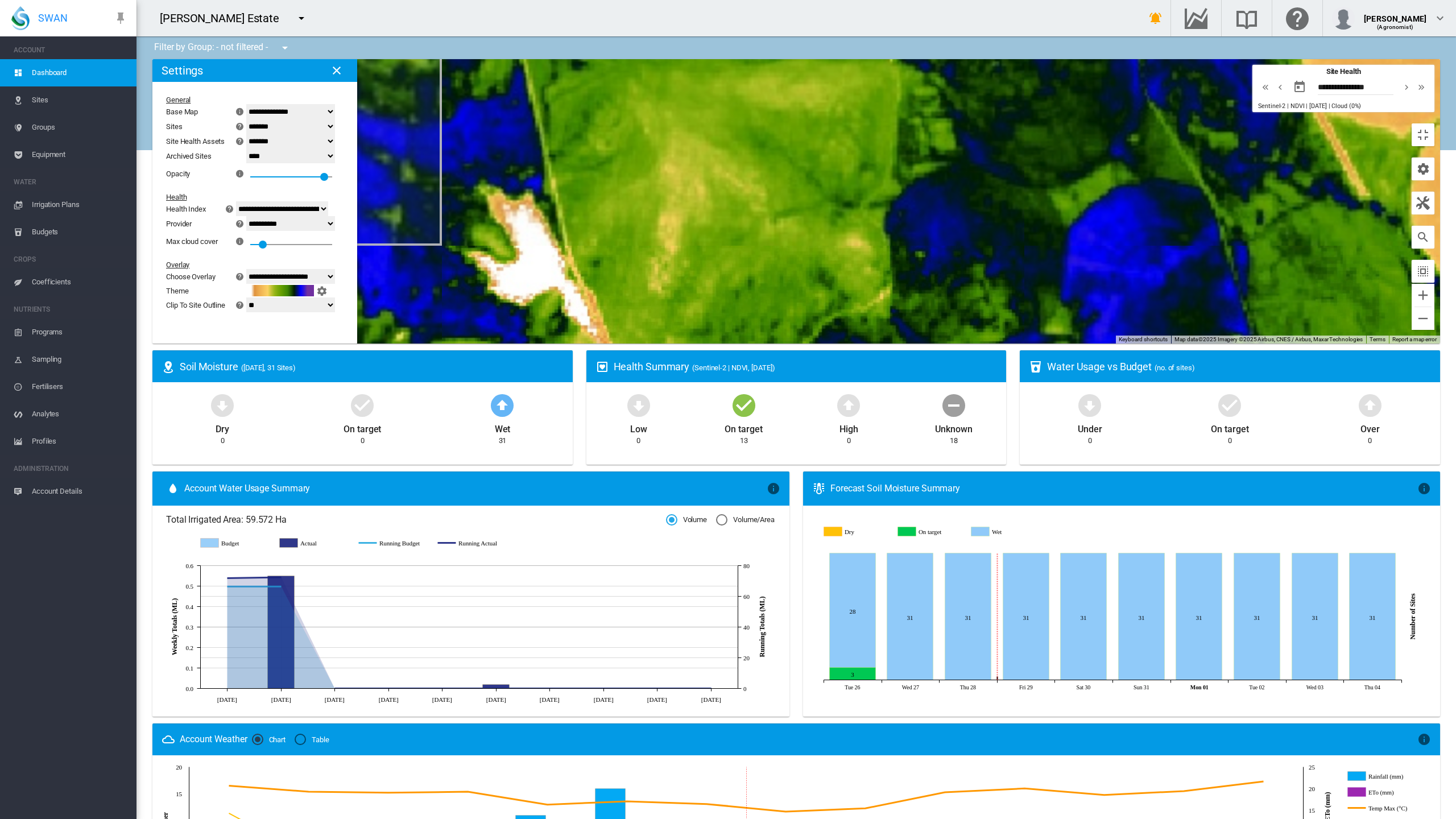
drag, startPoint x: 436, startPoint y: 451, endPoint x: 752, endPoint y: 556, distance: 333.0
click at [752, 344] on div at bounding box center [796, 201] width 1288 height 284
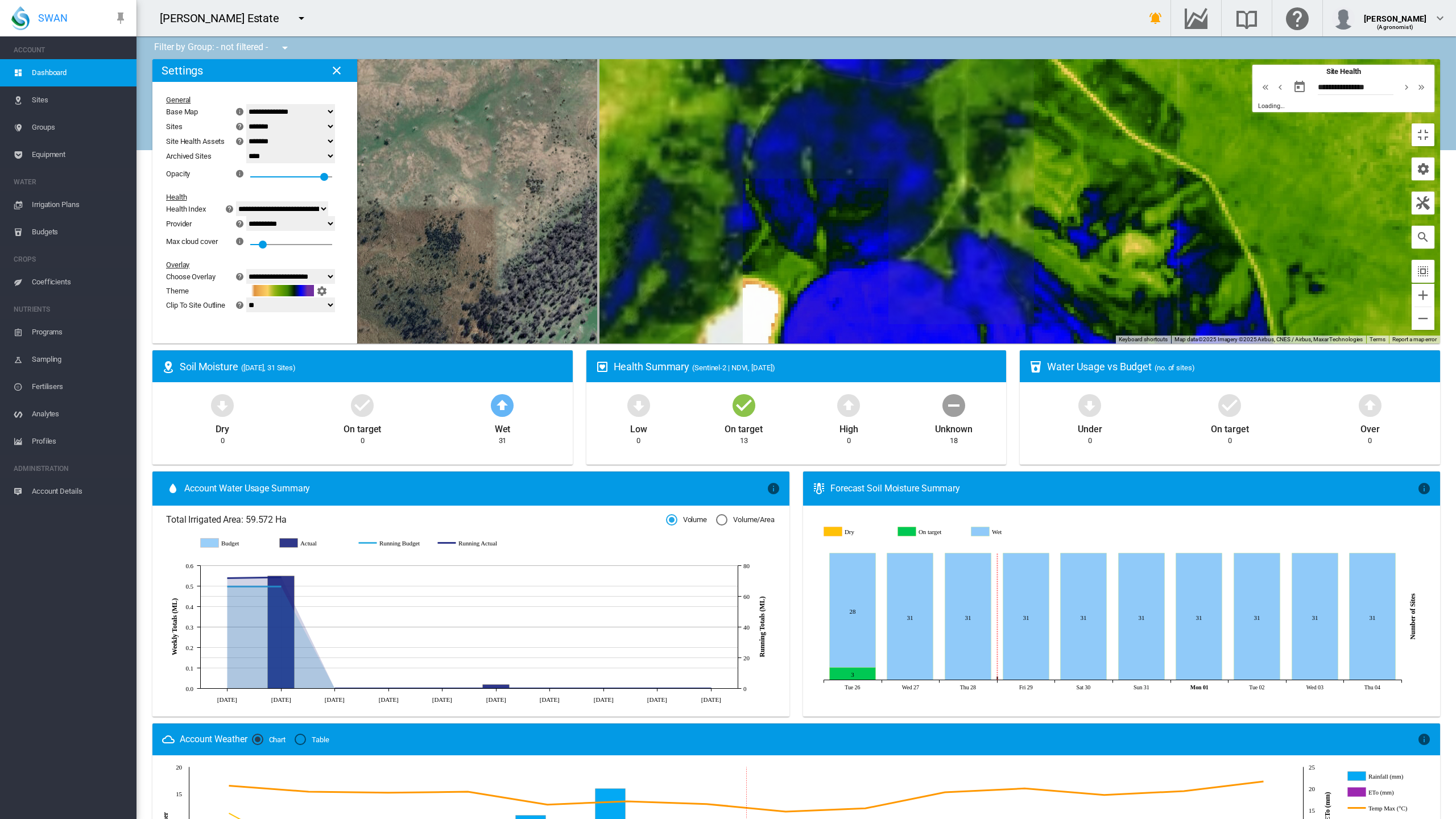
drag, startPoint x: 796, startPoint y: 529, endPoint x: 790, endPoint y: 522, distance: 9.2
click at [790, 344] on div at bounding box center [796, 201] width 1288 height 284
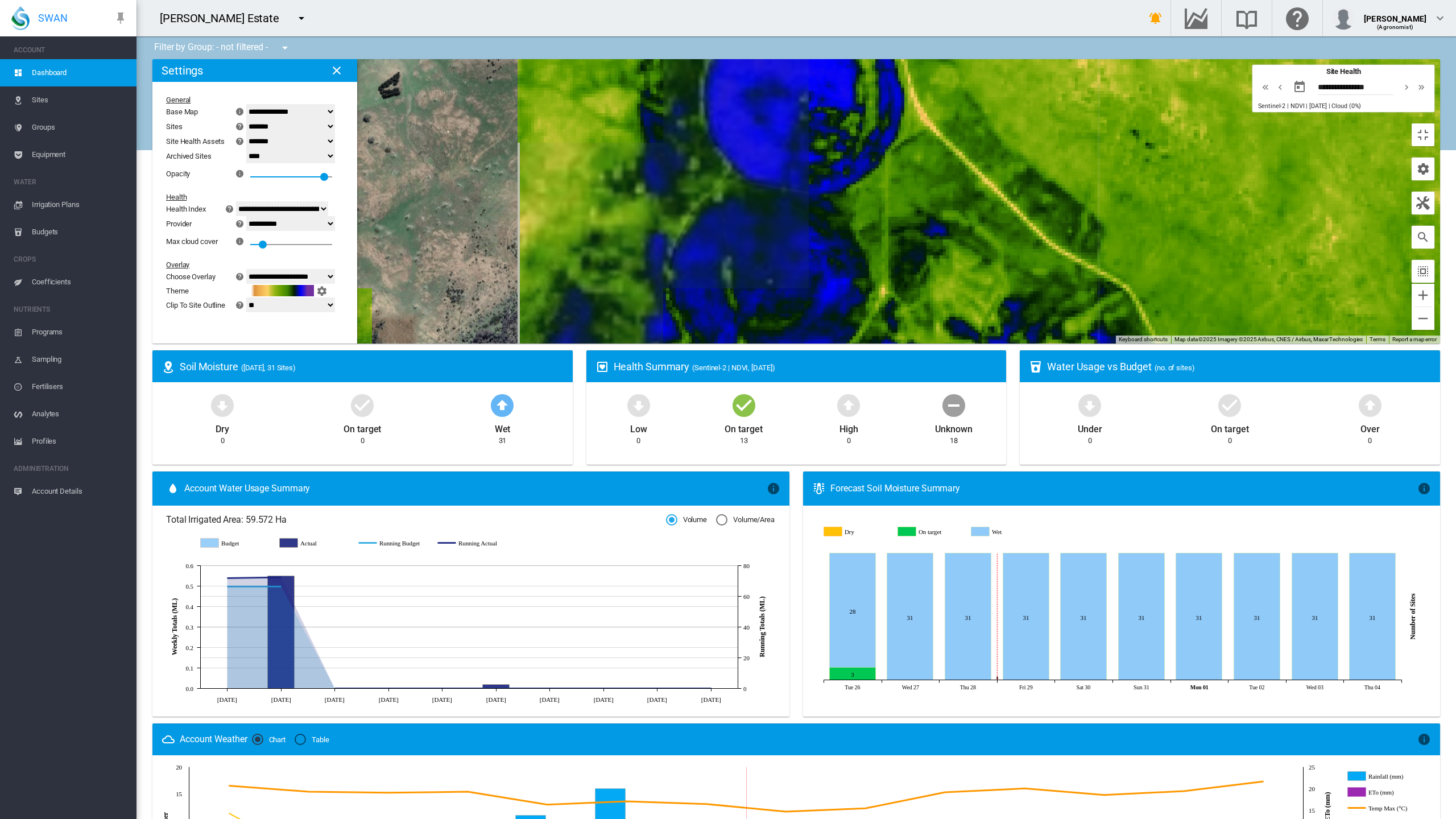
drag, startPoint x: 756, startPoint y: 503, endPoint x: 672, endPoint y: 593, distance: 123.1
click at [672, 344] on div at bounding box center [796, 201] width 1288 height 284
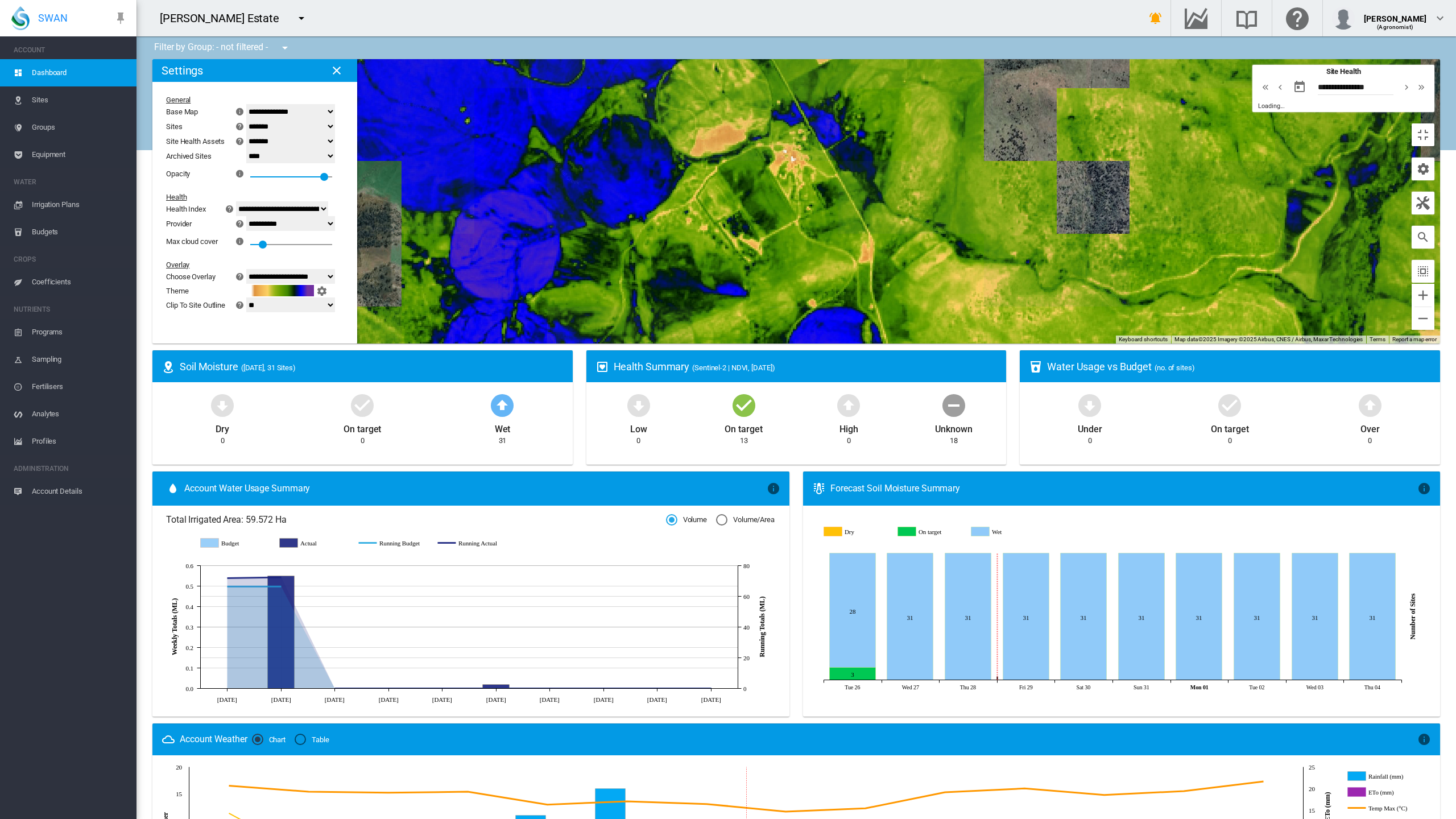
drag, startPoint x: 453, startPoint y: 470, endPoint x: 551, endPoint y: 581, distance: 148.1
click at [551, 344] on div at bounding box center [796, 201] width 1288 height 284
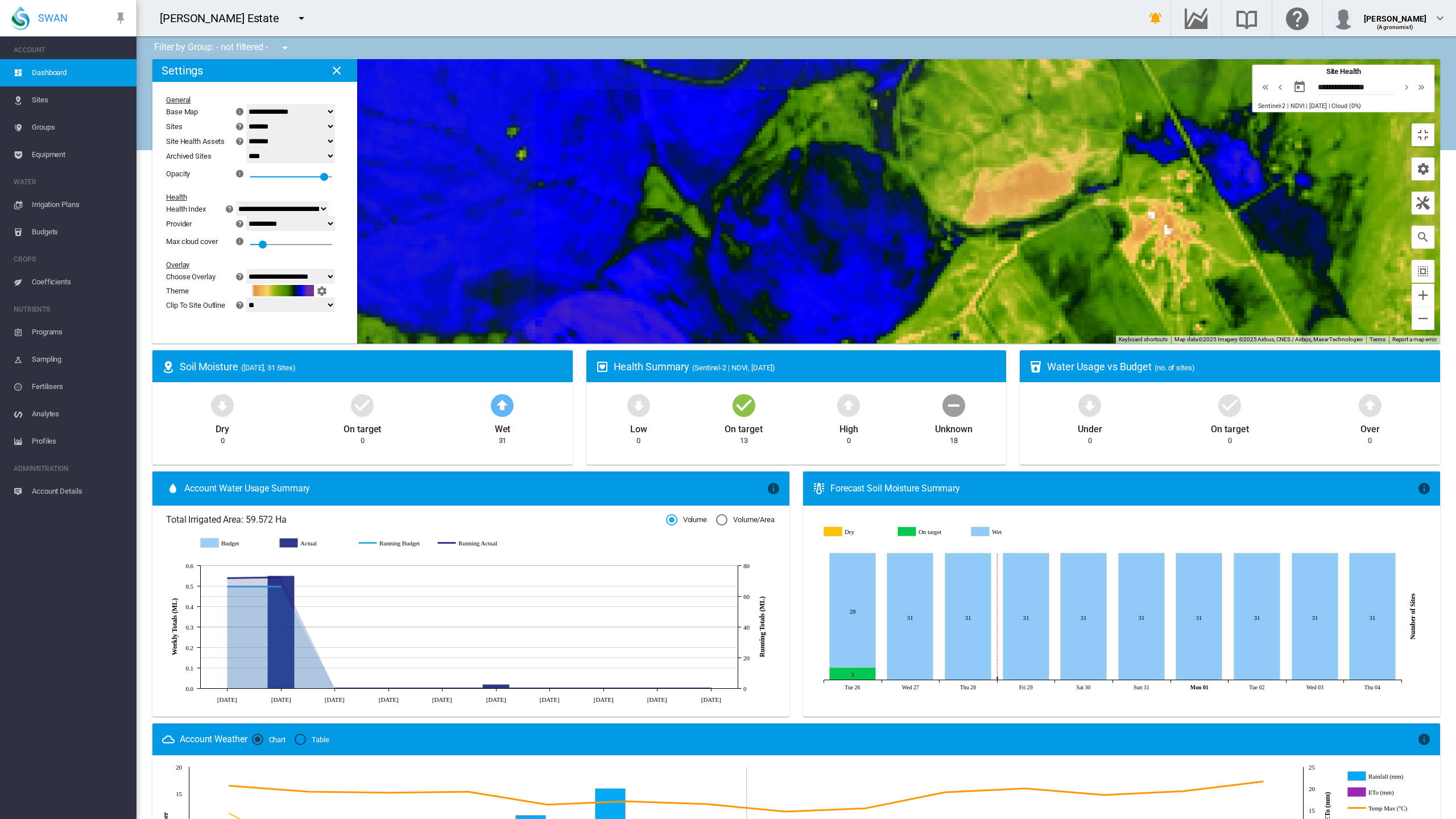
drag, startPoint x: 478, startPoint y: 402, endPoint x: 537, endPoint y: 472, distance: 91.5
click at [537, 344] on div at bounding box center [796, 201] width 1288 height 284
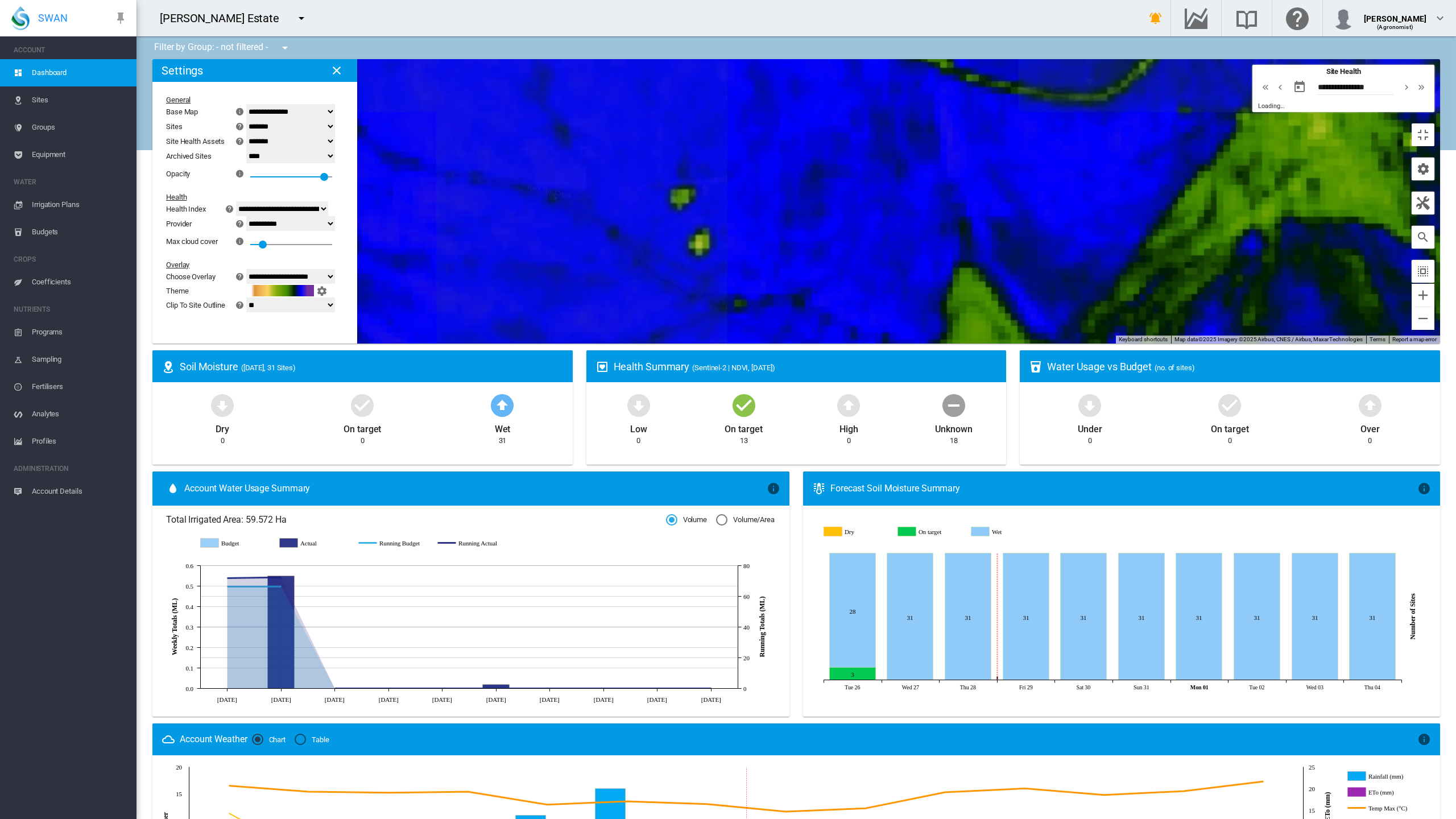
drag, startPoint x: 478, startPoint y: 414, endPoint x: 688, endPoint y: 407, distance: 210.1
click at [688, 344] on div at bounding box center [796, 201] width 1288 height 284
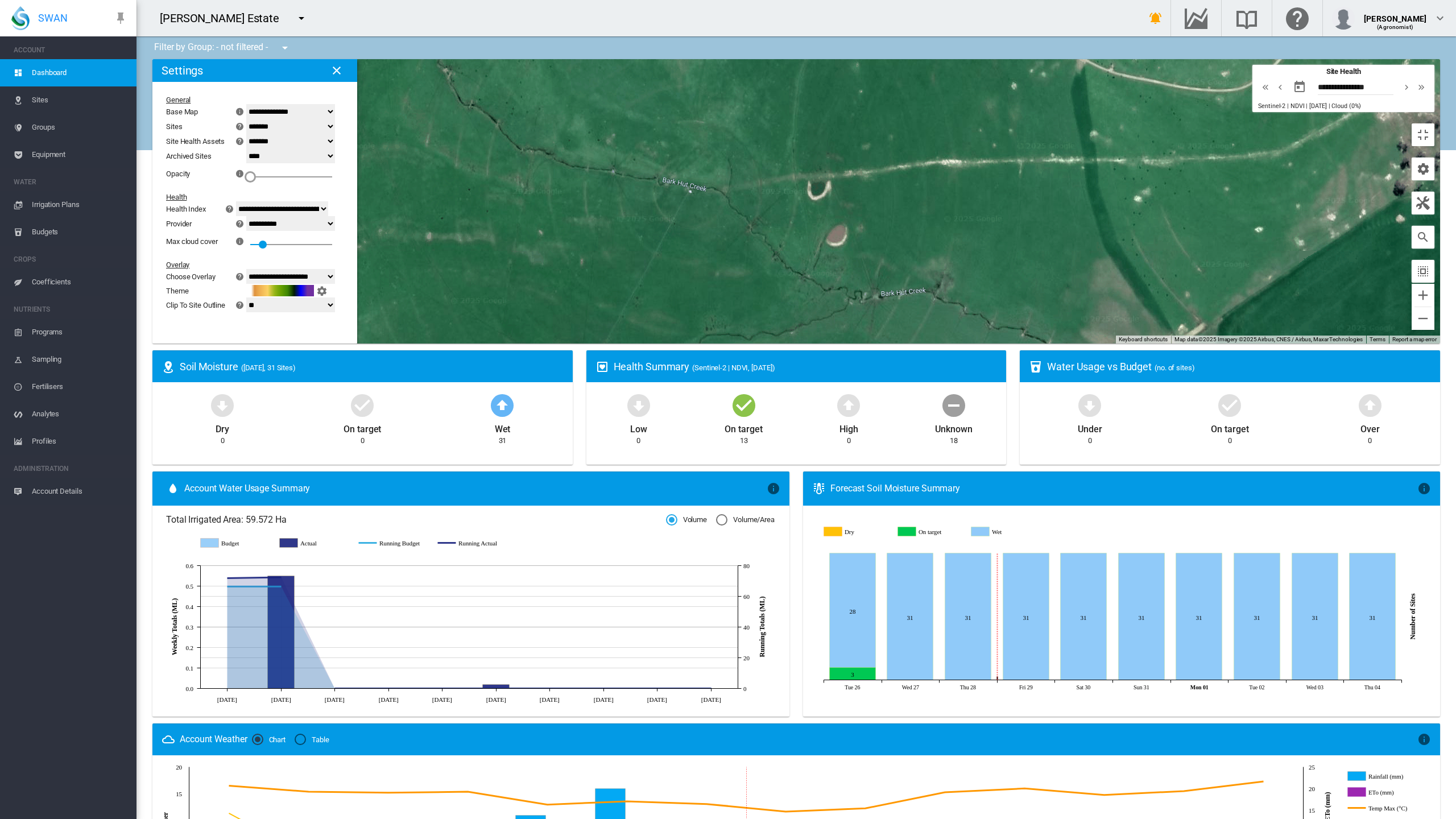
click at [250, 163] on div "0" at bounding box center [291, 173] width 82 height 20
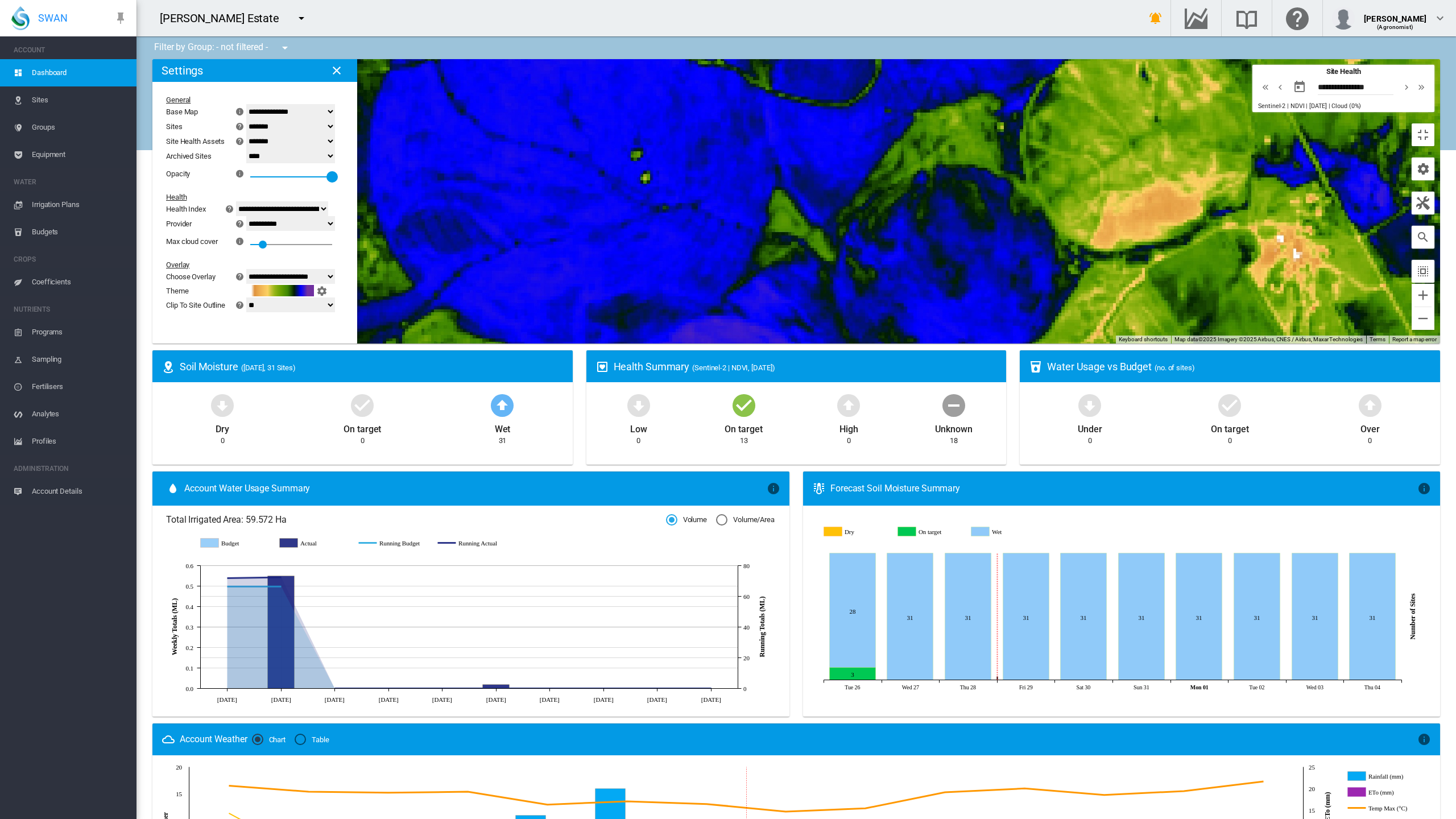
drag, startPoint x: 110, startPoint y: 115, endPoint x: 165, endPoint y: 115, distance: 55.0
click at [332, 163] on div "1" at bounding box center [332, 163] width 0 height 0
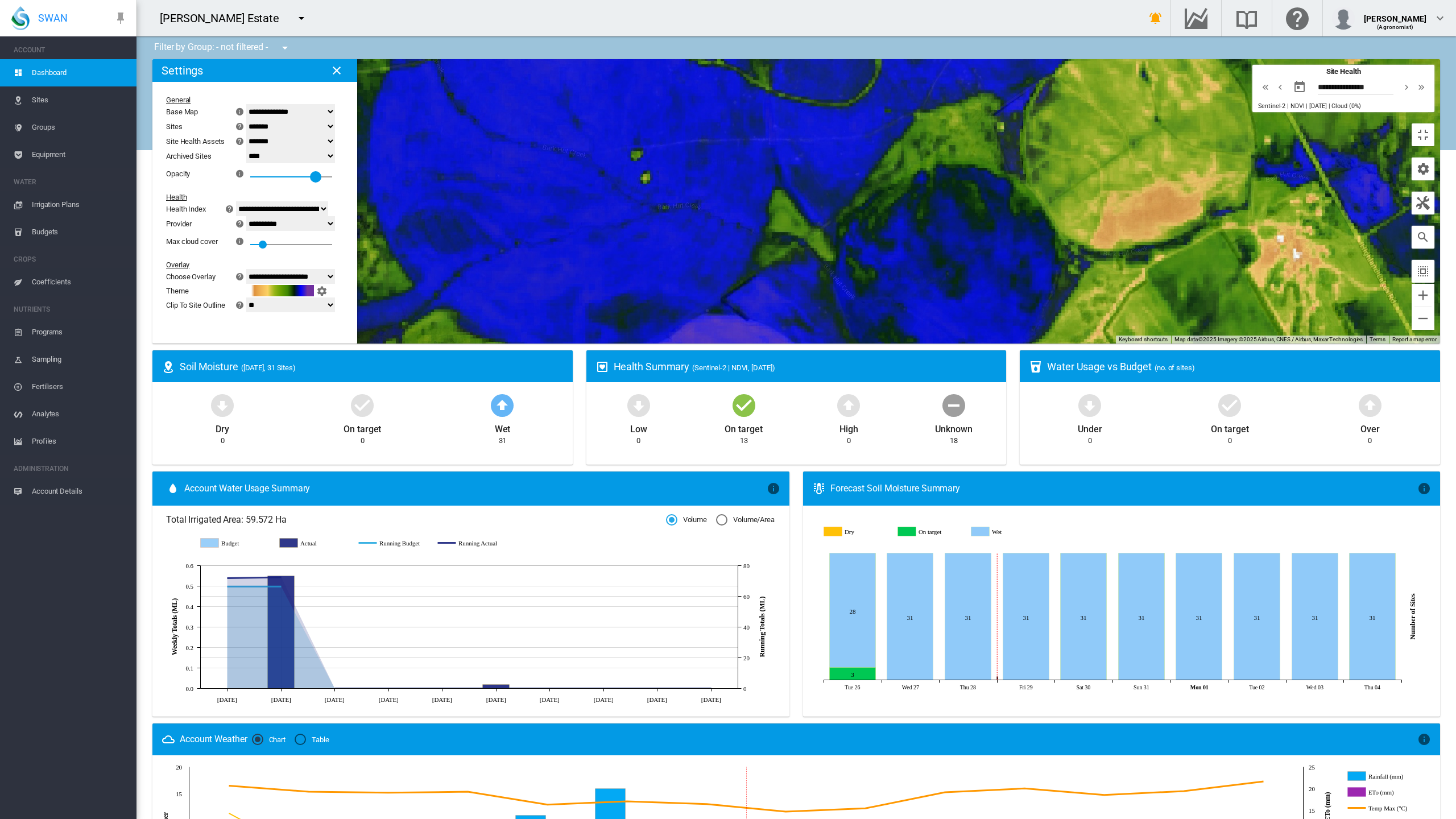
click at [1440, 88] on div at bounding box center [796, 201] width 1288 height 284
click at [1435, 124] on button "Toggle fullscreen view" at bounding box center [1423, 135] width 23 height 23
